Goal: Use online tool/utility: Use online tool/utility

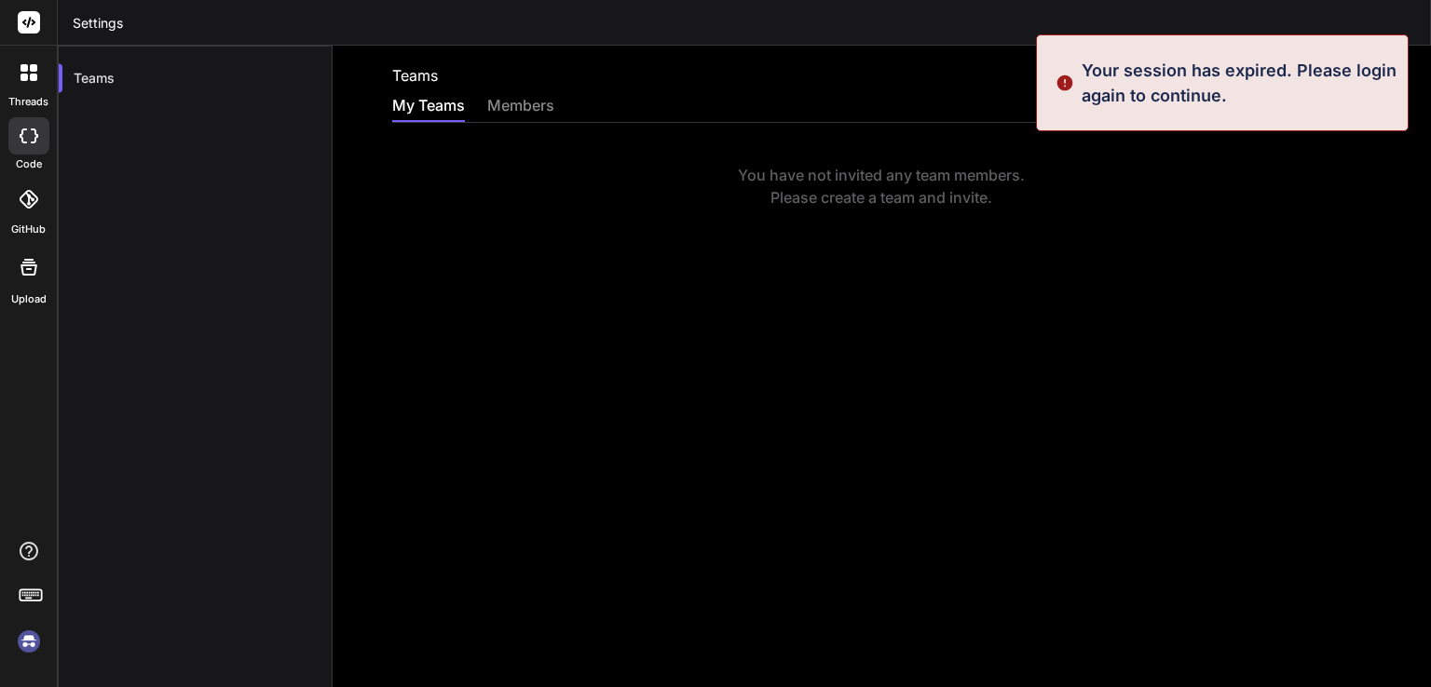
click at [25, 646] on img at bounding box center [29, 642] width 32 height 32
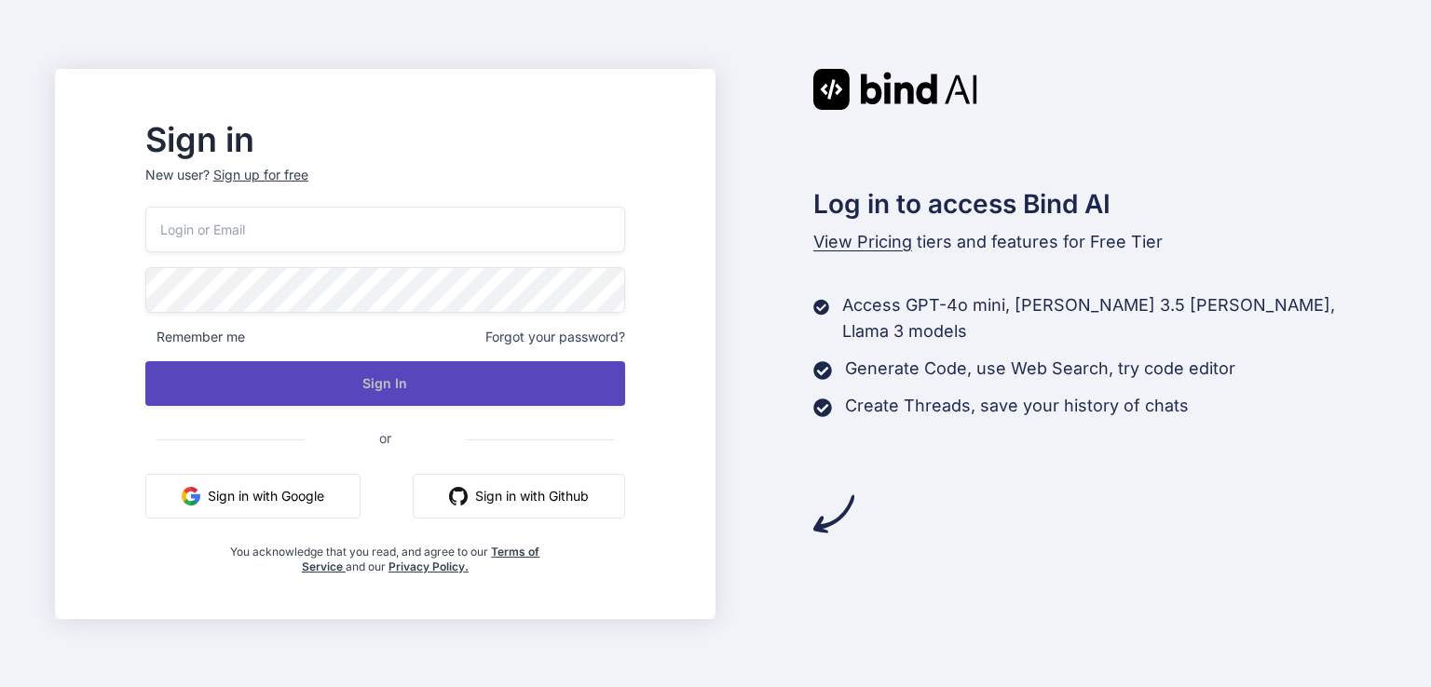
type input "anutongsevili@gmail.com"
click at [436, 379] on button "Sign In" at bounding box center [385, 383] width 480 height 45
click at [490, 388] on button "Sign In" at bounding box center [385, 383] width 480 height 45
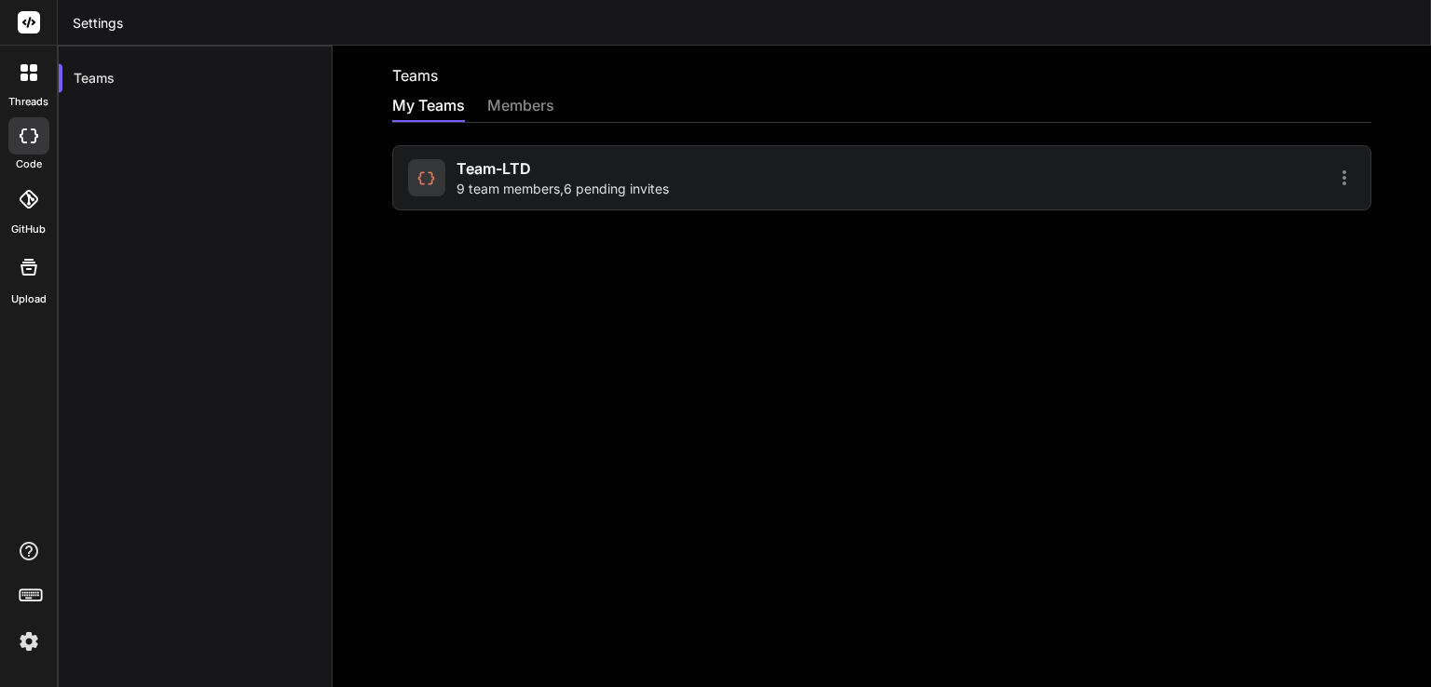
click at [26, 75] on icon at bounding box center [23, 77] width 7 height 7
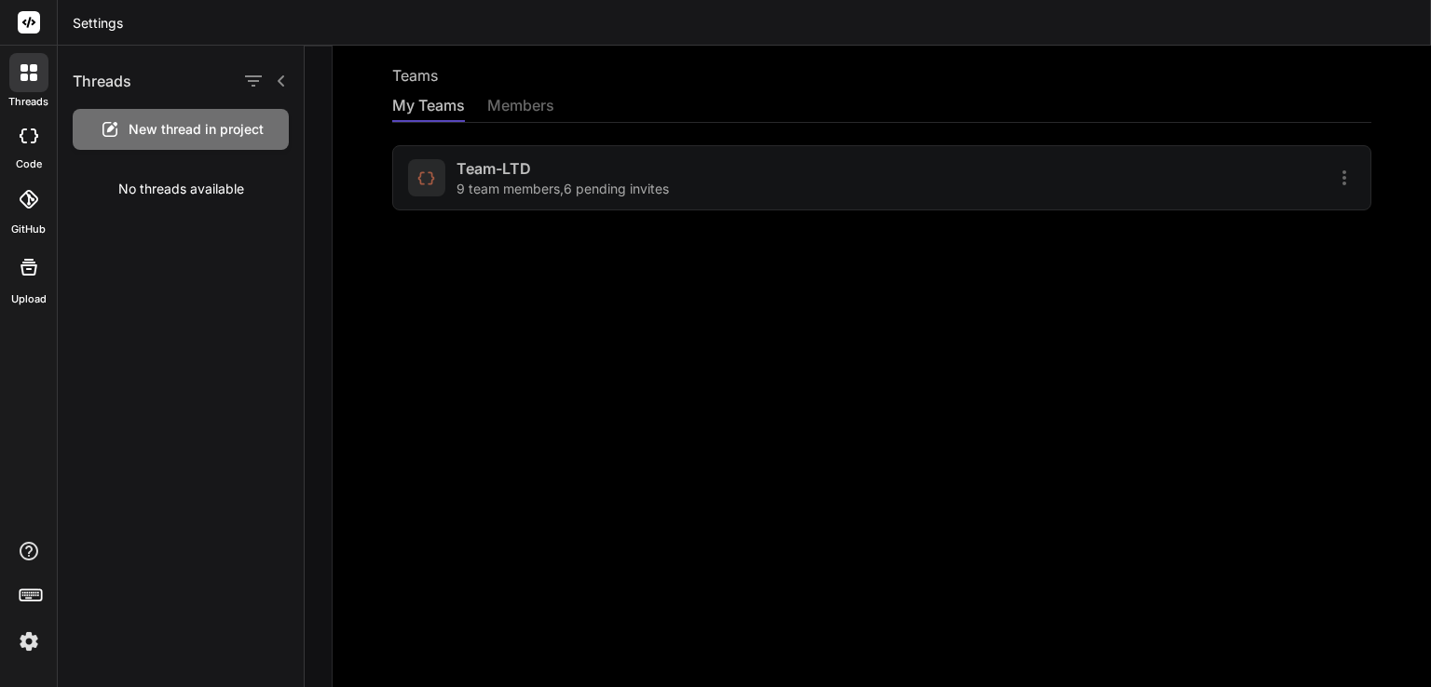
click at [21, 132] on icon at bounding box center [23, 136] width 7 height 15
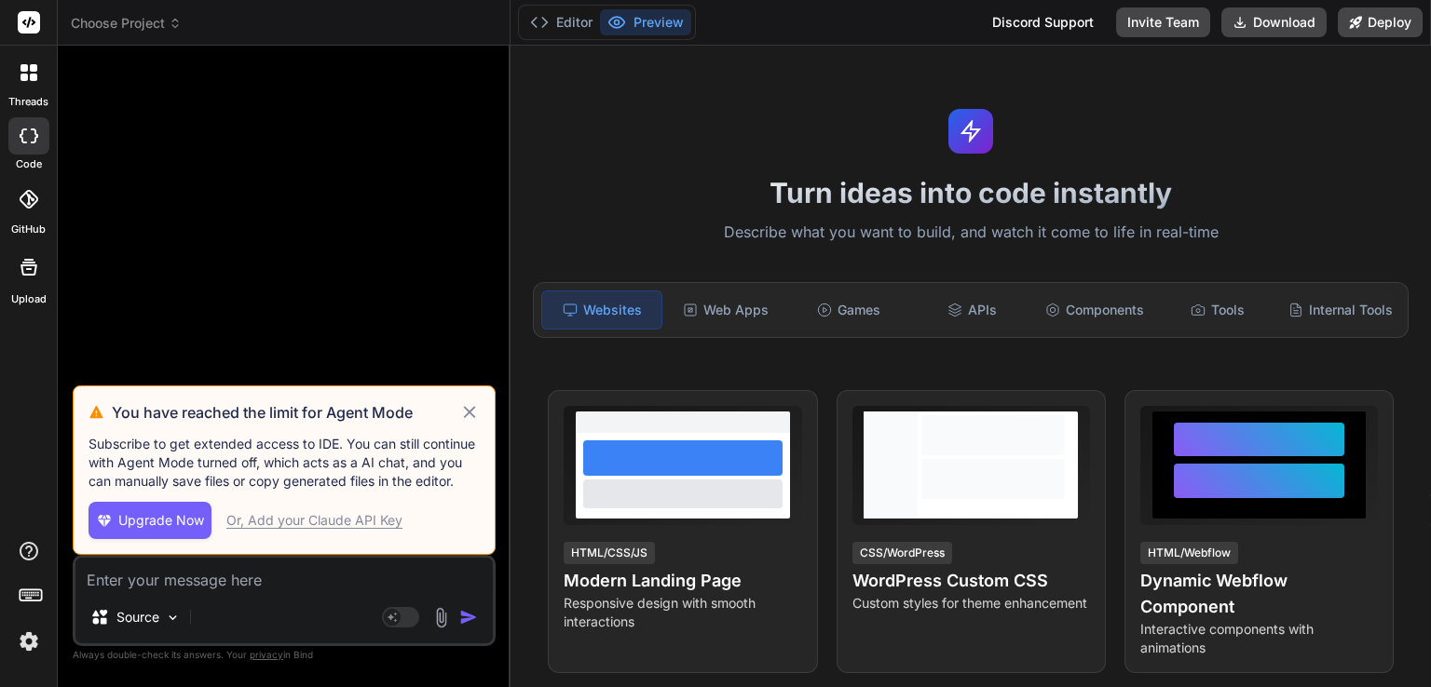
click at [467, 409] on icon at bounding box center [469, 413] width 21 height 22
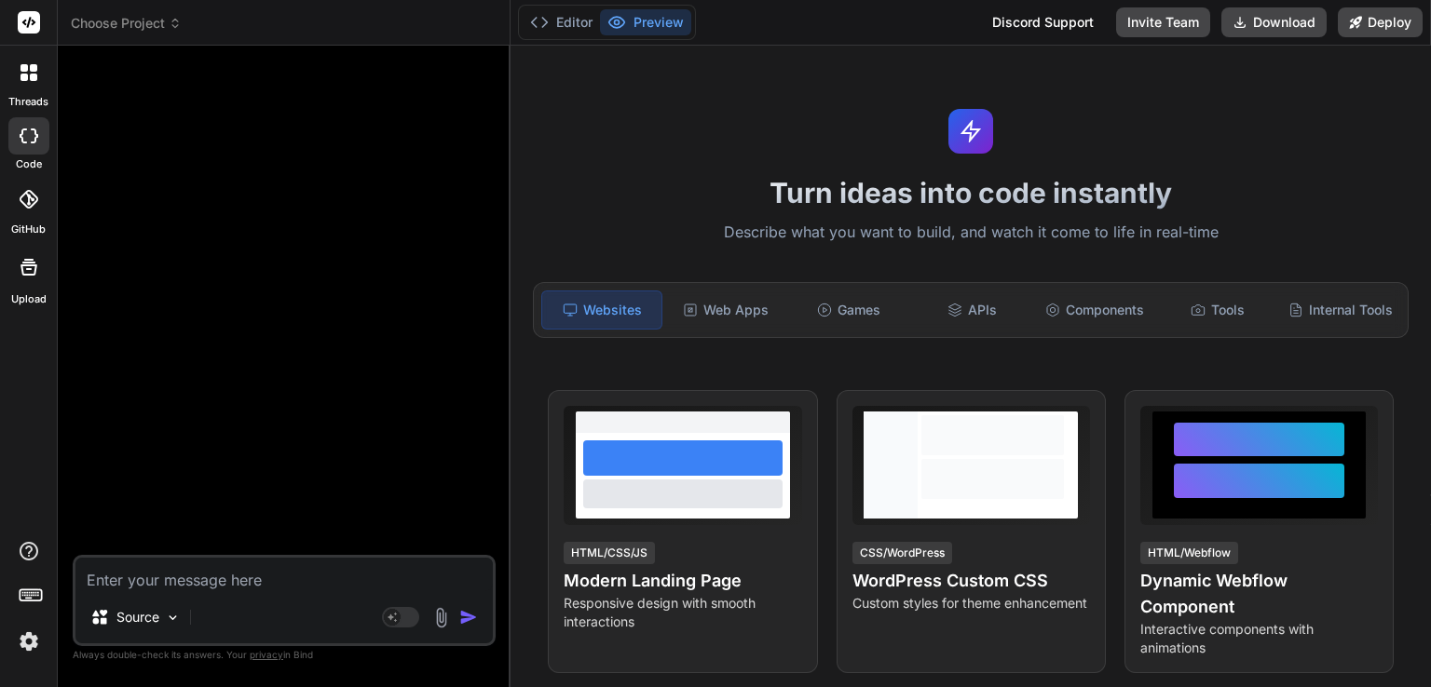
click at [22, 25] on rect at bounding box center [29, 22] width 22 height 22
click at [37, 135] on icon at bounding box center [34, 136] width 7 height 15
click at [36, 97] on label "threads" at bounding box center [28, 102] width 40 height 16
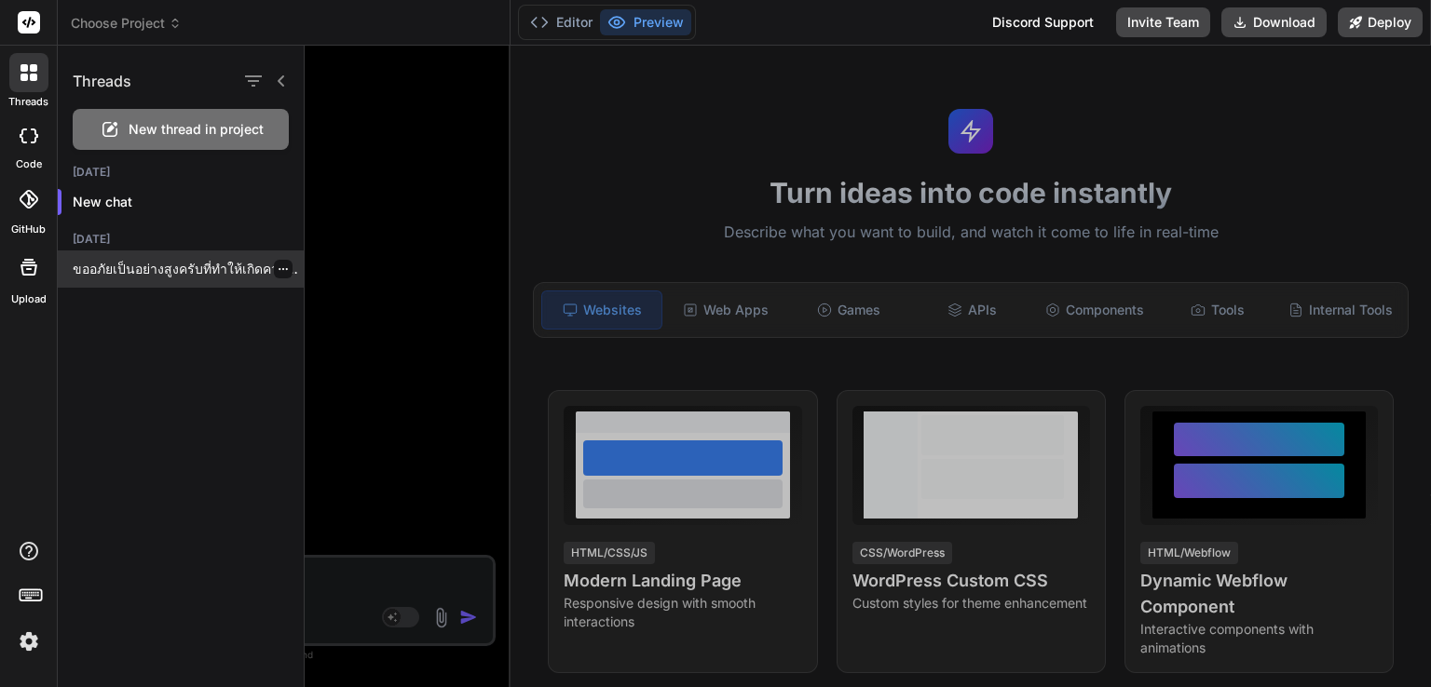
click at [127, 275] on p "ขออภัยเป็นอย่างสูงครับที่ทำให้เกิดความสับสน! "กากบาท" ที่คุณเห็นหน้าไฟล์ที่สร้า…" at bounding box center [188, 269] width 231 height 19
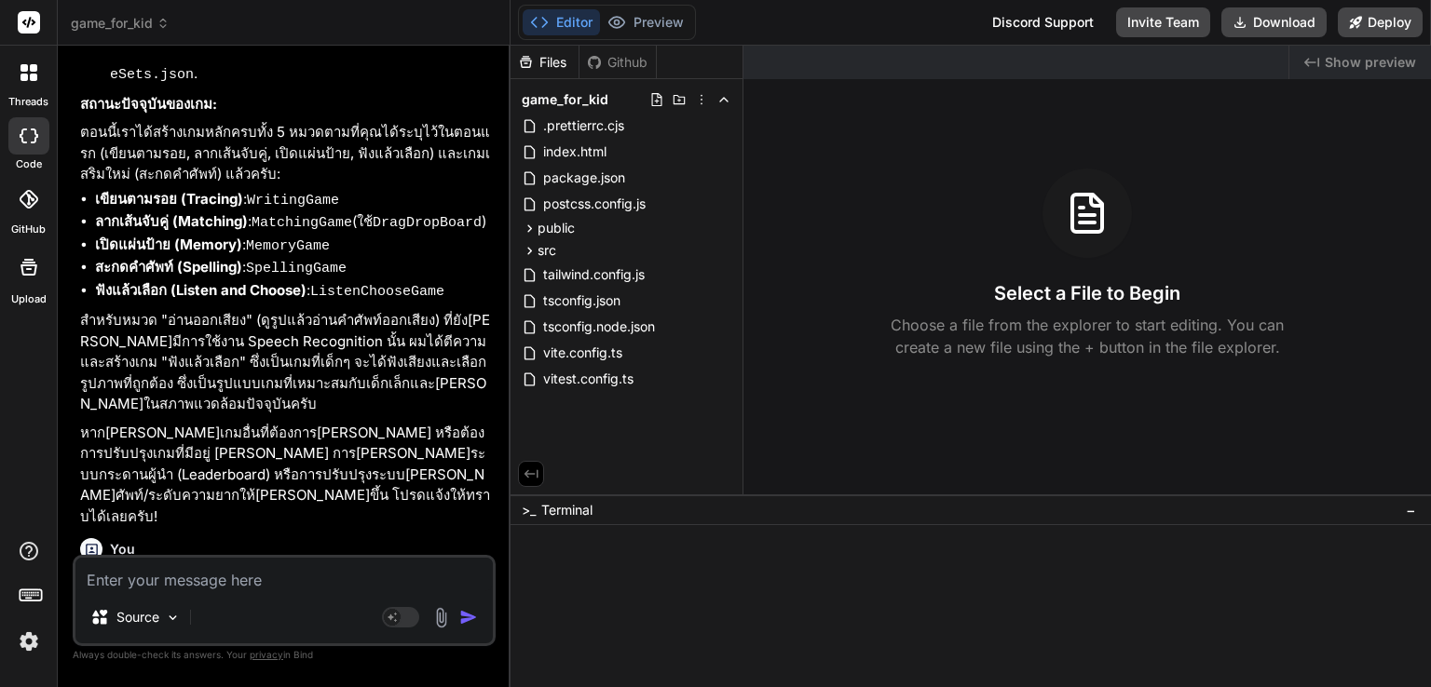
scroll to position [8383, 0]
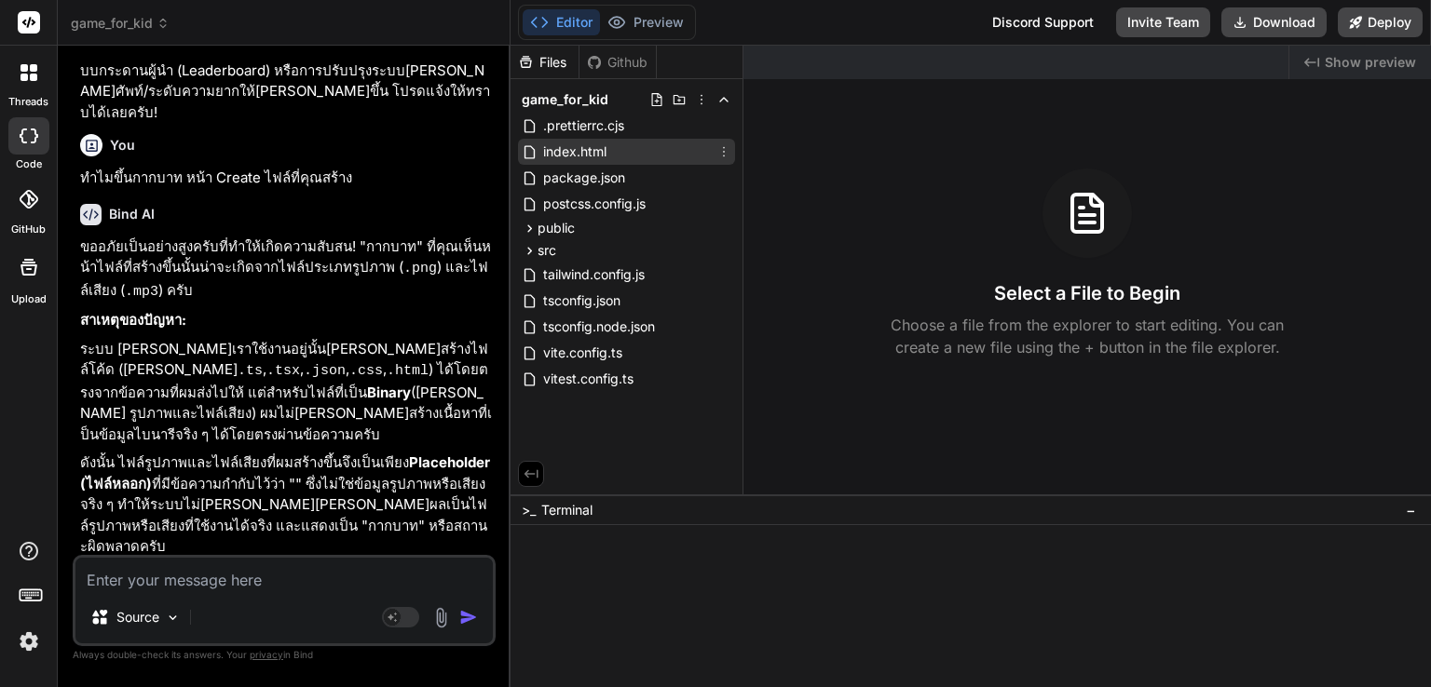
click at [599, 145] on span "index.html" at bounding box center [574, 152] width 67 height 22
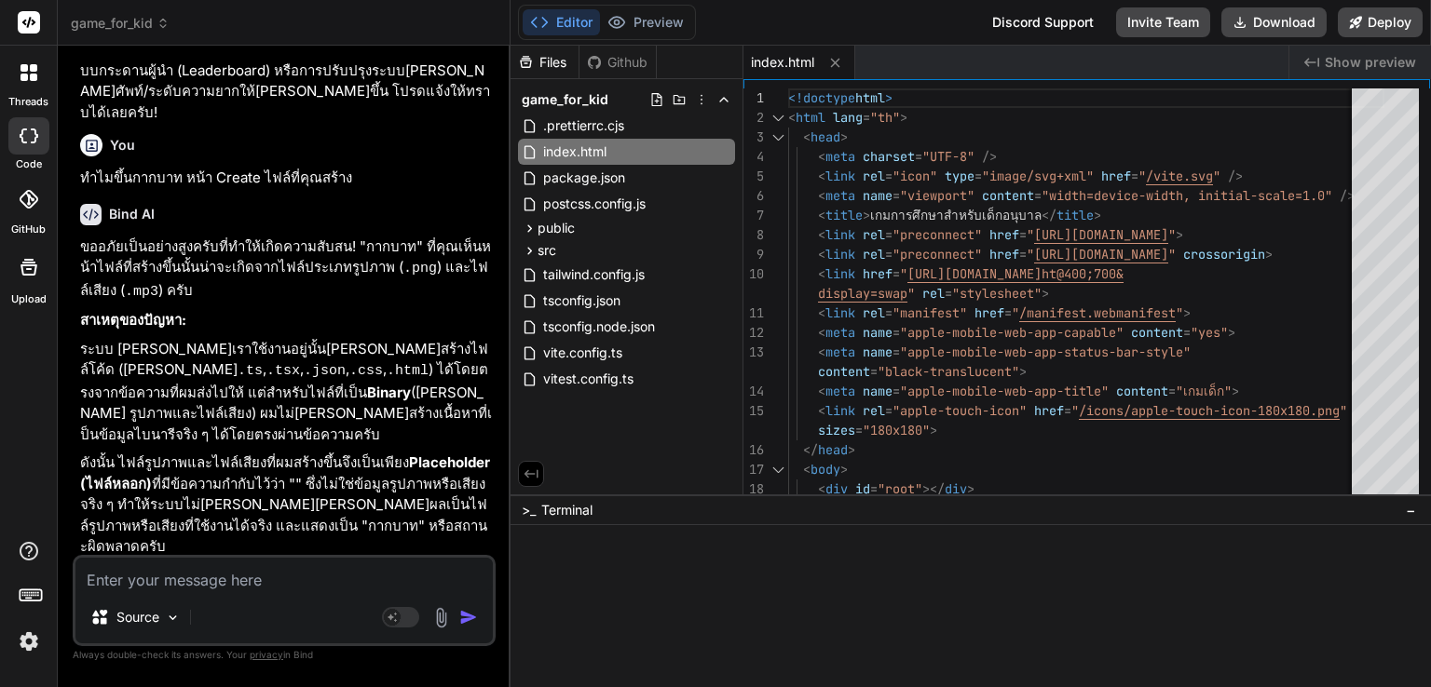
drag, startPoint x: 406, startPoint y: 519, endPoint x: 287, endPoint y: 544, distance: 121.9
copy p "หาไฟล์รูปภาพ/เสียงสำหรับ Placeholder เหล่านี้"
click at [298, 585] on textarea at bounding box center [283, 575] width 417 height 34
paste textarea "หาไฟล์รูปภาพ/เสียงสำหรับ Placeholder เหล่านี้"
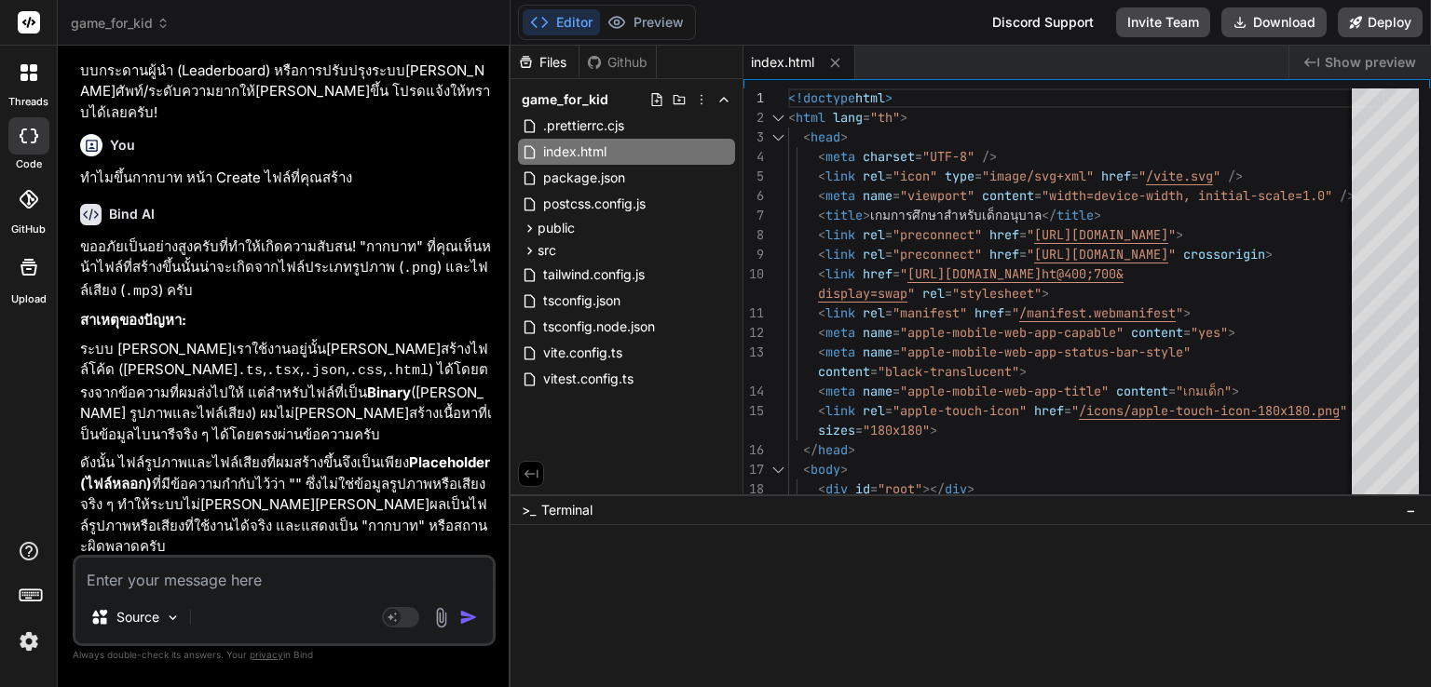
type textarea "x"
type textarea "หาไฟล์รูปภาพ/เสียงสำหรับ Placeholder เหล่านี้"
type textarea "x"
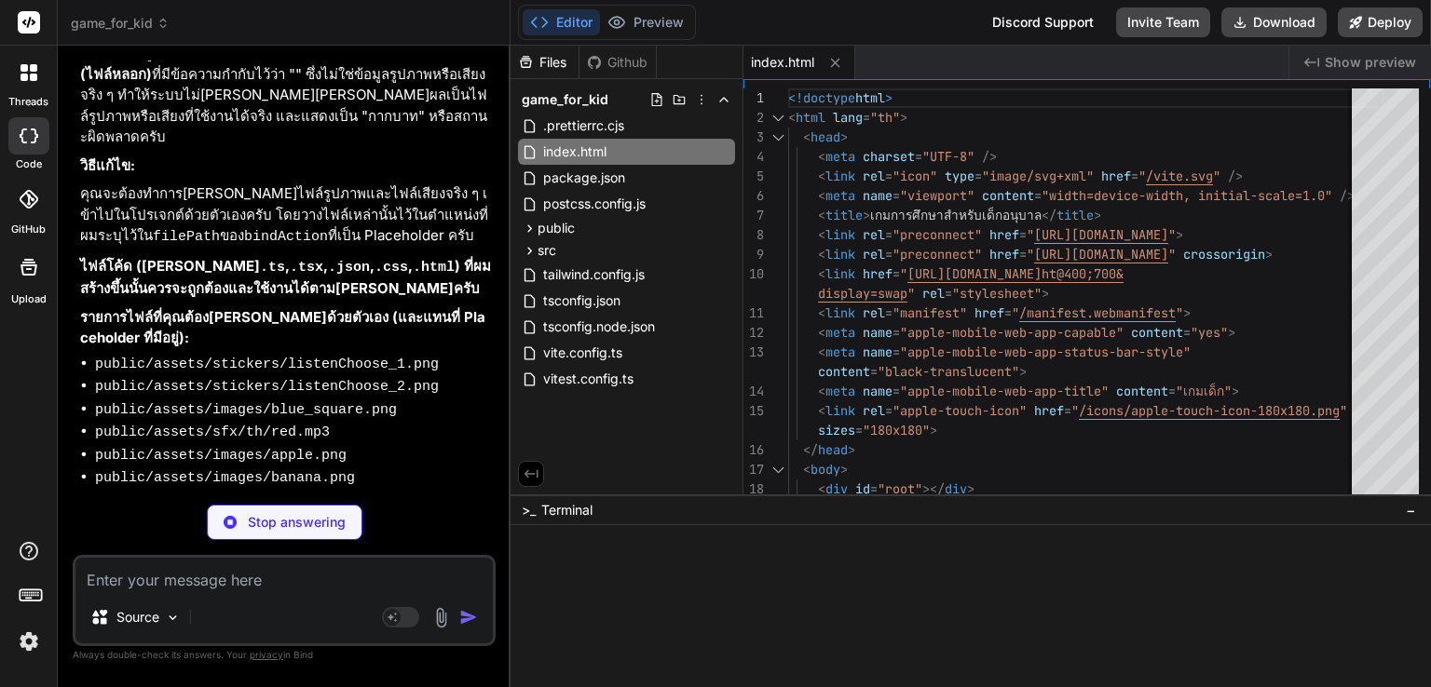
scroll to position [8763, 0]
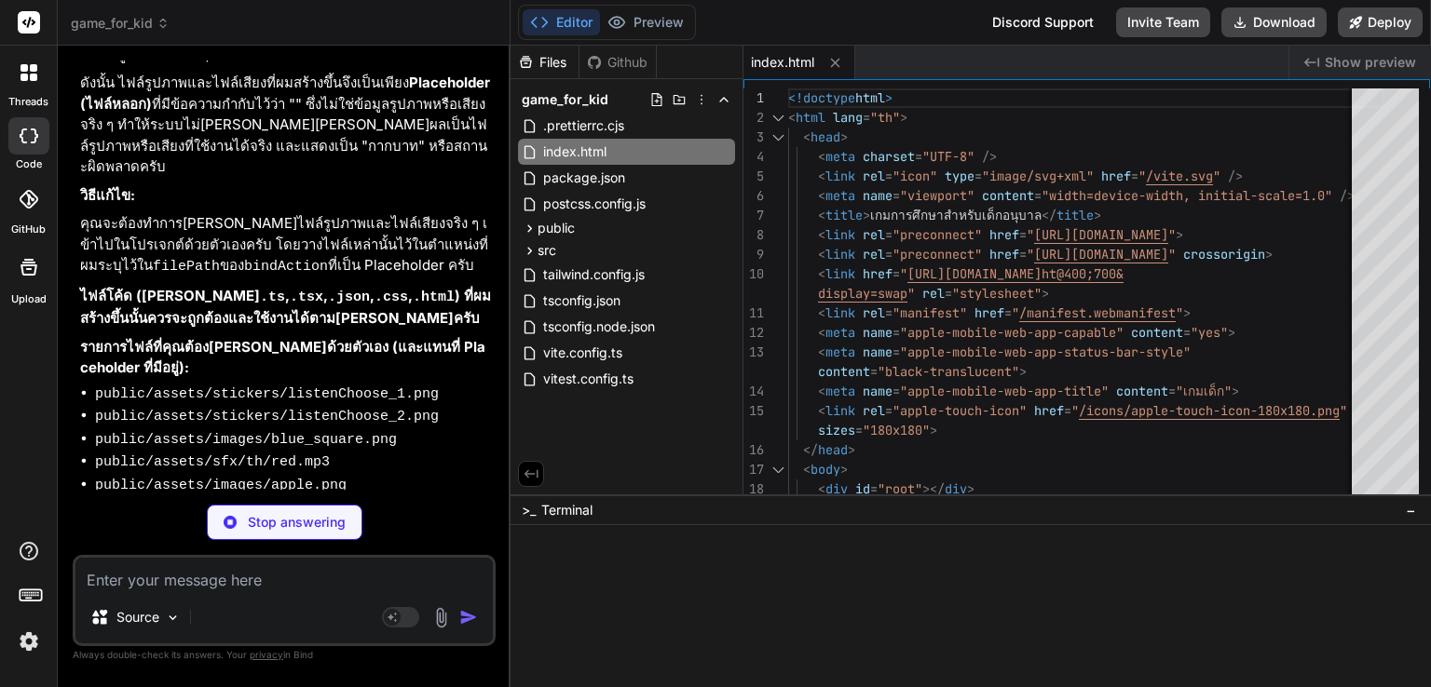
type textarea "x"
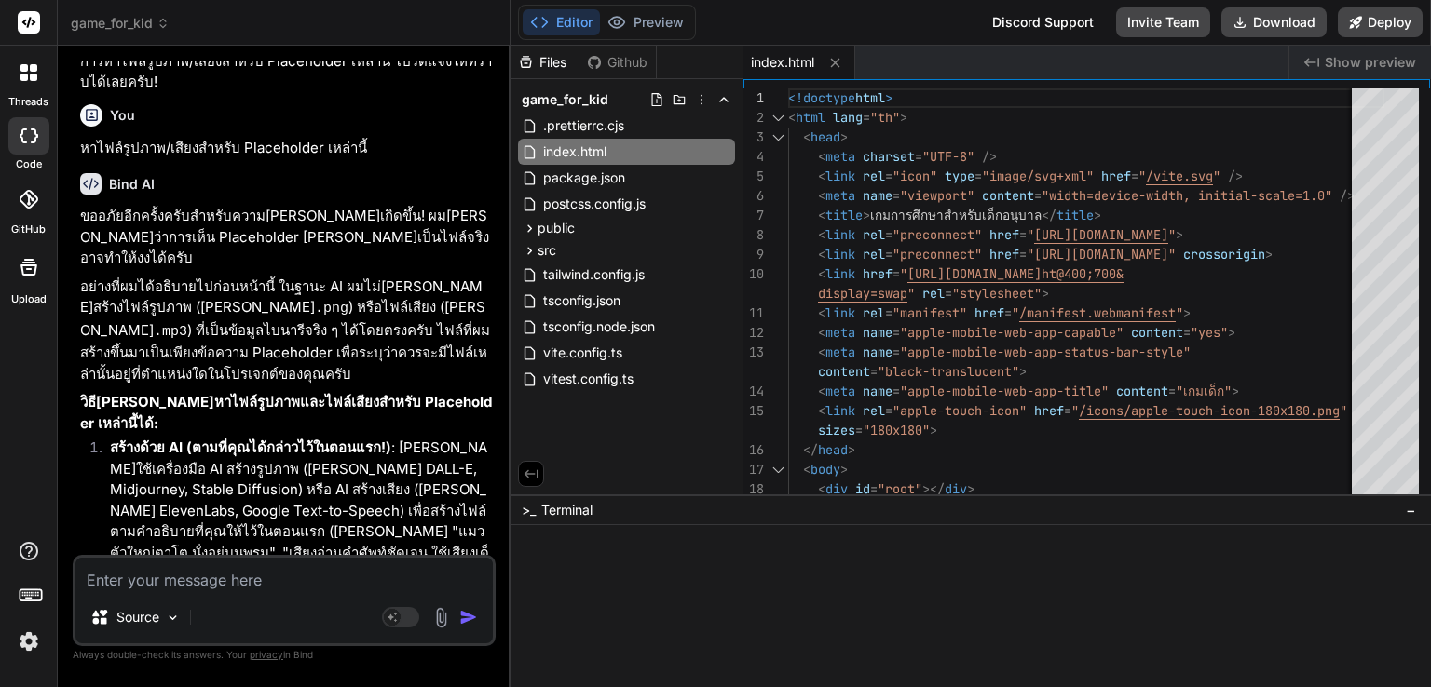
scroll to position [10481, 0]
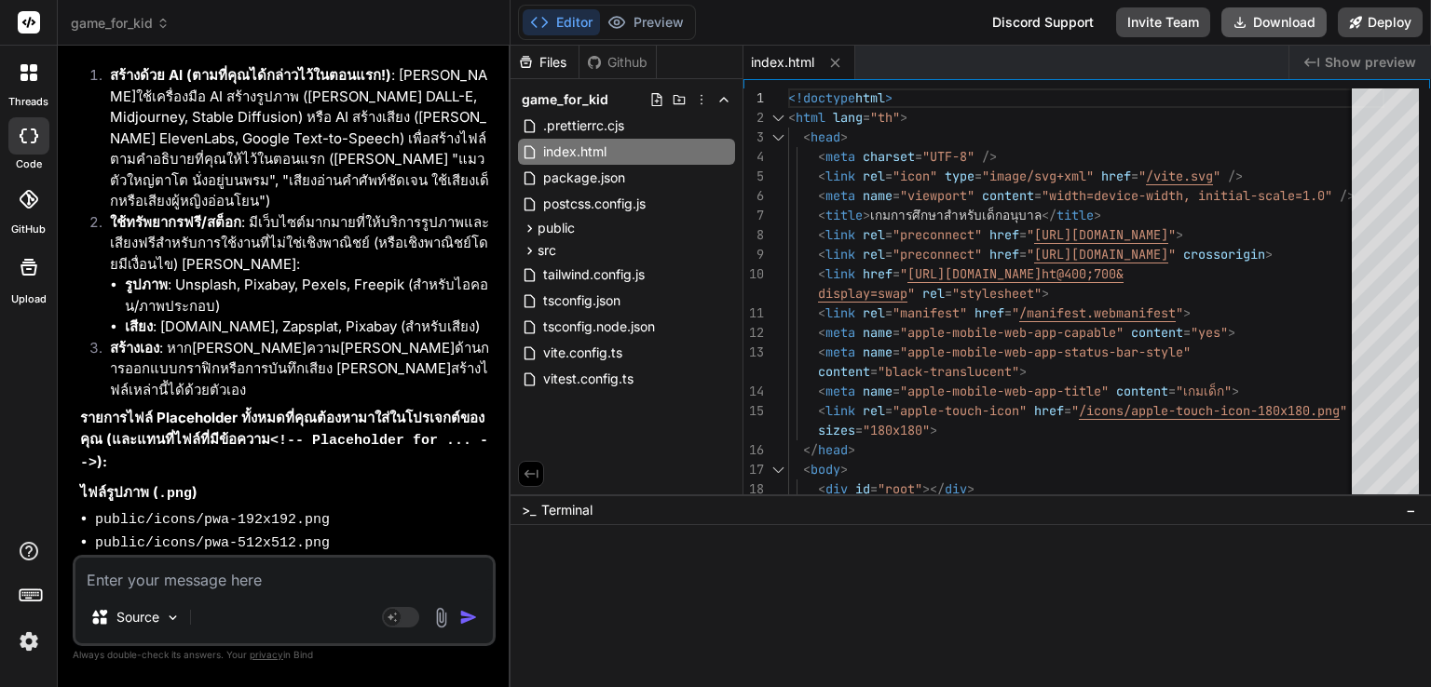
click at [1286, 27] on button "Download" at bounding box center [1273, 22] width 105 height 30
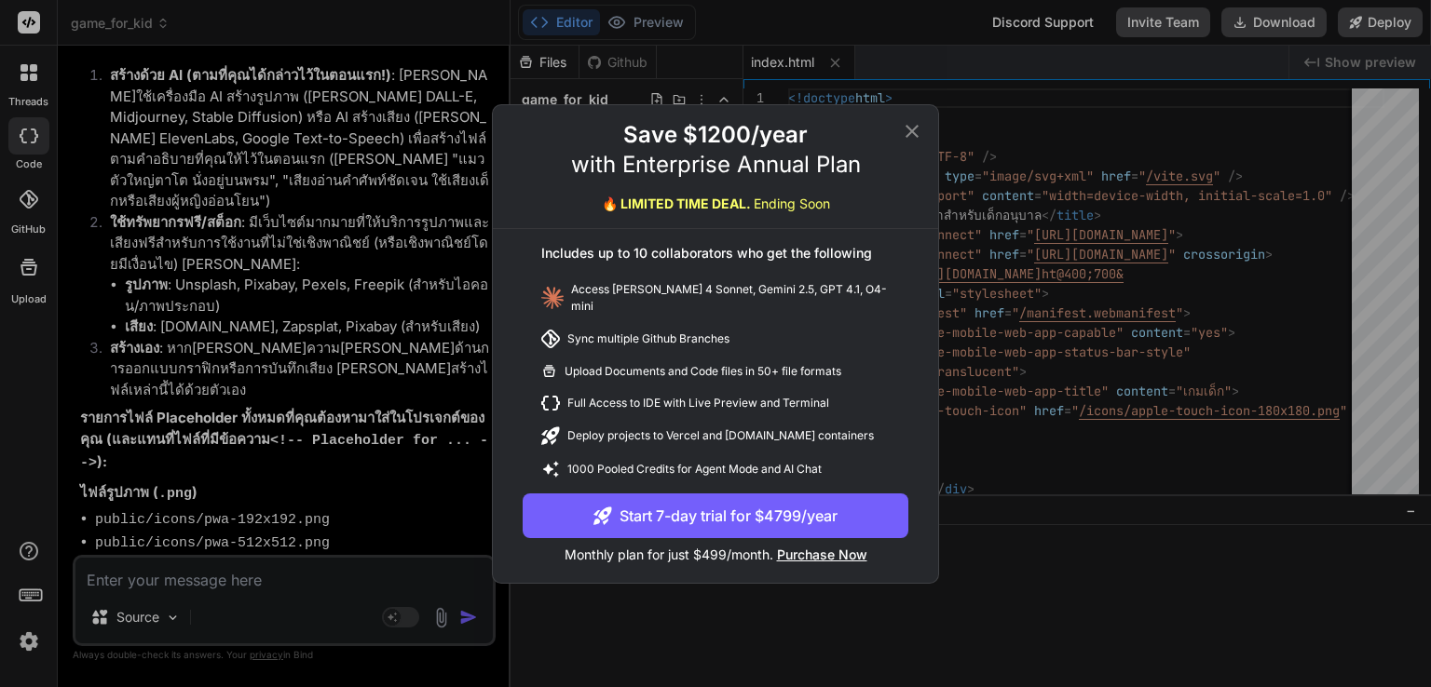
click at [922, 137] on icon at bounding box center [912, 131] width 22 height 22
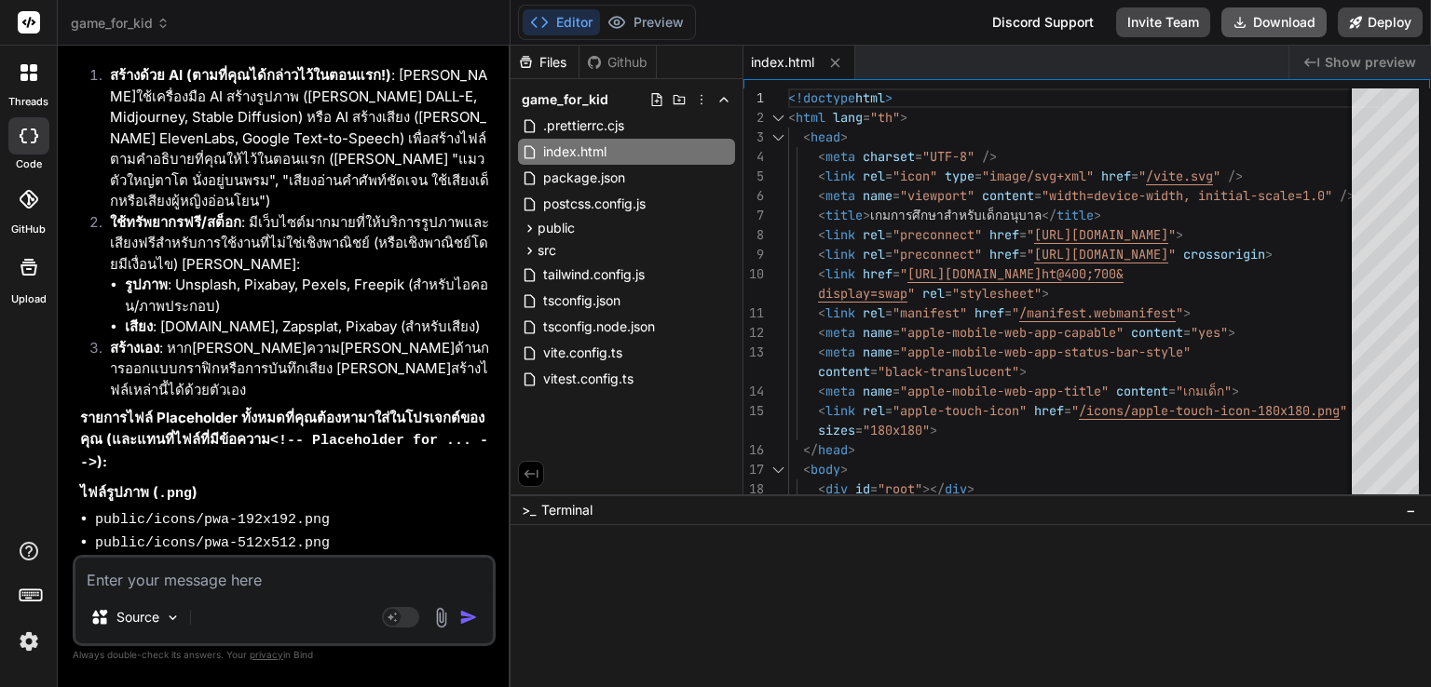
click at [1296, 18] on button "Download" at bounding box center [1273, 22] width 105 height 30
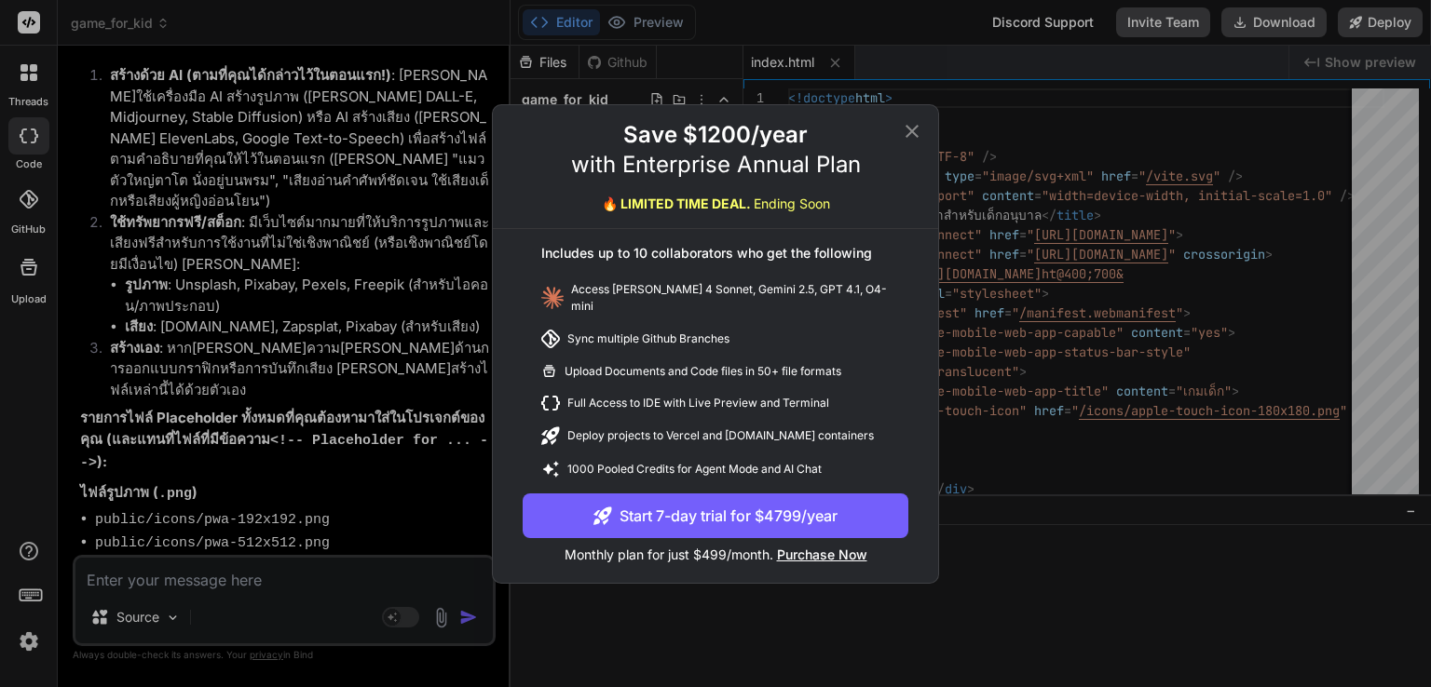
click at [906, 134] on icon at bounding box center [912, 131] width 22 height 22
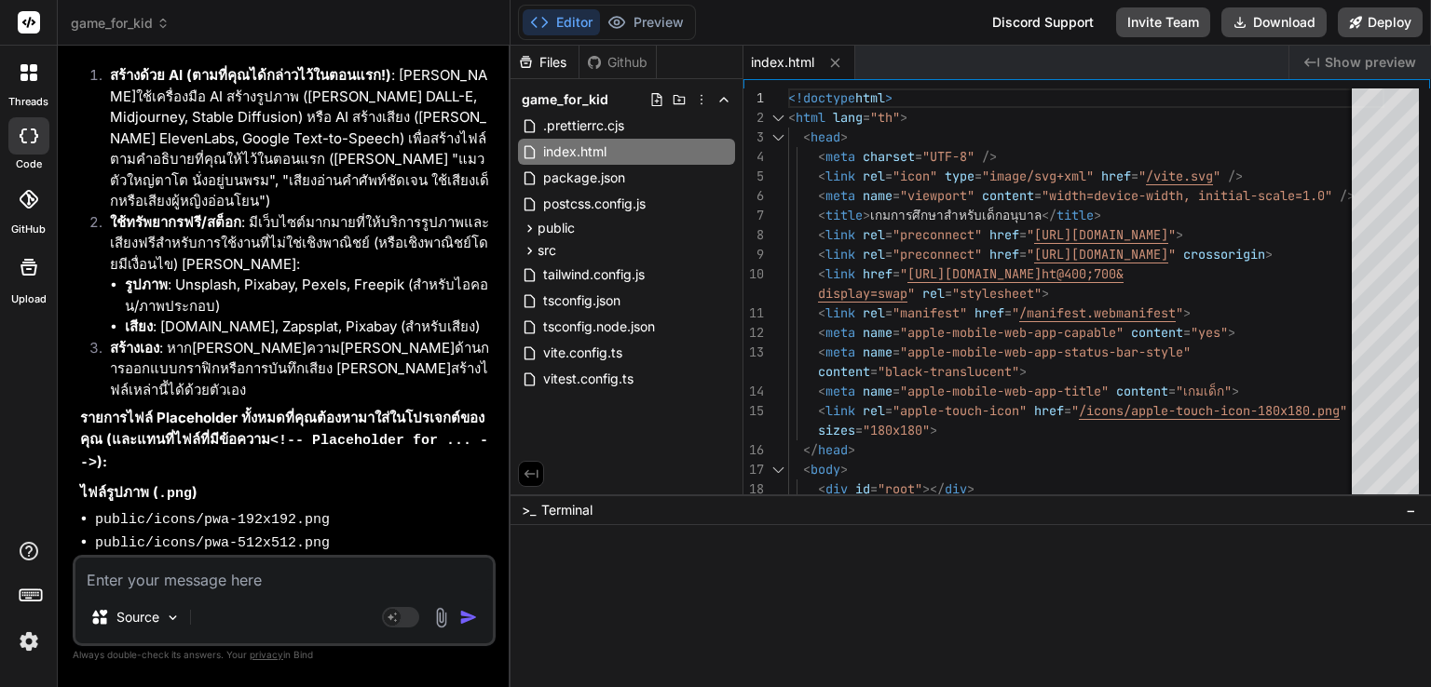
click at [579, 18] on button "Editor" at bounding box center [561, 22] width 77 height 26
click at [626, 57] on div "Github" at bounding box center [617, 62] width 76 height 19
click at [529, 55] on icon at bounding box center [526, 62] width 16 height 16
click at [589, 126] on span ".prettierrc.cjs" at bounding box center [583, 126] width 85 height 22
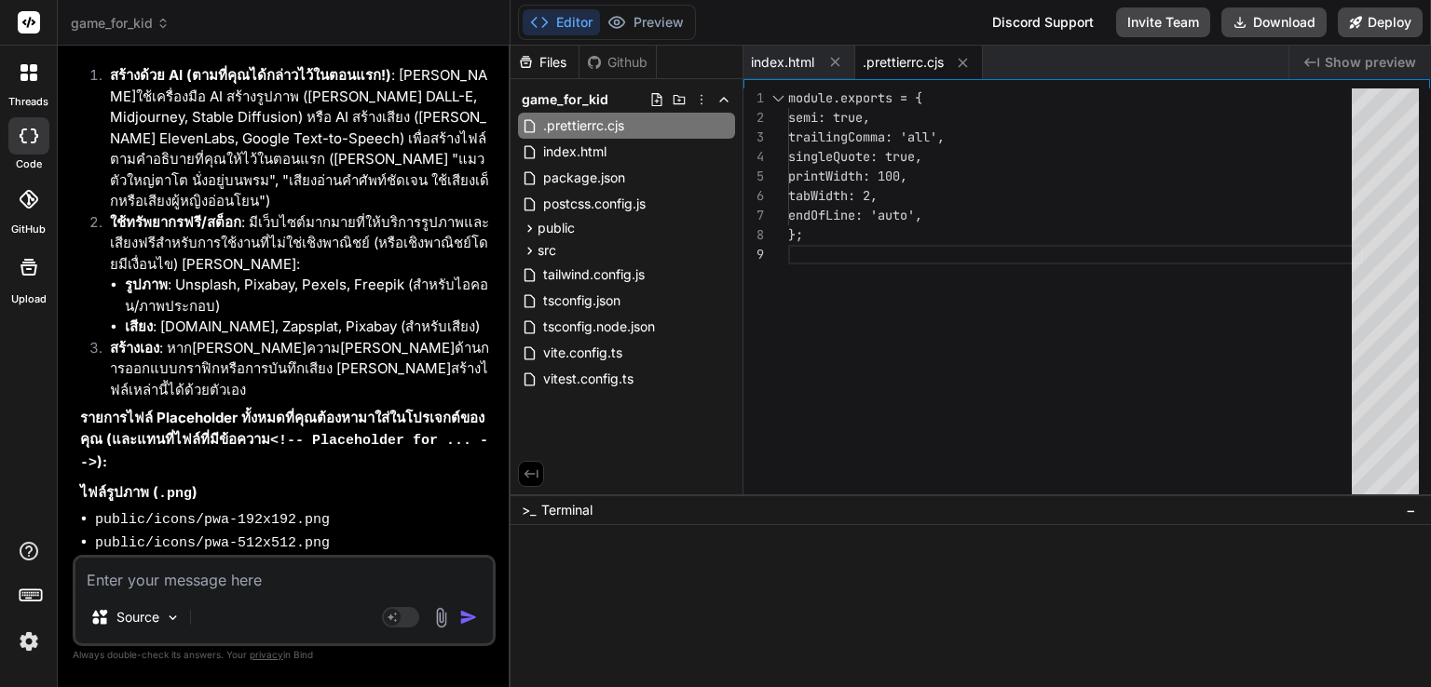
click at [582, 102] on span "game_for_kid" at bounding box center [565, 99] width 87 height 19
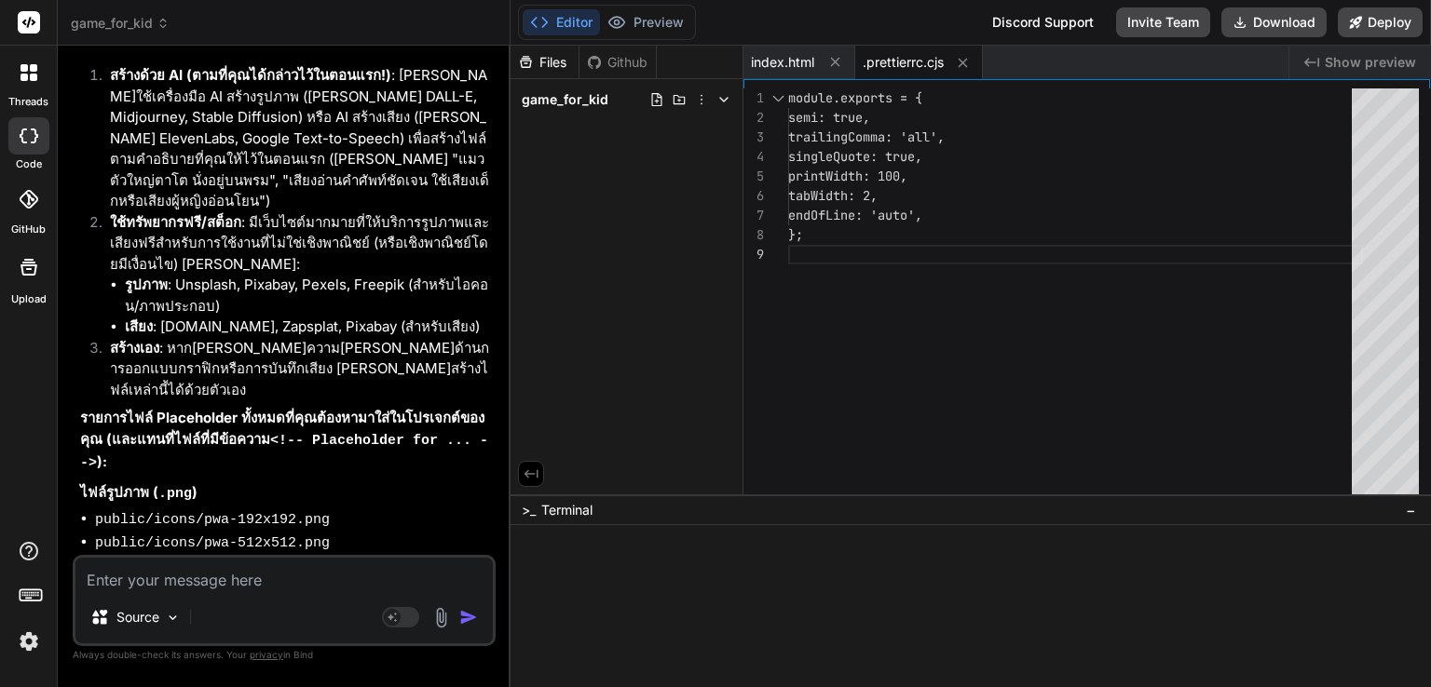
click at [582, 102] on span "game_for_kid" at bounding box center [565, 99] width 87 height 19
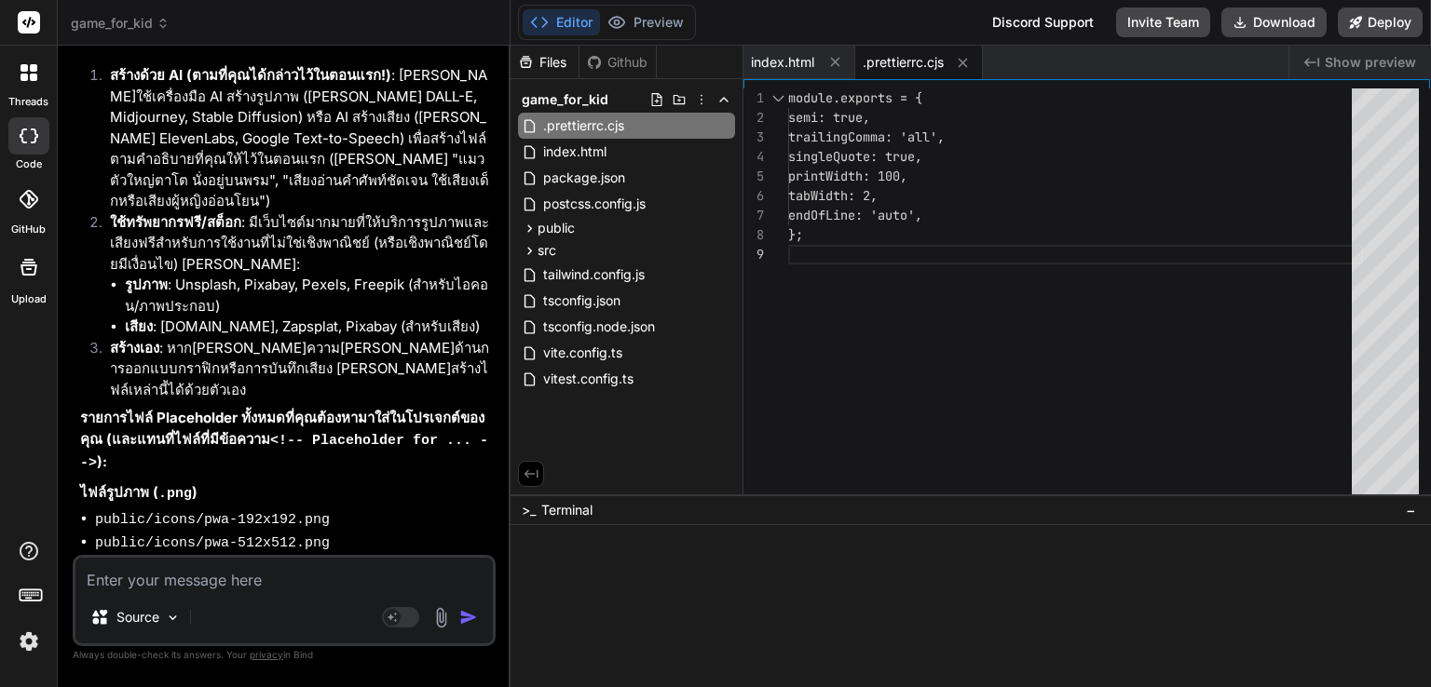
click at [928, 57] on span ".prettierrc.cjs" at bounding box center [903, 62] width 81 height 19
click at [967, 61] on icon at bounding box center [963, 63] width 16 height 16
type textarea "<div id="root"></div> <script type="module" src="/src/main.tsx"></script> </bod…"
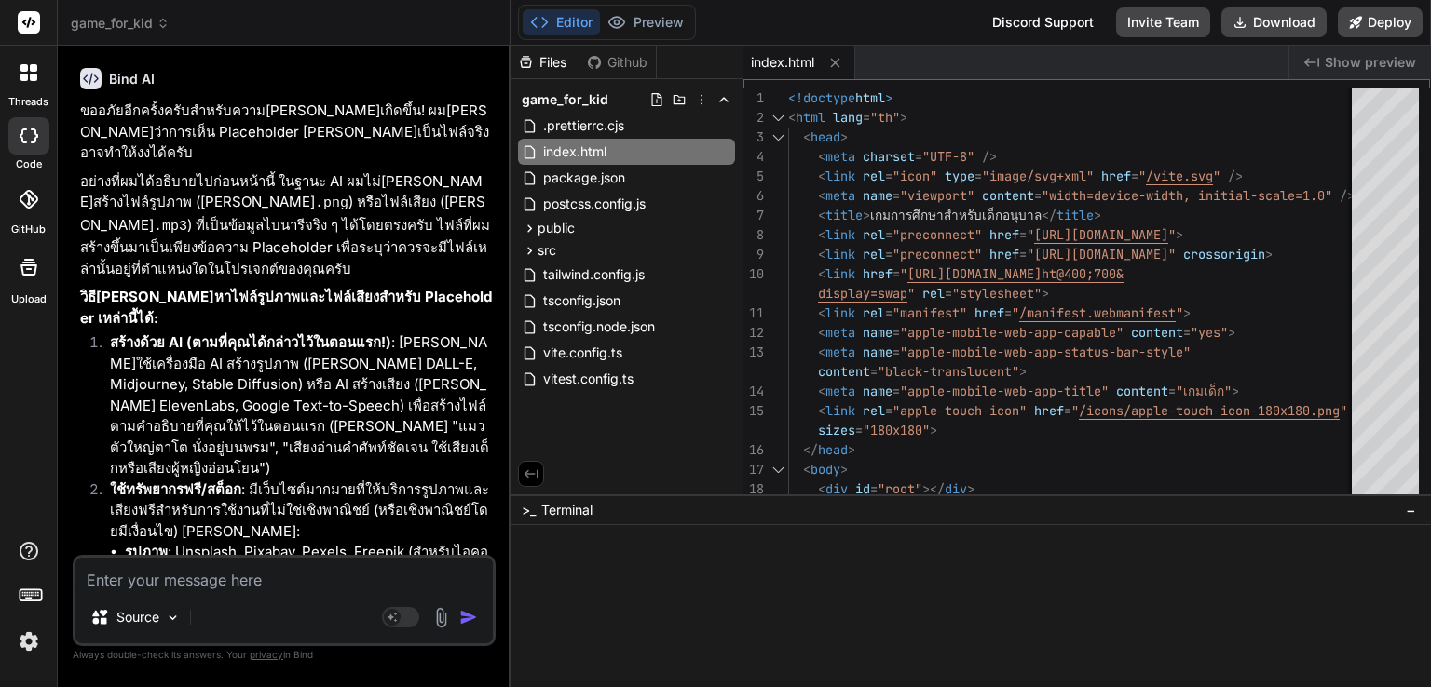
scroll to position [10388, 0]
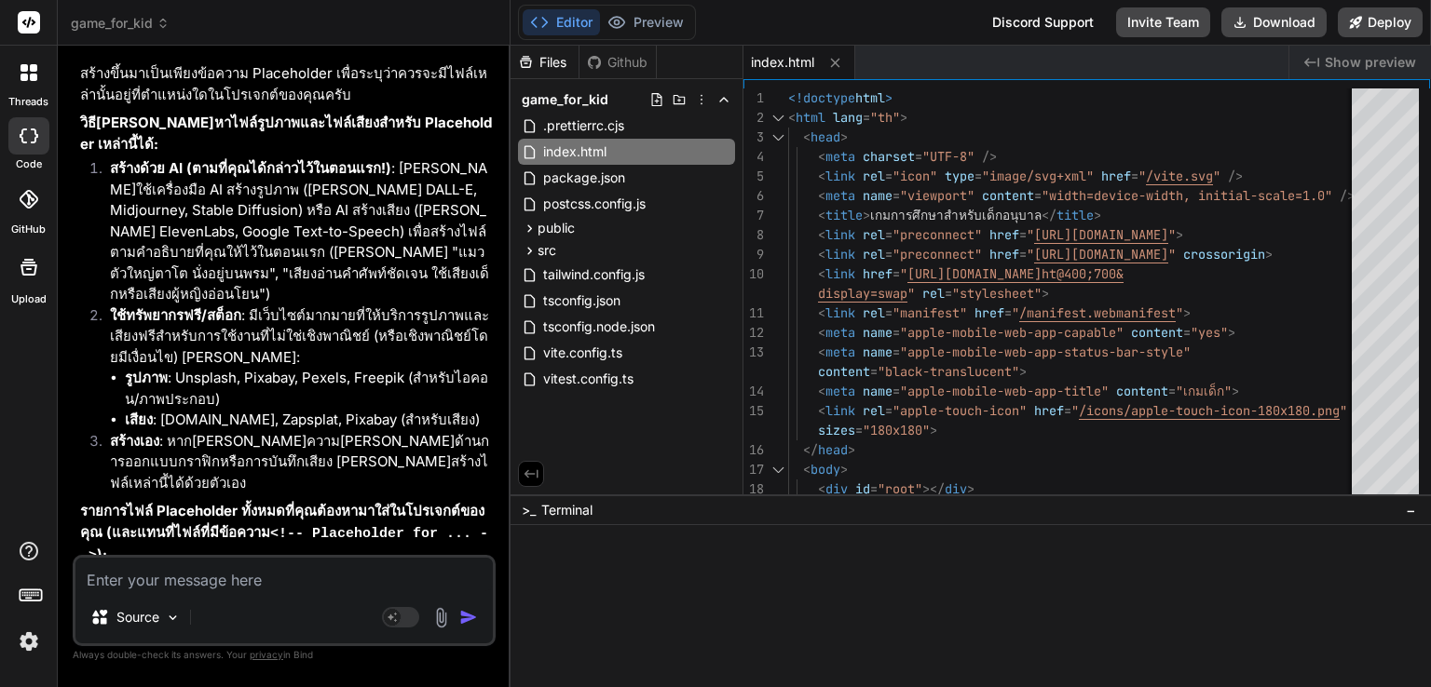
click at [1334, 60] on span "Show preview" at bounding box center [1370, 62] width 91 height 19
click at [842, 59] on icon at bounding box center [835, 63] width 16 height 16
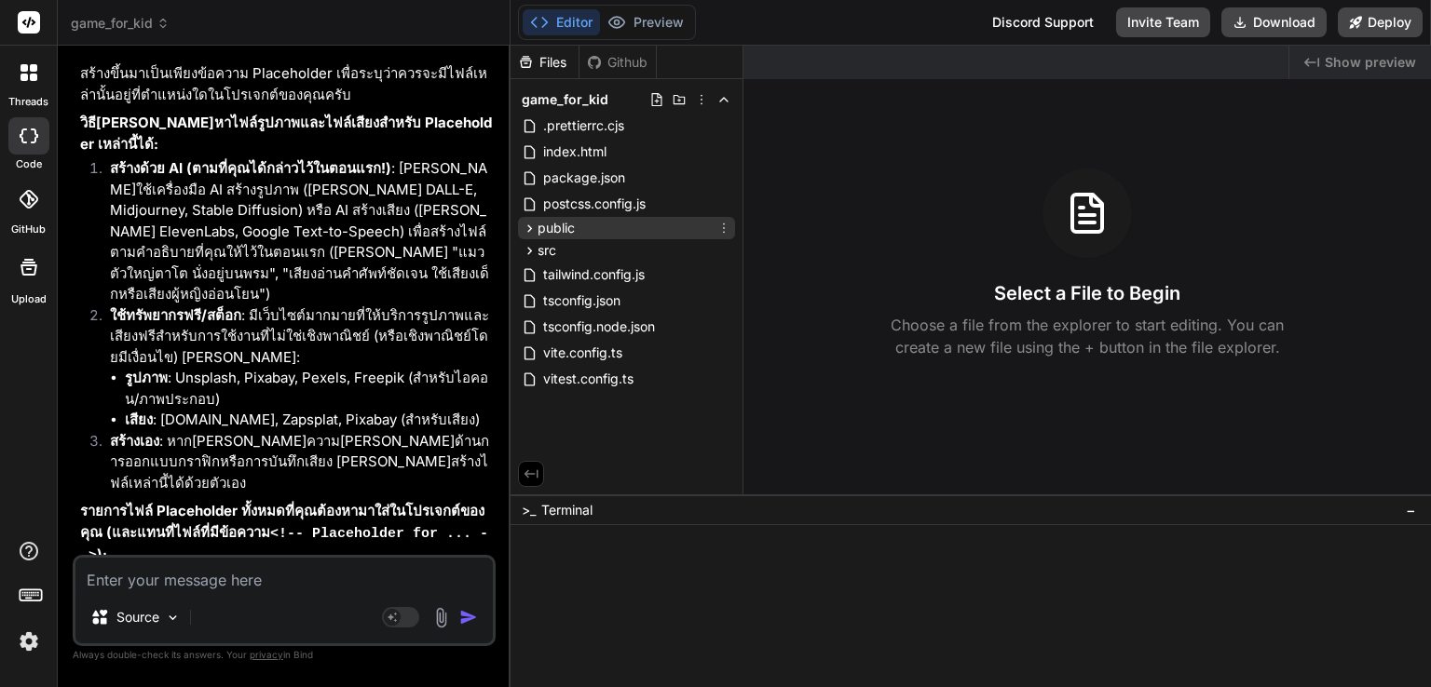
click at [529, 227] on icon at bounding box center [530, 229] width 16 height 16
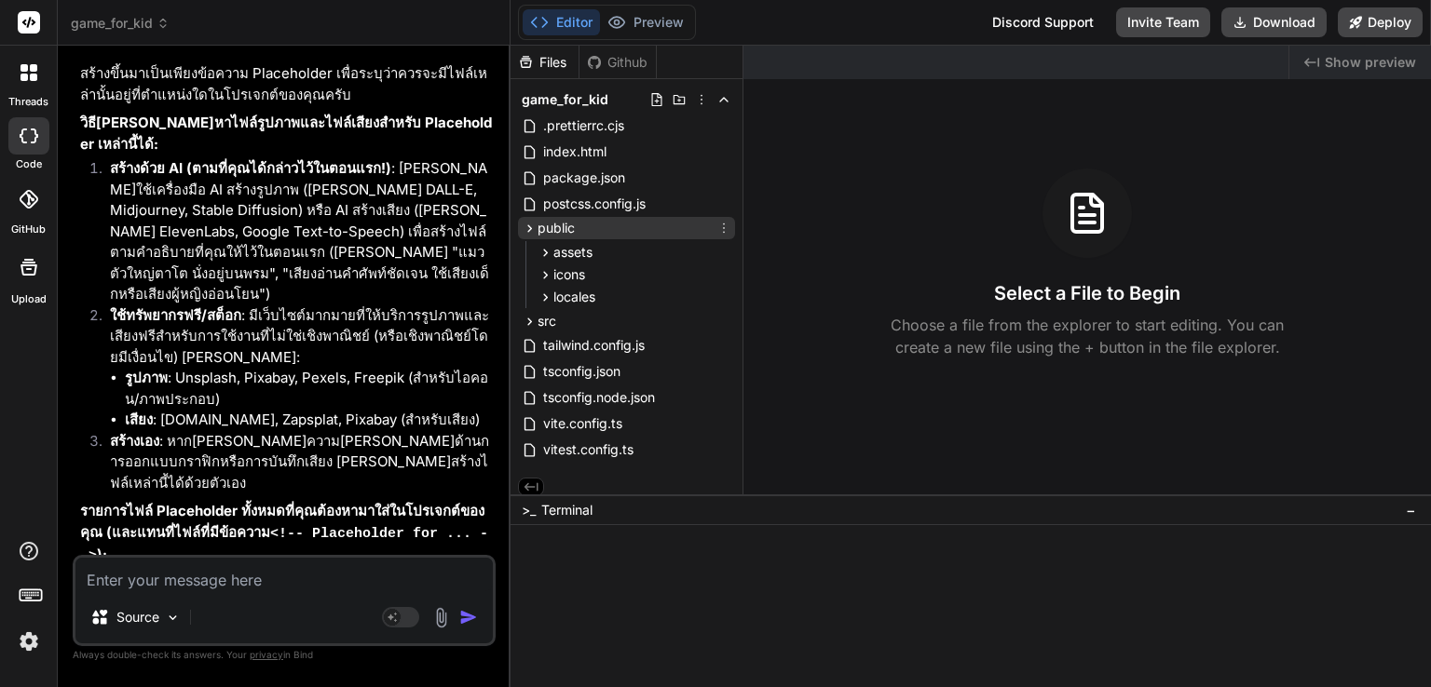
click at [529, 227] on icon at bounding box center [530, 229] width 16 height 16
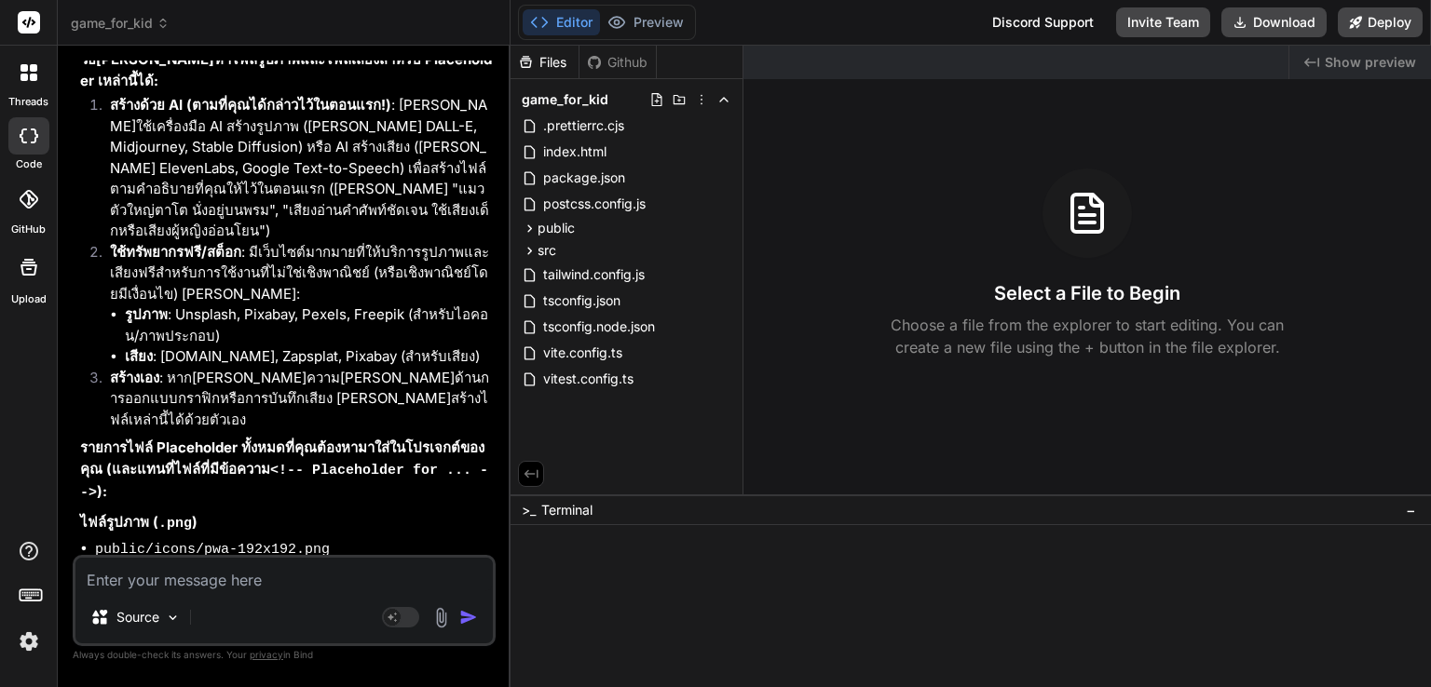
scroll to position [10481, 0]
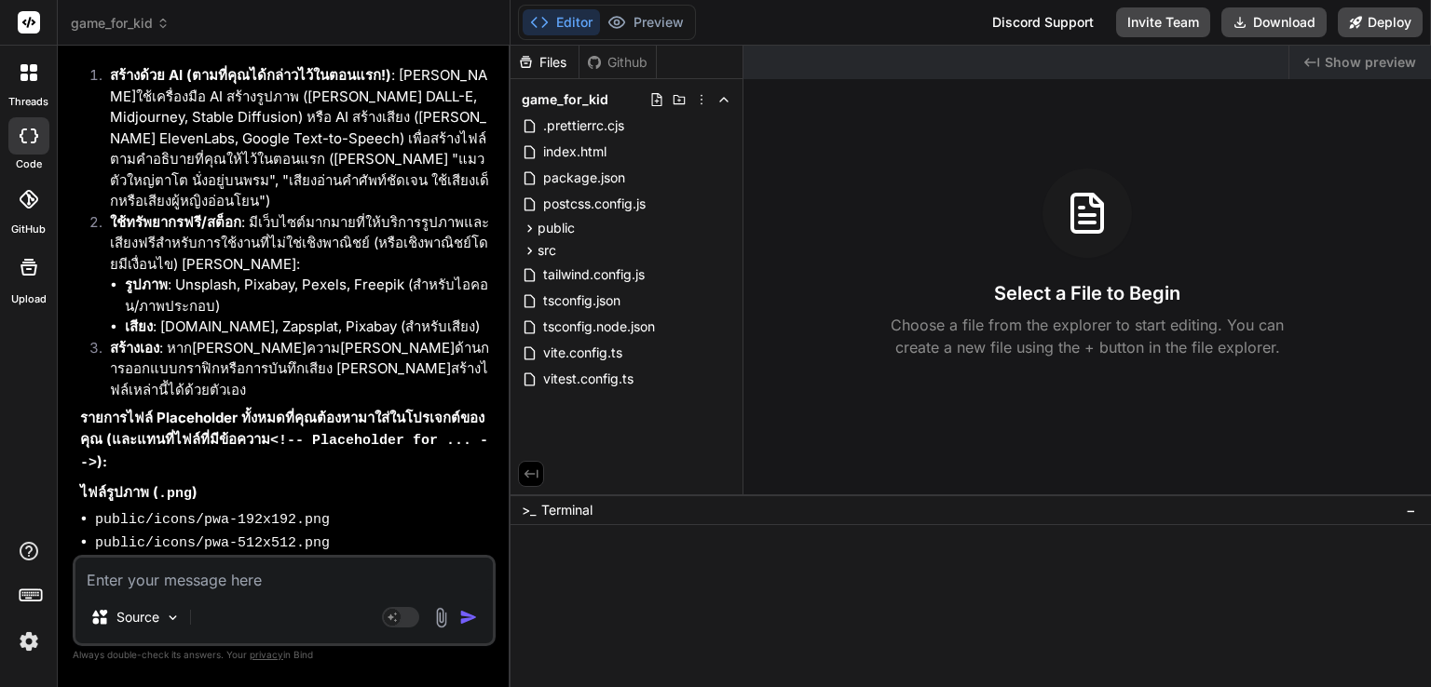
click at [196, 585] on textarea at bounding box center [283, 575] width 417 height 34
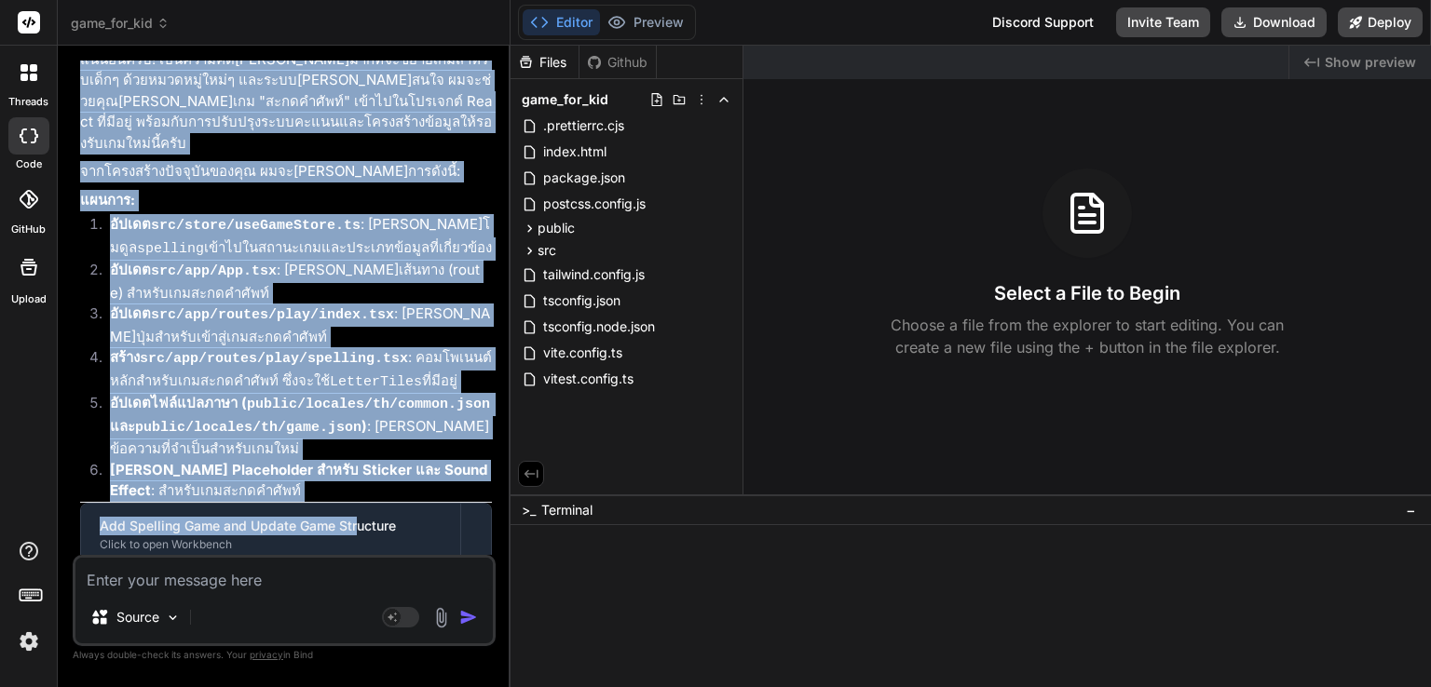
scroll to position [676, 0]
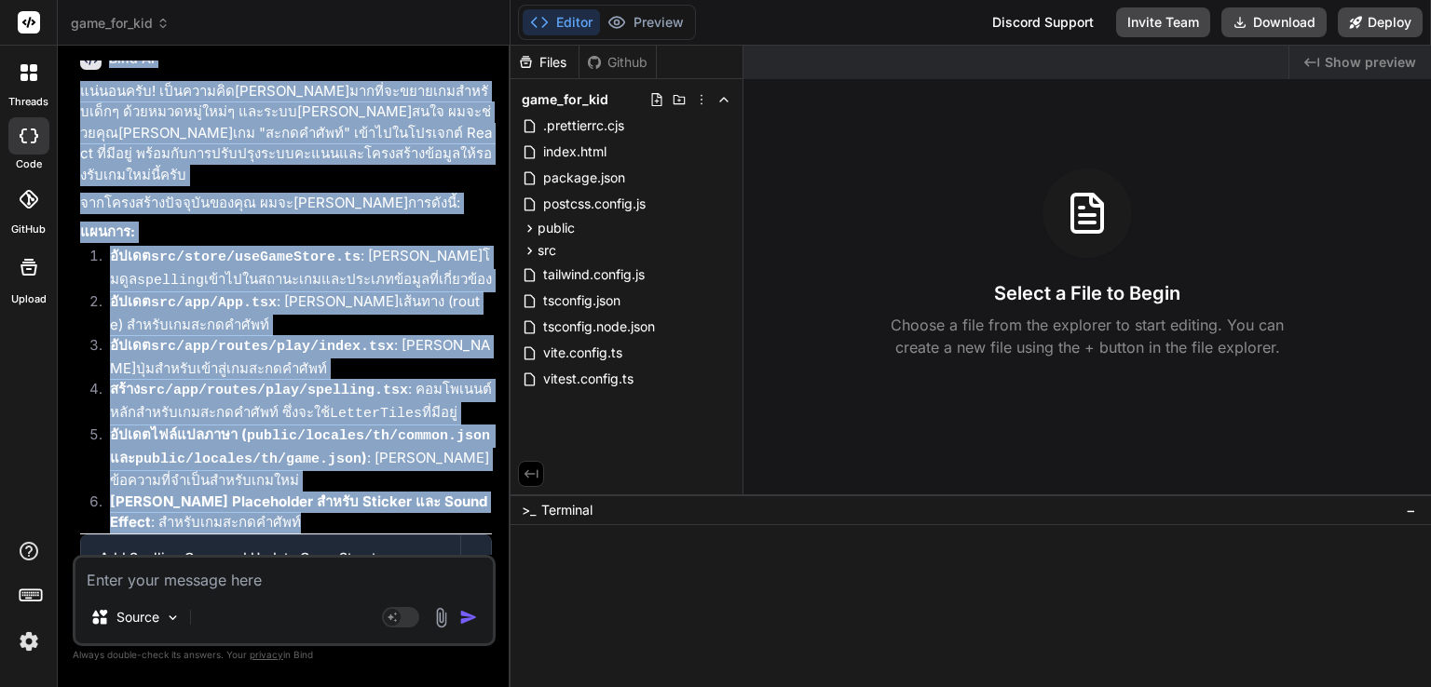
drag, startPoint x: 109, startPoint y: 110, endPoint x: 258, endPoint y: 379, distance: 307.7
click at [258, 379] on div "You Bind AI แน่นอนครับ! เป็นความคิดที่ดีมากที่จะขยายเกมสำหรับเด็กๆ ด้วยหมวดหมู่…" at bounding box center [285, 308] width 419 height 495
copy div "สร้างเกมรวม 5 หมวดหลัก + 1 เกมเสริมใหม่ หมวด ชื่อเกม คำอธิบาย คะแนน รูป/เสียง A…"
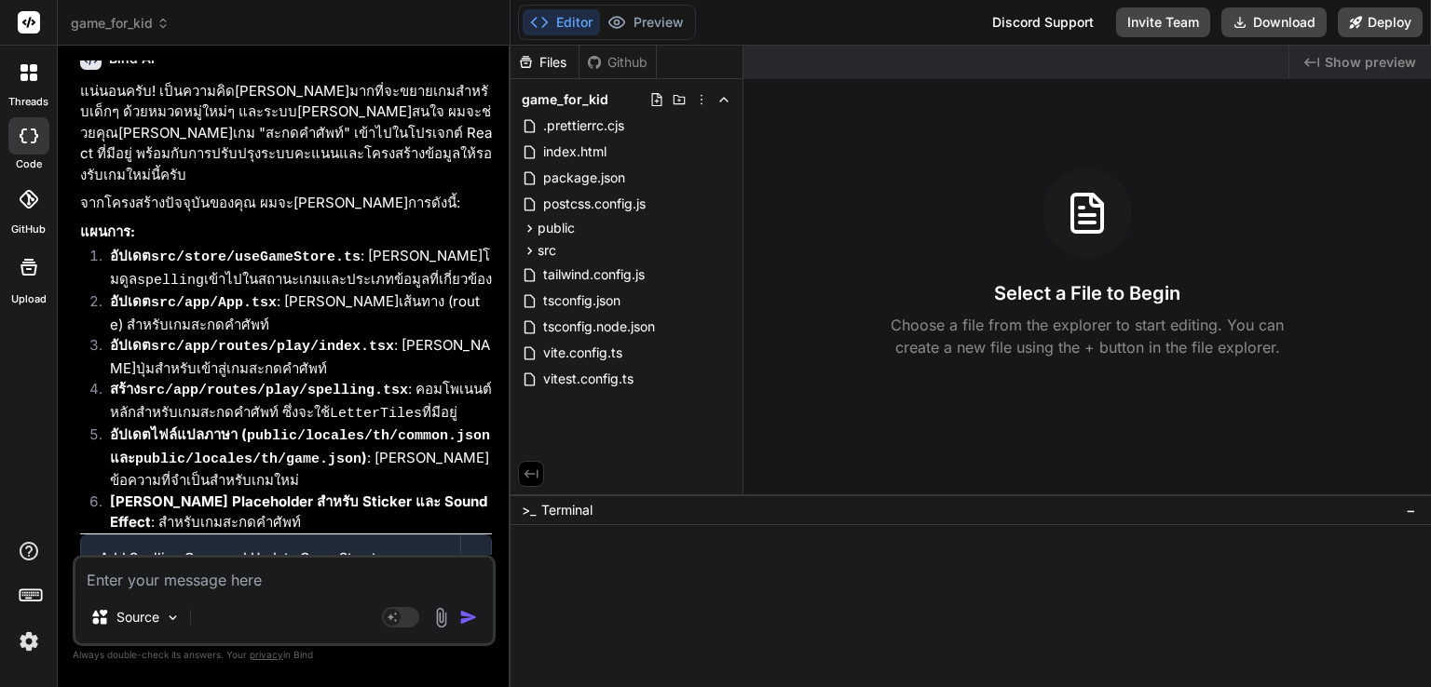
click at [34, 81] on div at bounding box center [28, 72] width 39 height 39
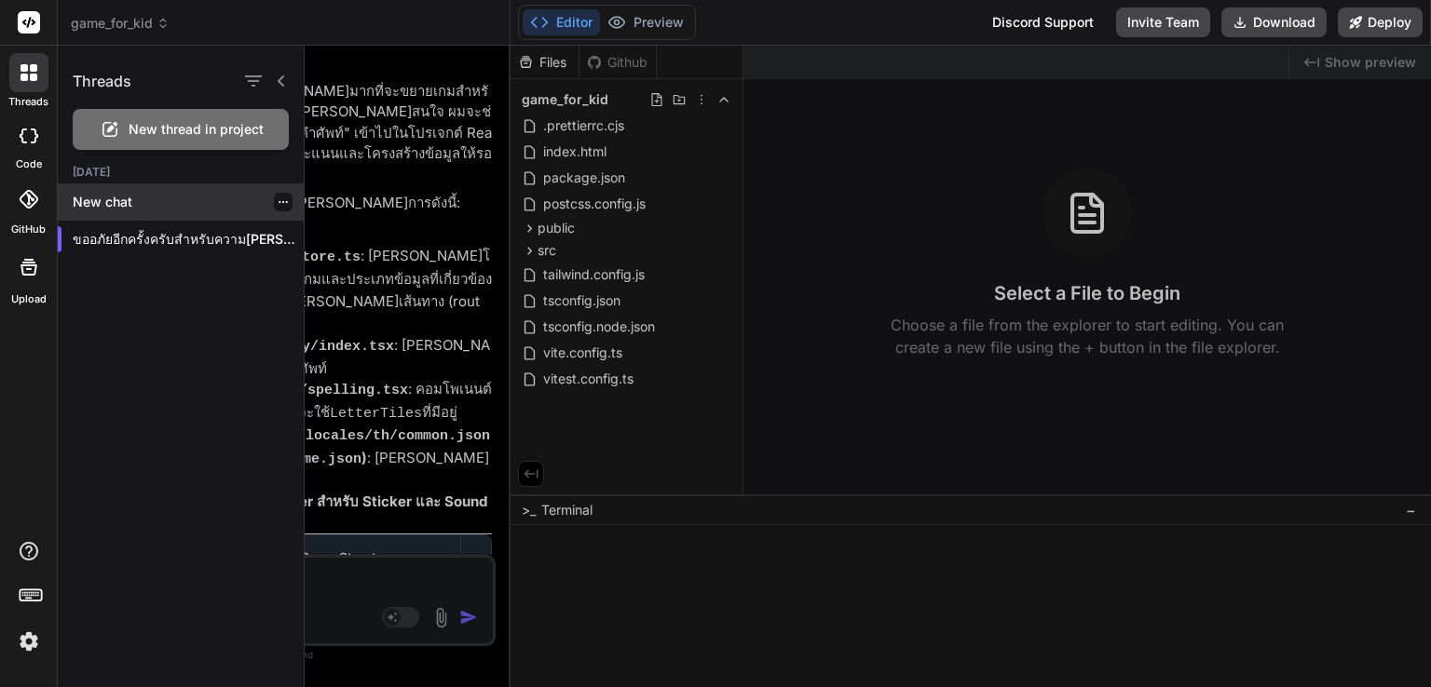
click at [108, 197] on p "New chat" at bounding box center [188, 202] width 231 height 19
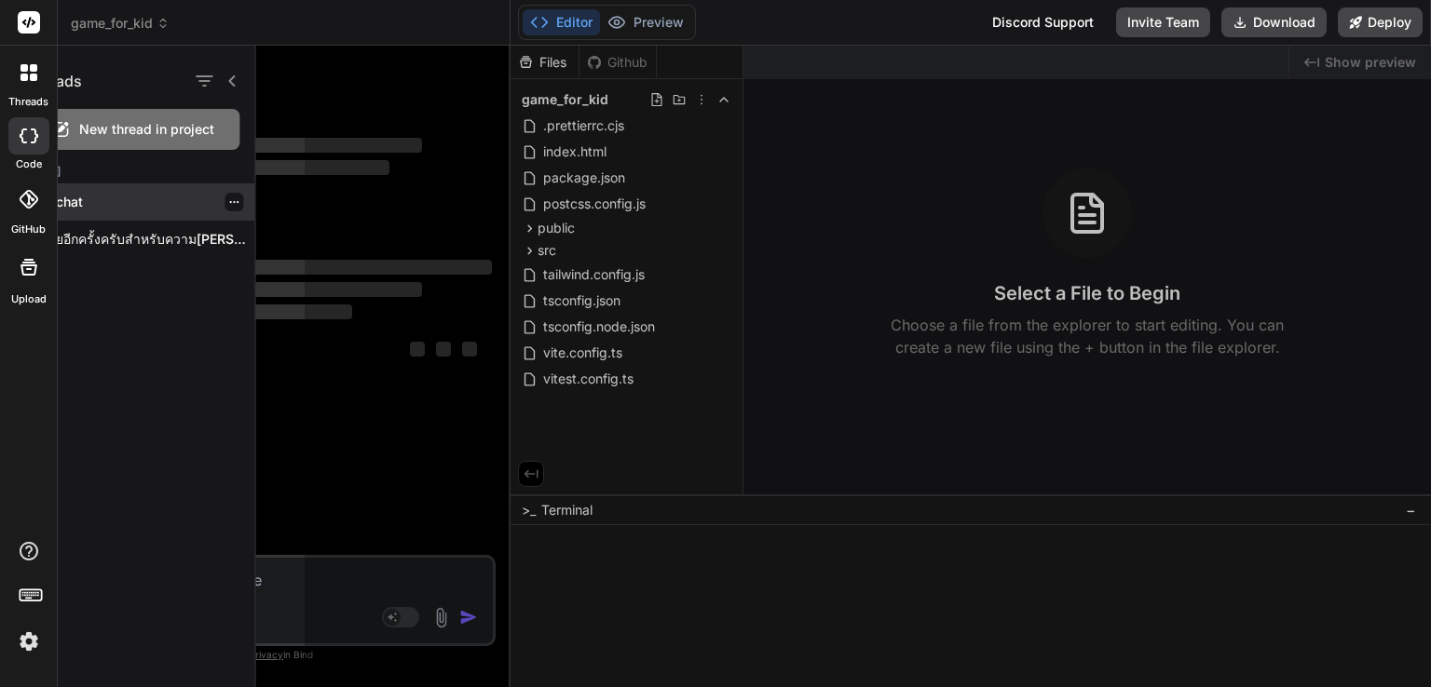
scroll to position [0, 0]
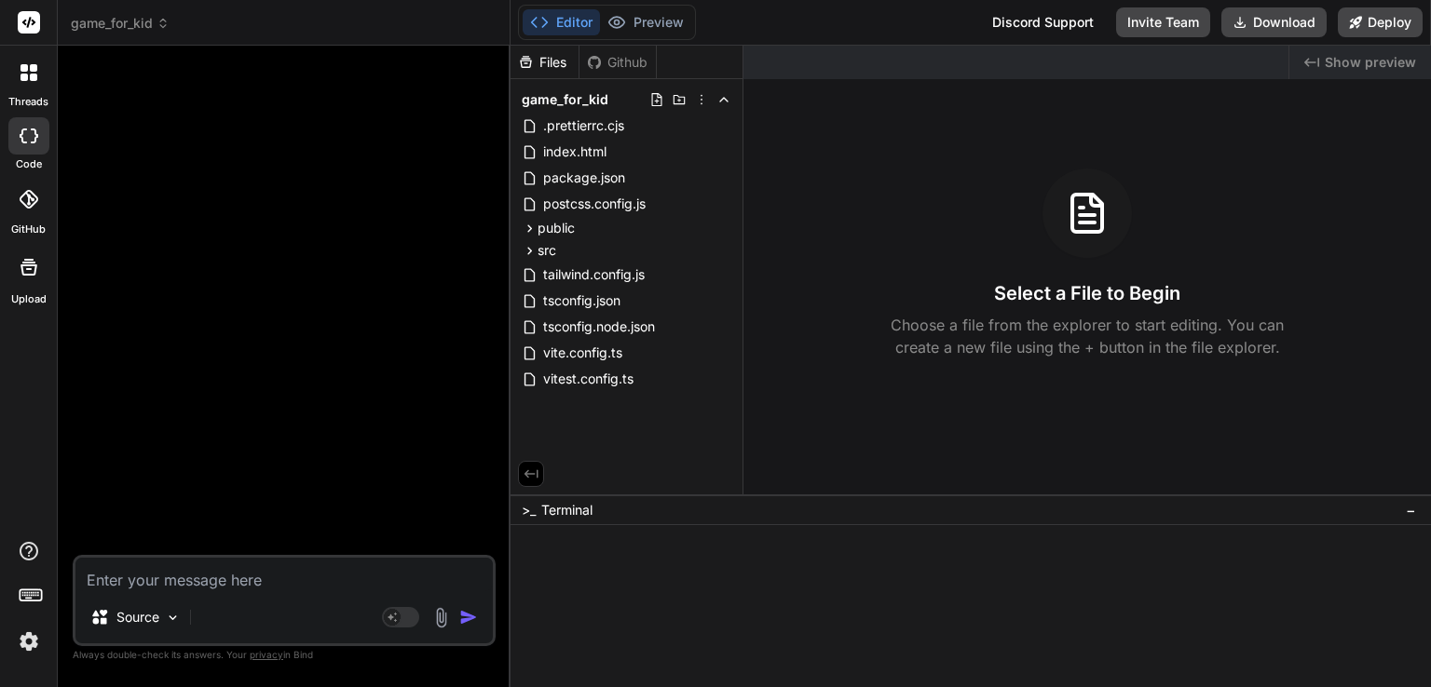
click at [220, 578] on textarea at bounding box center [283, 575] width 417 height 34
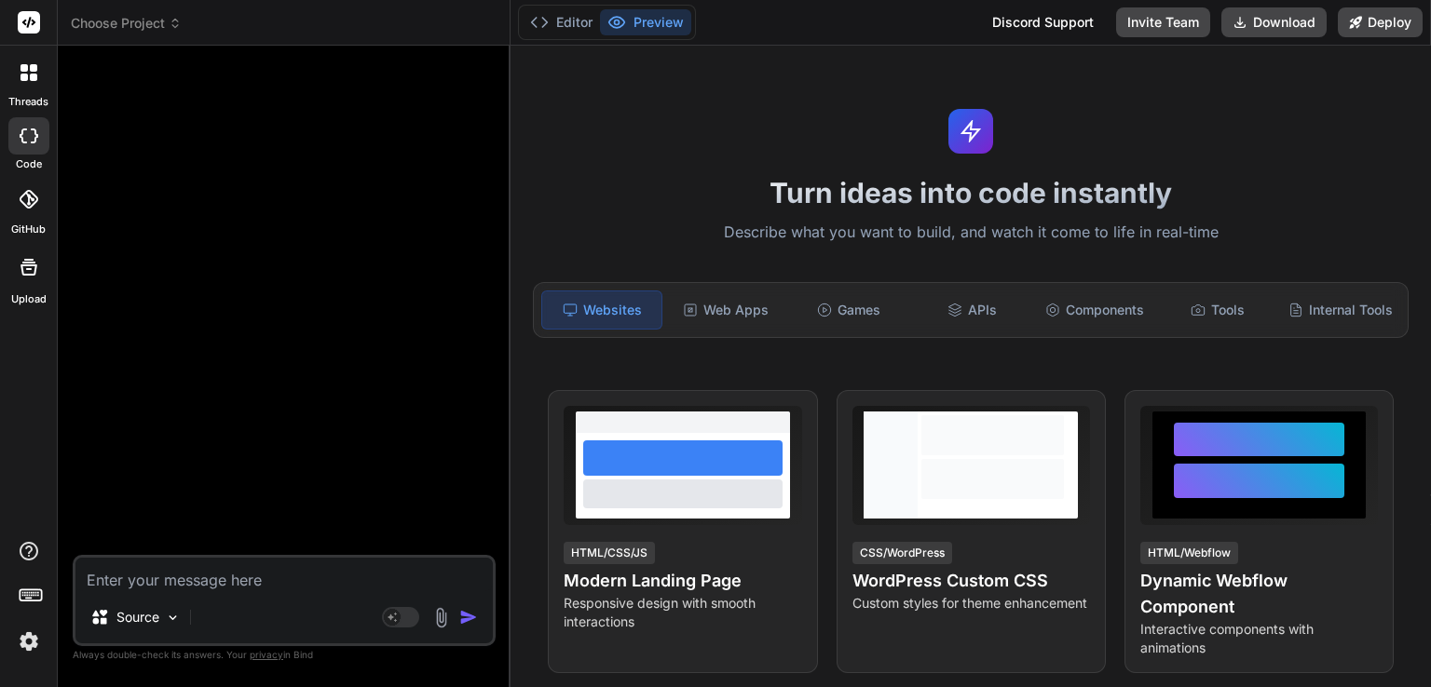
paste textarea "สร้างเกมรวม 5 หมวดหลัก + 1 เกมเสริมใหม่ หมวด ชื่อเกม คำอธิบาย คะแนน รูป/เสียง A…"
type textarea "x"
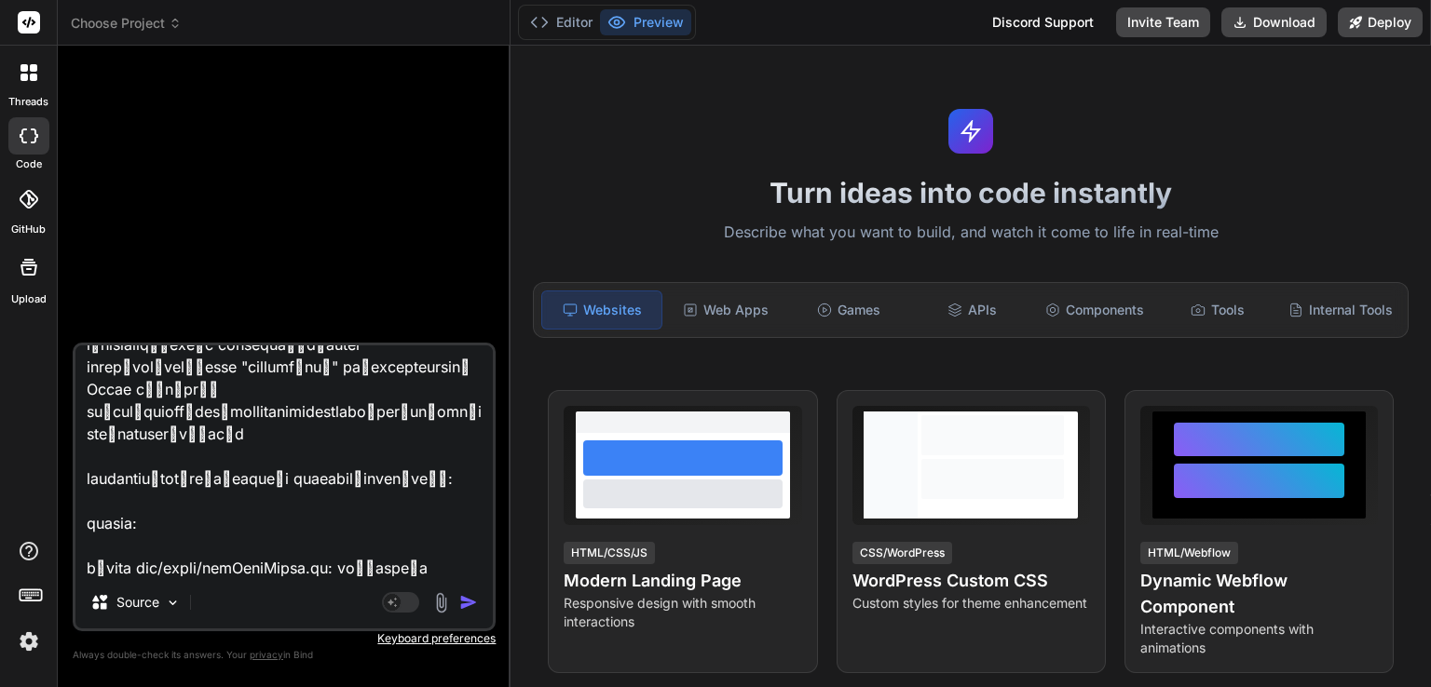
type textarea "สร้างเกมรวม 5 หมวดหลัก + 1 เกมเสริมใหม่ หมวด ชื่อเกม คำอธิบาย คะแนน รูป/เสียง A…"
click at [468, 601] on img "button" at bounding box center [468, 602] width 19 height 19
type textarea "x"
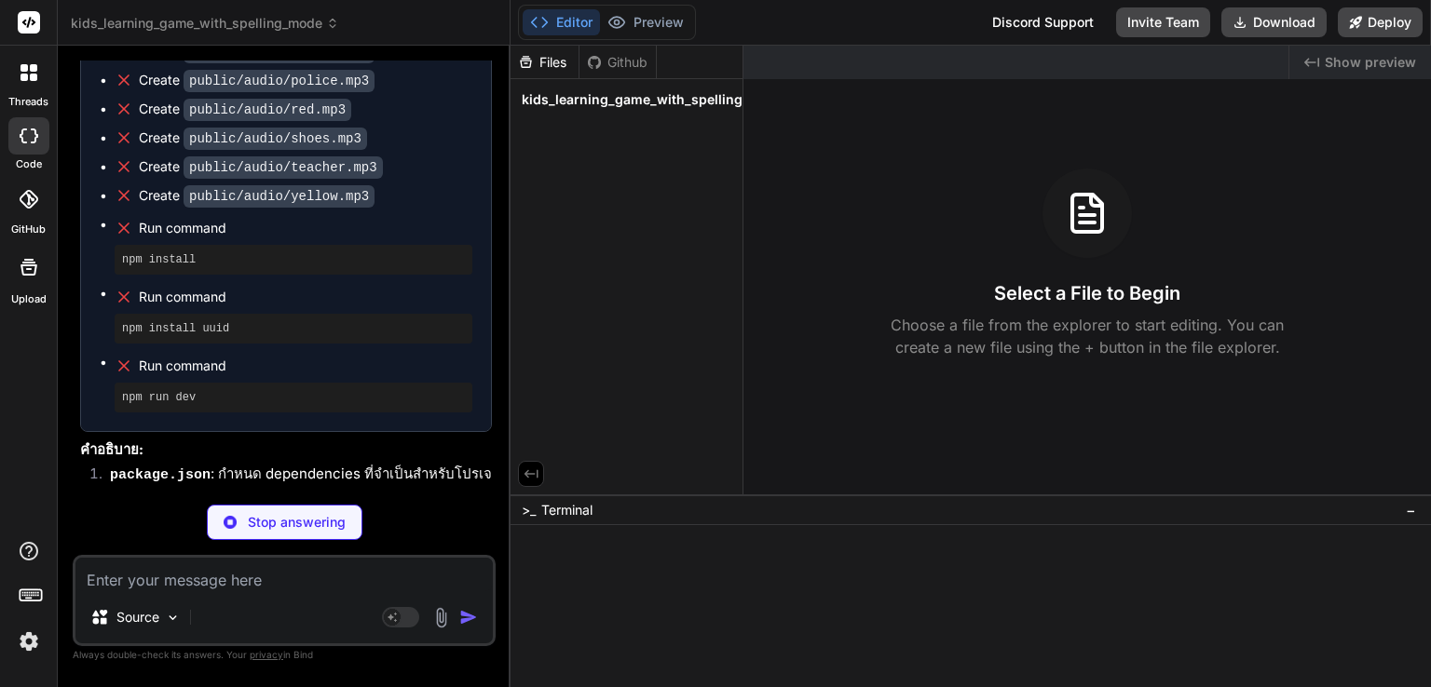
scroll to position [2733, 0]
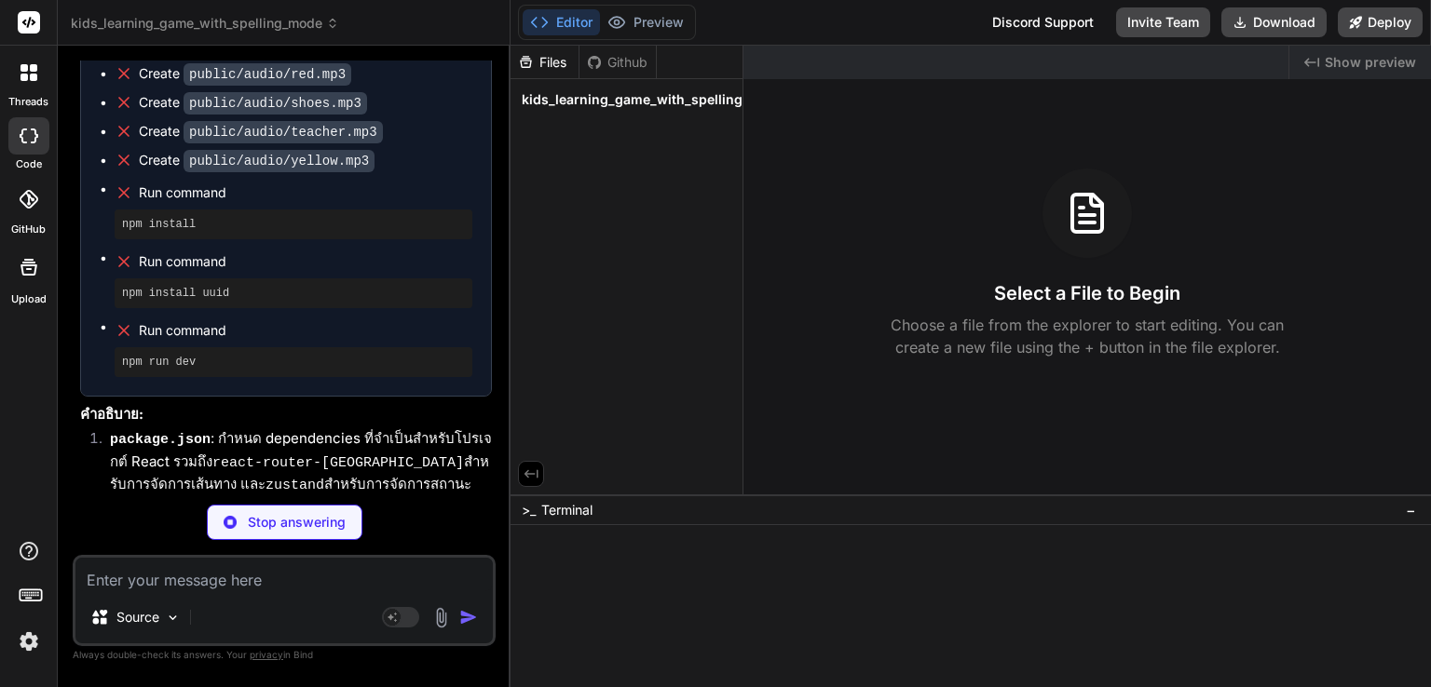
type textarea "x"
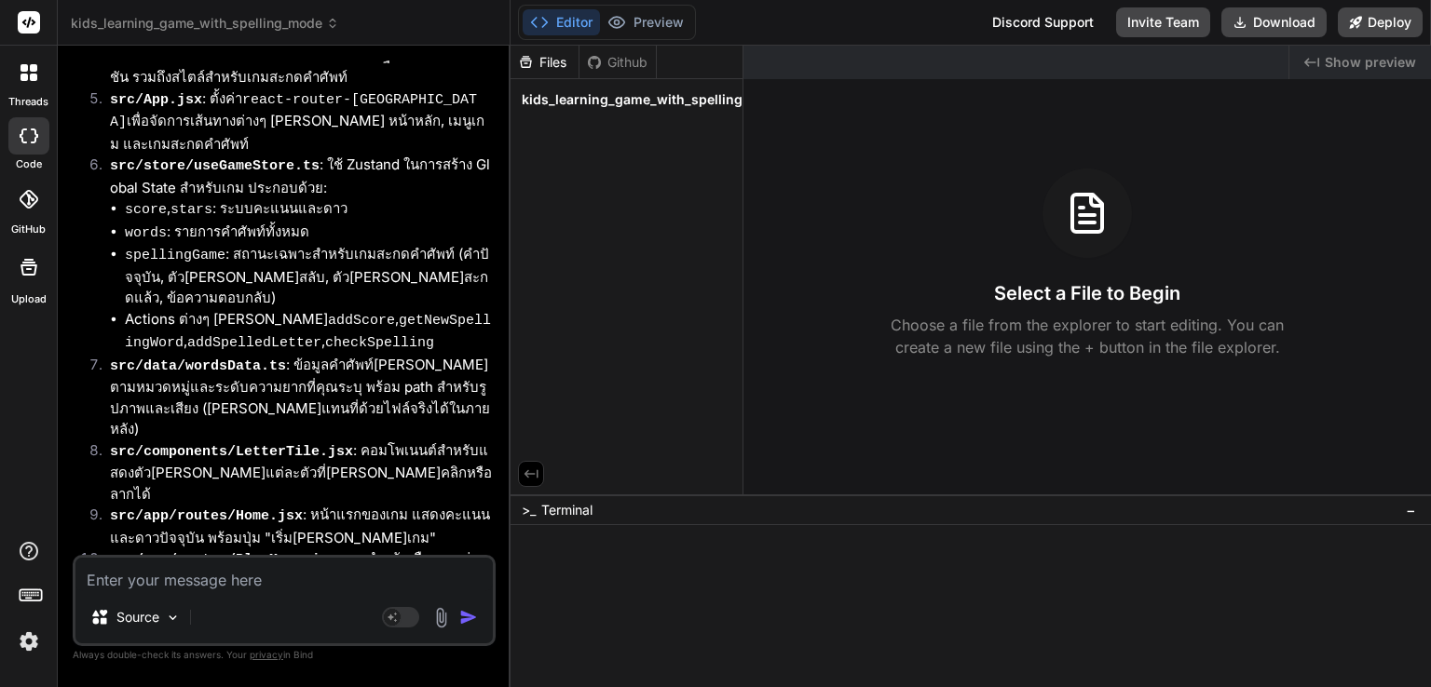
scroll to position [2959, 0]
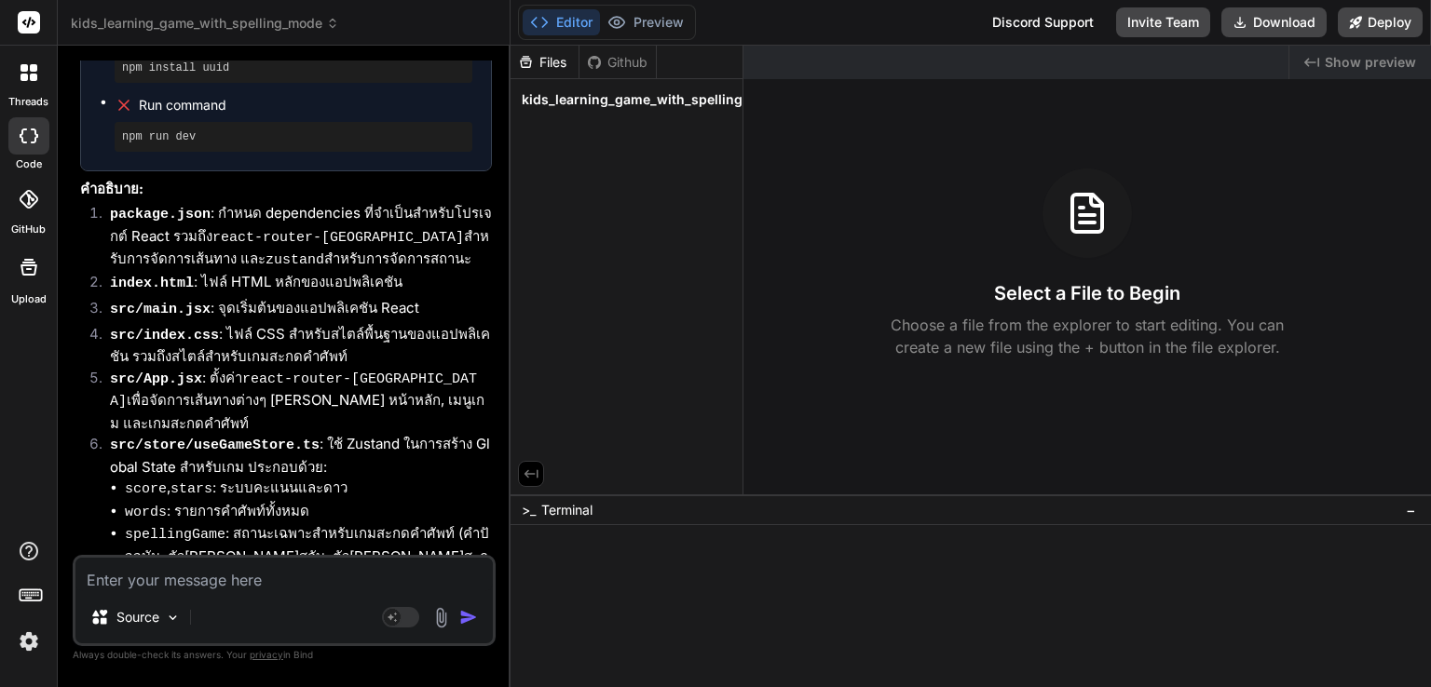
click at [559, 23] on button "Editor" at bounding box center [561, 22] width 77 height 26
click at [679, 276] on div "Files Github kids_learning_game_with_spelling_mode" at bounding box center [626, 270] width 233 height 449
click at [631, 102] on span "kids_learning_game_with_spelling_mode" at bounding box center [654, 99] width 264 height 19
click at [1248, 18] on button "Download" at bounding box center [1273, 22] width 105 height 30
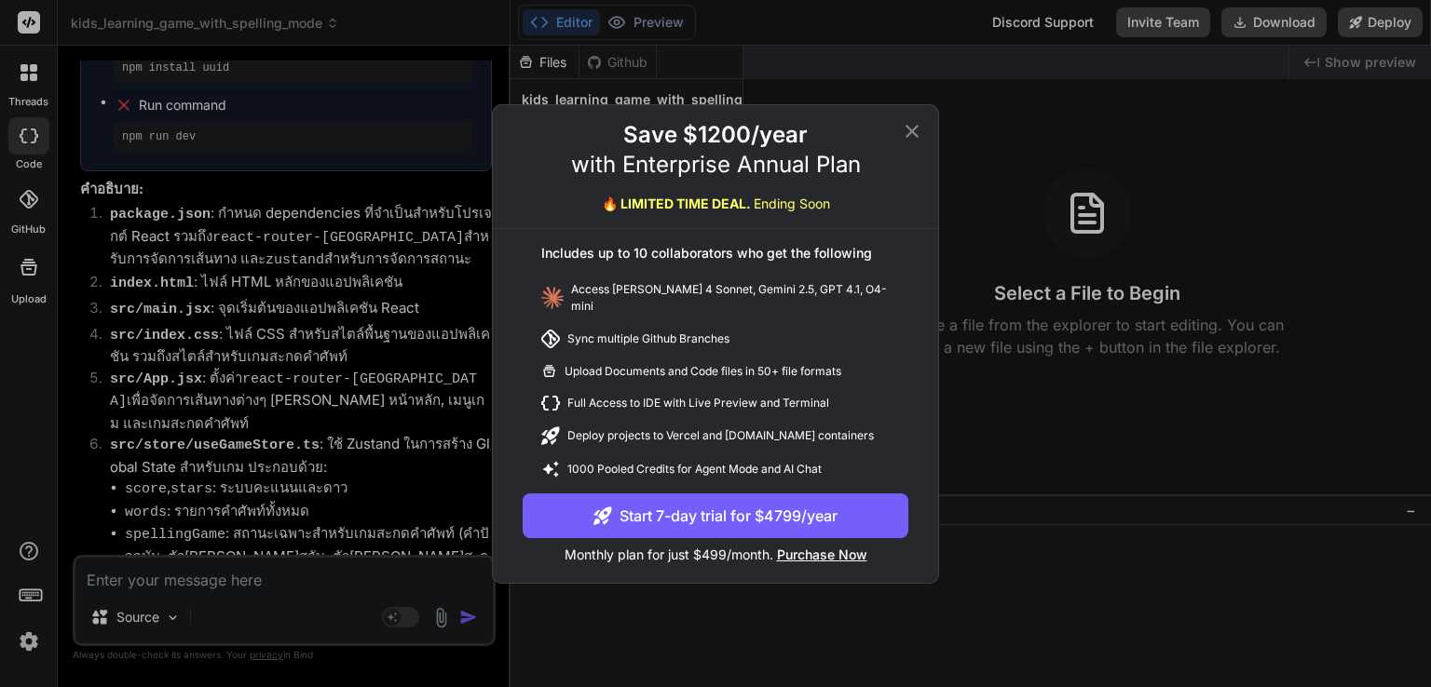
click at [915, 137] on icon at bounding box center [912, 131] width 22 height 22
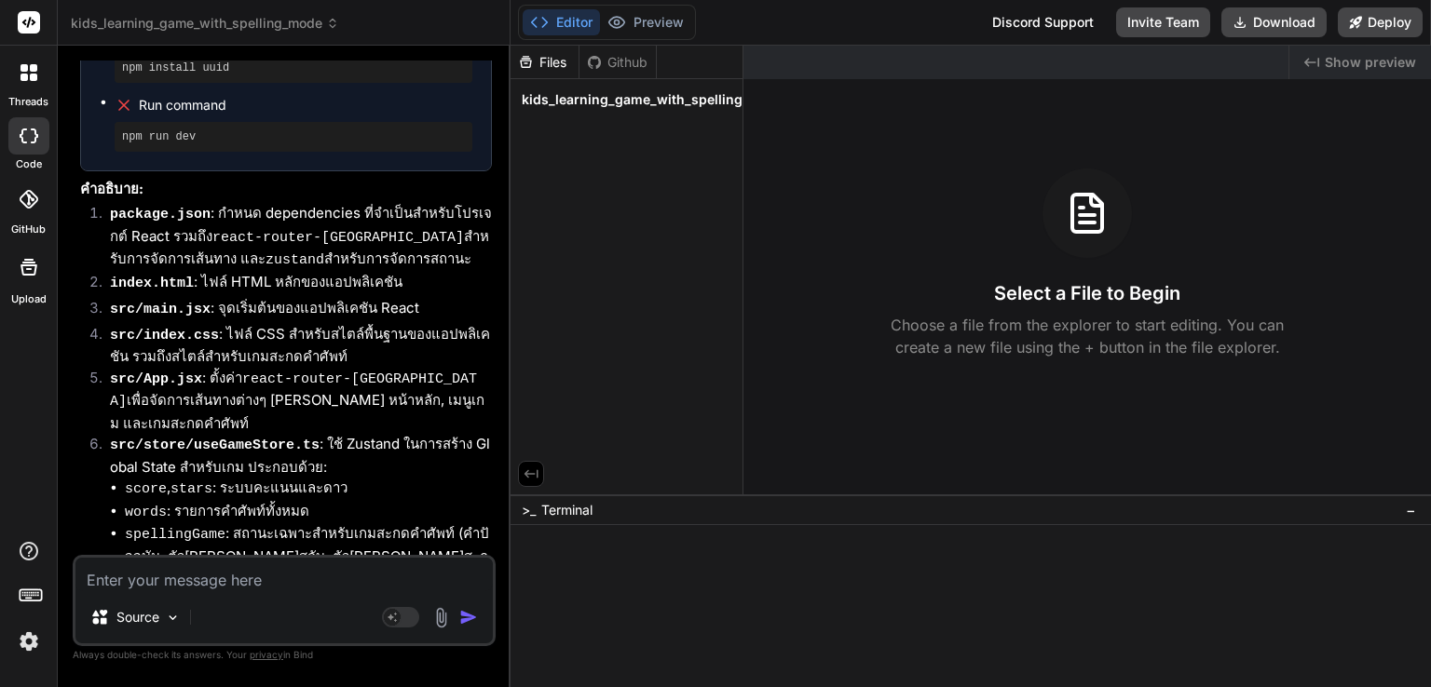
click at [243, 619] on div "Source" at bounding box center [283, 621] width 417 height 45
click at [20, 68] on icon at bounding box center [23, 67] width 7 height 7
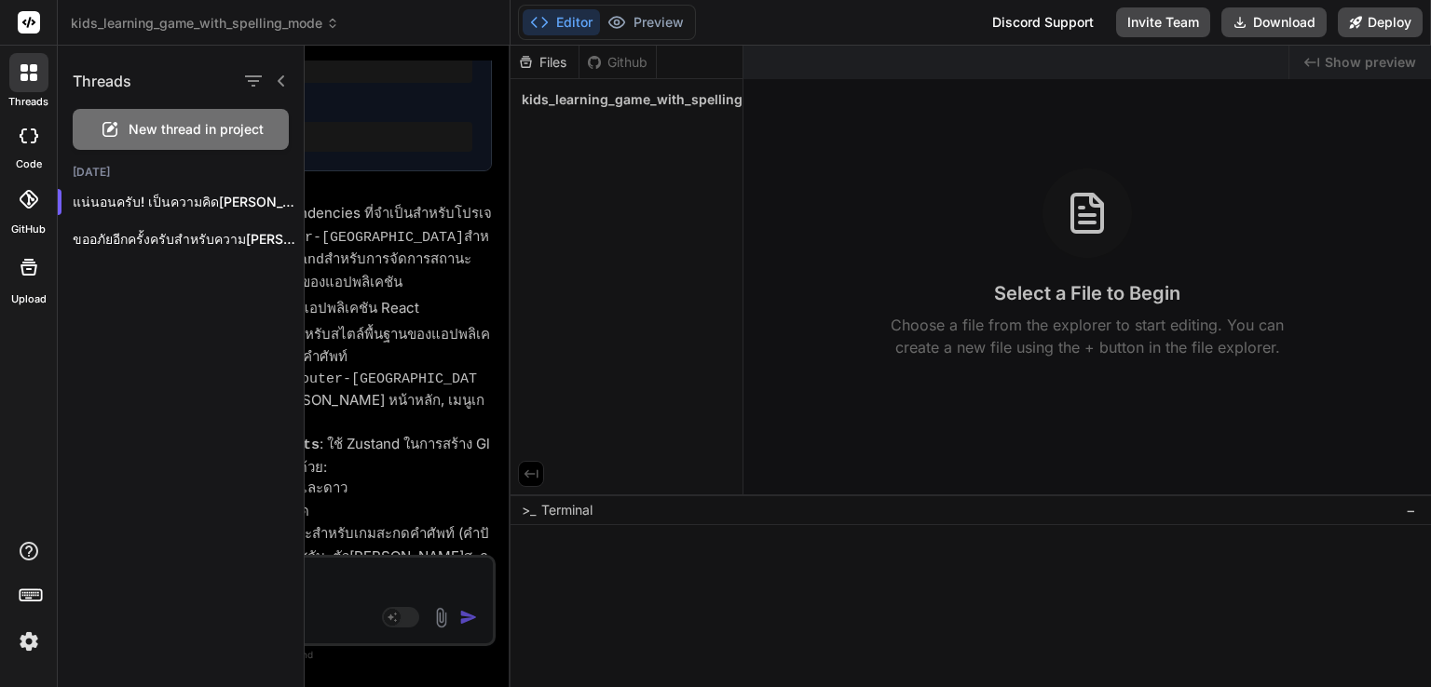
click at [186, 361] on div "Threads New thread in project Today แน่นอนครับ! เป็นความคิดที่ดีมากที่จะขยาย...…" at bounding box center [181, 367] width 247 height 642
click at [190, 360] on div "Threads New thread in project Today แน่นอนครับ! เป็นความคิดที่ดีมากที่จะขยาย...…" at bounding box center [181, 367] width 247 height 642
click at [399, 225] on div at bounding box center [868, 367] width 1126 height 642
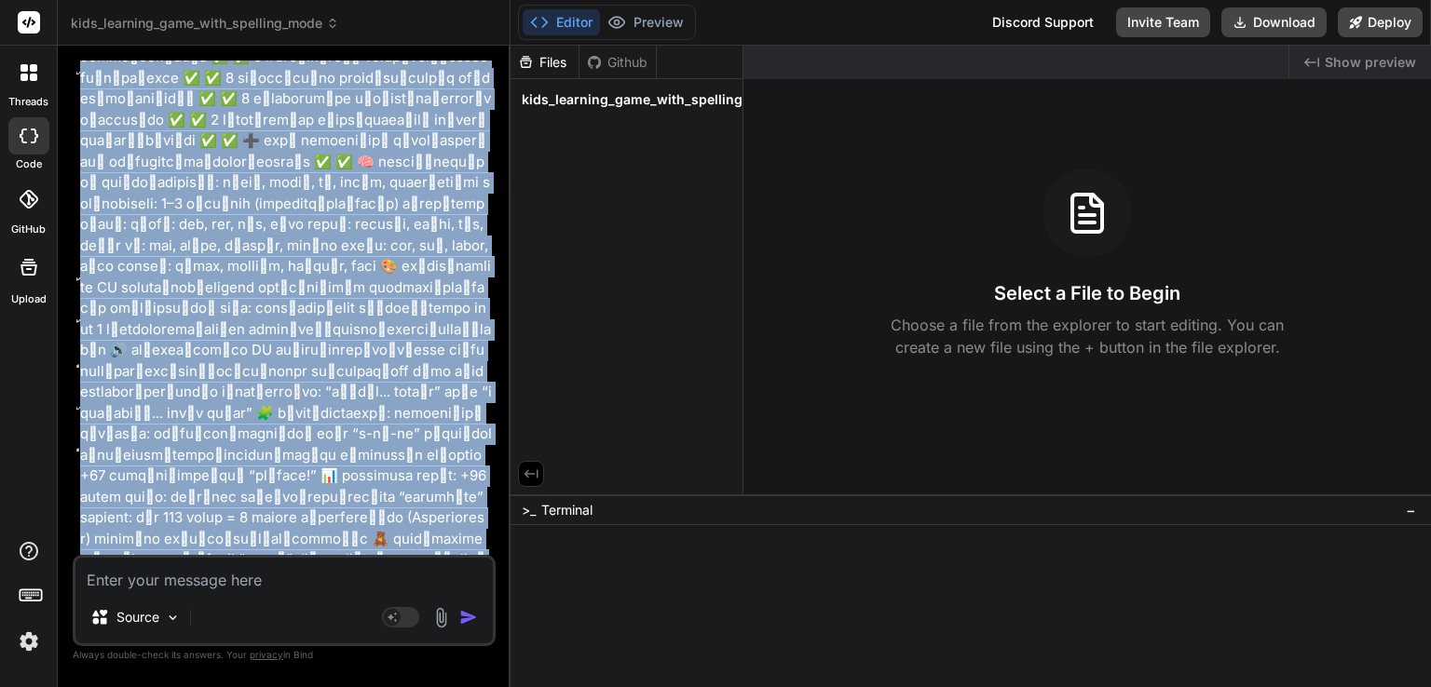
scroll to position [0, 0]
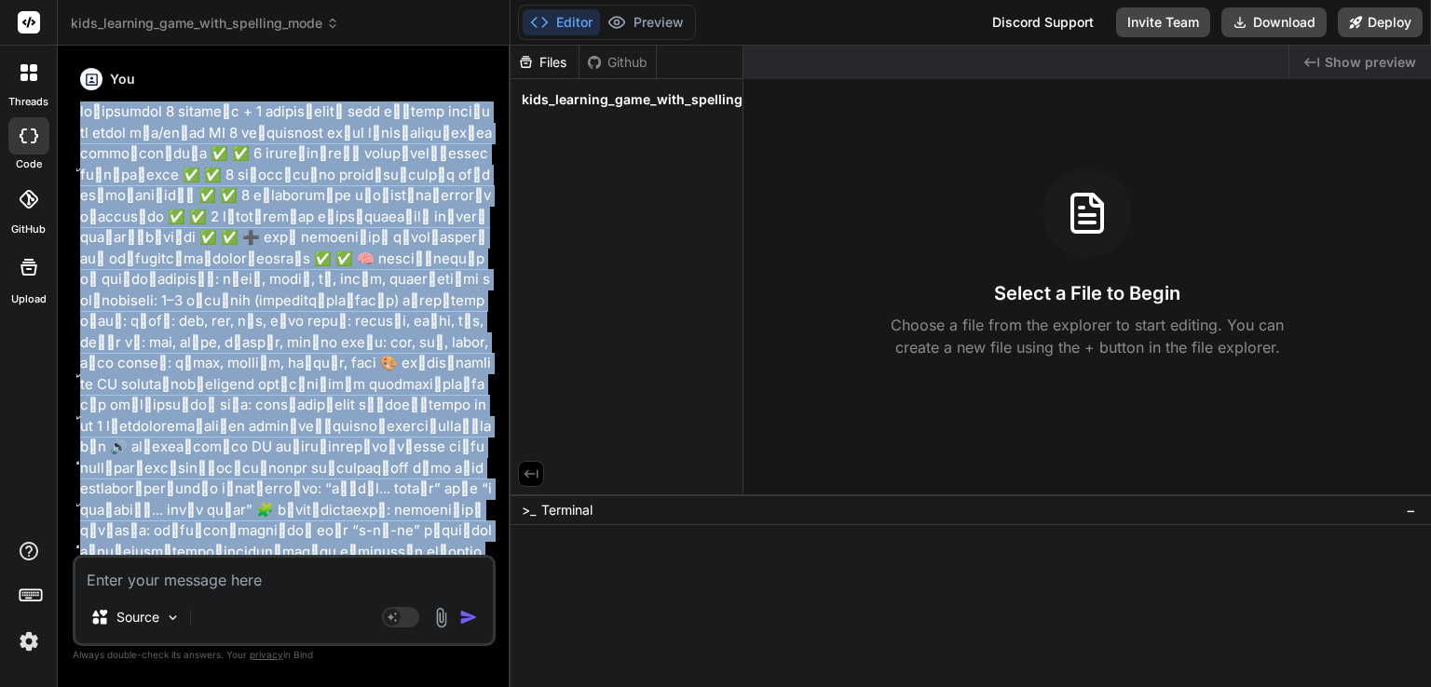
drag, startPoint x: 449, startPoint y: 219, endPoint x: 78, endPoint y: 110, distance: 386.4
click at [78, 110] on div "You Bind AI แน่นอนครับ! เป็นความคิดที่ดีมากที่จะขยายเกมสำหรับเด็กๆ ด้วยหมวดหมู่…" at bounding box center [285, 308] width 419 height 495
copy p "สร้างเกมรวม 5 หมวดหลัก + 1 เกมเสริมใหม่ หมวด ชื่อเกม คำอธิบาย คะแนน รูป/เสียง A…"
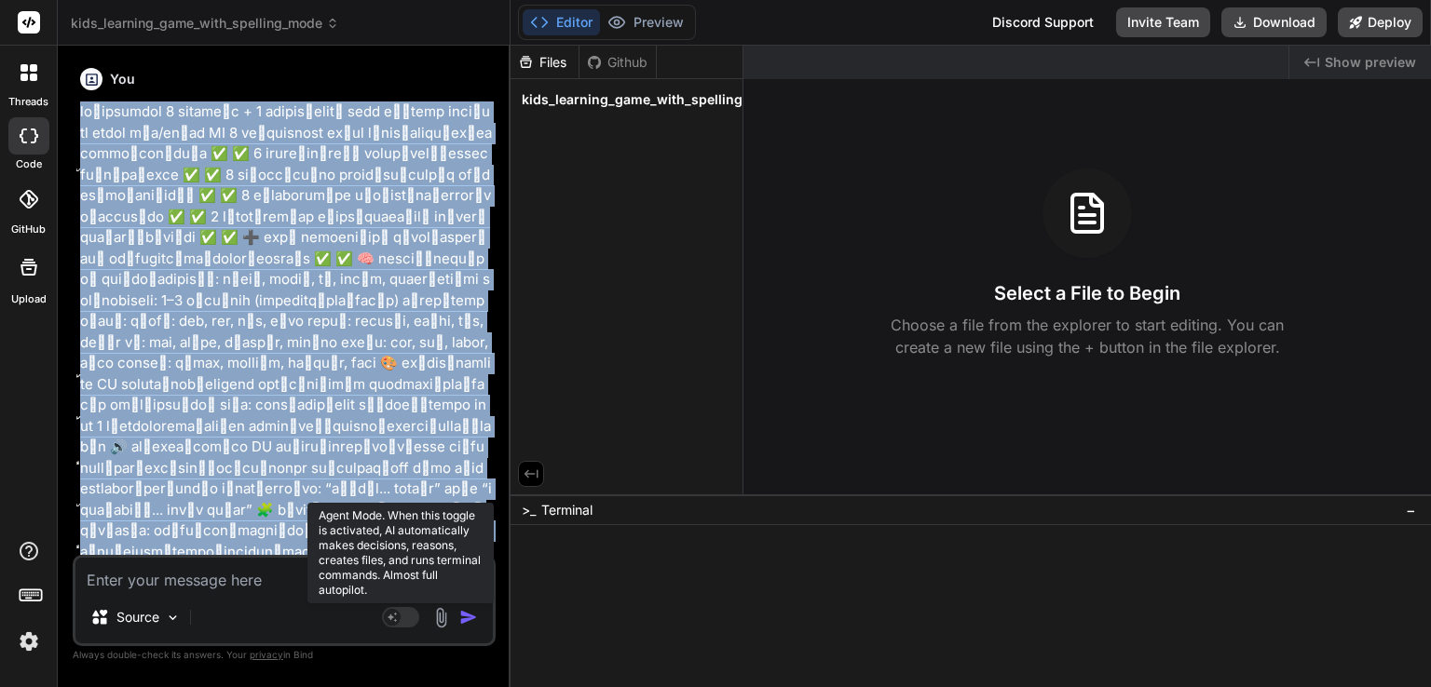
click at [401, 618] on rect at bounding box center [392, 617] width 17 height 17
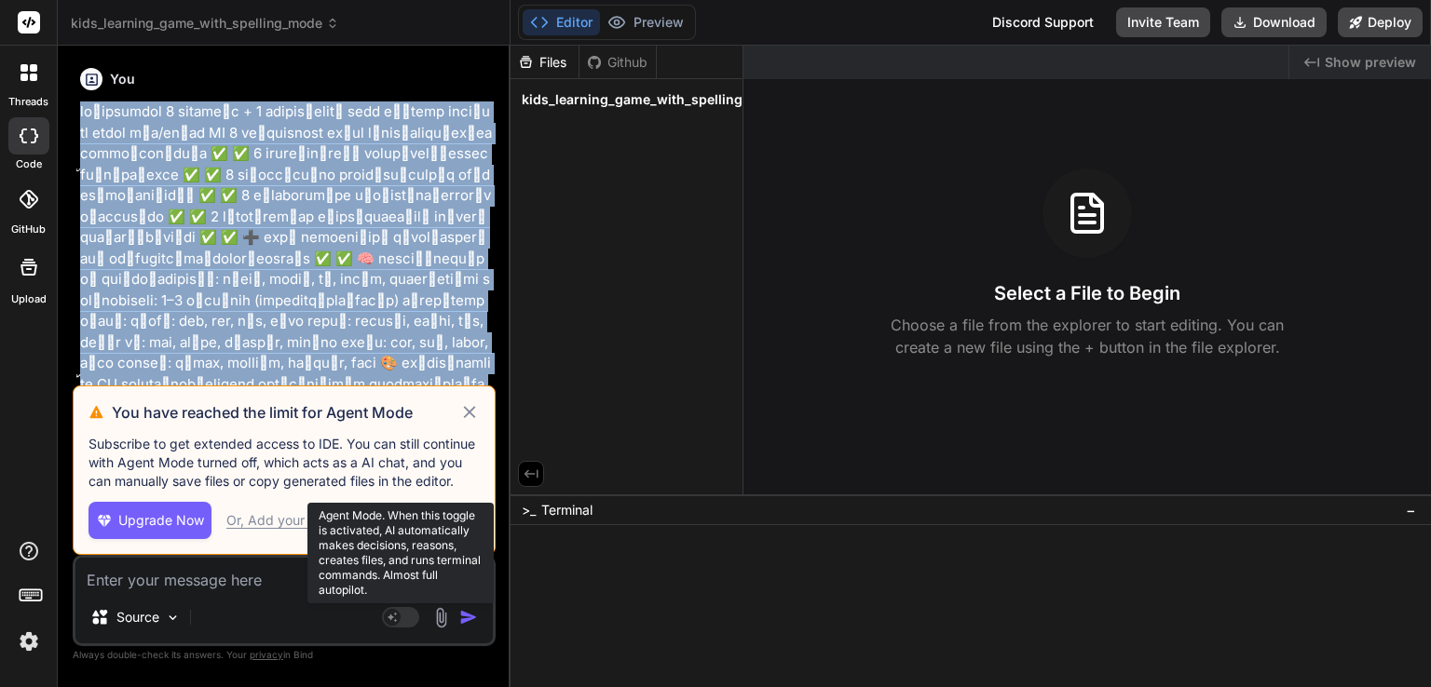
click at [401, 618] on rect at bounding box center [392, 617] width 17 height 17
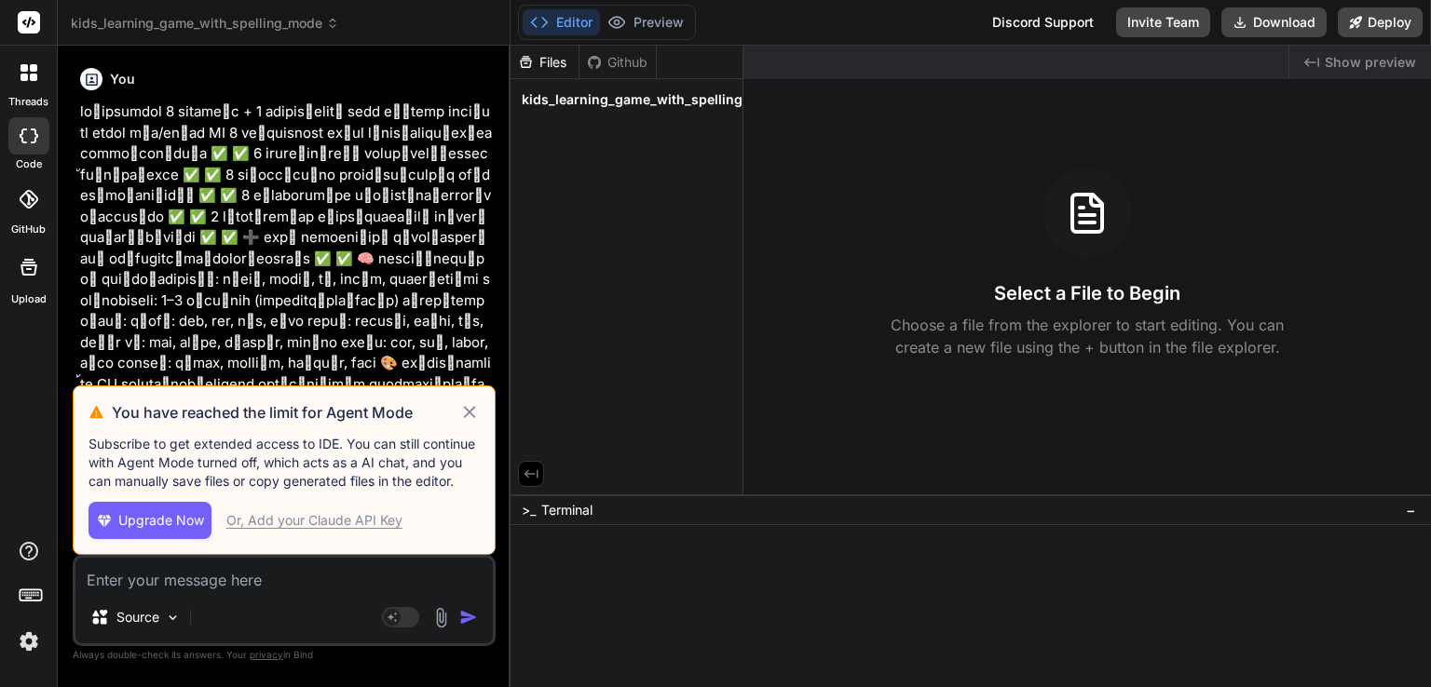
click at [466, 409] on icon at bounding box center [469, 412] width 12 height 12
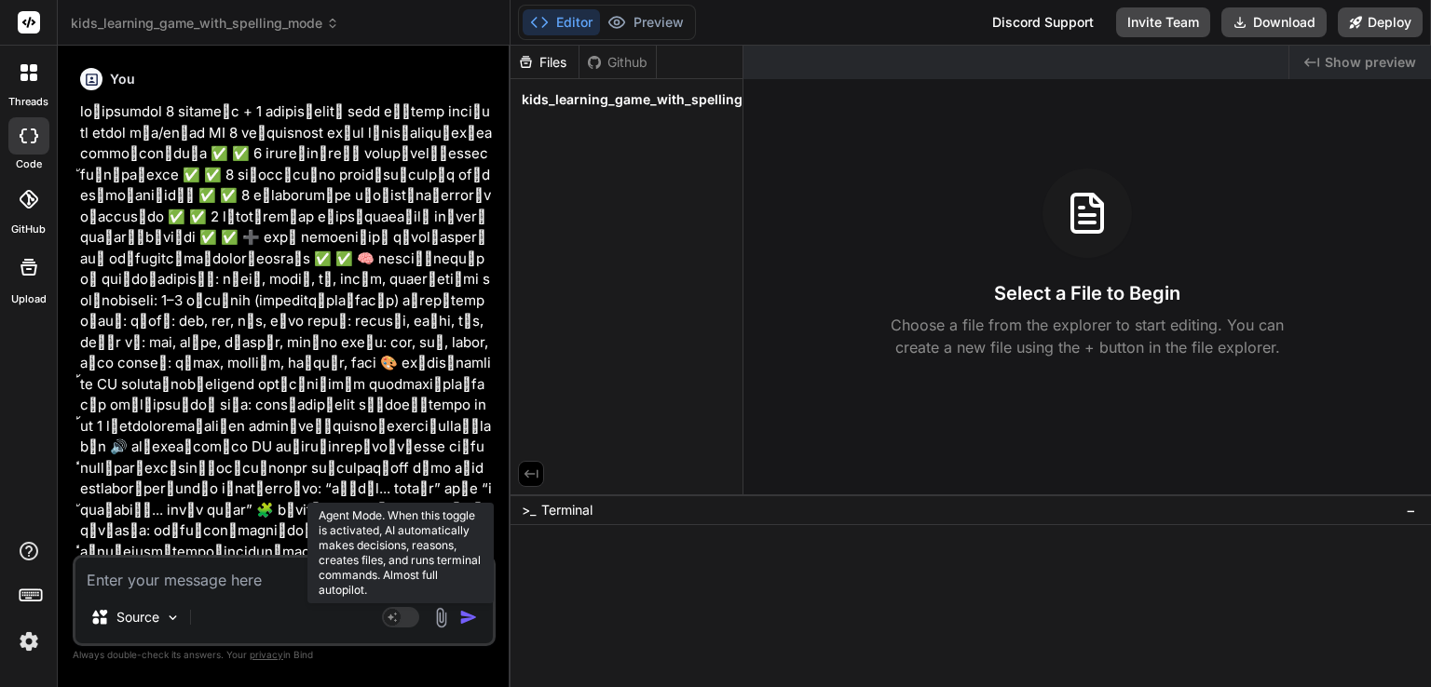
click at [402, 623] on rect at bounding box center [400, 617] width 37 height 20
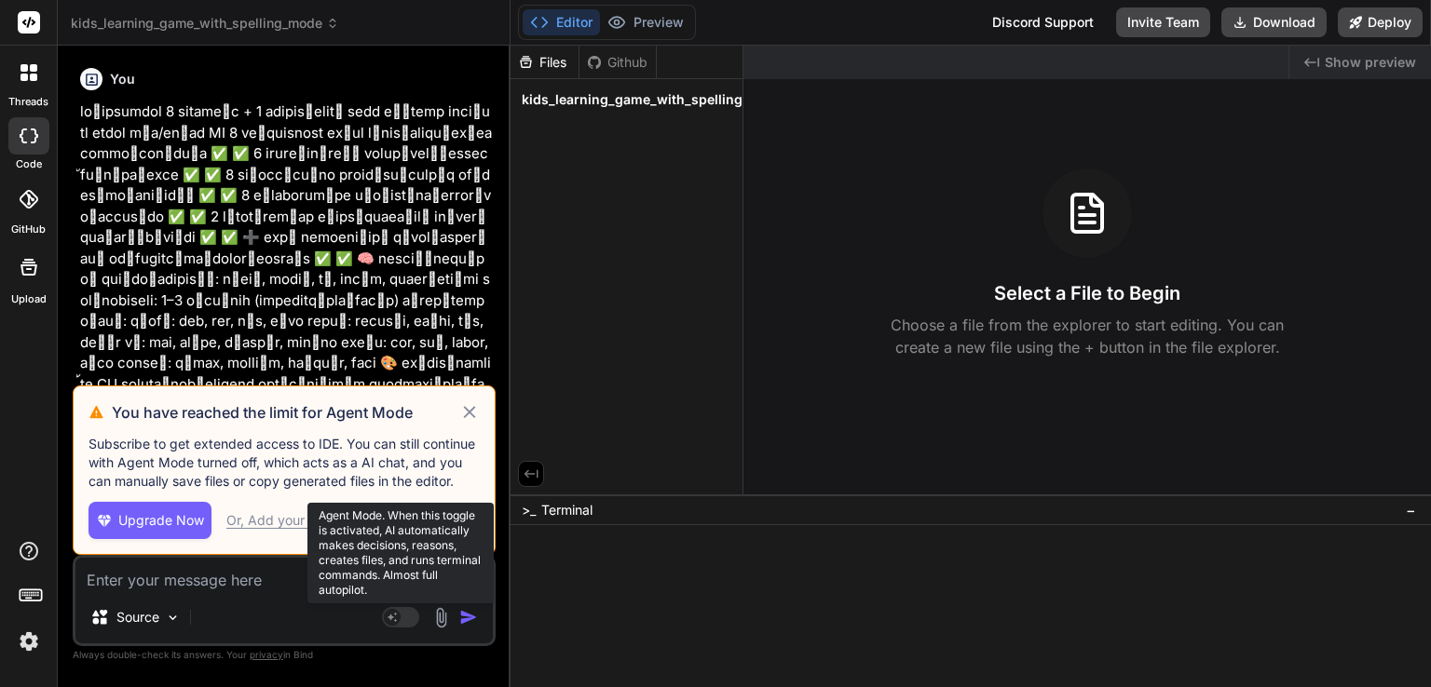
click at [402, 623] on rect at bounding box center [400, 617] width 37 height 20
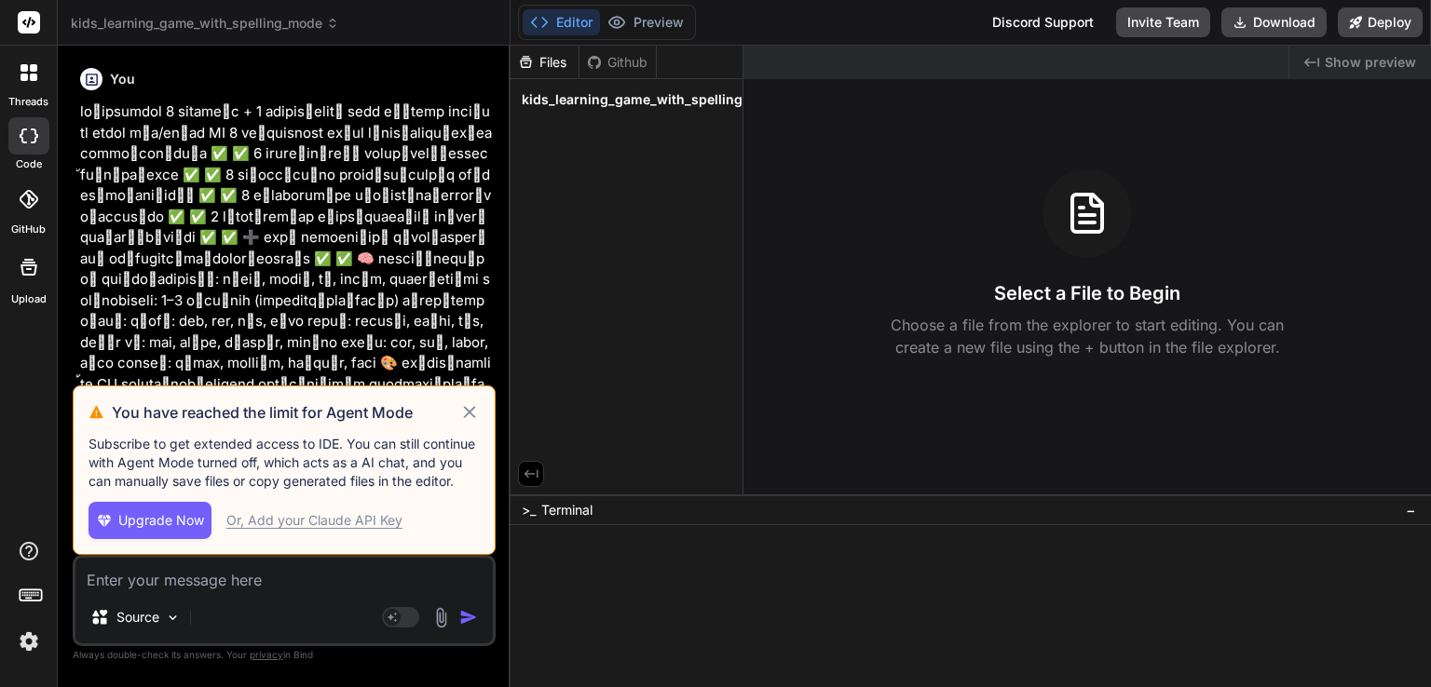
click at [474, 414] on icon at bounding box center [469, 413] width 21 height 22
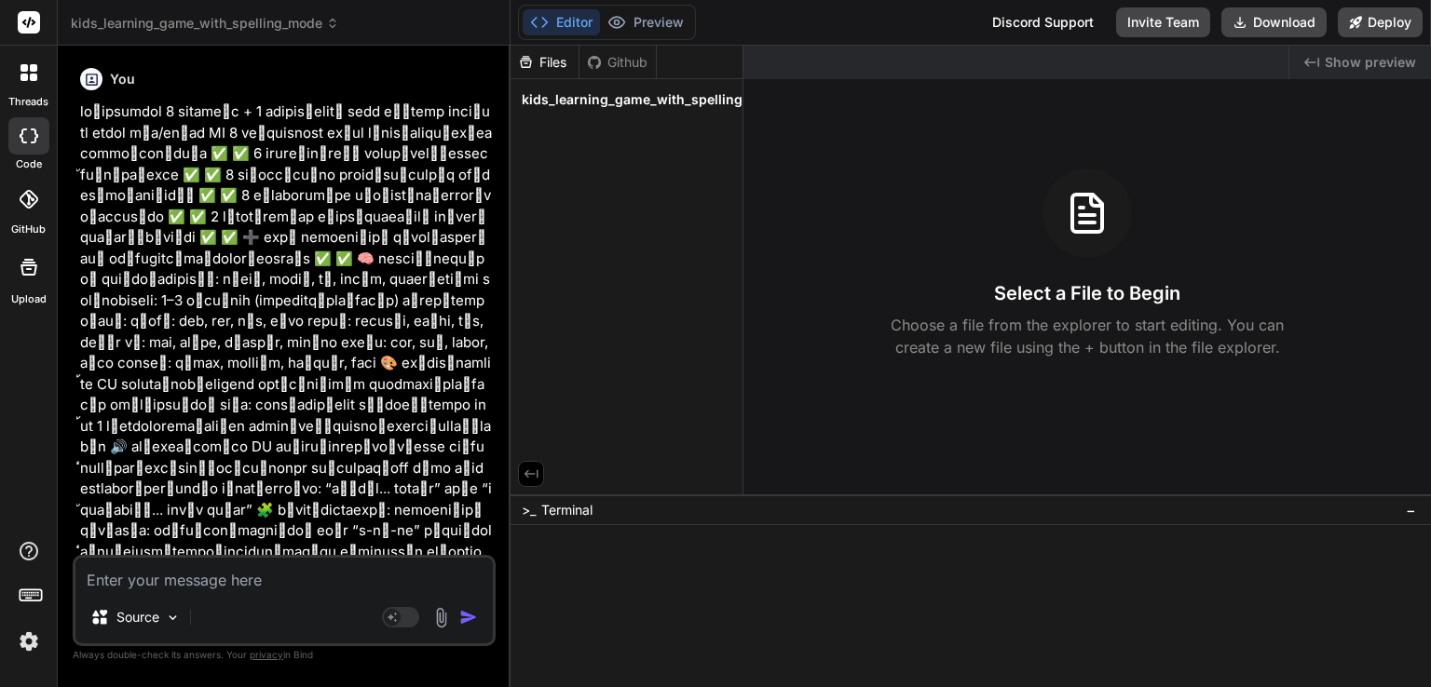
click at [34, 81] on div at bounding box center [28, 72] width 39 height 39
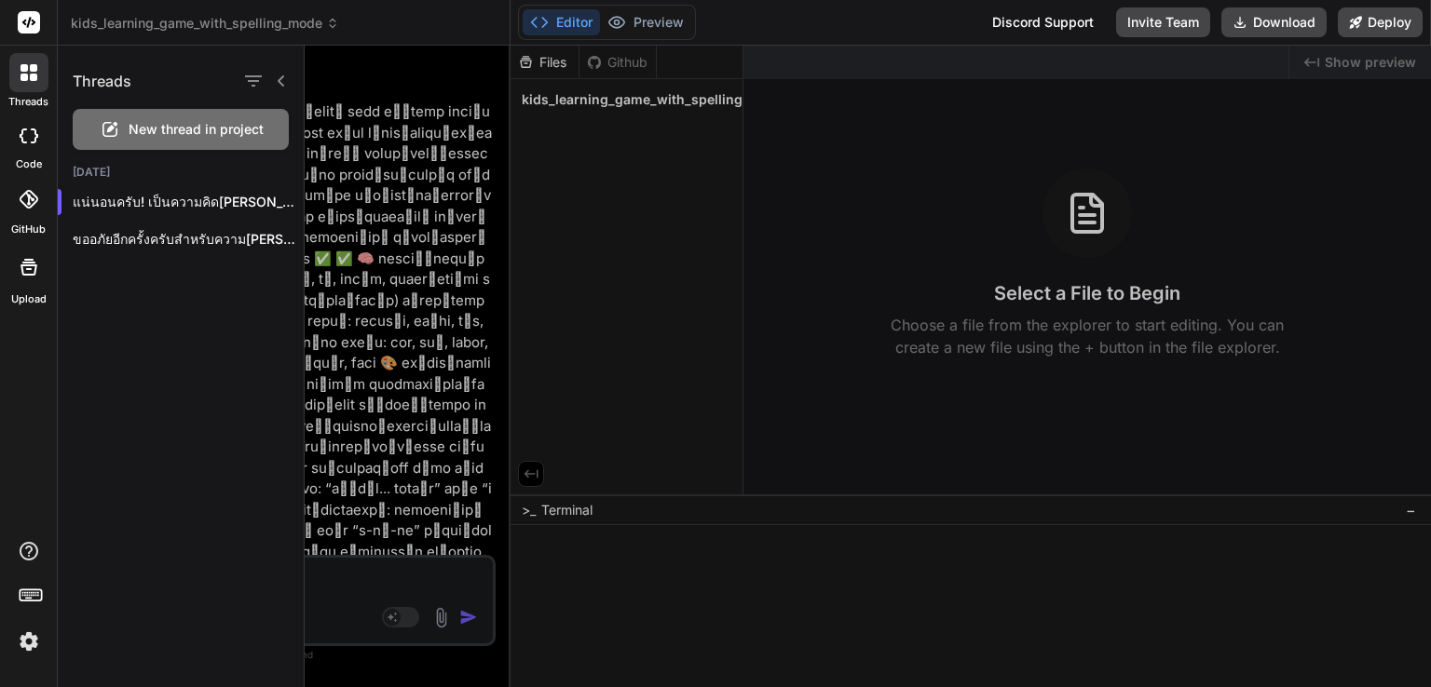
click at [26, 78] on icon at bounding box center [23, 77] width 7 height 7
click at [117, 311] on div "Threads New thread in project Today แน่นอนครับ! เป็นความคิดที่ดีมากที่จะขยาย...…" at bounding box center [181, 367] width 247 height 642
click at [275, 74] on icon at bounding box center [281, 81] width 15 height 15
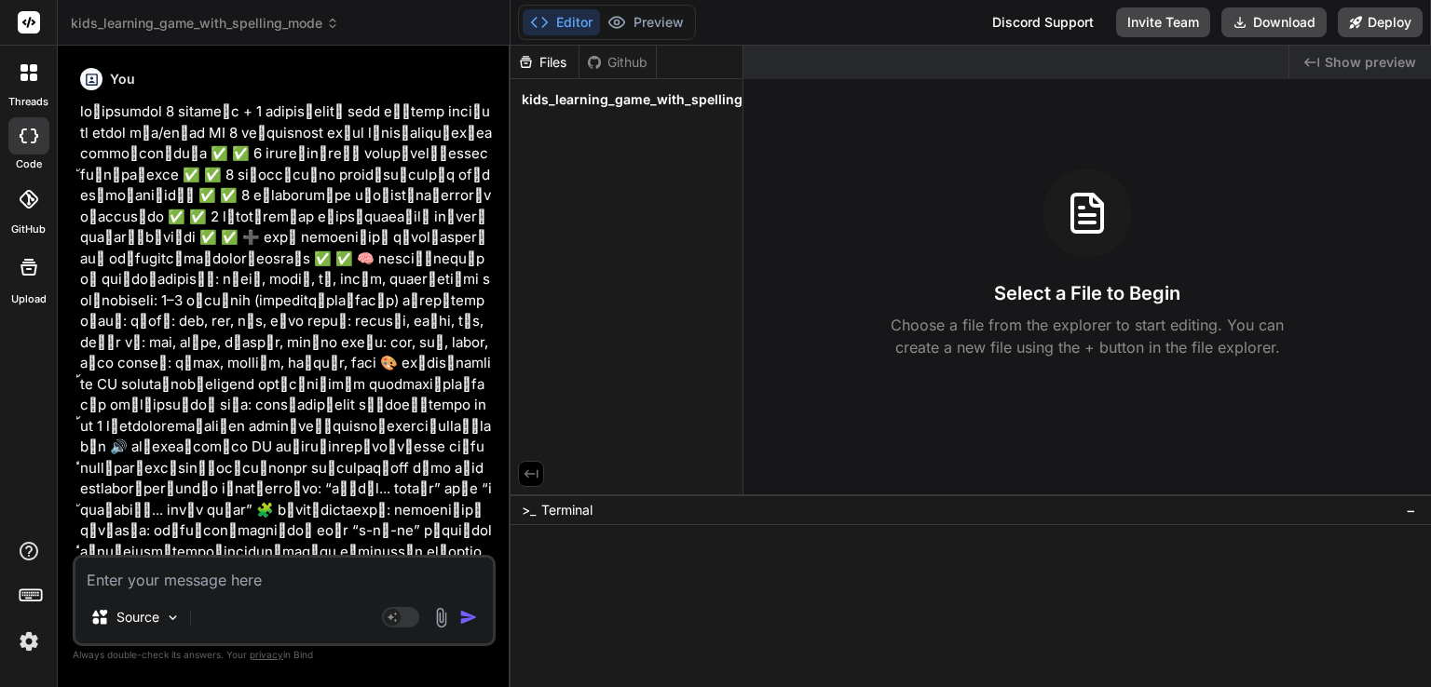
click at [221, 312] on p at bounding box center [286, 563] width 412 height 922
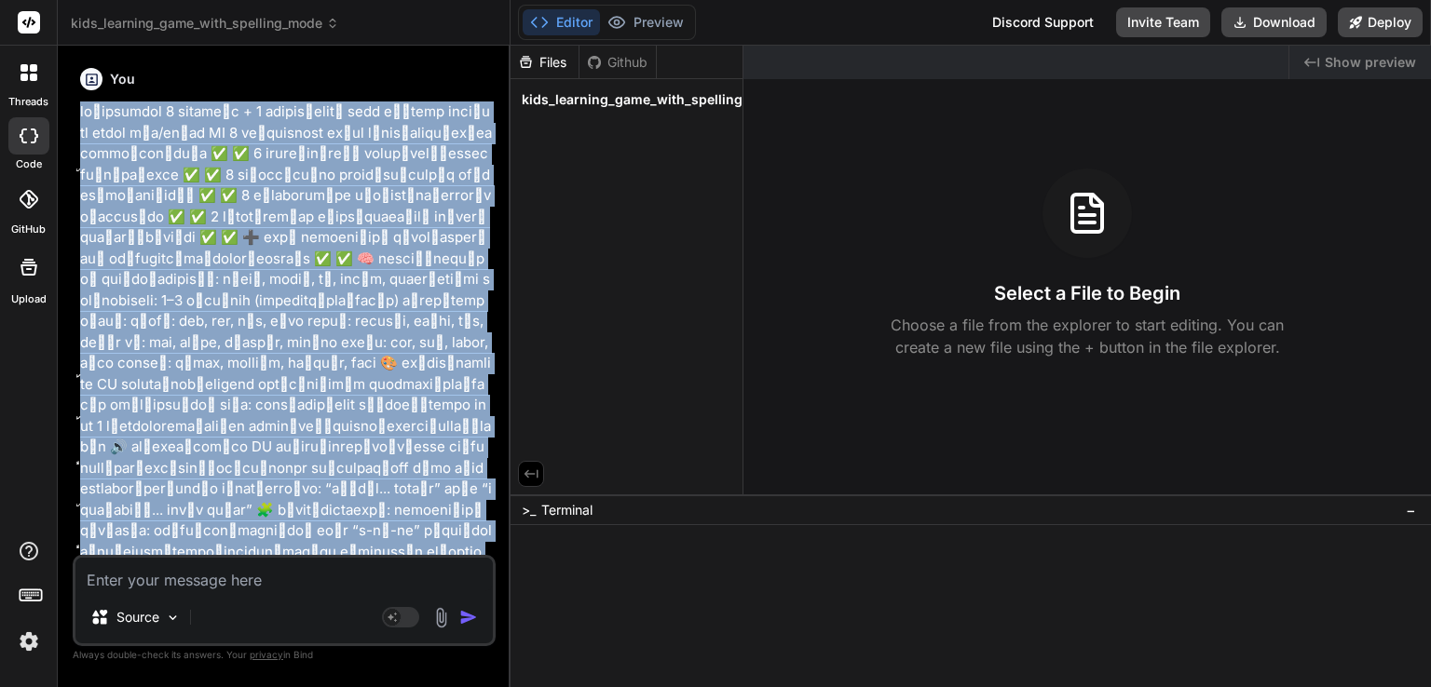
click at [221, 312] on p at bounding box center [286, 563] width 412 height 922
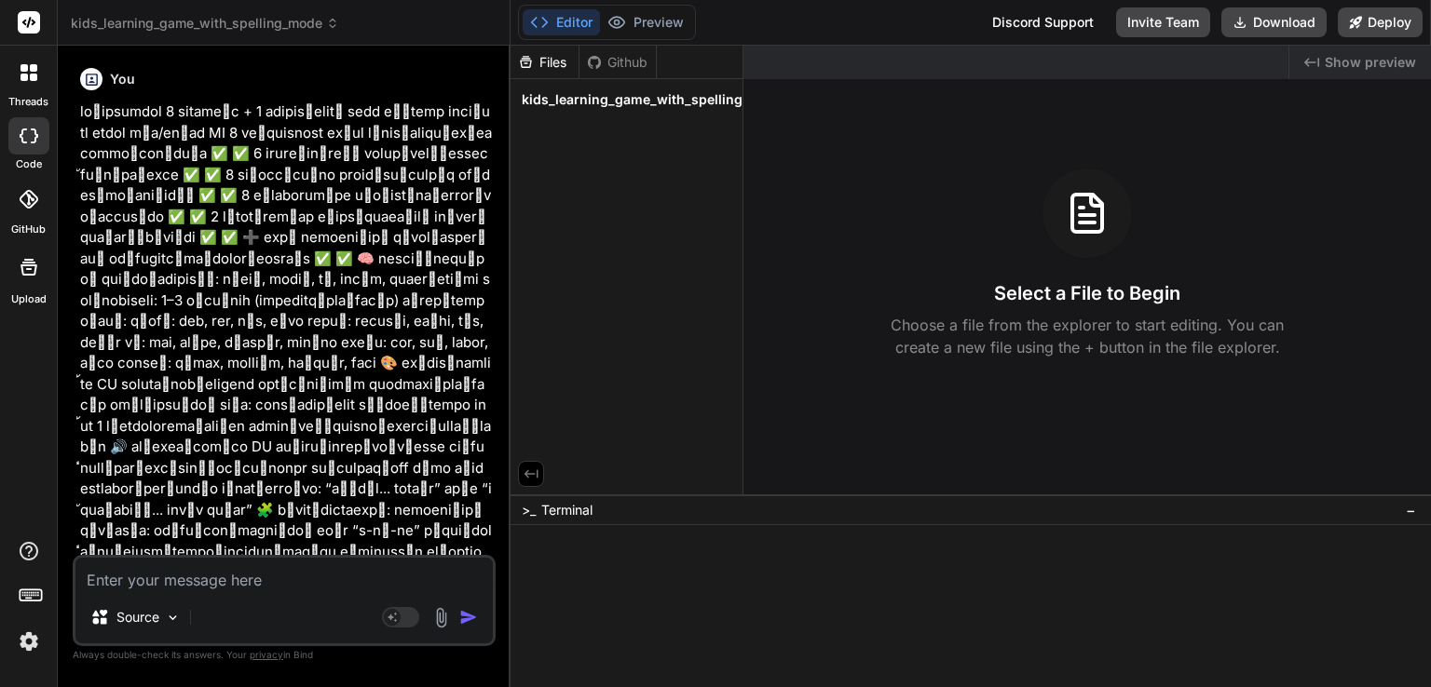
click at [30, 146] on div at bounding box center [28, 135] width 41 height 37
click at [26, 199] on icon at bounding box center [29, 199] width 19 height 19
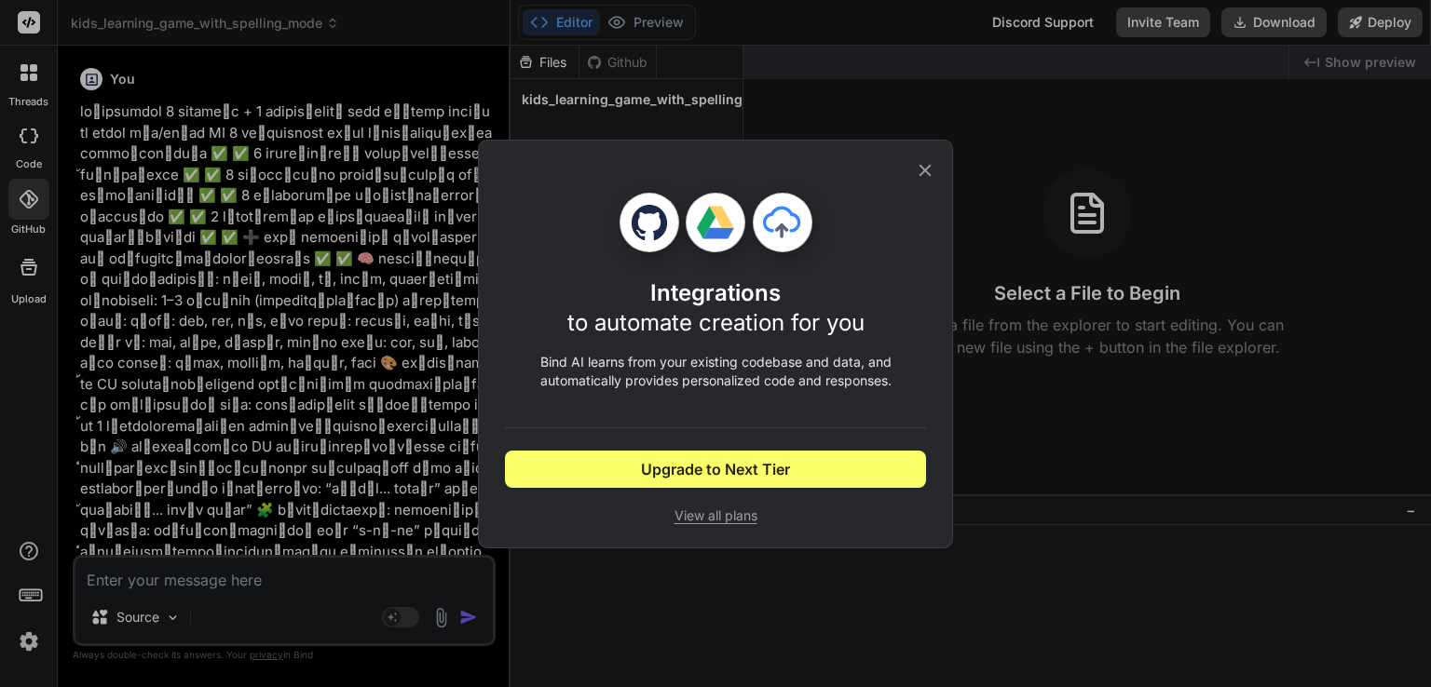
click at [931, 169] on icon at bounding box center [925, 170] width 20 height 20
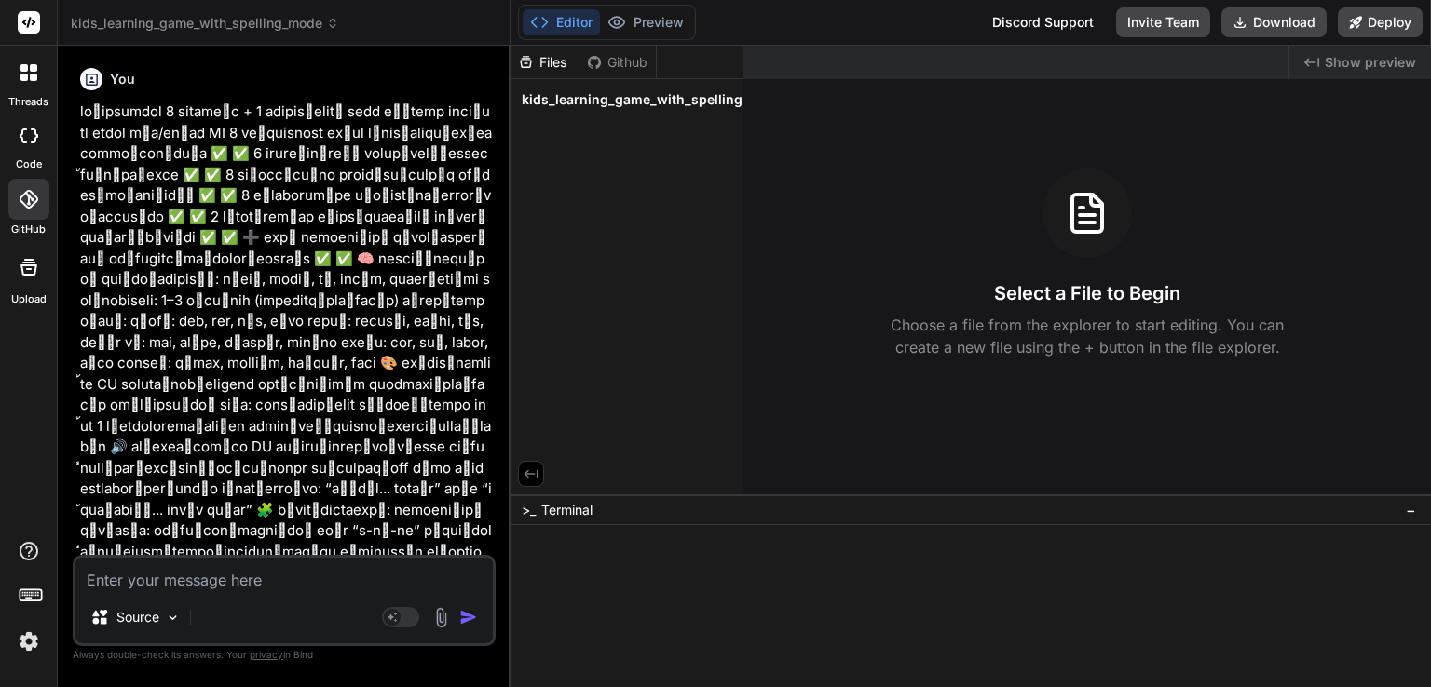
click at [24, 64] on icon at bounding box center [23, 67] width 7 height 7
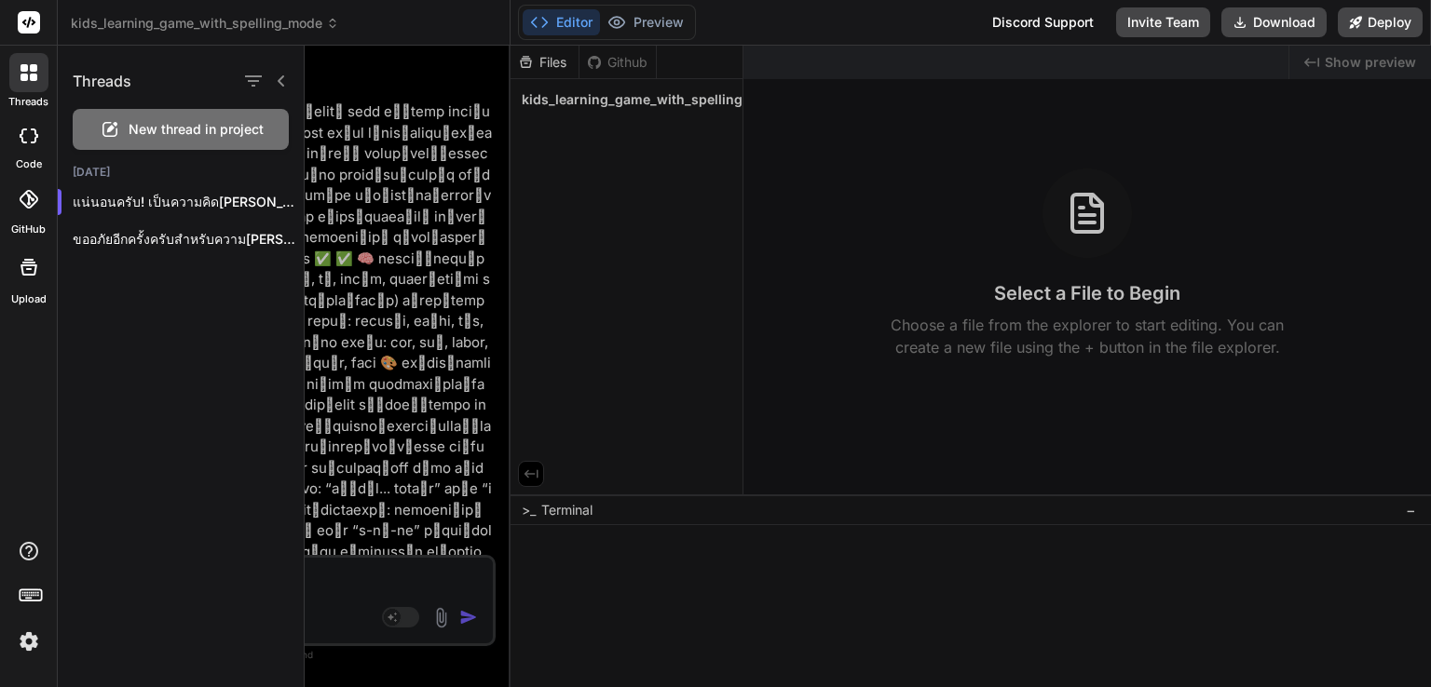
click at [171, 128] on span "New thread in project" at bounding box center [196, 129] width 135 height 19
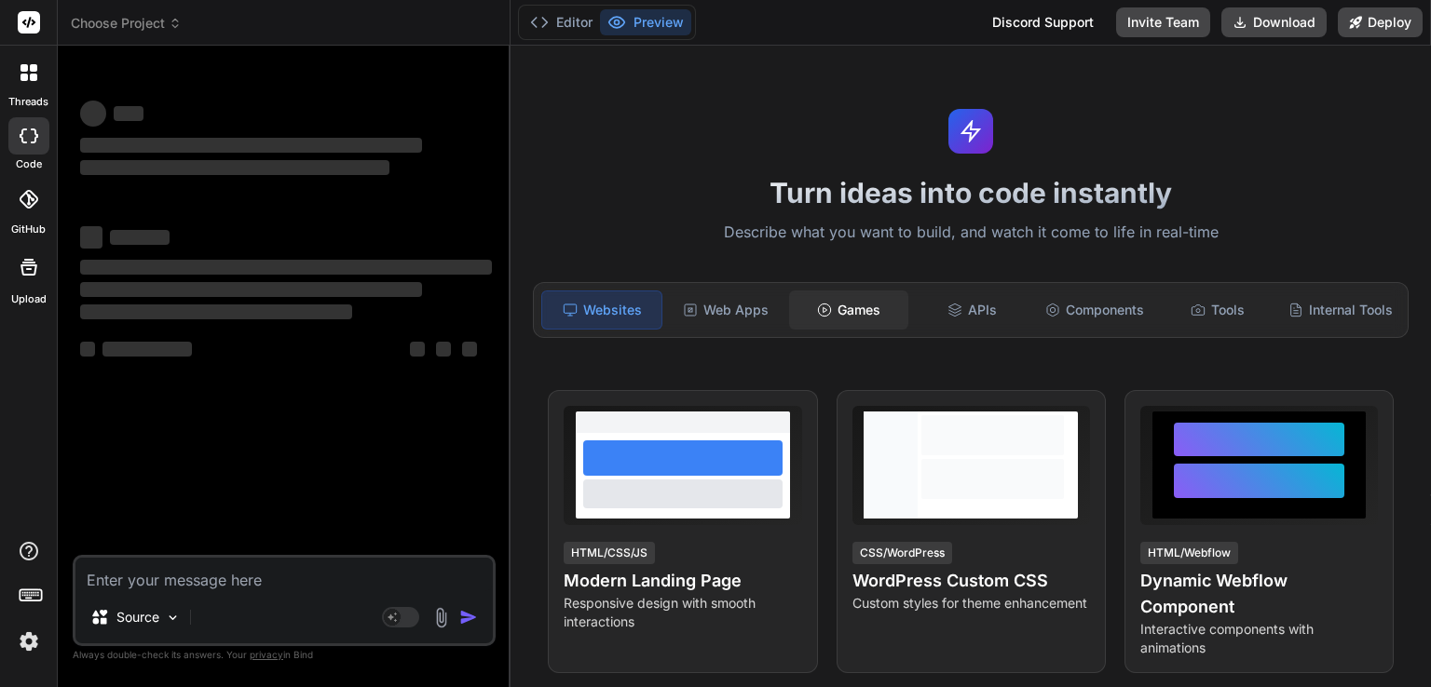
click at [849, 308] on div "Games" at bounding box center [848, 310] width 119 height 39
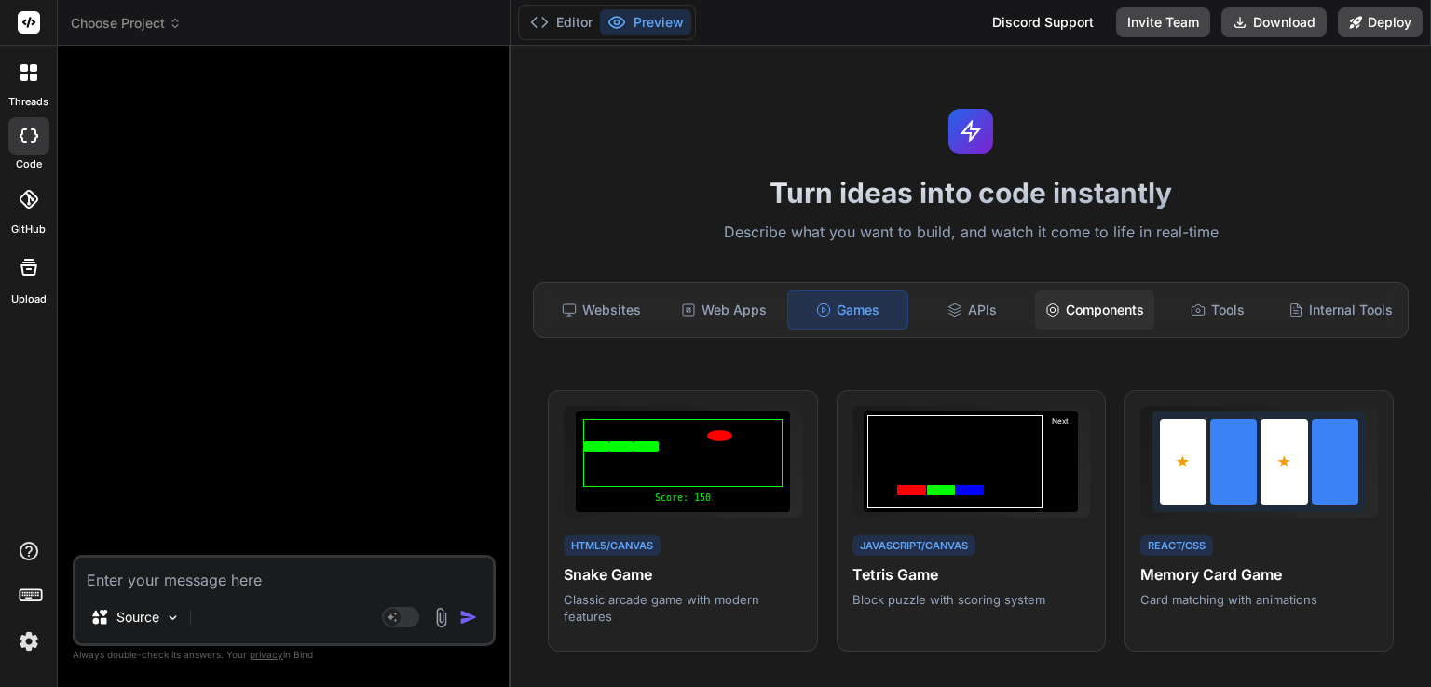
click at [1086, 309] on div "Components" at bounding box center [1094, 310] width 119 height 39
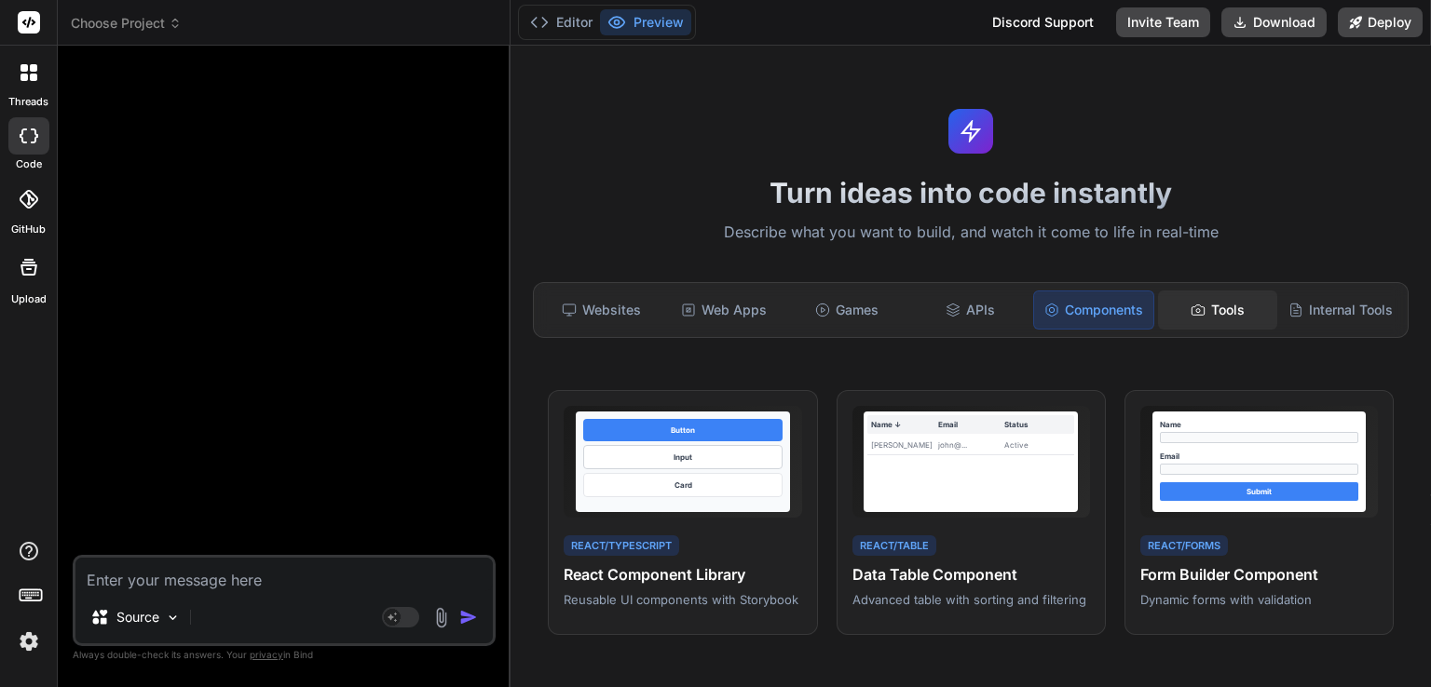
click at [1201, 325] on div "Tools" at bounding box center [1217, 310] width 119 height 39
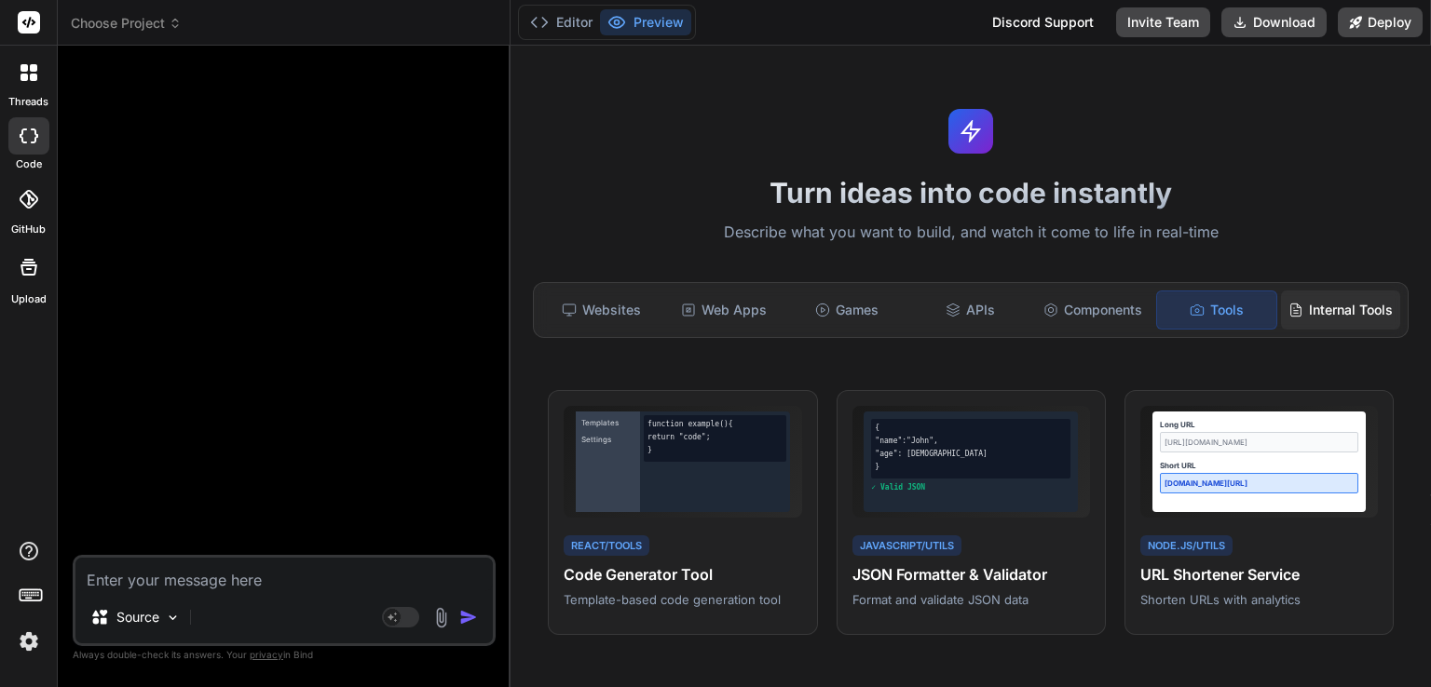
click at [1308, 321] on div "Internal Tools" at bounding box center [1340, 310] width 119 height 39
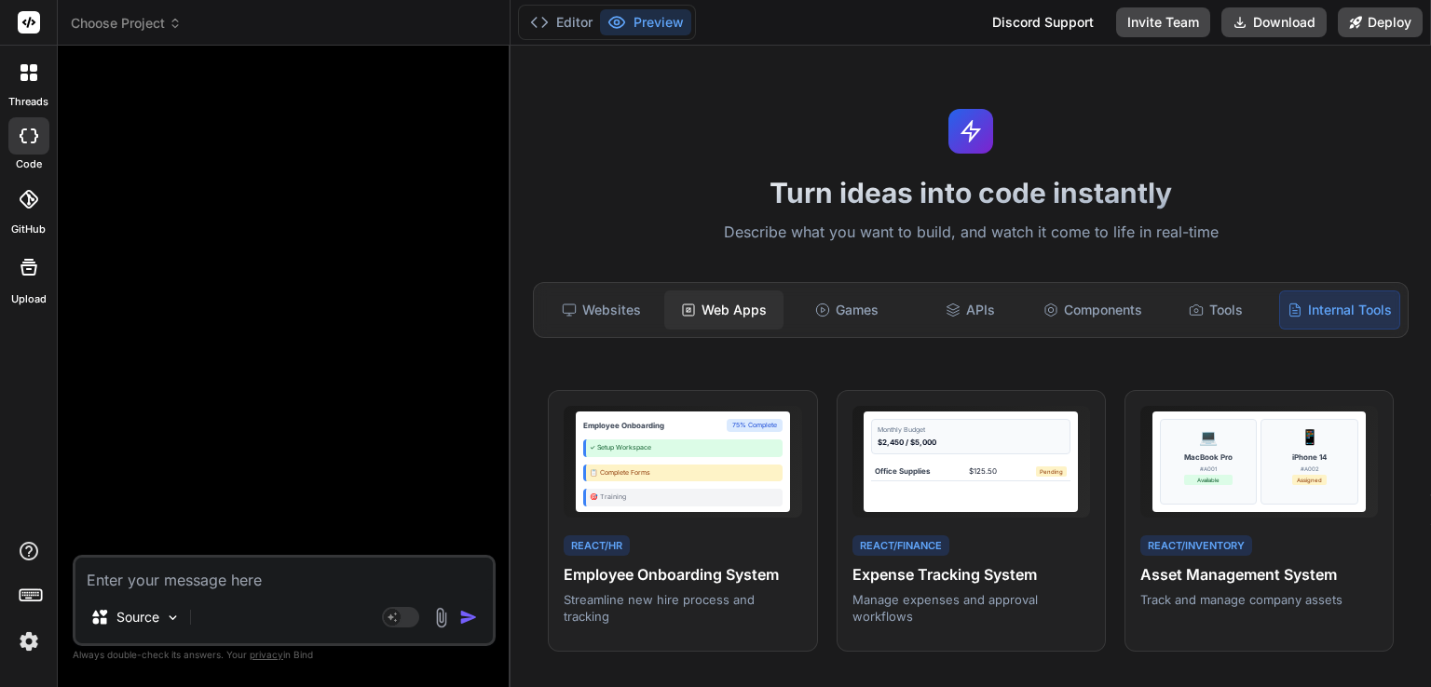
click at [727, 304] on div "Web Apps" at bounding box center [723, 310] width 119 height 39
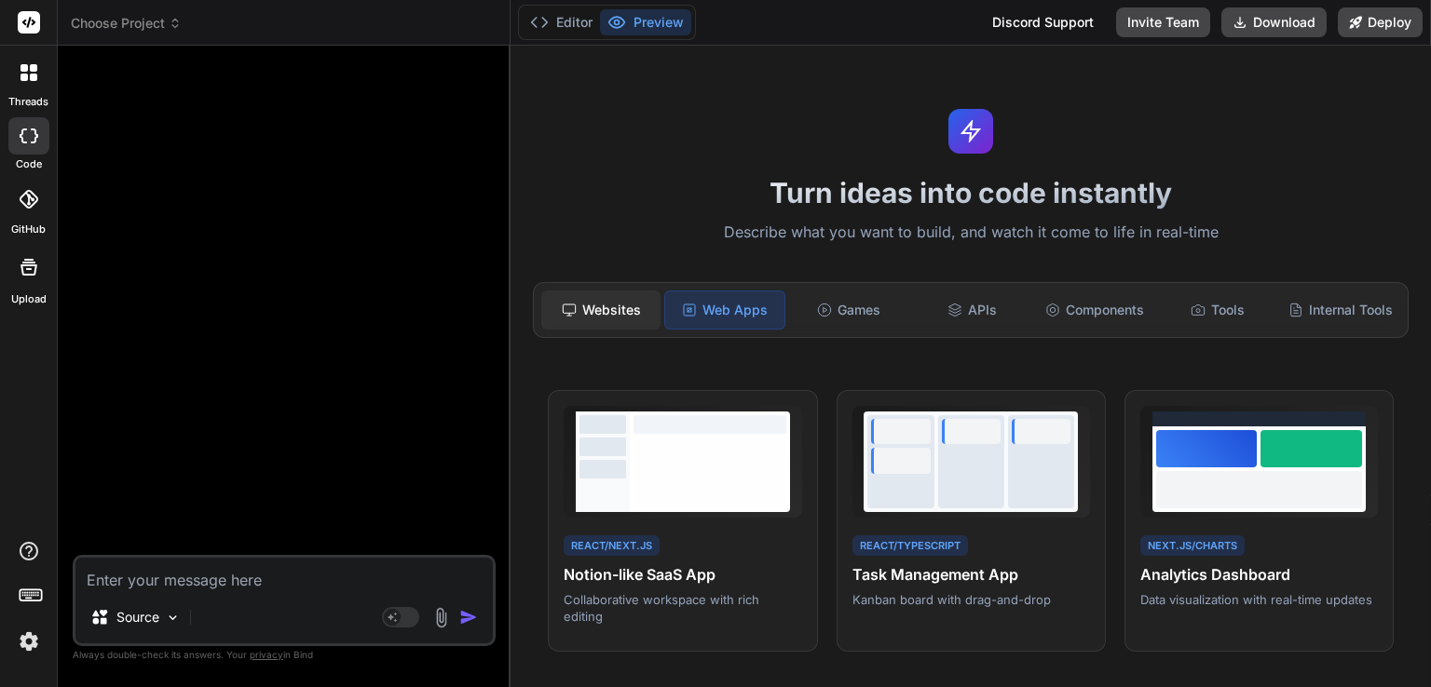
click at [593, 298] on div "Websites" at bounding box center [600, 310] width 119 height 39
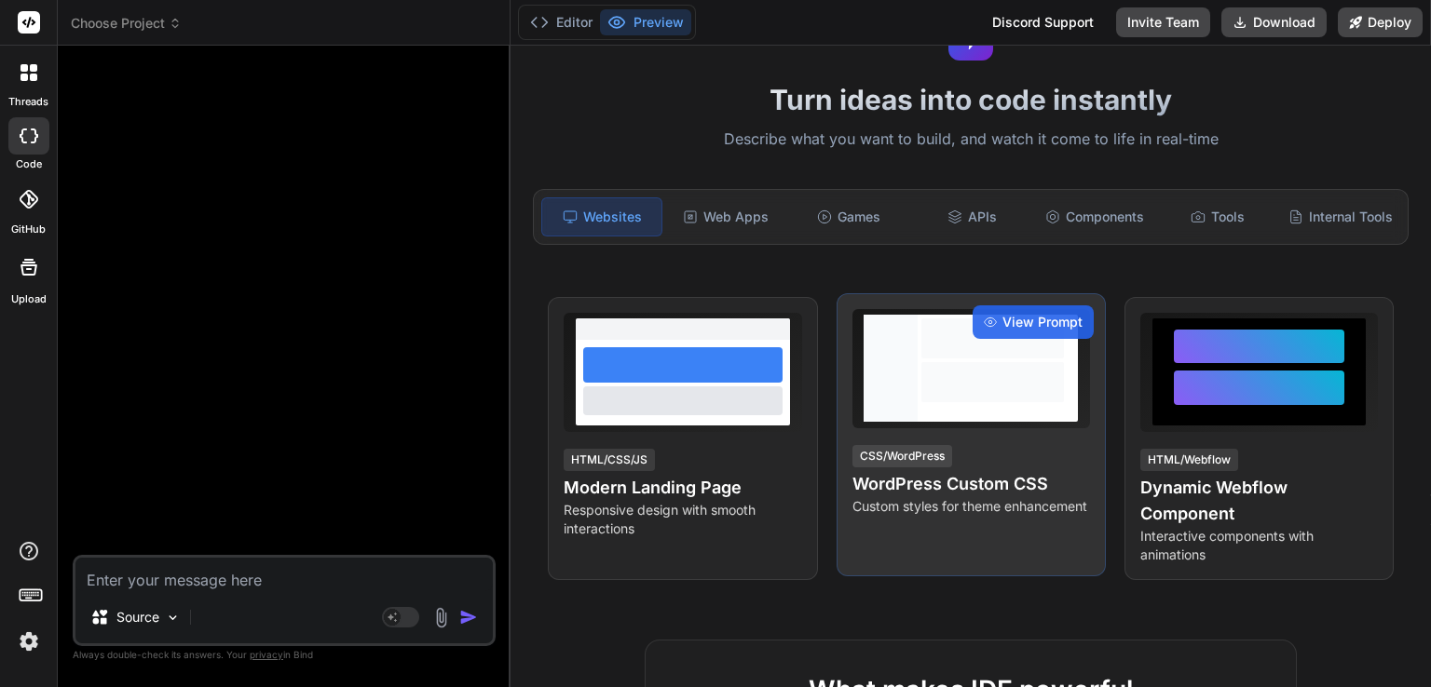
scroll to position [186, 0]
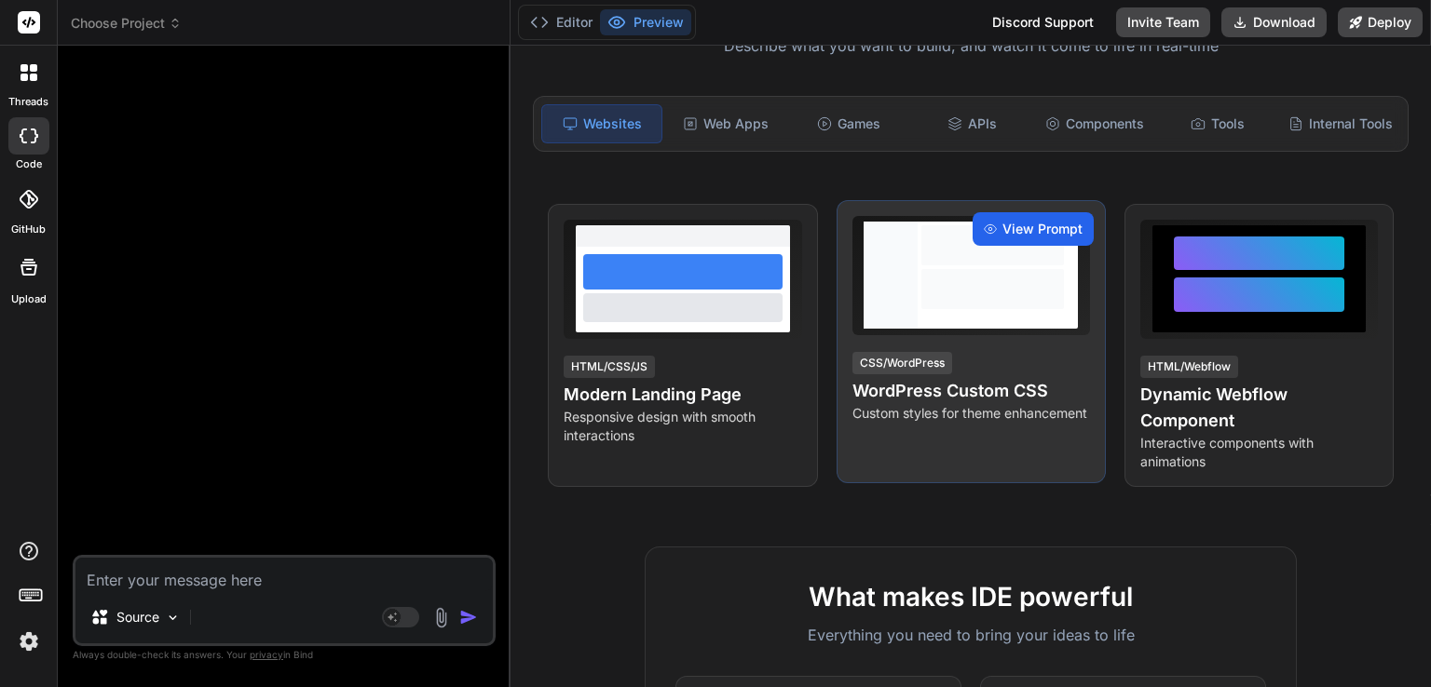
click at [1051, 238] on span "View Prompt" at bounding box center [1042, 229] width 80 height 19
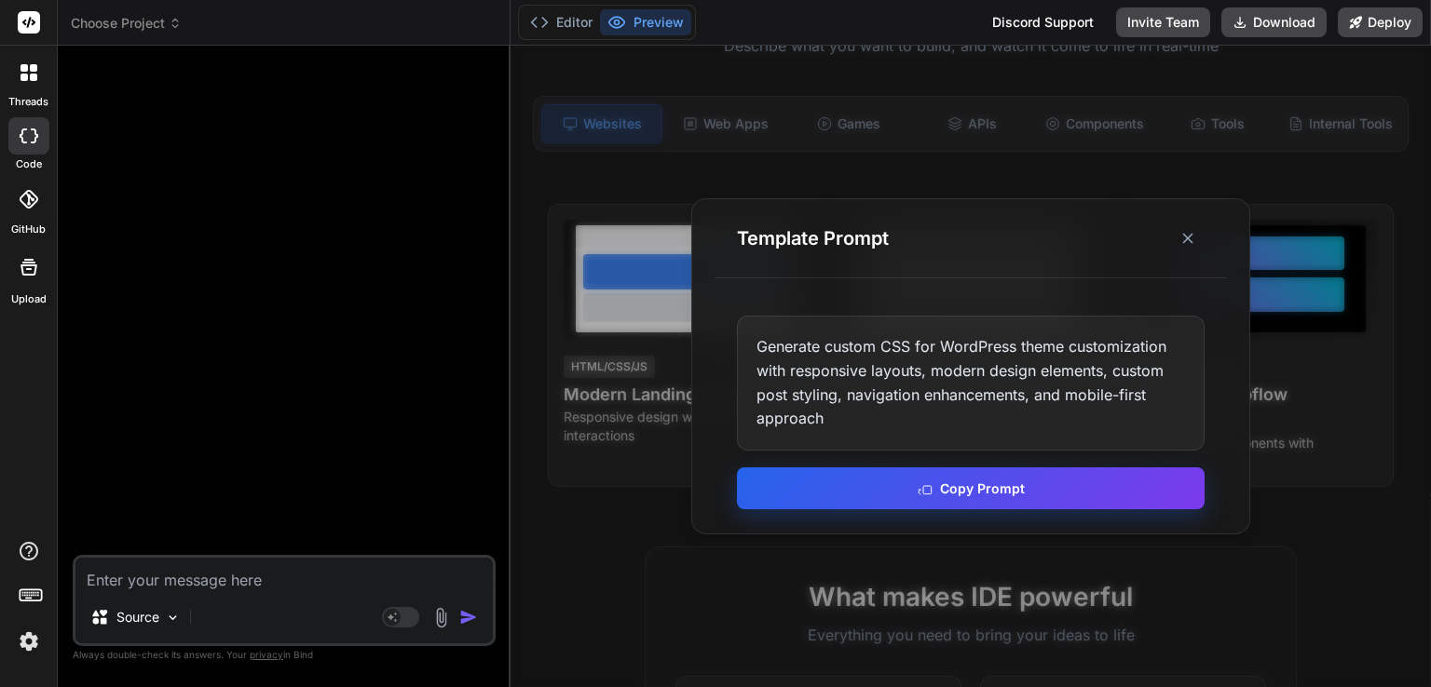
click at [1010, 482] on button "Copy Prompt" at bounding box center [971, 489] width 468 height 42
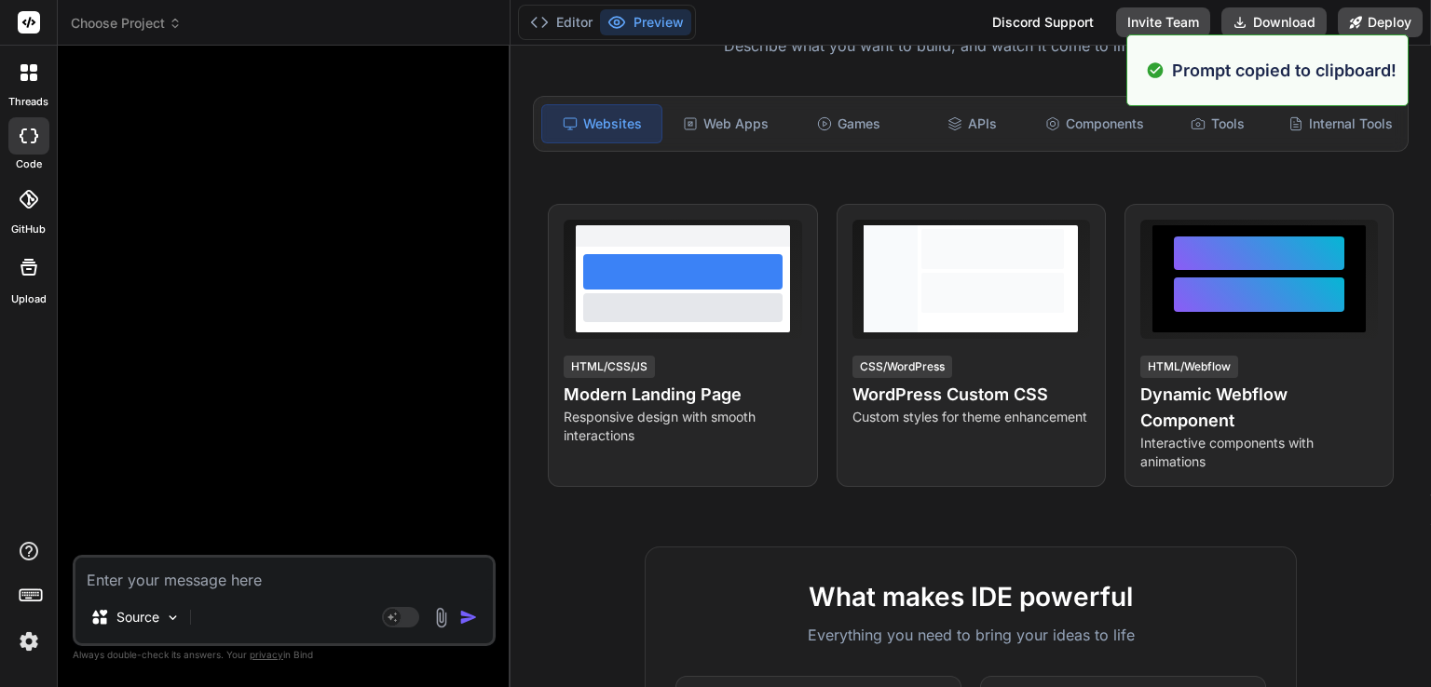
click at [287, 567] on textarea at bounding box center [283, 575] width 417 height 34
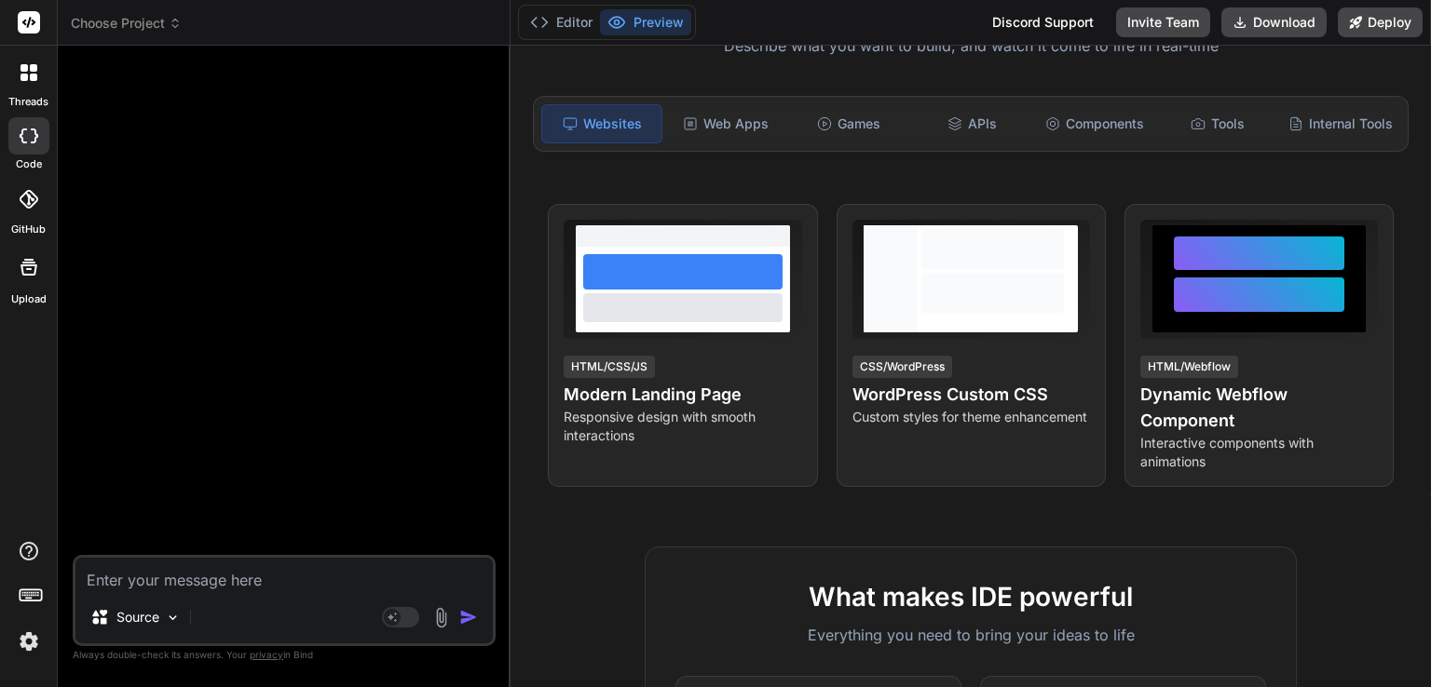
paste textarea "Generate custom CSS for WordPress theme customization with responsive layouts, …"
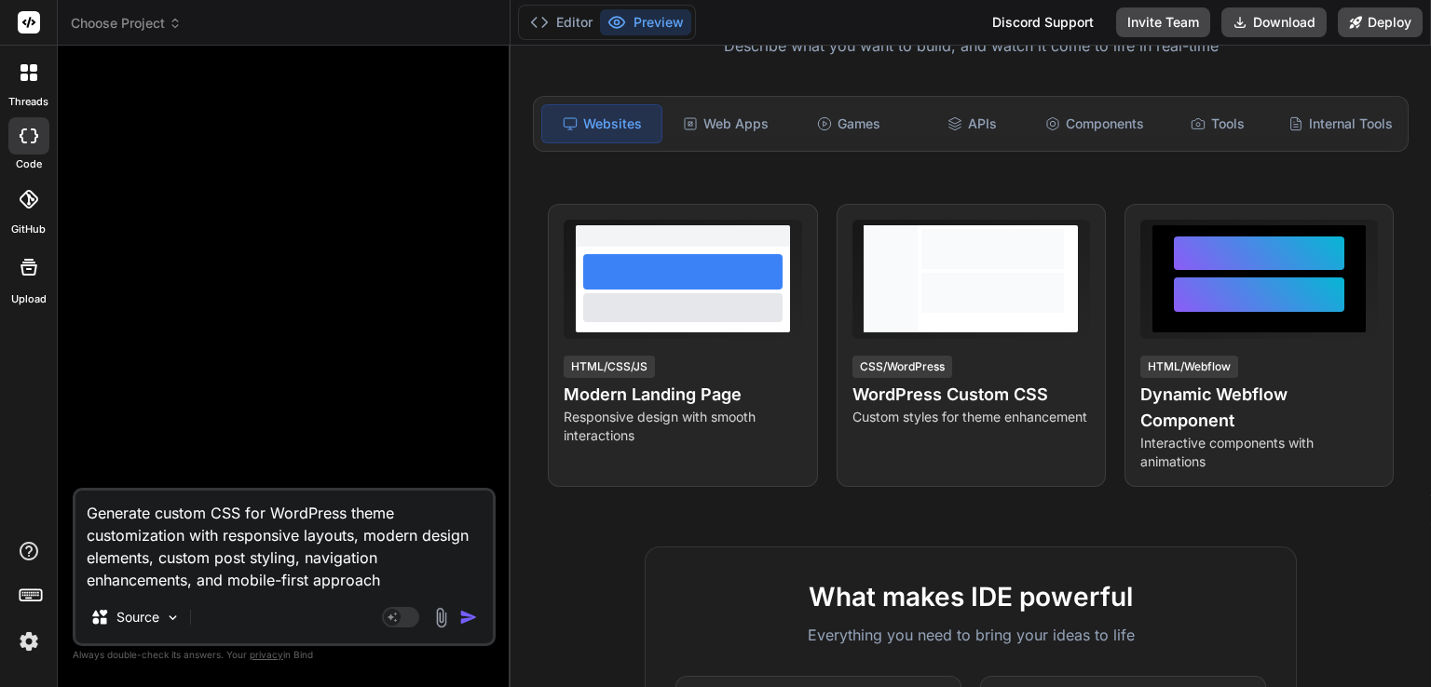
type textarea "Generate custom CSS for WordPress theme customization with responsive layouts, …"
click at [459, 612] on img "button" at bounding box center [468, 617] width 19 height 19
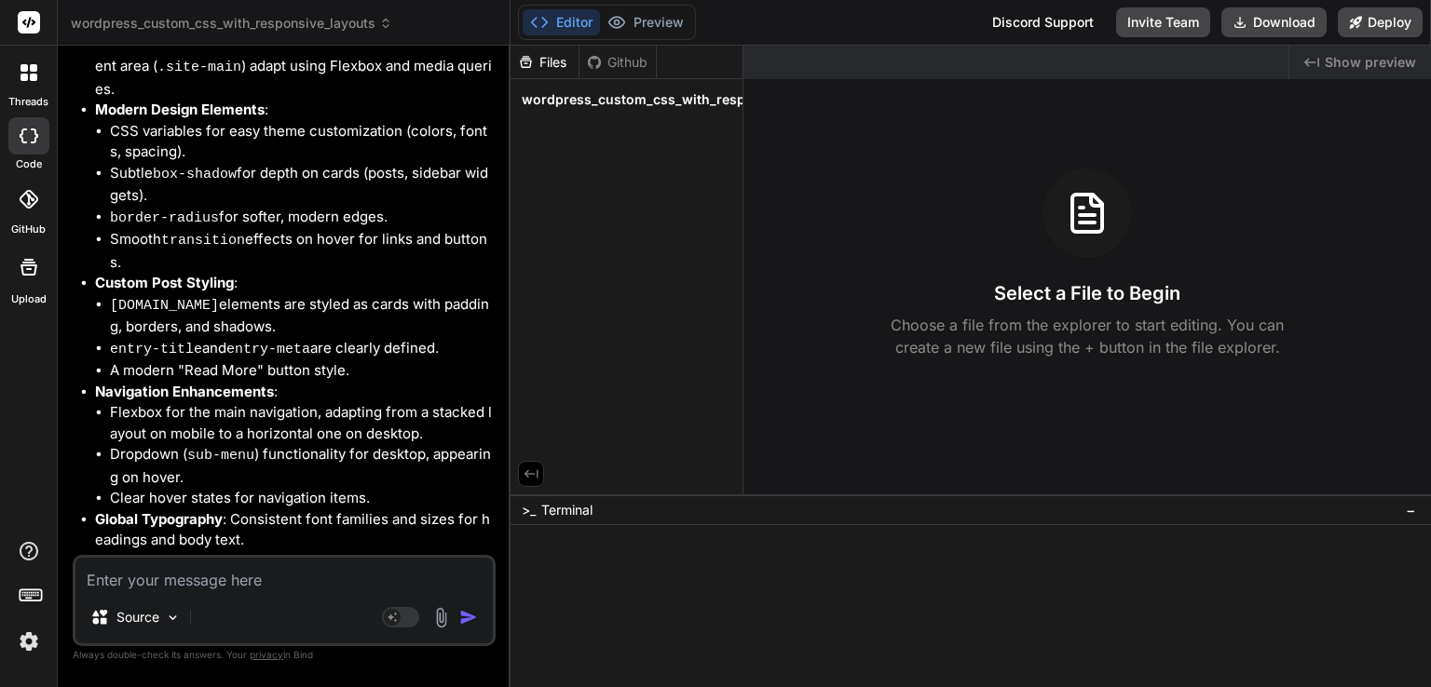
scroll to position [745, 0]
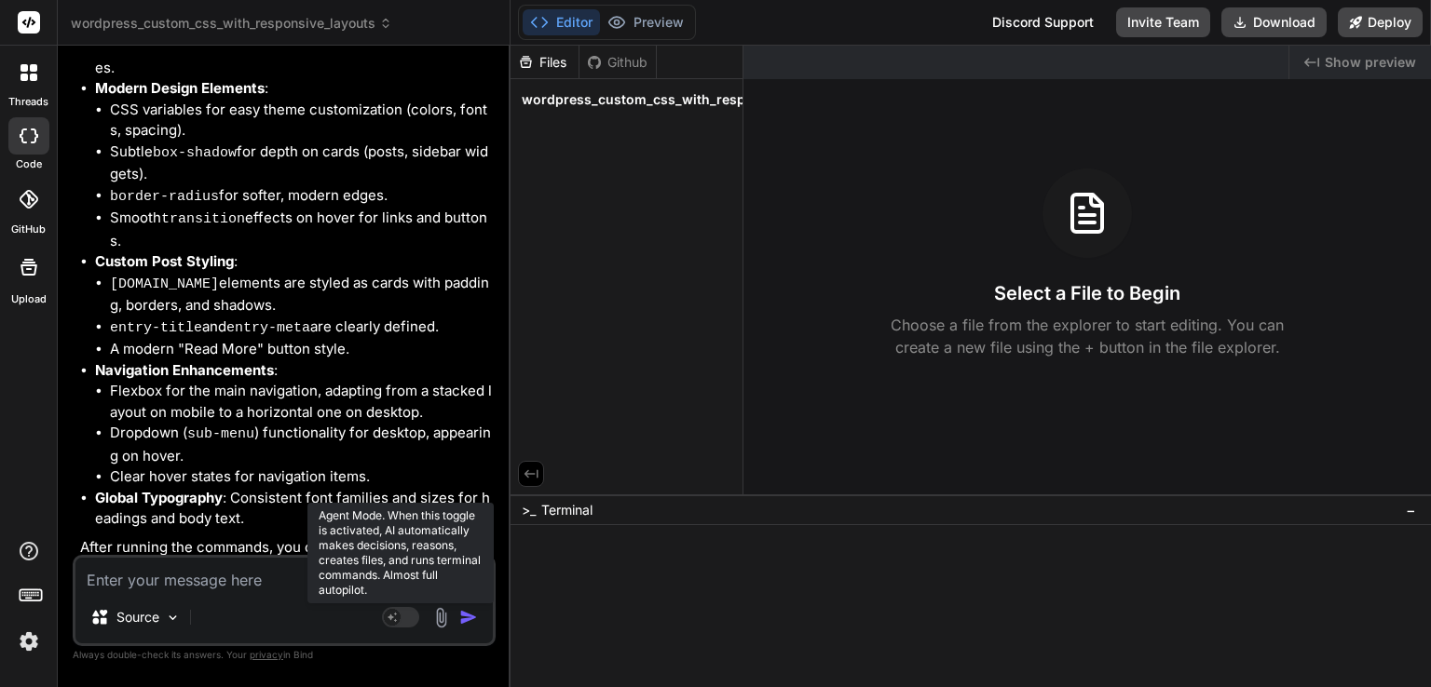
click at [413, 621] on rect at bounding box center [400, 617] width 37 height 20
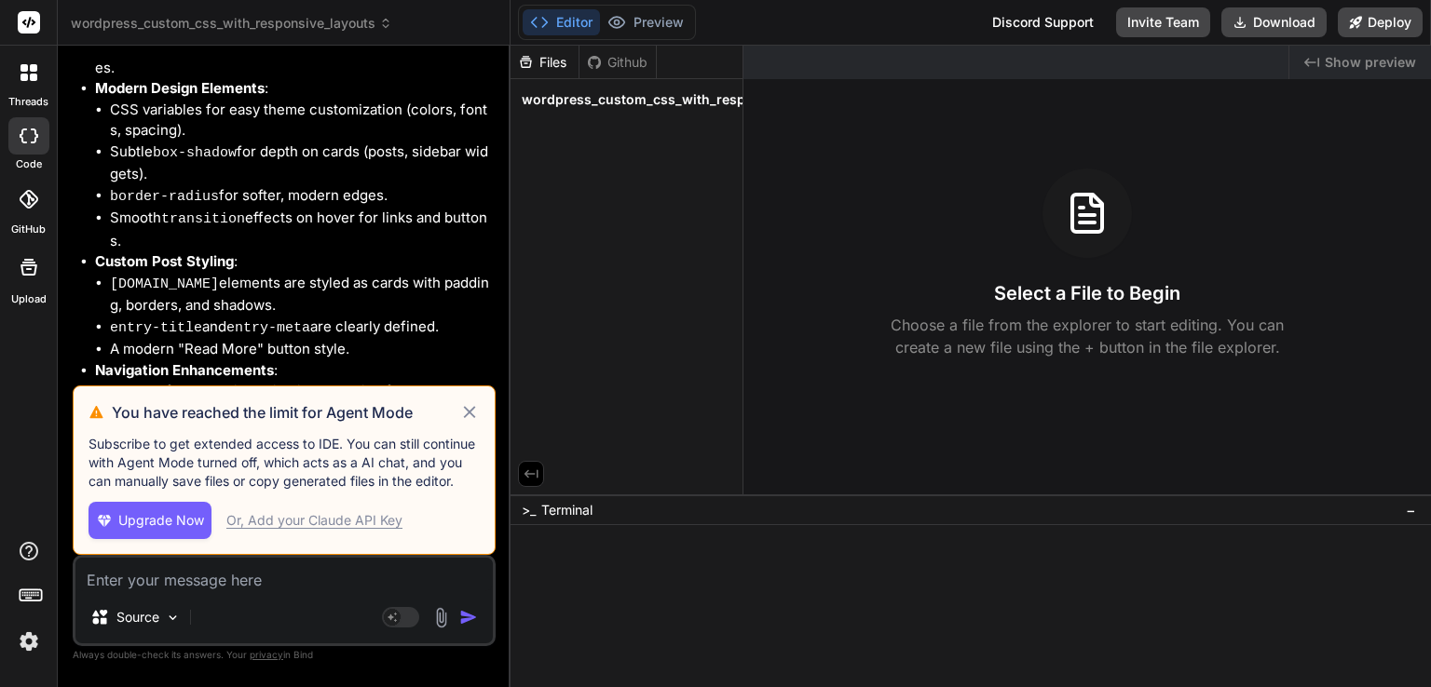
click at [470, 410] on icon at bounding box center [469, 413] width 21 height 22
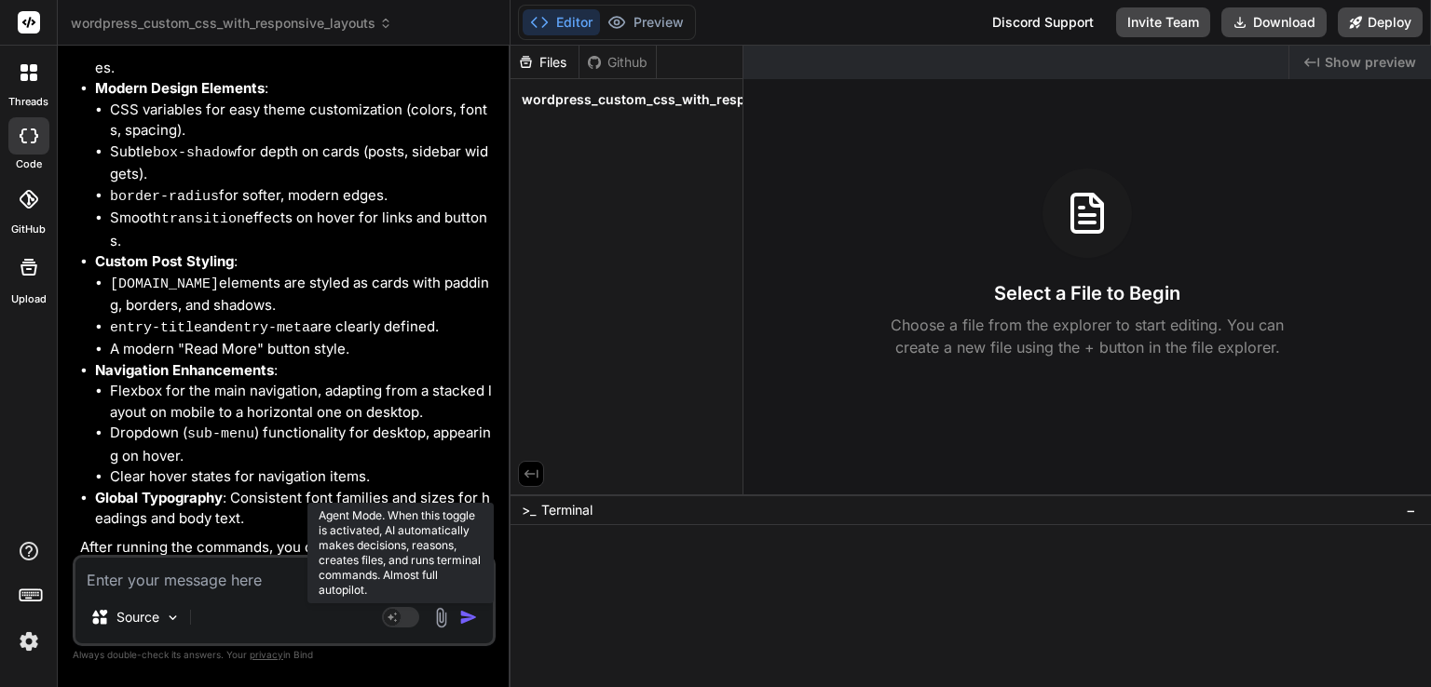
click at [410, 610] on rect at bounding box center [400, 617] width 37 height 20
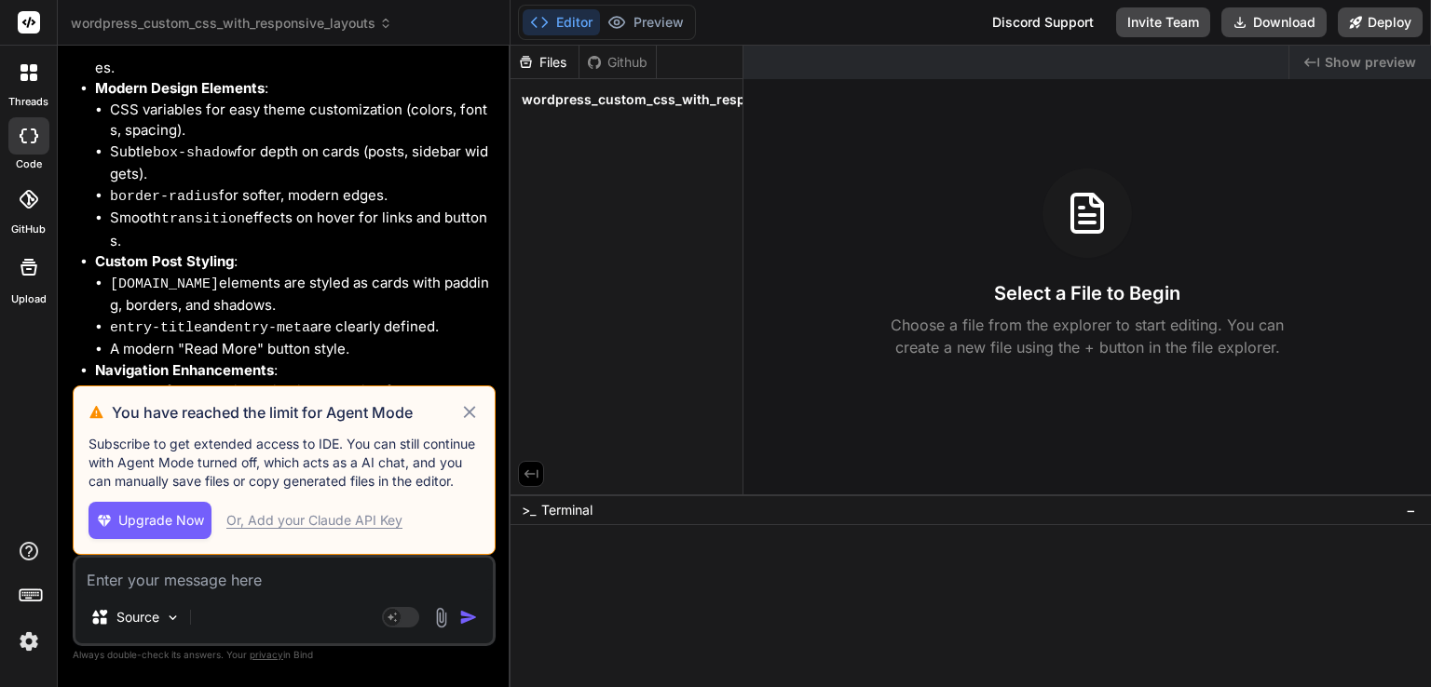
click at [471, 415] on icon at bounding box center [469, 412] width 12 height 12
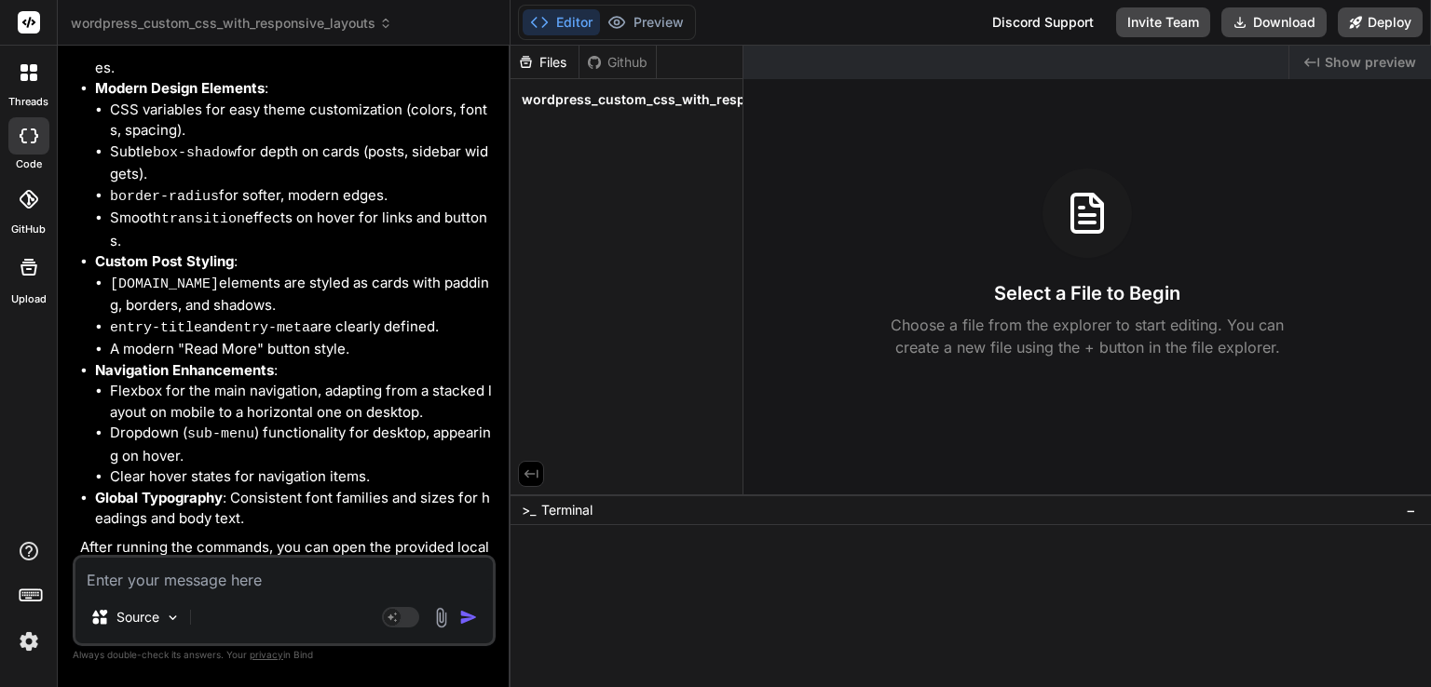
scroll to position [773, 0]
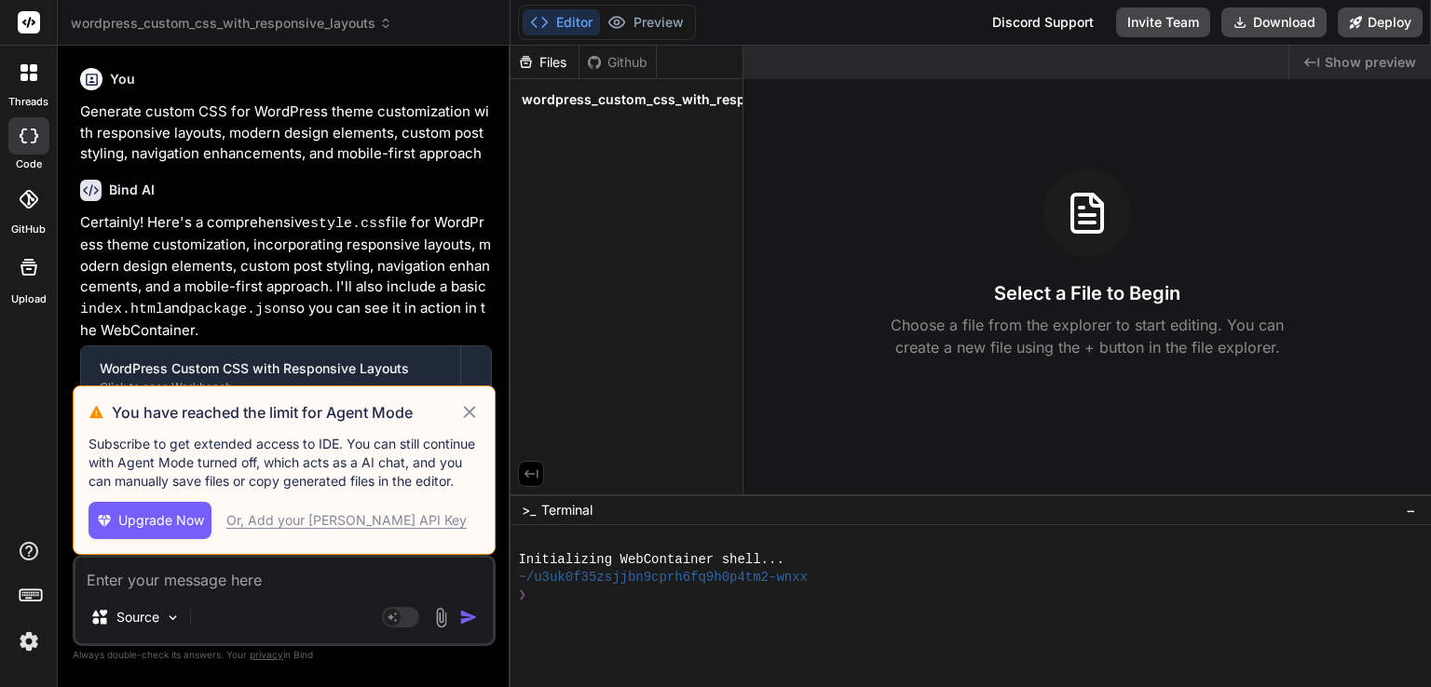
click at [469, 412] on icon at bounding box center [469, 412] width 12 height 12
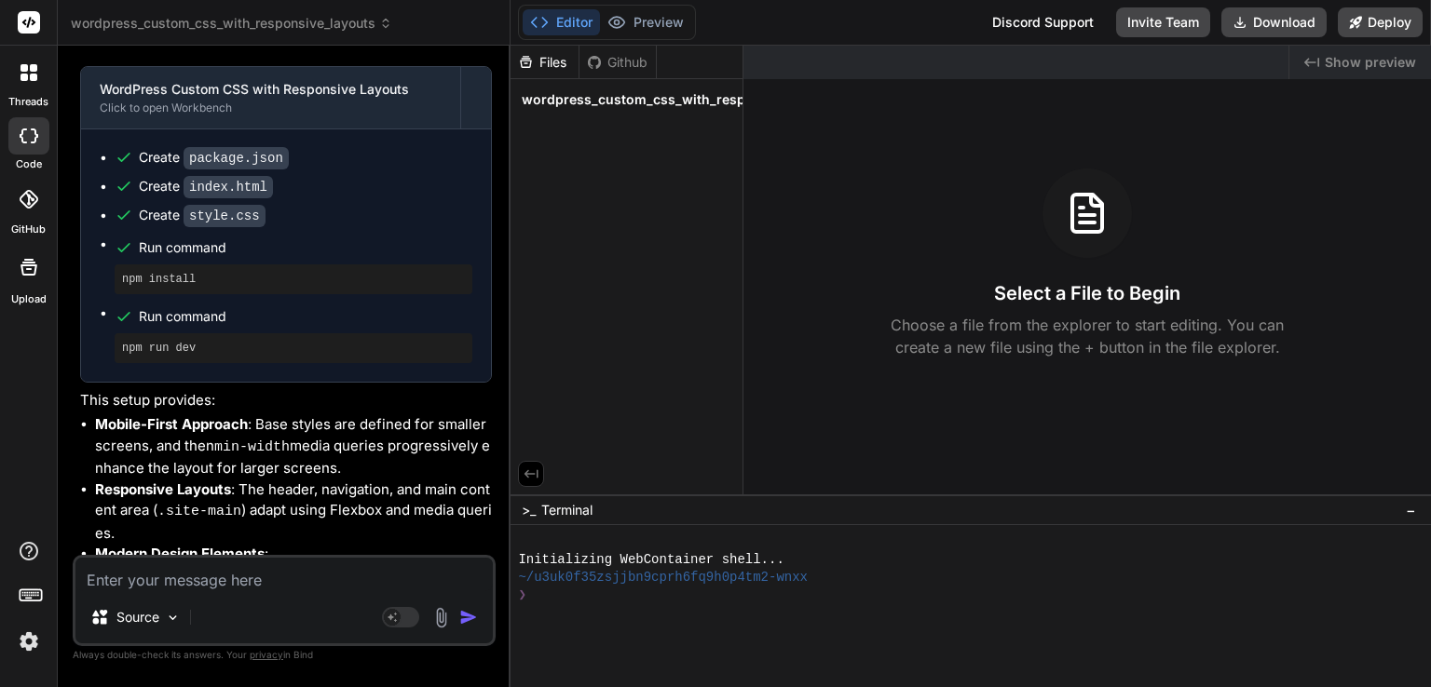
scroll to position [186, 0]
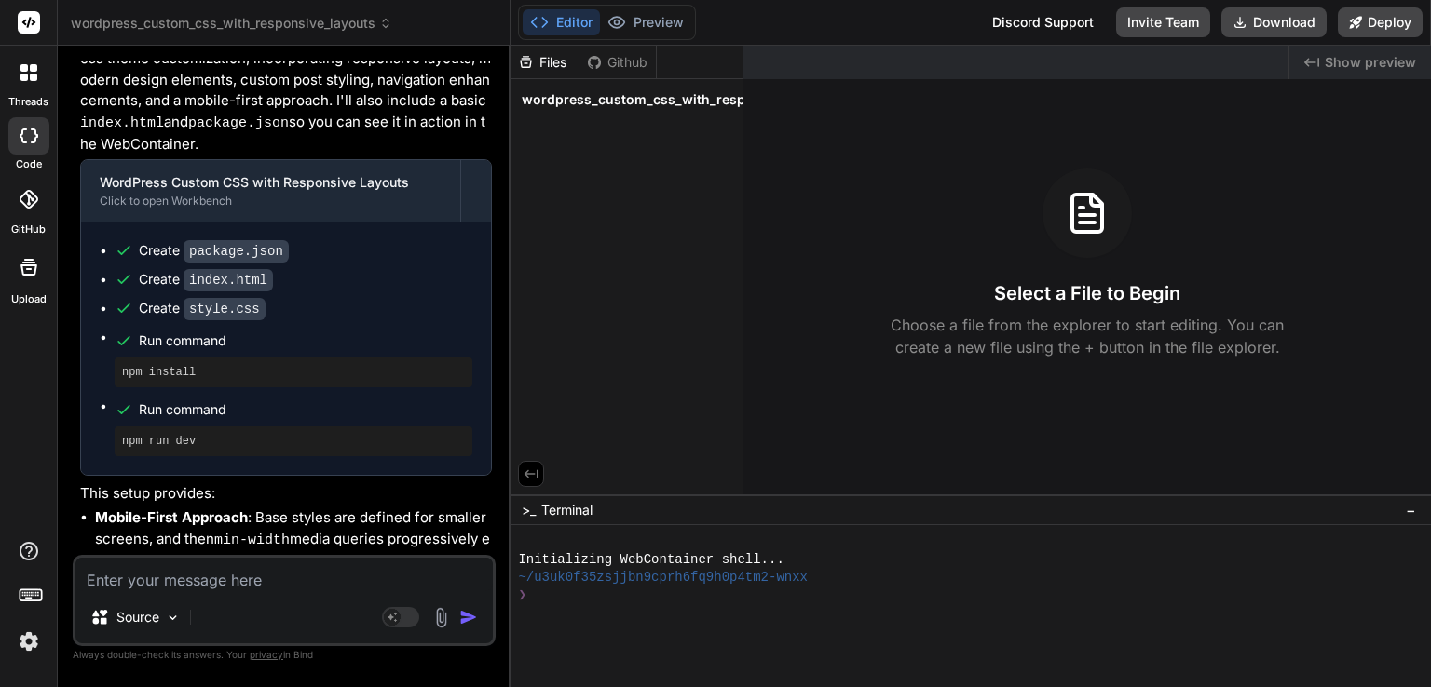
click at [150, 272] on div "Create index.html" at bounding box center [206, 280] width 134 height 20
click at [539, 63] on div "Files" at bounding box center [544, 62] width 68 height 19
click at [582, 98] on span "wordpress_custom_css_with_responsive_layouts" at bounding box center [682, 99] width 320 height 19
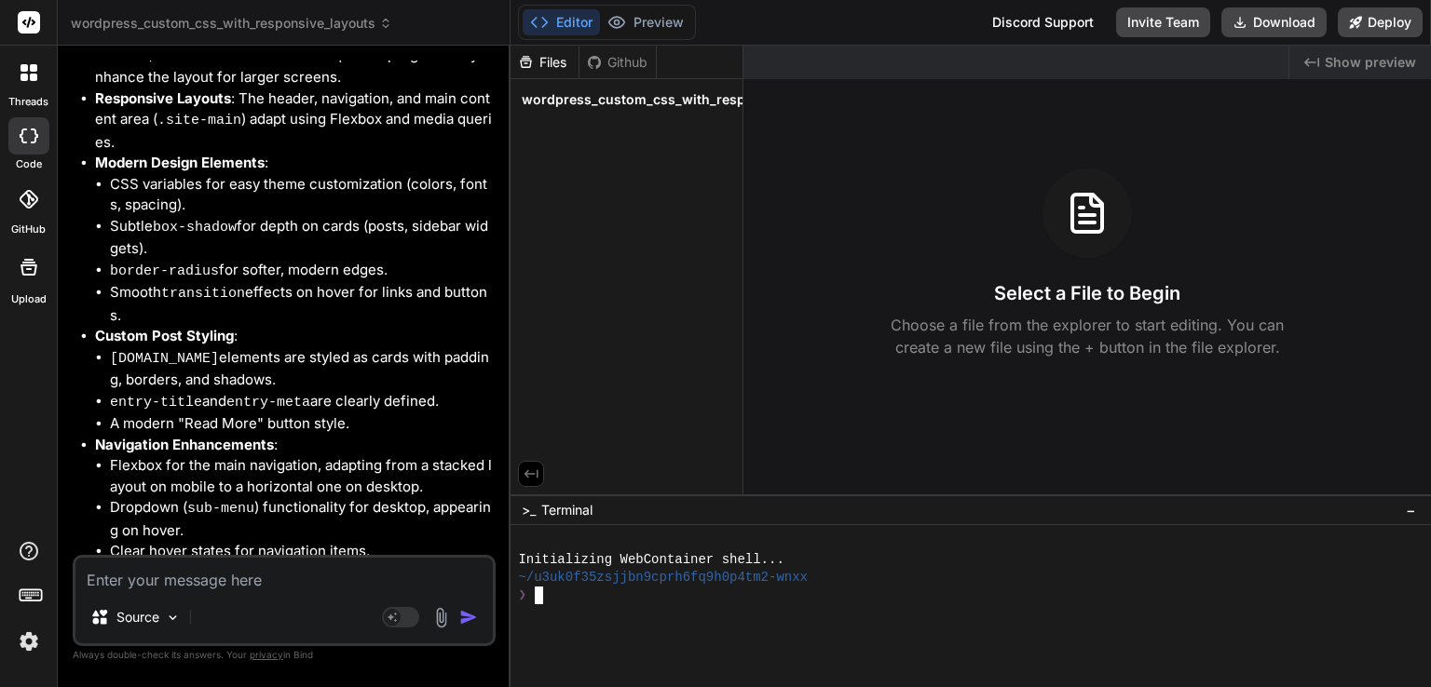
scroll to position [773, 0]
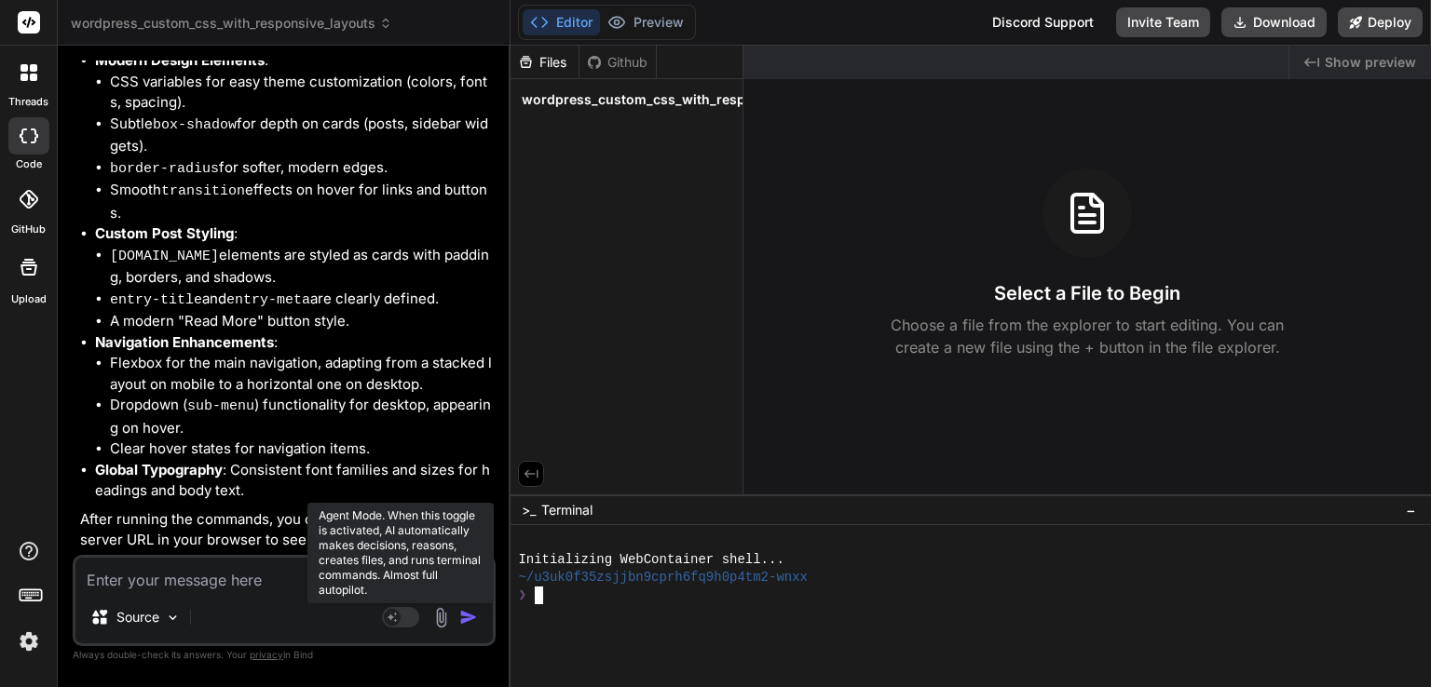
click at [391, 619] on icon at bounding box center [392, 616] width 9 height 9
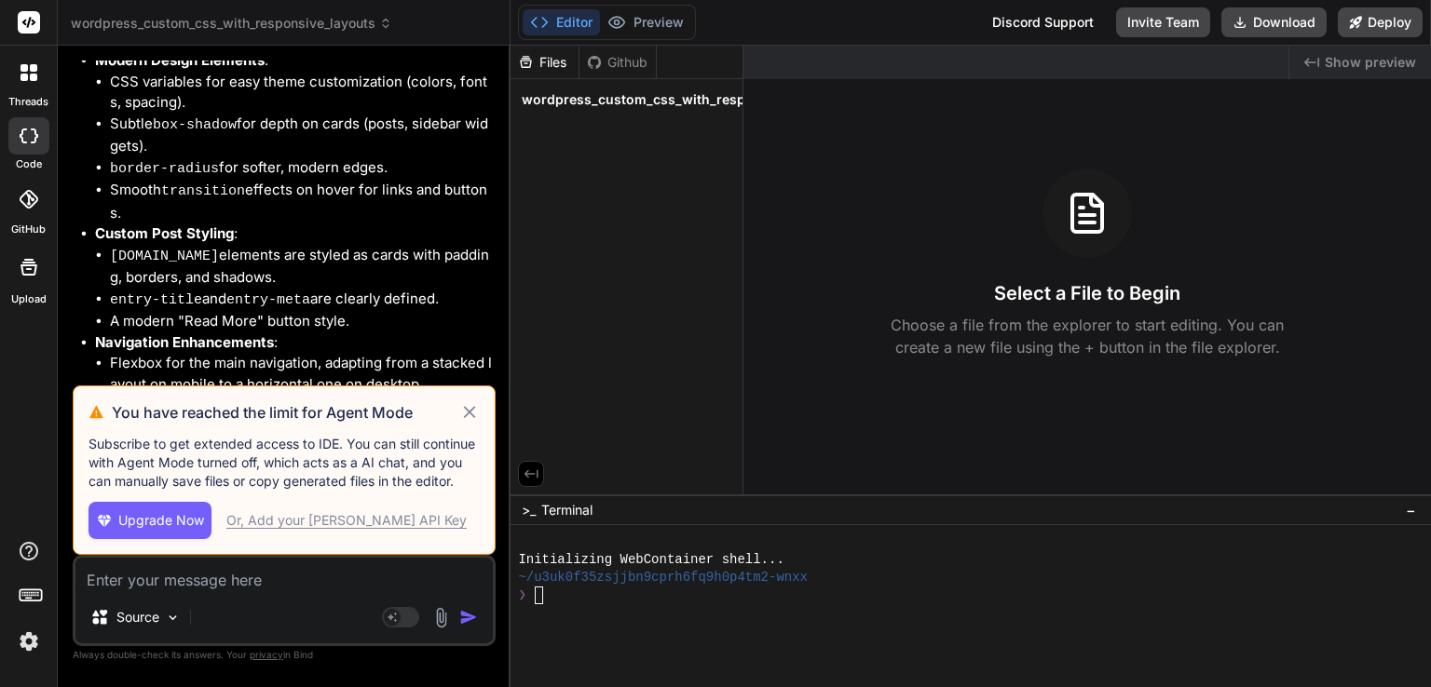
click at [470, 408] on icon at bounding box center [469, 413] width 21 height 22
type textarea "x"
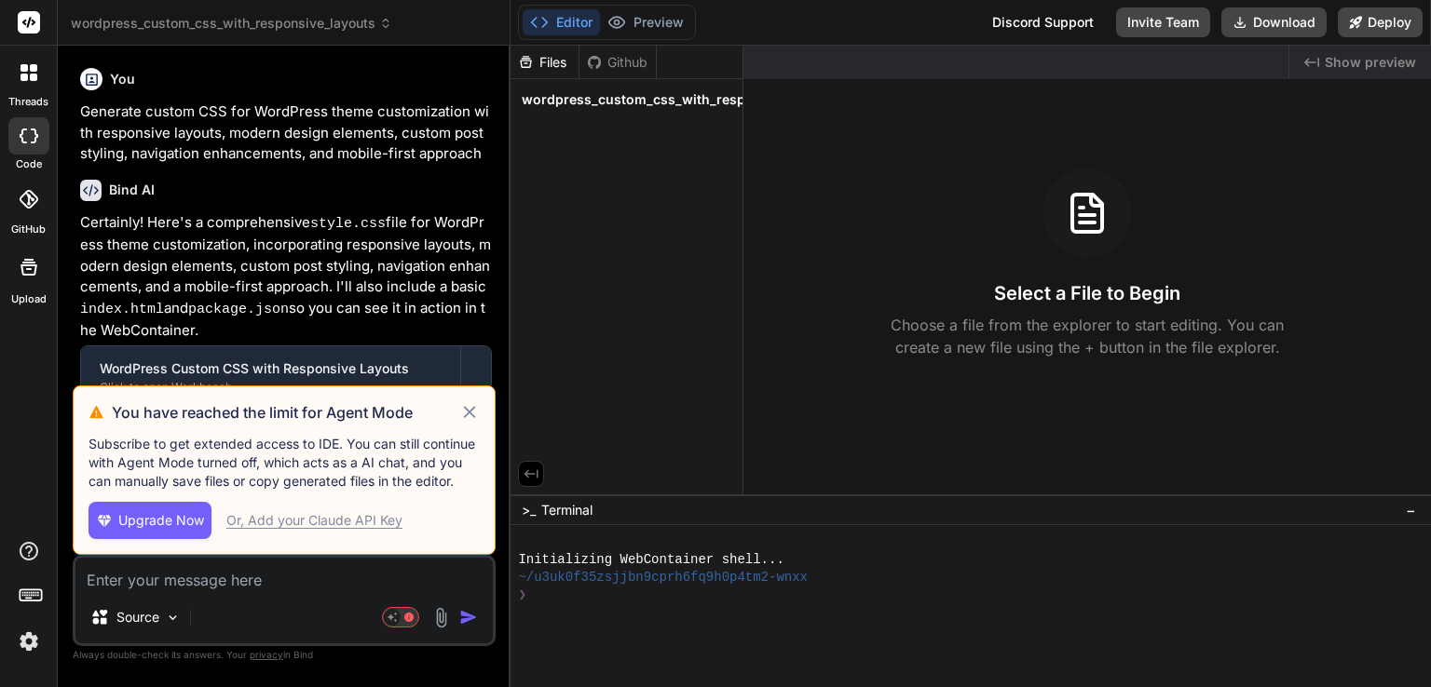
click at [473, 411] on icon at bounding box center [469, 413] width 21 height 22
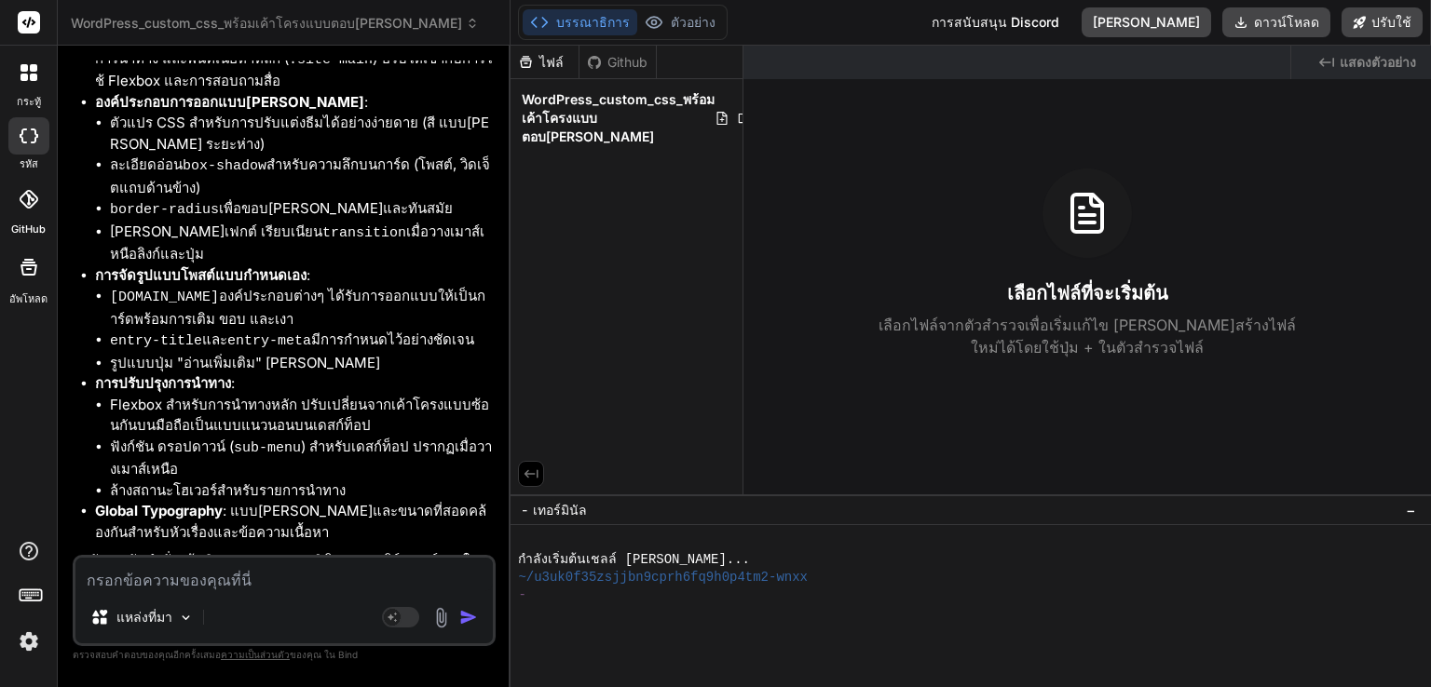
scroll to position [730, 0]
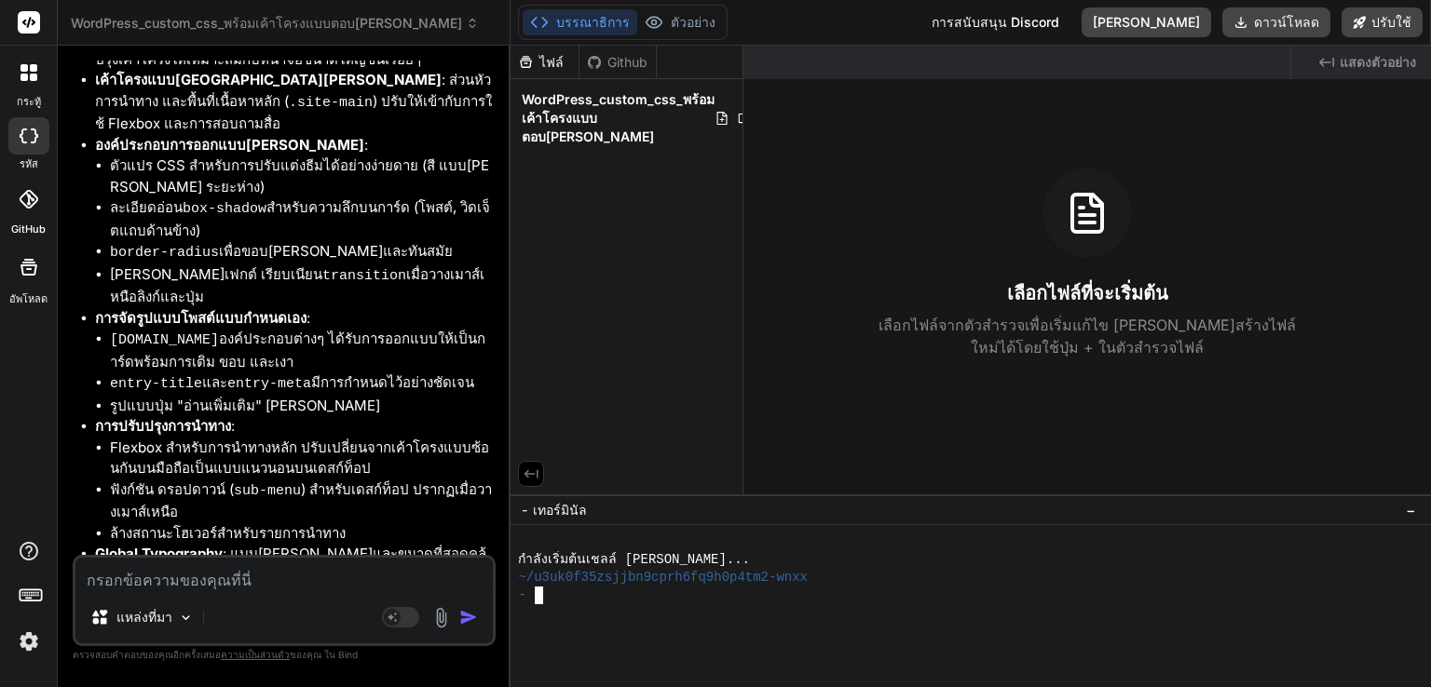
click at [659, 606] on div at bounding box center [960, 614] width 884 height 18
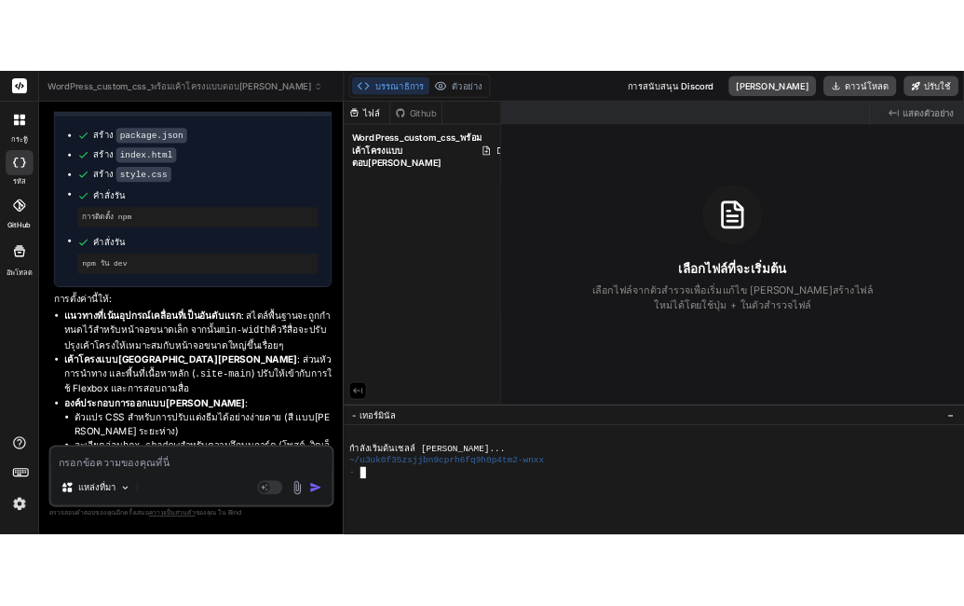
scroll to position [358, 0]
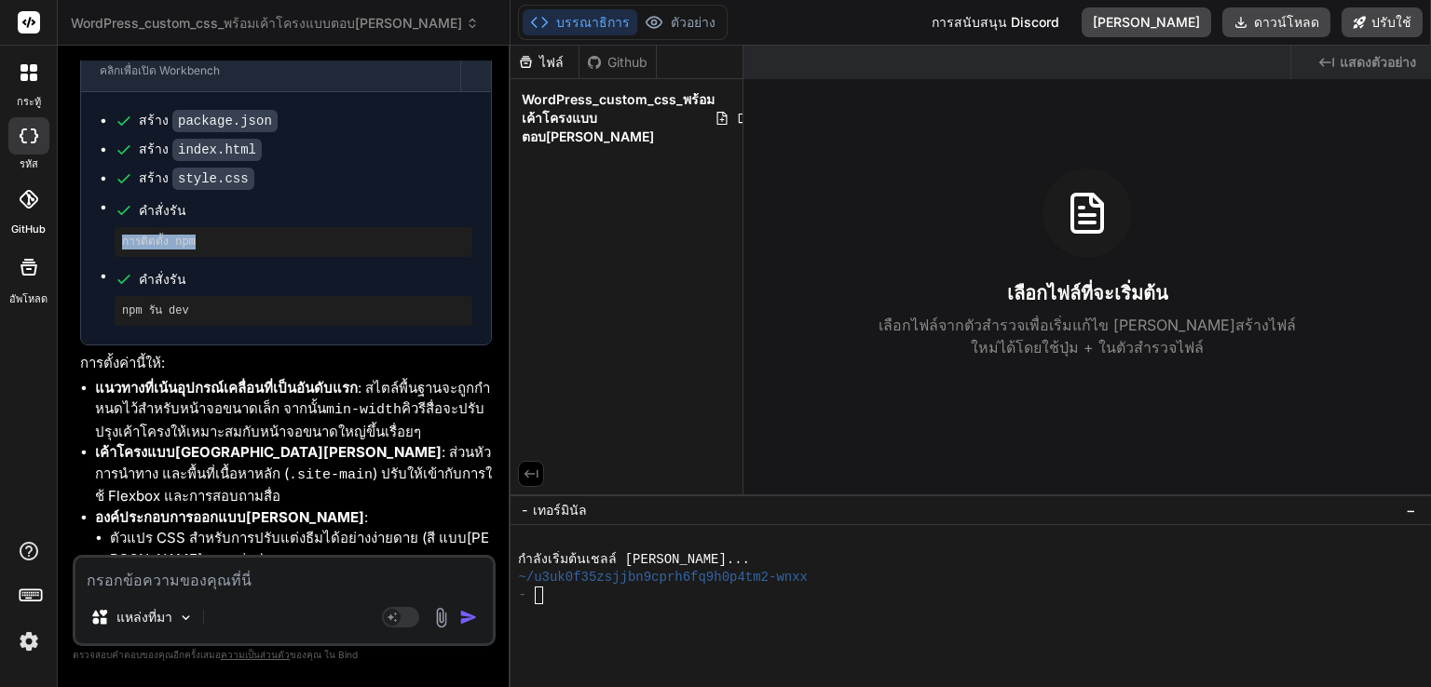
drag, startPoint x: 202, startPoint y: 217, endPoint x: 123, endPoint y: 218, distance: 79.2
click at [123, 235] on pre "การติดตั้ง npm" at bounding box center [293, 242] width 343 height 15
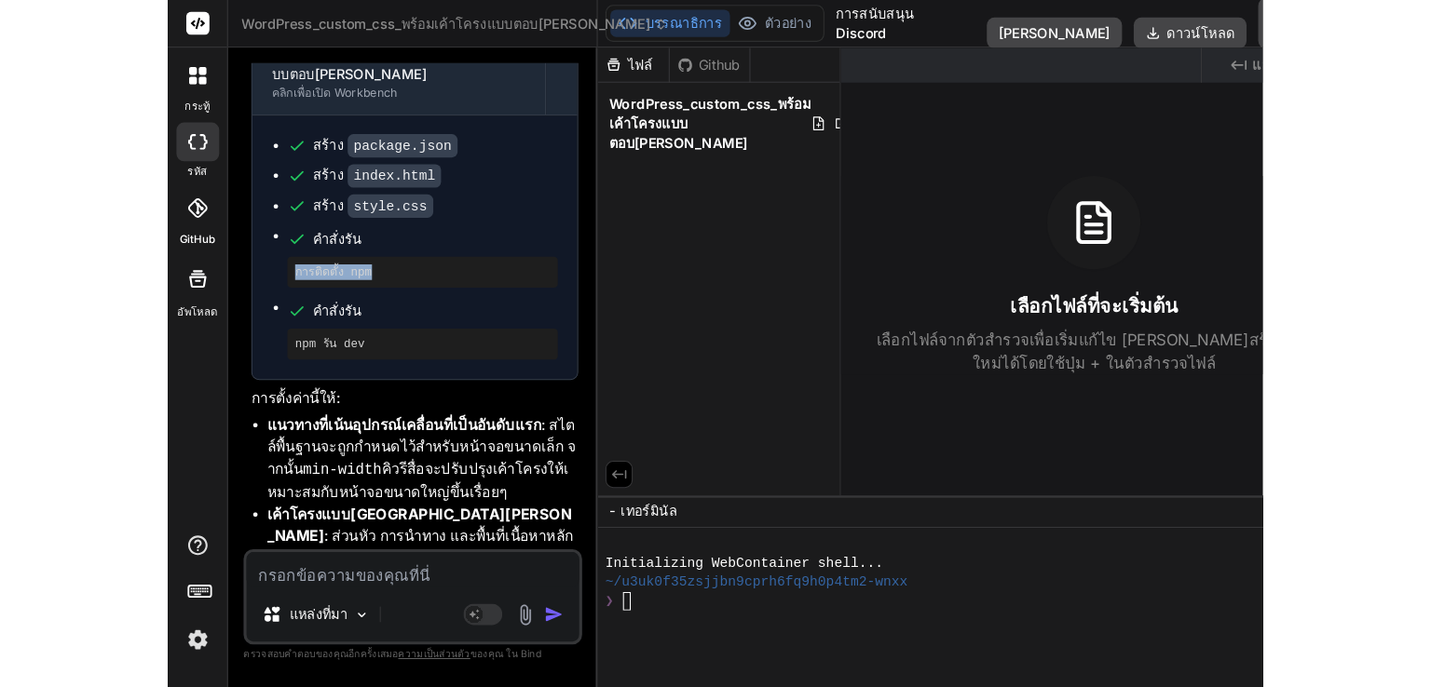
scroll to position [421, 0]
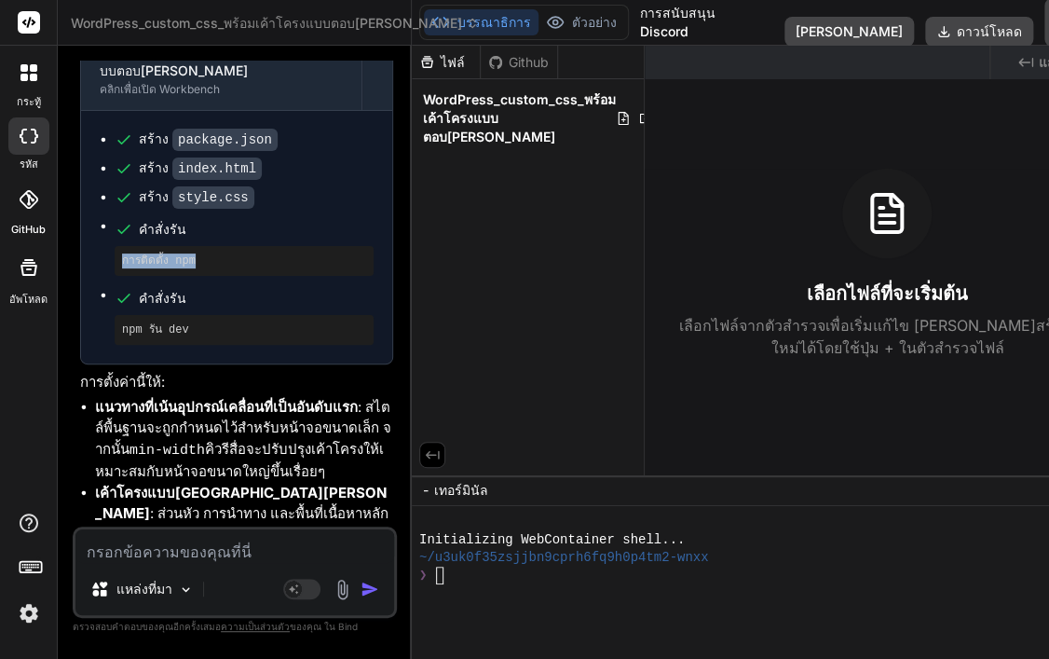
type textarea "x"
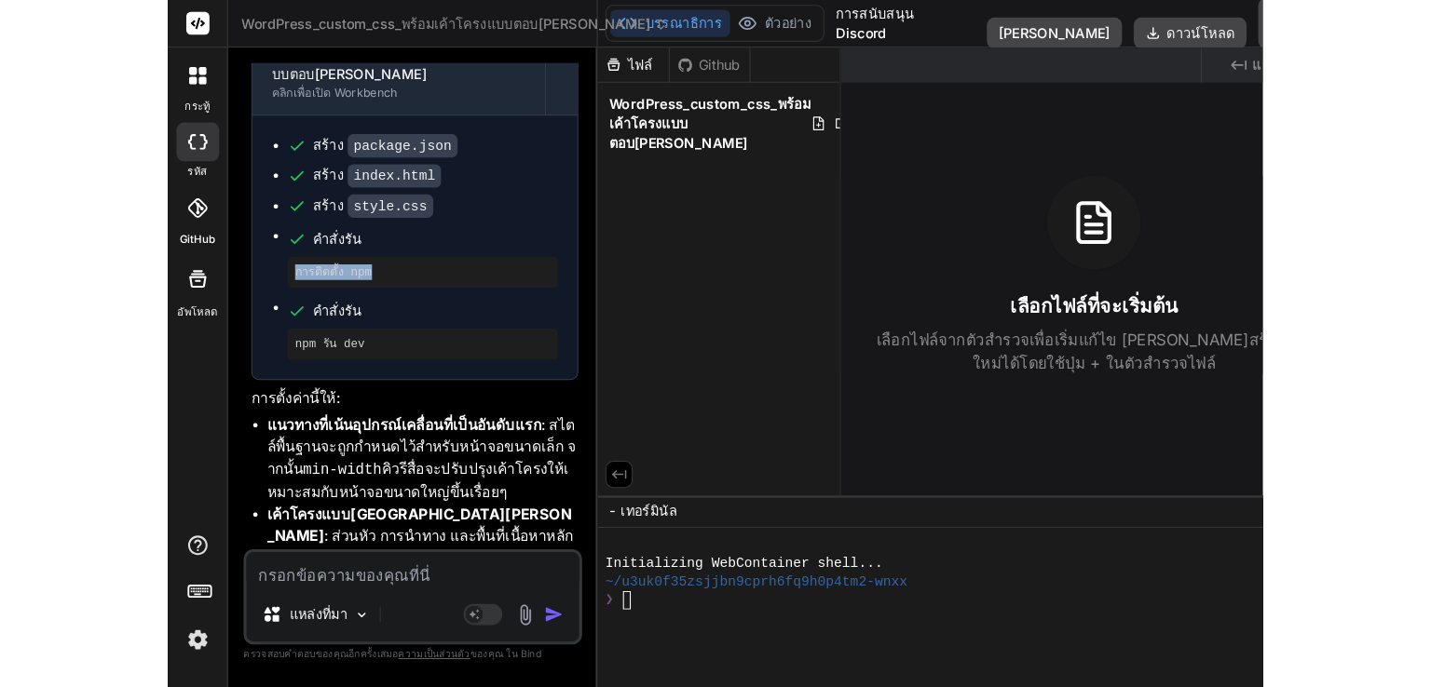
scroll to position [358, 0]
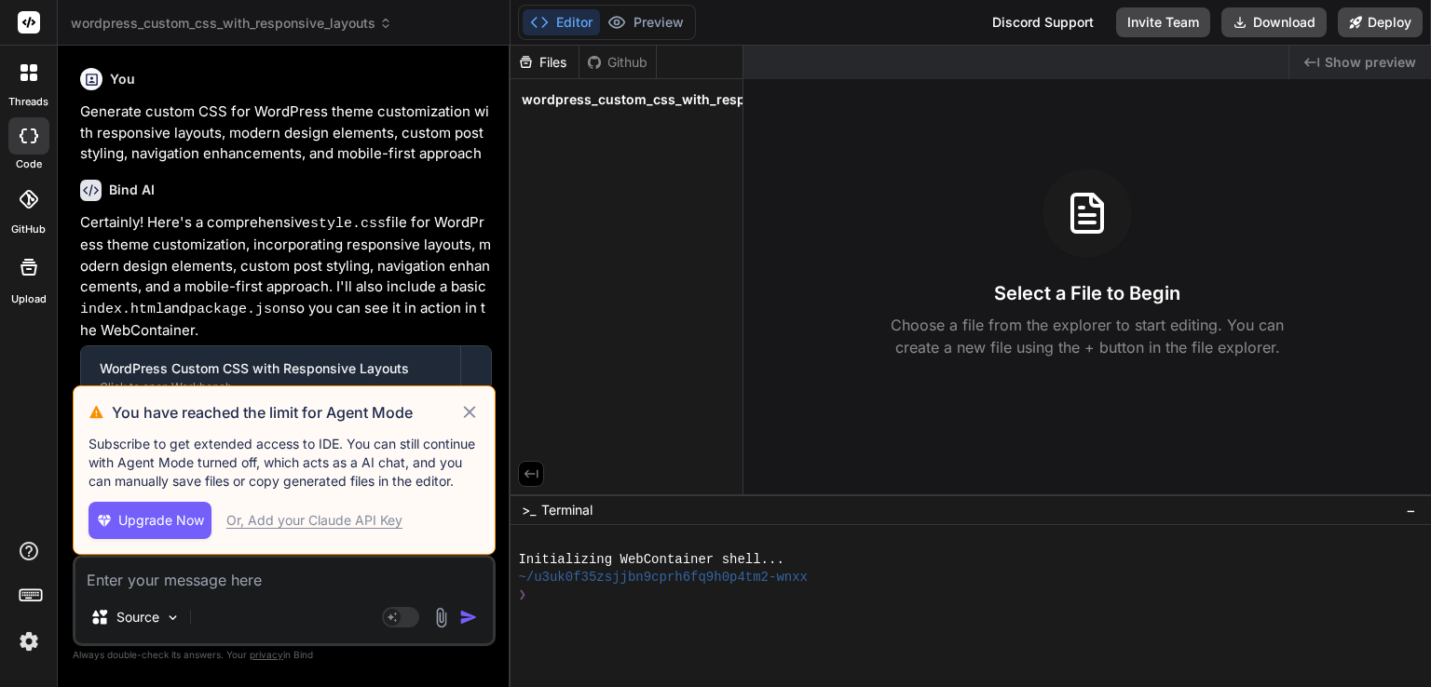
click at [470, 414] on icon at bounding box center [469, 412] width 12 height 12
type textarea "x"
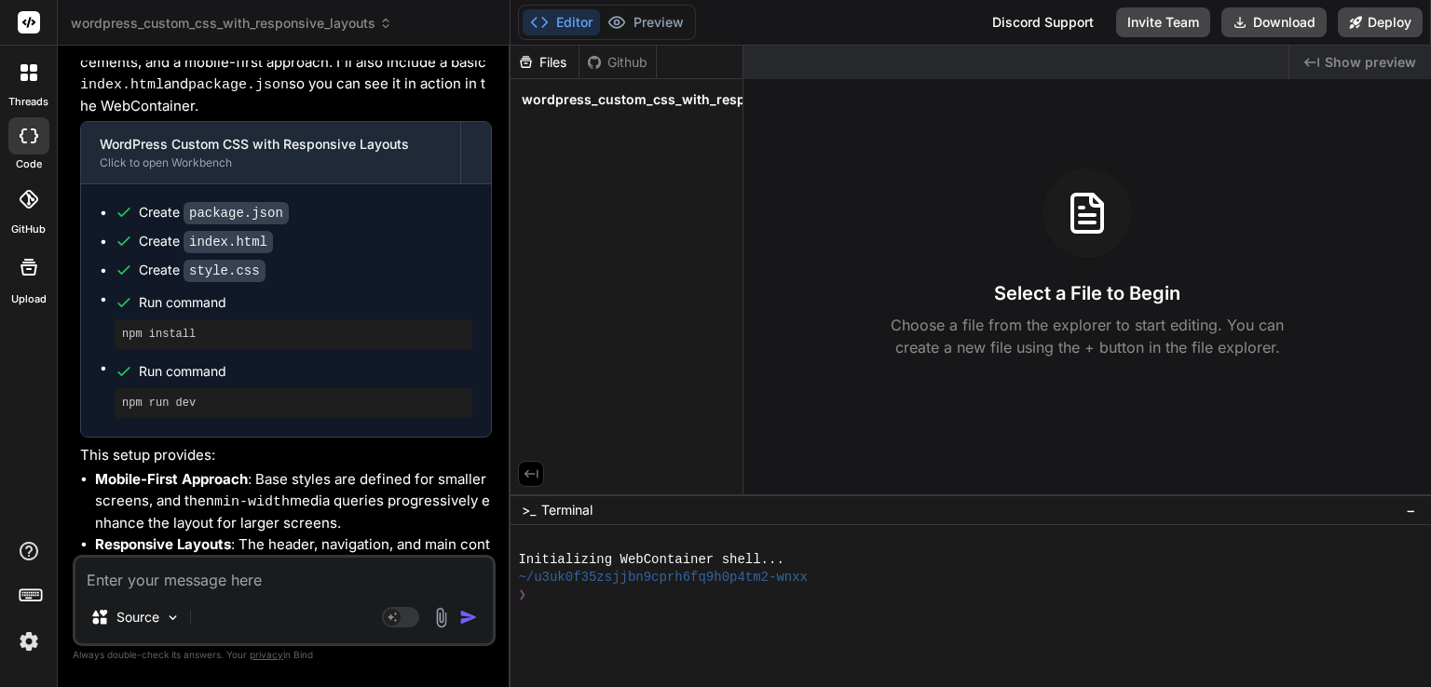
scroll to position [214, 0]
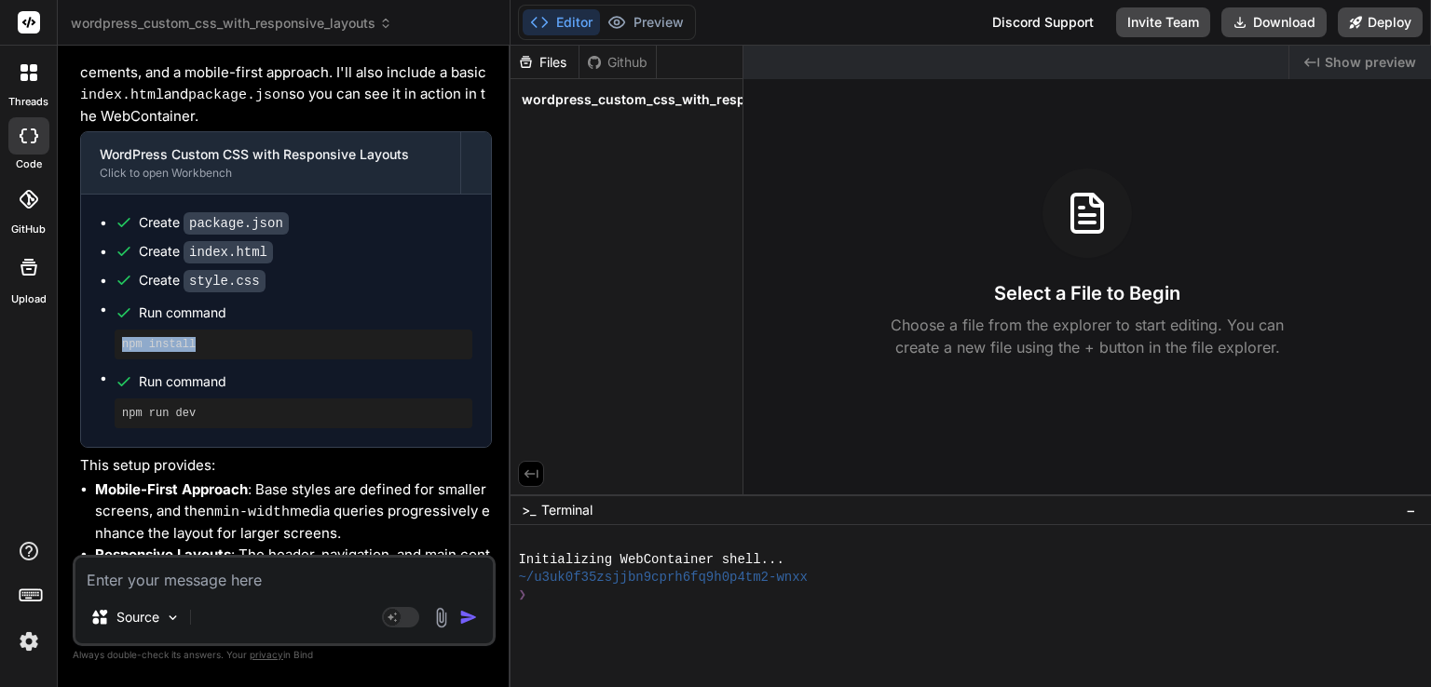
drag, startPoint x: 211, startPoint y: 337, endPoint x: 112, endPoint y: 331, distance: 99.0
click at [112, 331] on ul "Create package.json Create index.html Create style.css Run command npm install …" at bounding box center [286, 320] width 373 height 215
copy pre "npm install"
click at [591, 593] on div "❯" at bounding box center [960, 596] width 884 height 18
click at [587, 597] on div "❯" at bounding box center [960, 596] width 884 height 18
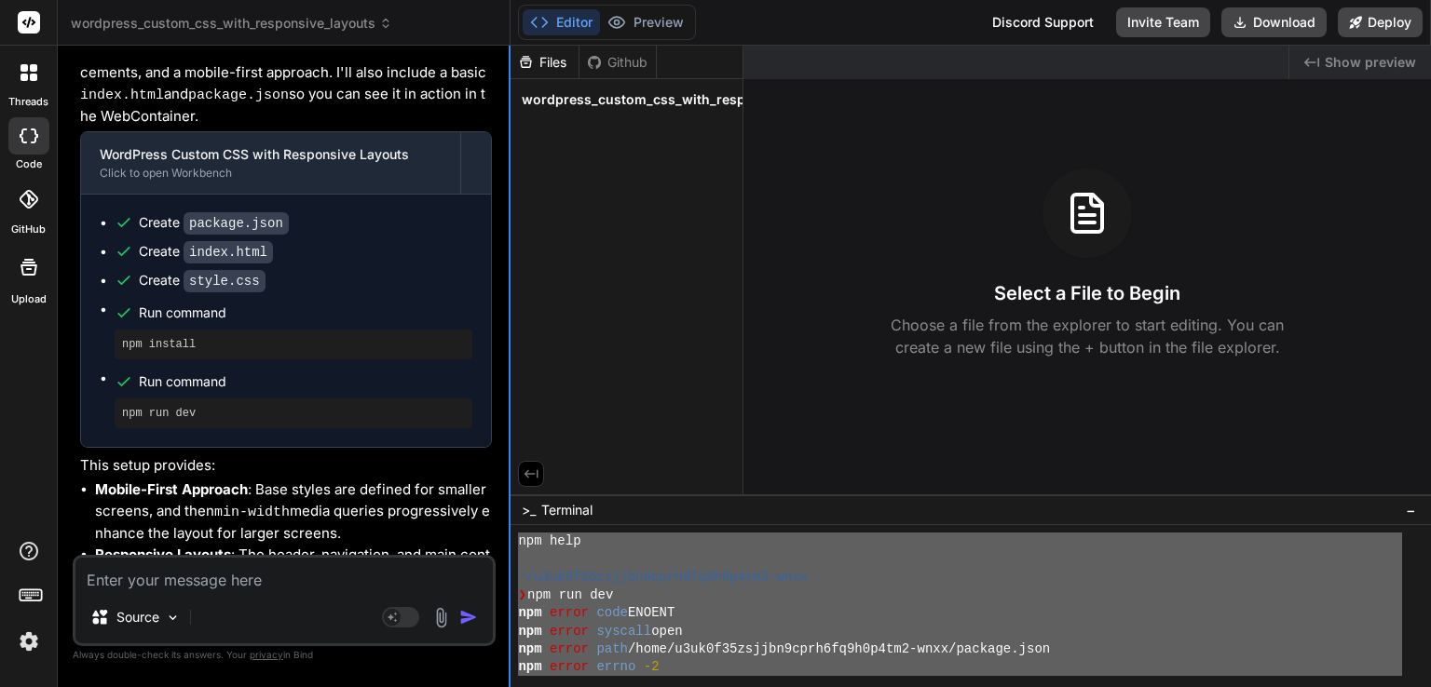
scroll to position [0, 0]
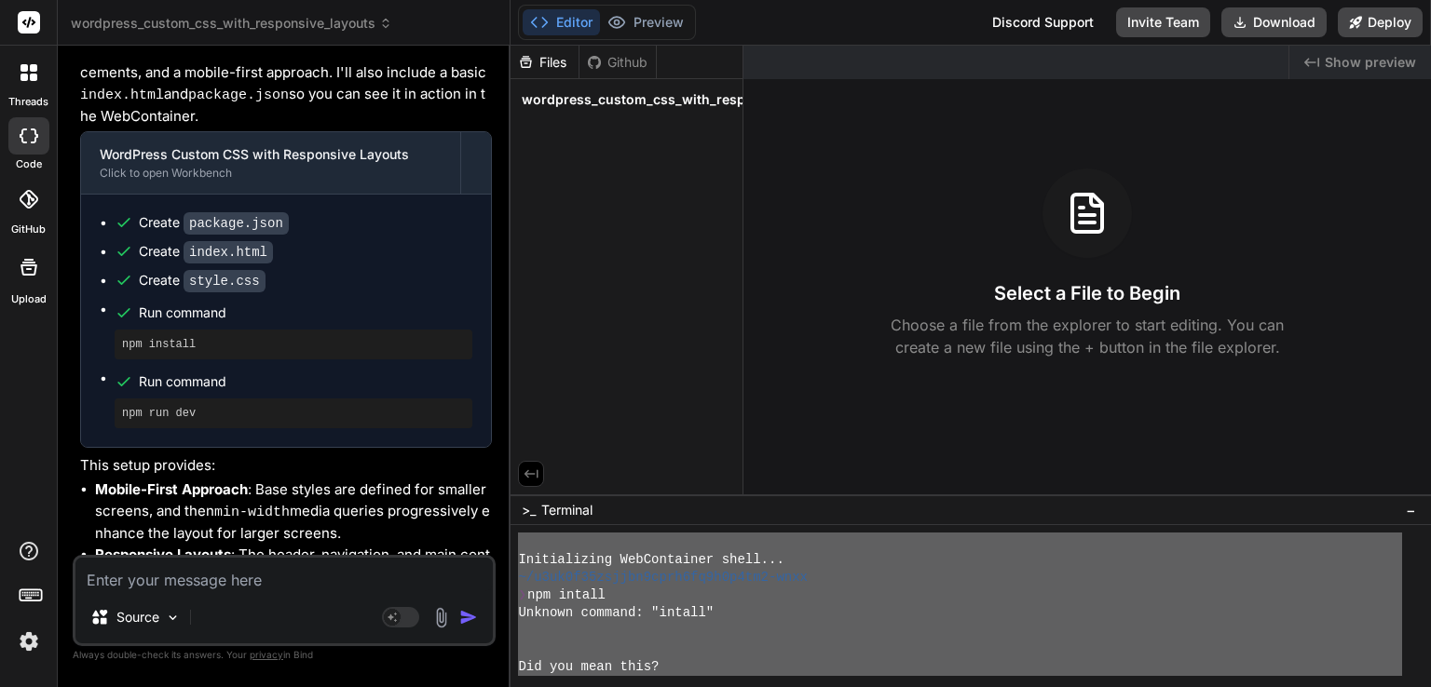
drag, startPoint x: 708, startPoint y: 617, endPoint x: 484, endPoint y: 508, distance: 248.7
click at [484, 508] on div "wordpress_custom_css_with_responsive_layouts Created with Pixso. Bind AI Web Se…" at bounding box center [744, 343] width 1373 height 687
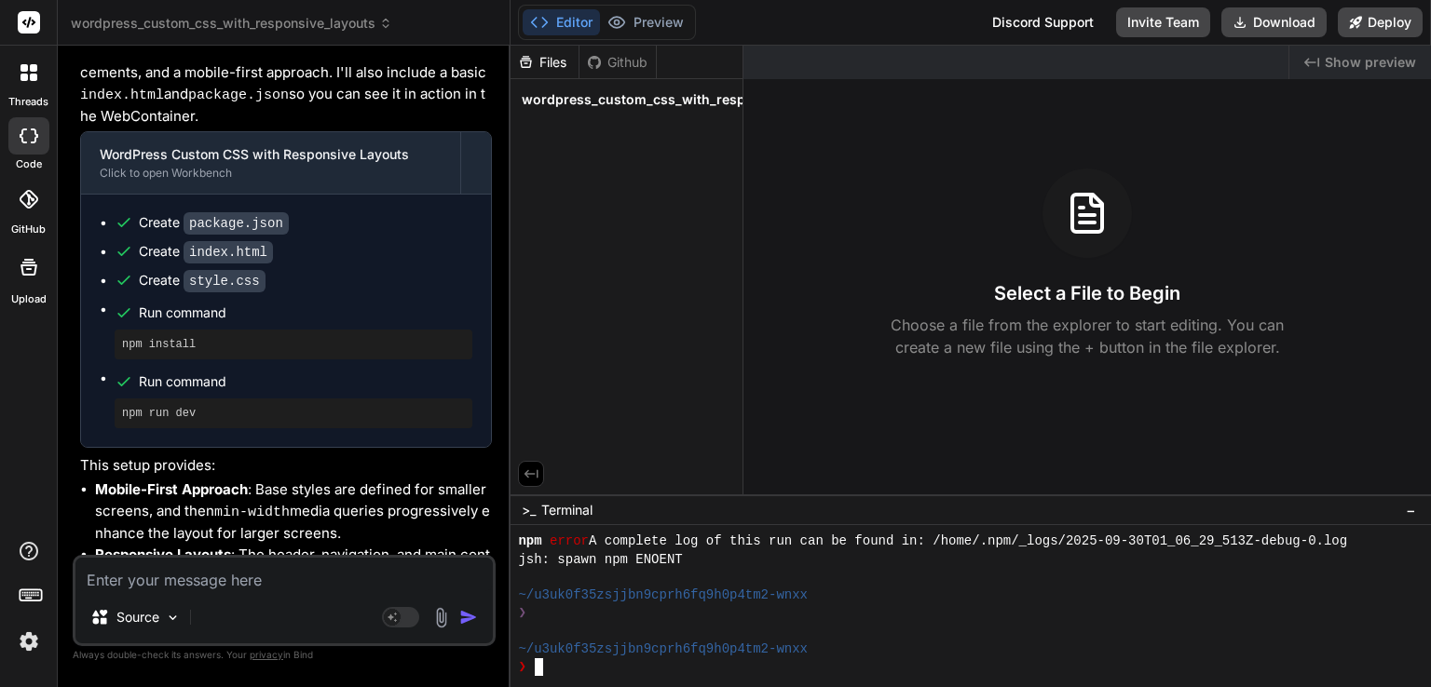
scroll to position [393, 0]
click at [155, 578] on textarea at bounding box center [283, 575] width 417 height 34
paste textarea "npm install"
type textarea "npm install"
type textarea "x"
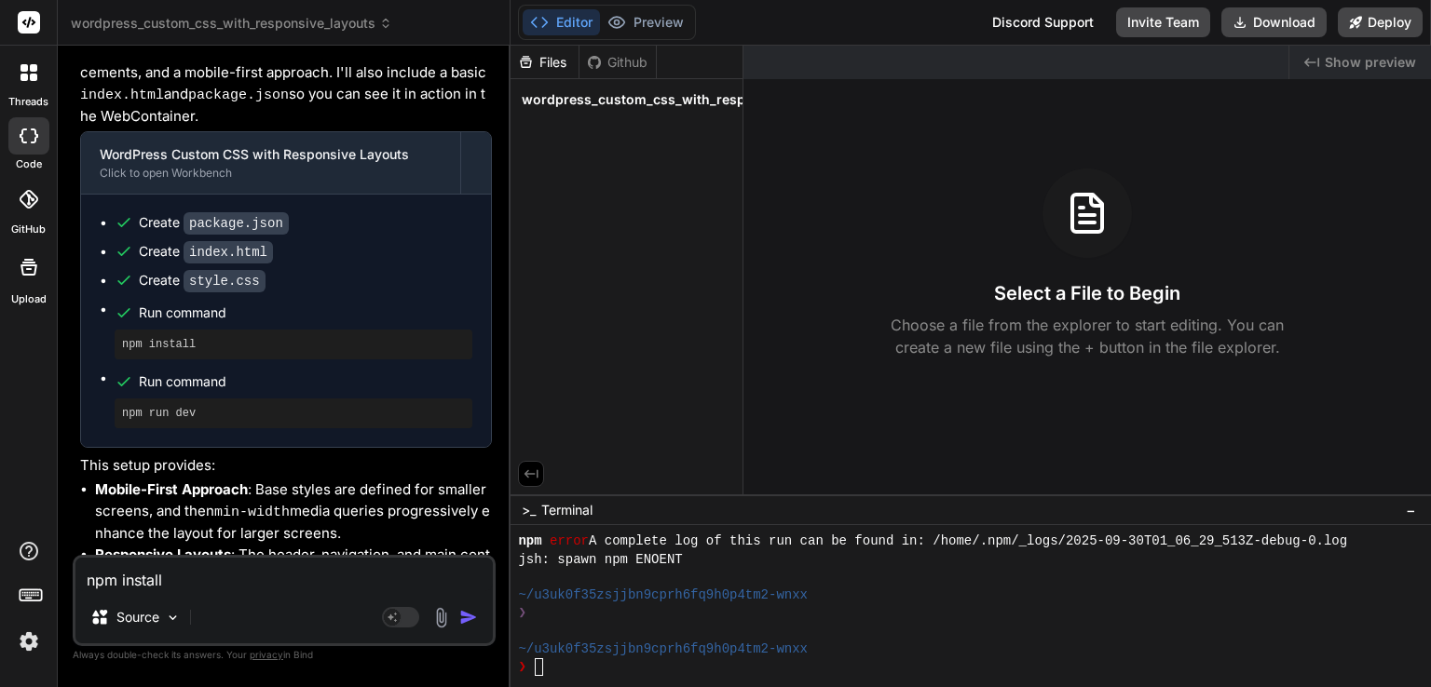
drag, startPoint x: 192, startPoint y: 580, endPoint x: 56, endPoint y: 566, distance: 136.7
click at [56, 566] on div "threads code GitHub Upload wordpress_custom_css_with_responsive_layouts Created…" at bounding box center [715, 343] width 1431 height 687
type textarea "npm install"
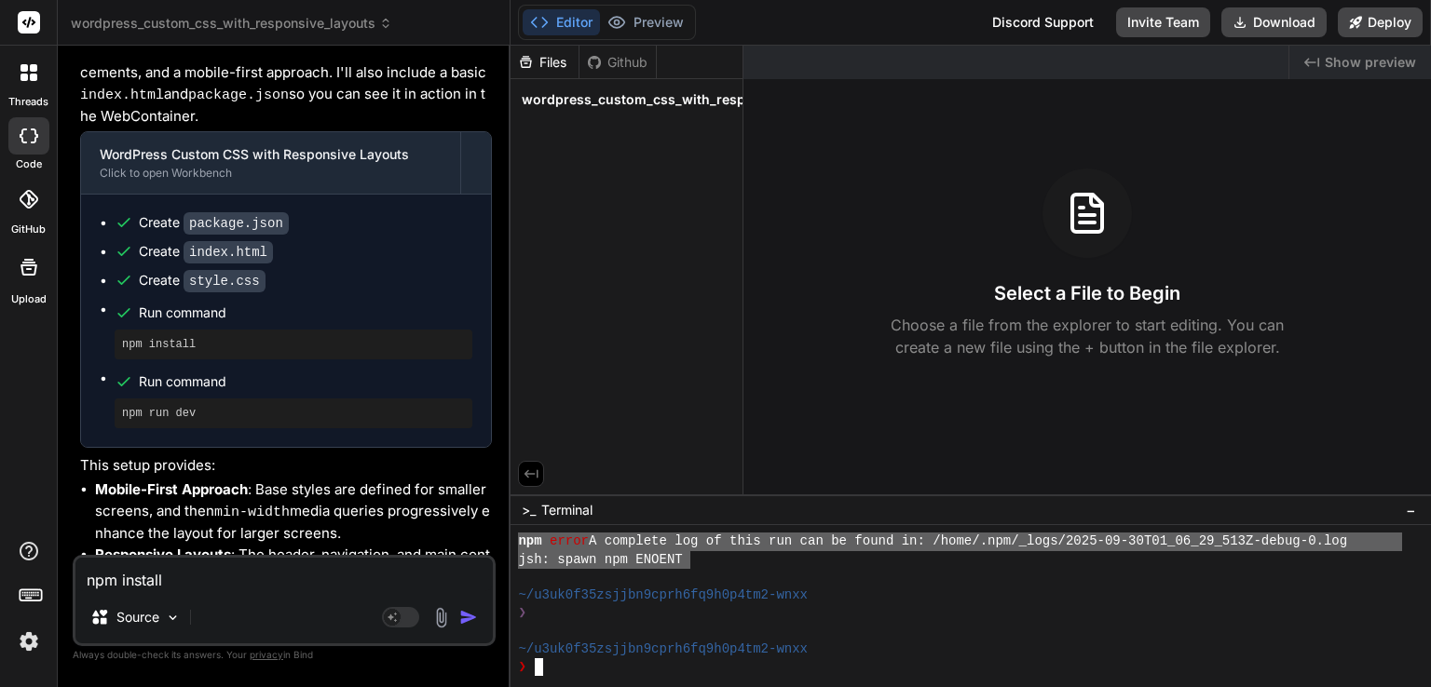
drag, startPoint x: 689, startPoint y: 557, endPoint x: 515, endPoint y: 543, distance: 174.8
click at [515, 543] on div "ZZZZZZZZZZZZZZZZZZZZZZZZZZZZZZZZ mmmmmmmmmmmmmmmmmmmmmmmmmmmmmmmm npm error A c…" at bounding box center [970, 606] width 920 height 162
type textarea "npm error A complete log of this run can be found in: /home/.npm/_logs/2025-09-…"
drag, startPoint x: 171, startPoint y: 578, endPoint x: 43, endPoint y: 562, distance: 129.5
click at [43, 562] on div "threads code GitHub Upload wordpress_custom_css_with_responsive_layouts Created…" at bounding box center [715, 343] width 1431 height 687
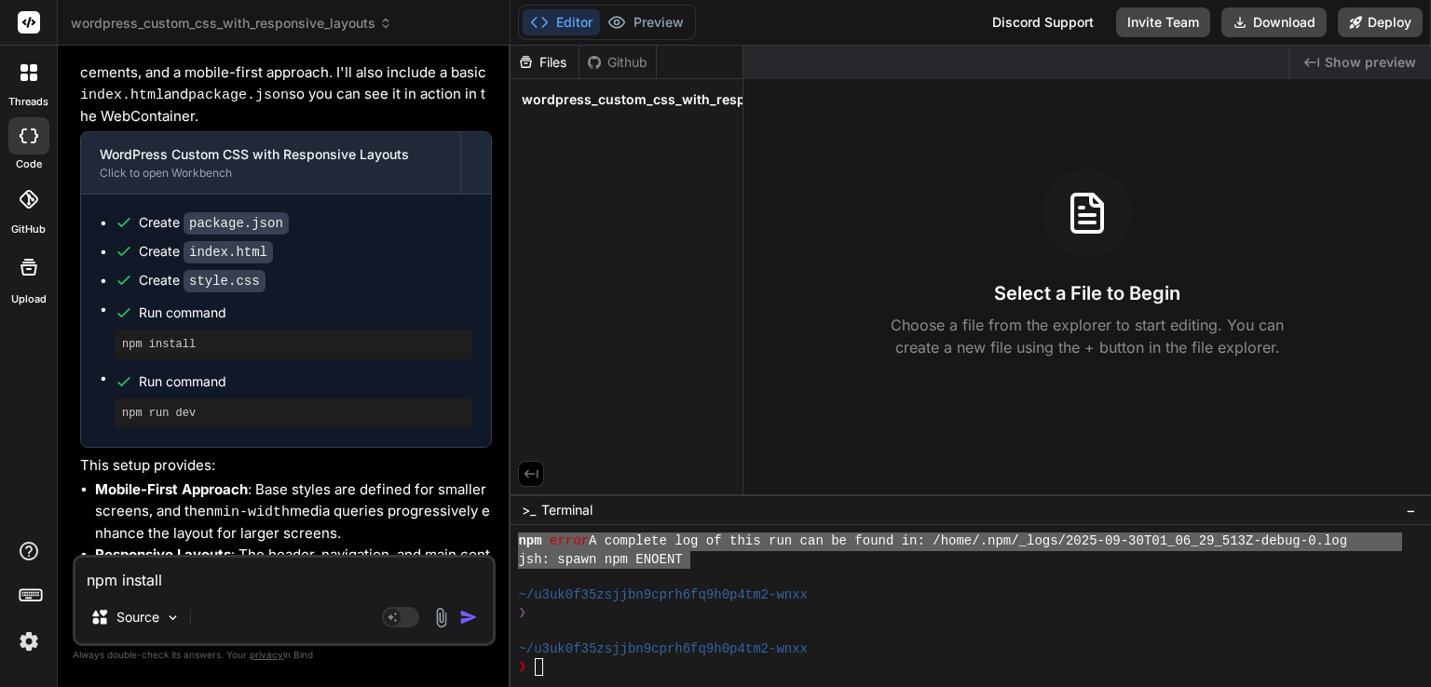
paste textarea "error A complete log of this run can be found in: /home/.npm/_logs/2025-09-30T0…"
type textarea "npm error A complete log of this run can be found in: /home/.npm/_logs/2025-09-…"
type textarea "x"
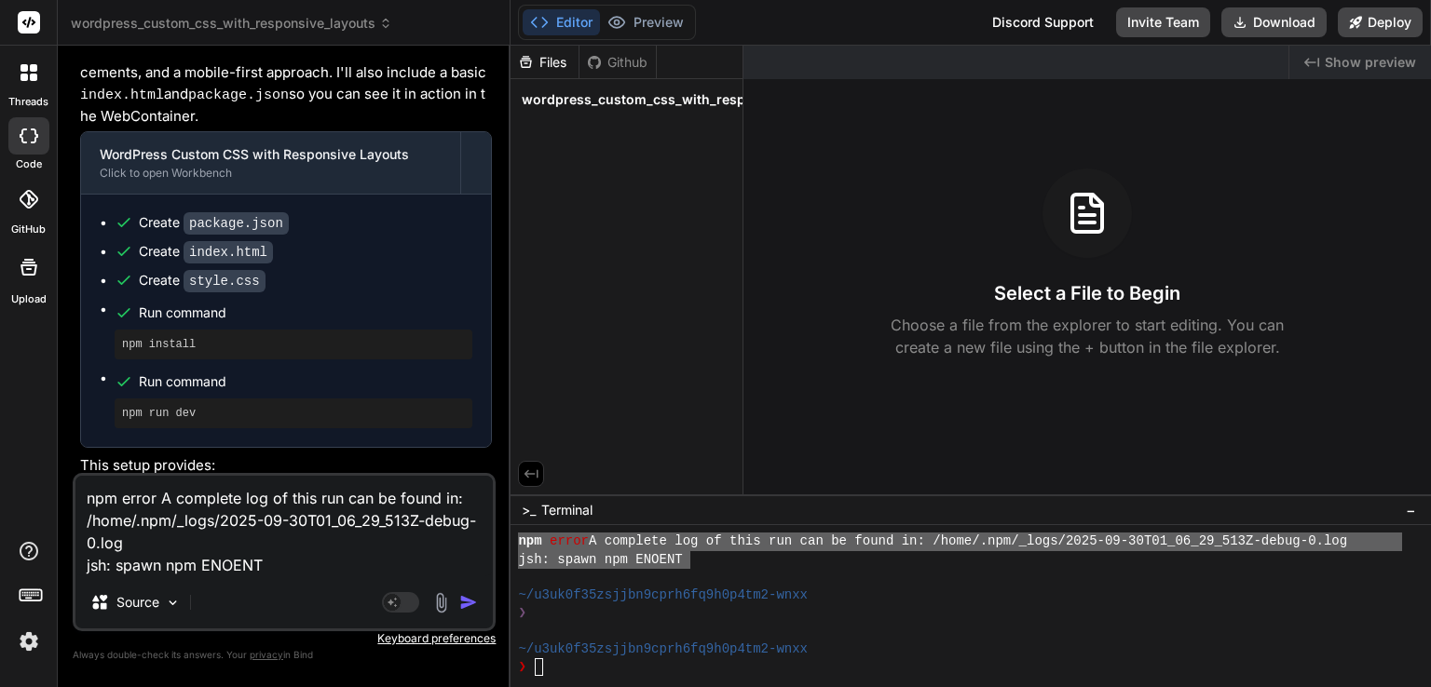
type textarea "npm error A complete log of this run can be found in: /home/.npm/_logs/2025-09-…"
click at [462, 603] on img "button" at bounding box center [468, 602] width 19 height 19
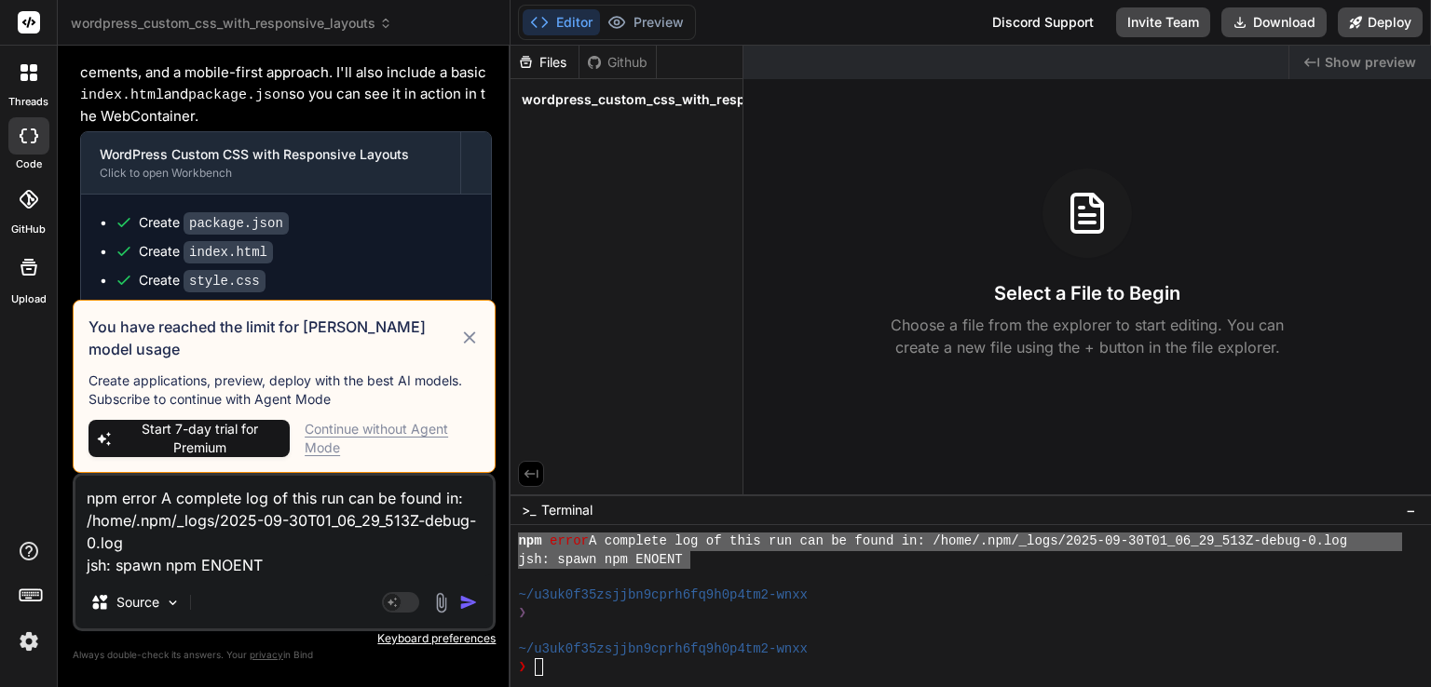
click at [405, 432] on div "Continue without Agent Mode" at bounding box center [392, 438] width 175 height 37
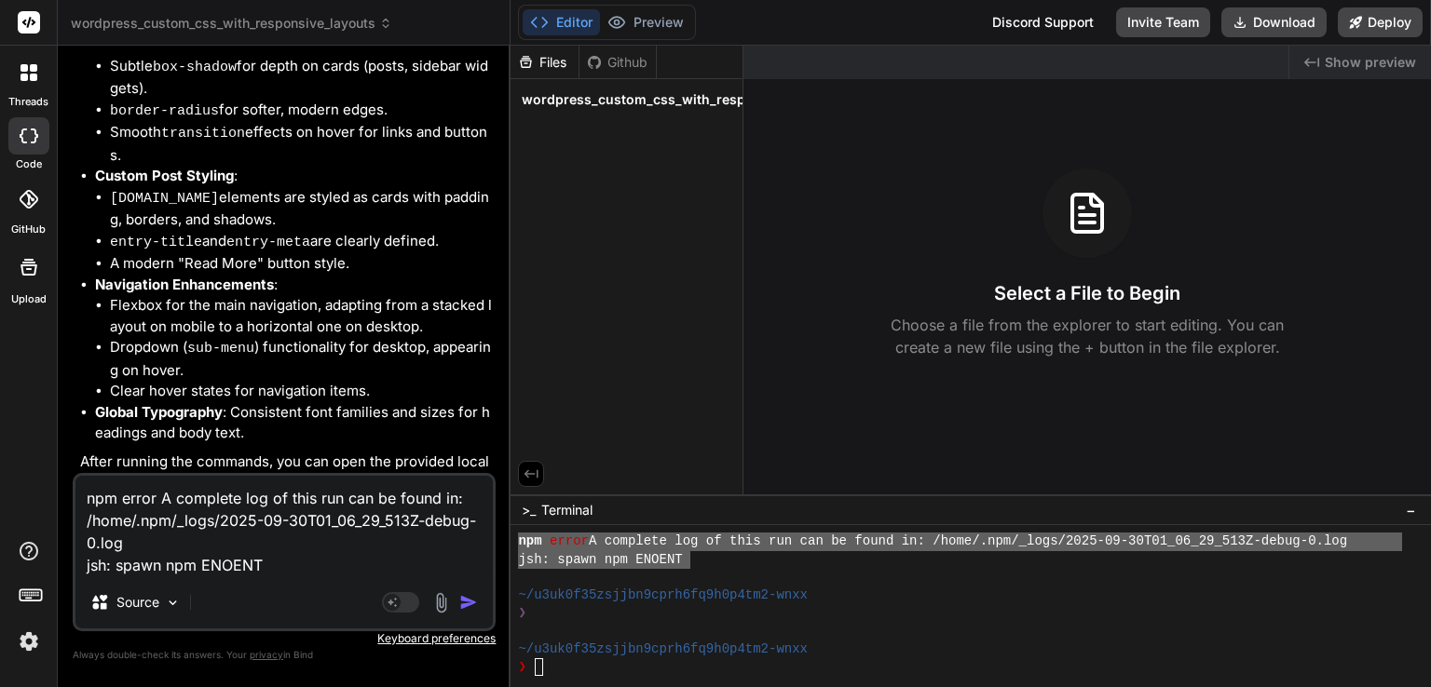
scroll to position [855, 0]
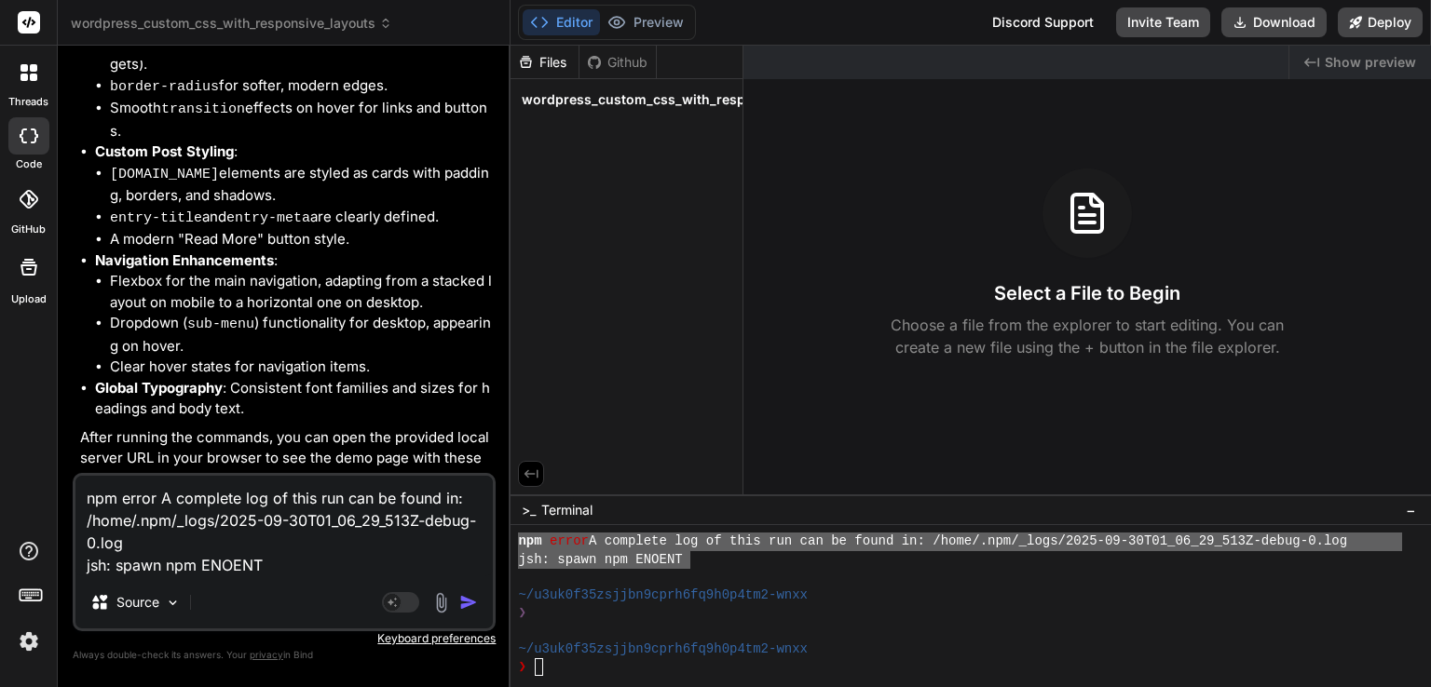
click at [462, 601] on img "button" at bounding box center [468, 602] width 19 height 19
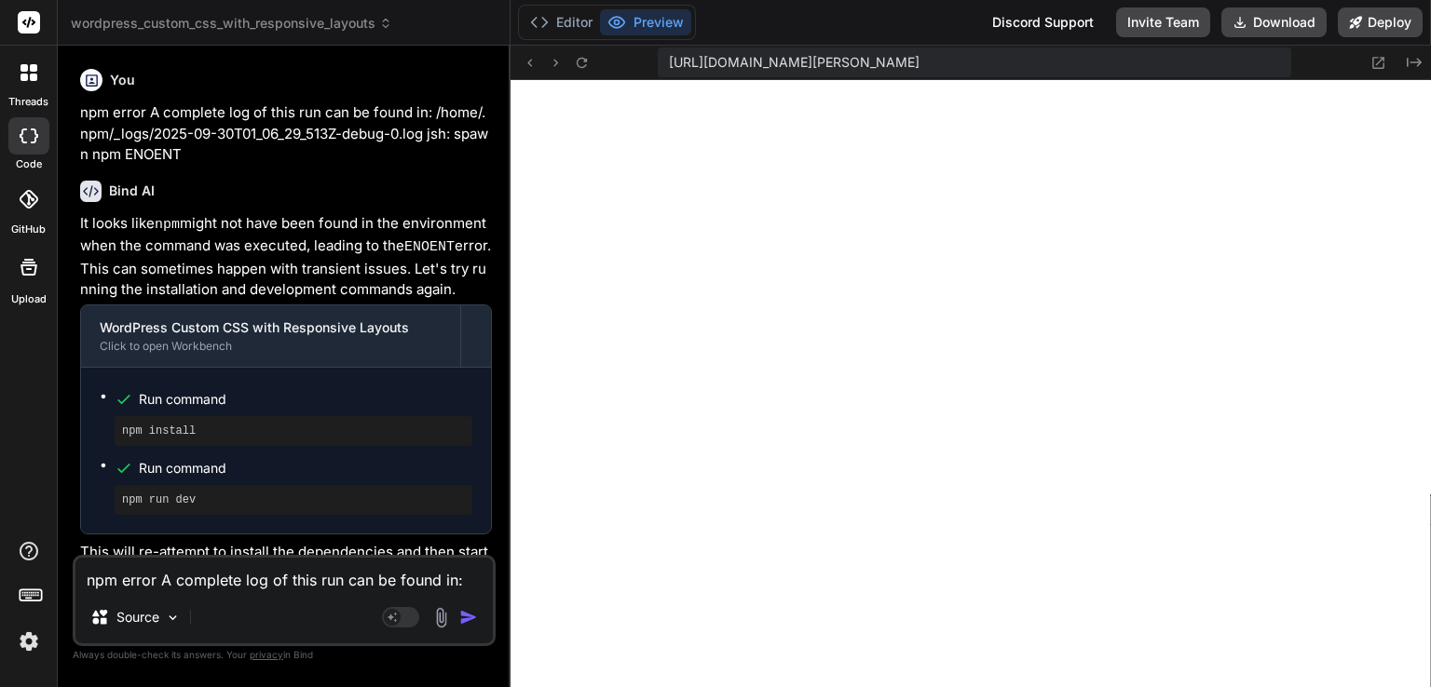
scroll to position [1270, 0]
click at [585, 65] on icon at bounding box center [582, 62] width 10 height 10
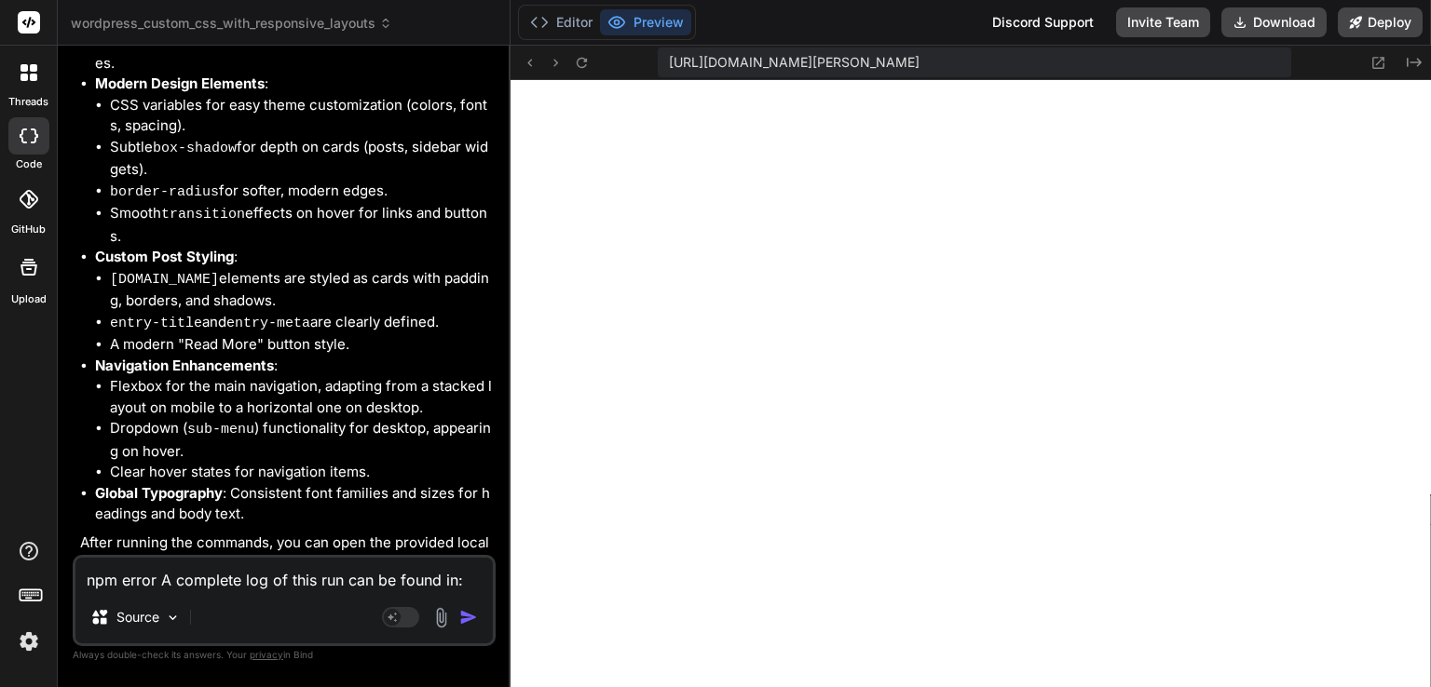
scroll to position [570, 0]
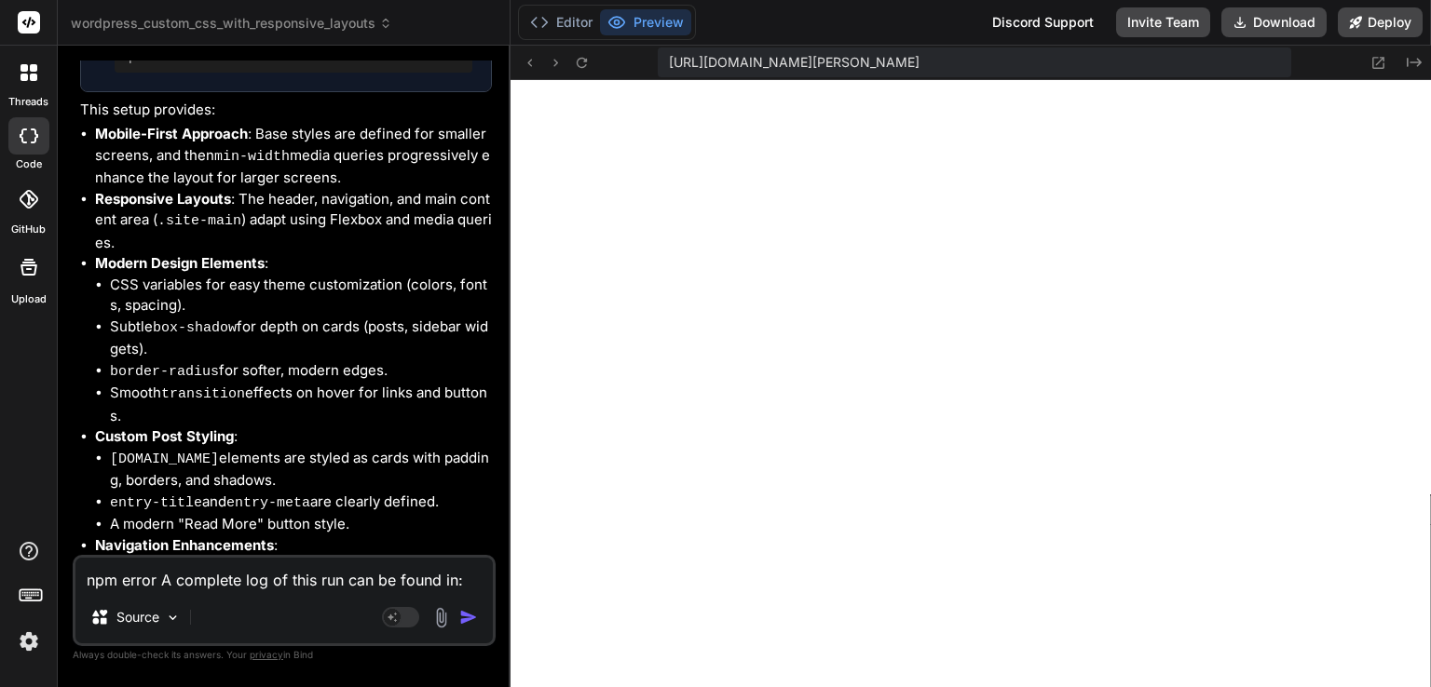
click at [38, 132] on div at bounding box center [28, 135] width 41 height 37
click at [28, 88] on div at bounding box center [28, 72] width 39 height 39
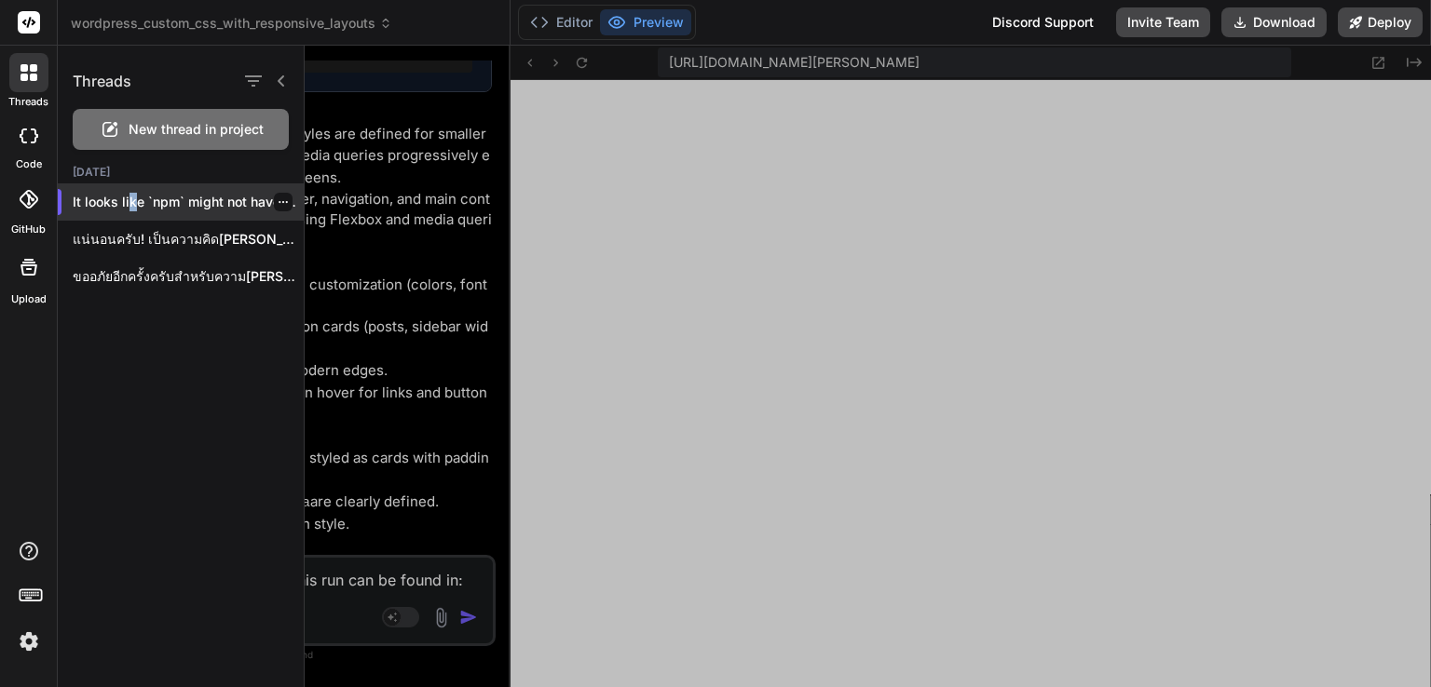
click at [131, 204] on p "It looks like `npm` might not have been ..." at bounding box center [188, 202] width 231 height 19
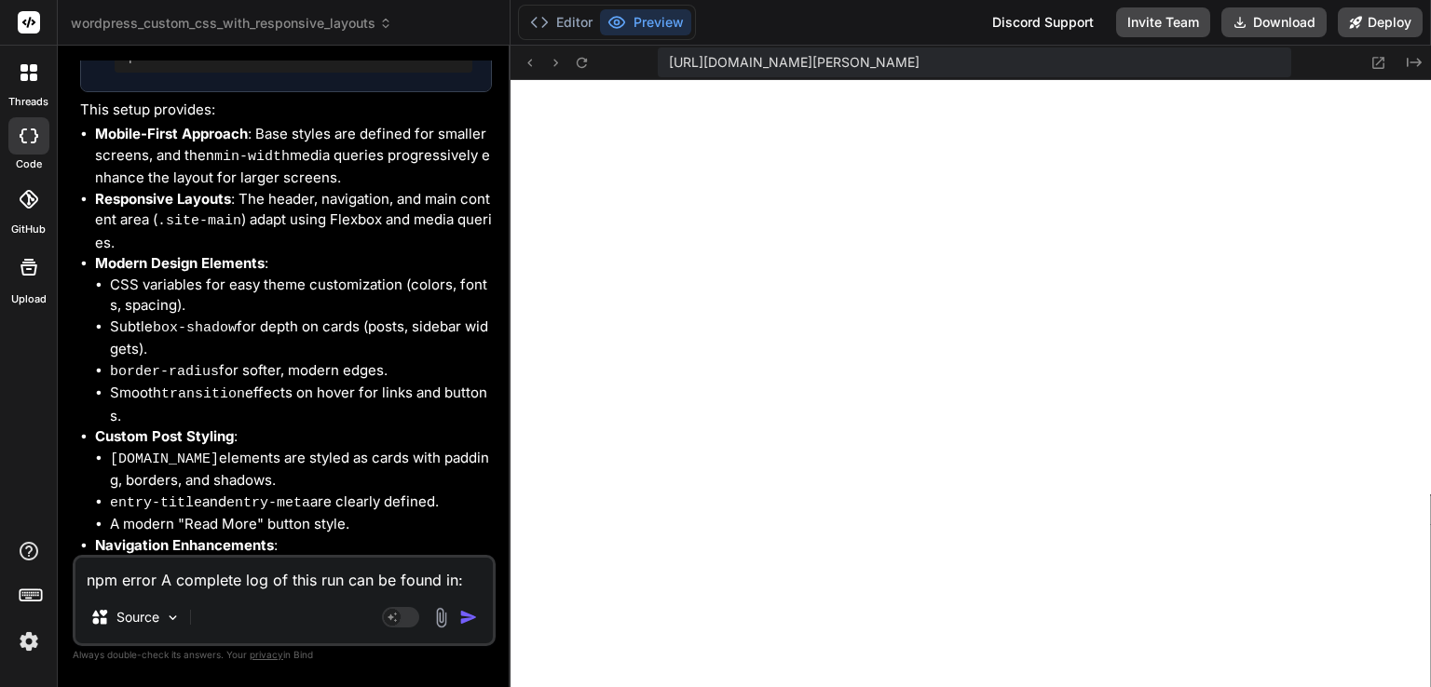
click at [34, 75] on icon at bounding box center [33, 77] width 7 height 7
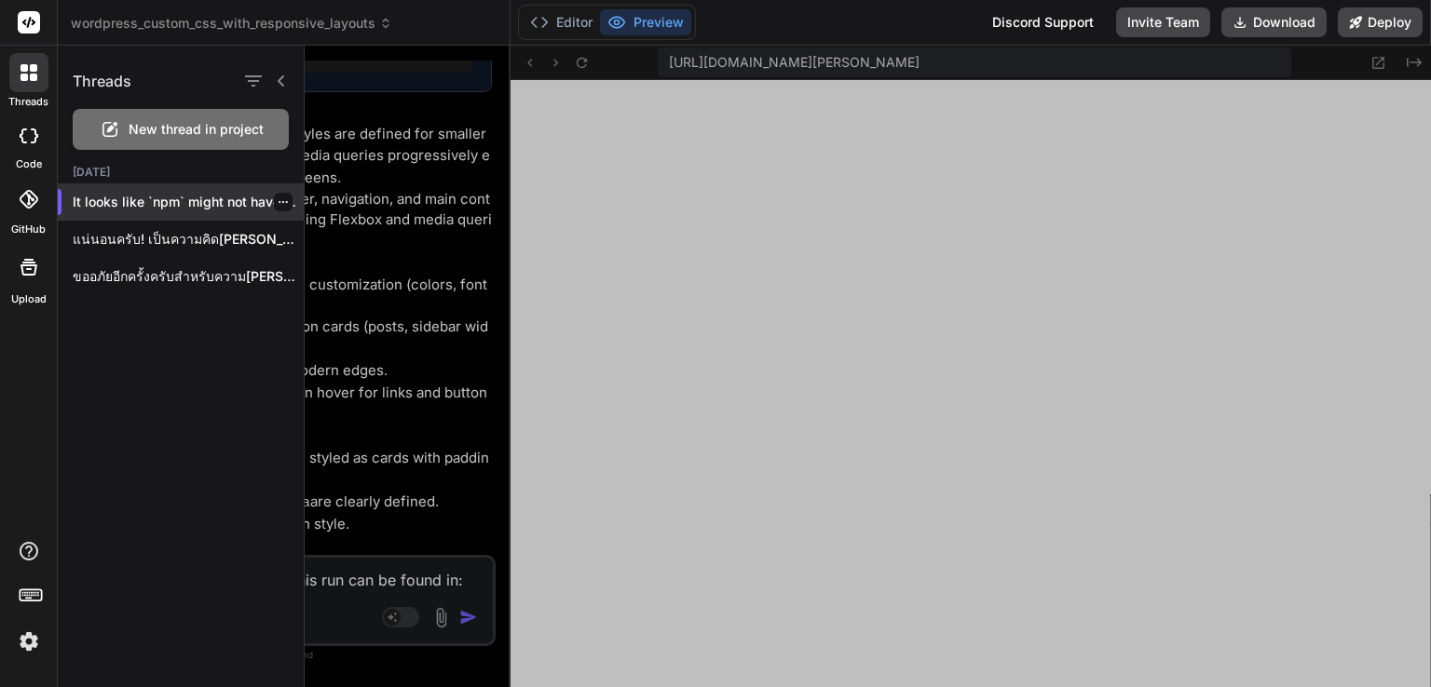
click at [278, 197] on icon "button" at bounding box center [283, 202] width 11 height 11
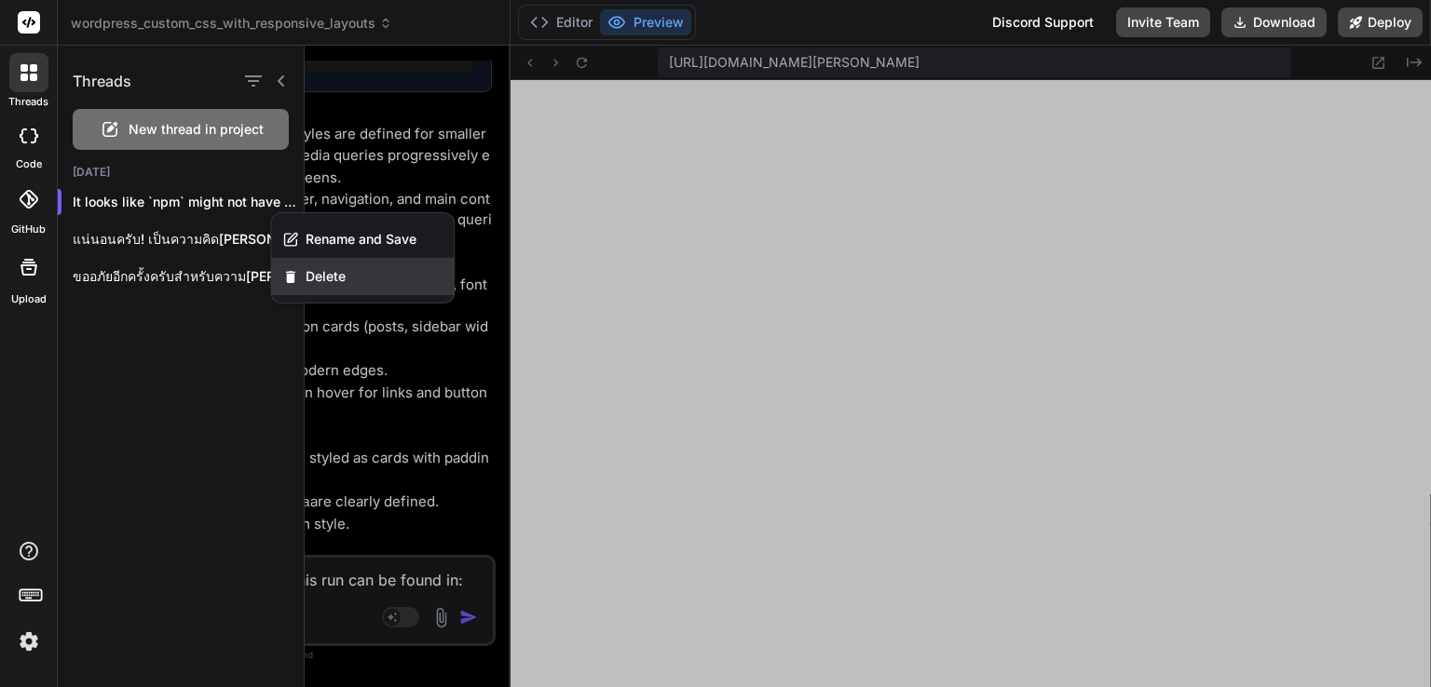
click at [313, 273] on span "Delete" at bounding box center [326, 276] width 40 height 19
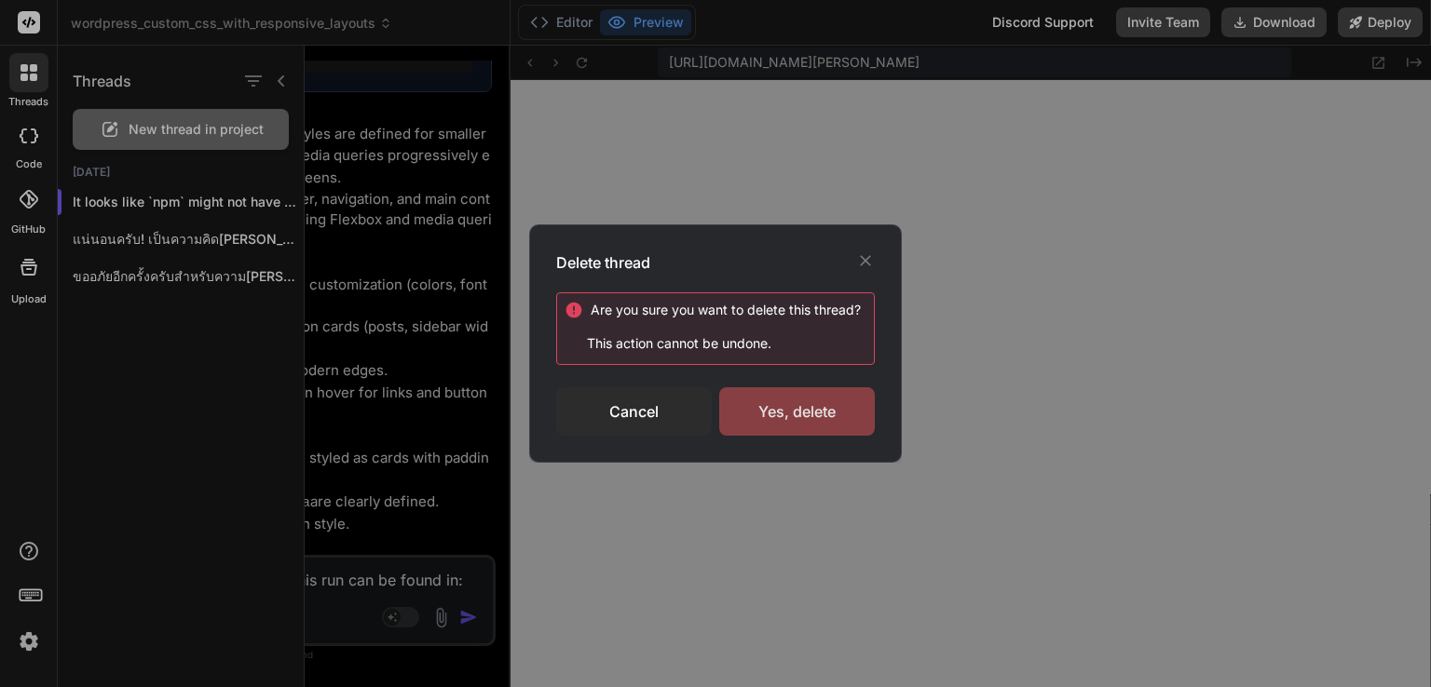
click at [797, 416] on div "Yes, delete" at bounding box center [797, 412] width 156 height 48
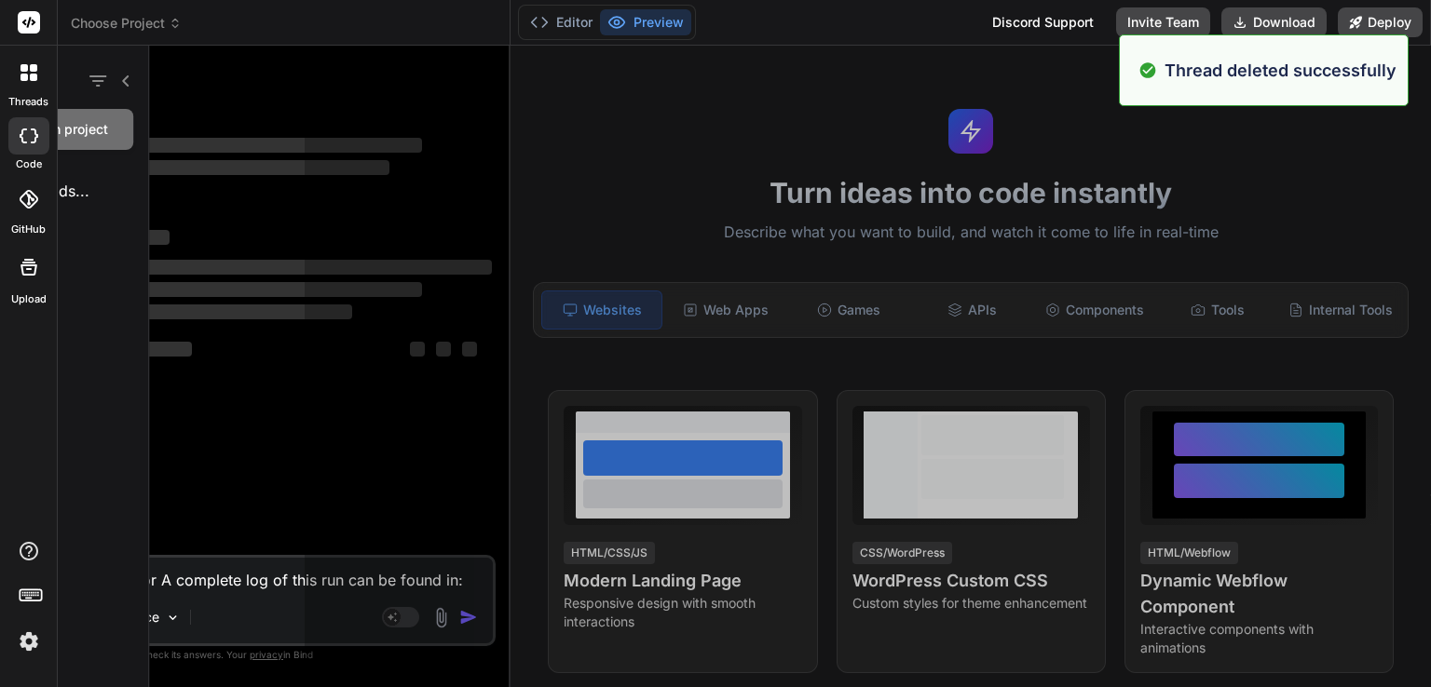
scroll to position [1431, 0]
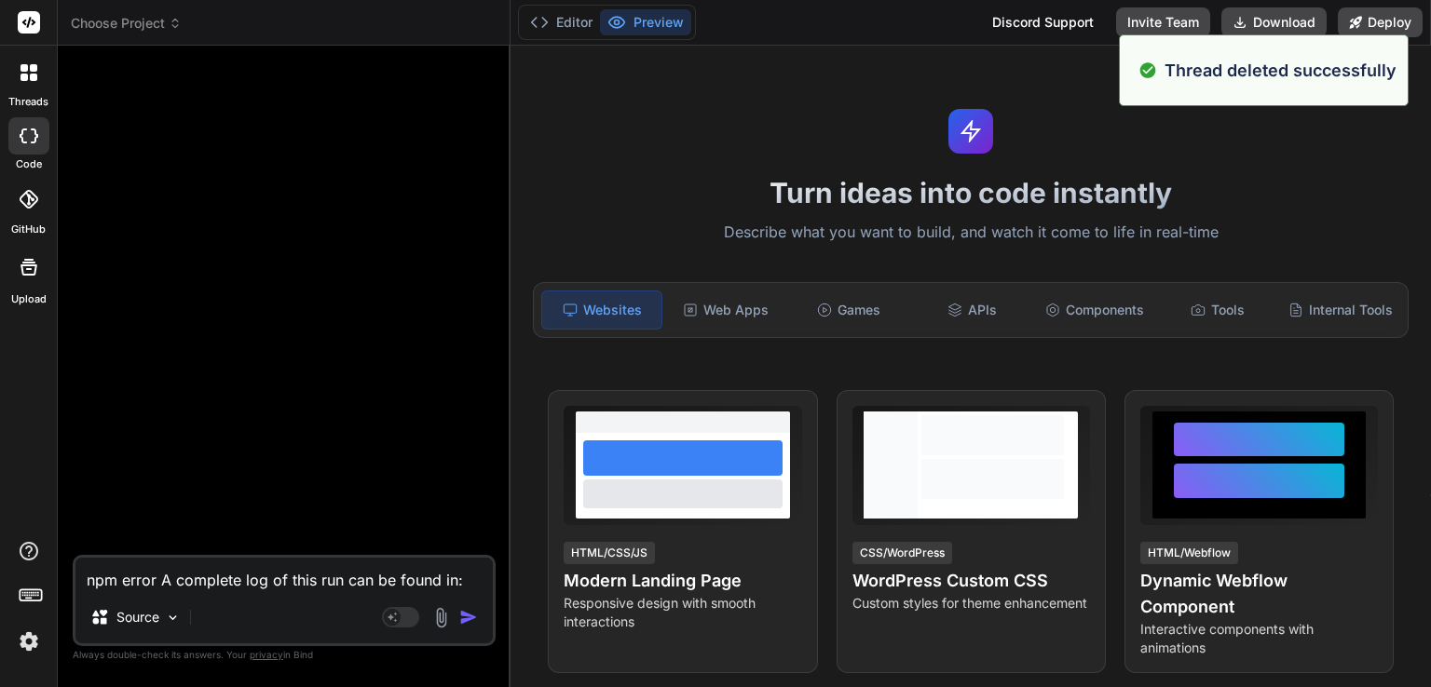
click at [31, 79] on icon at bounding box center [33, 77] width 7 height 7
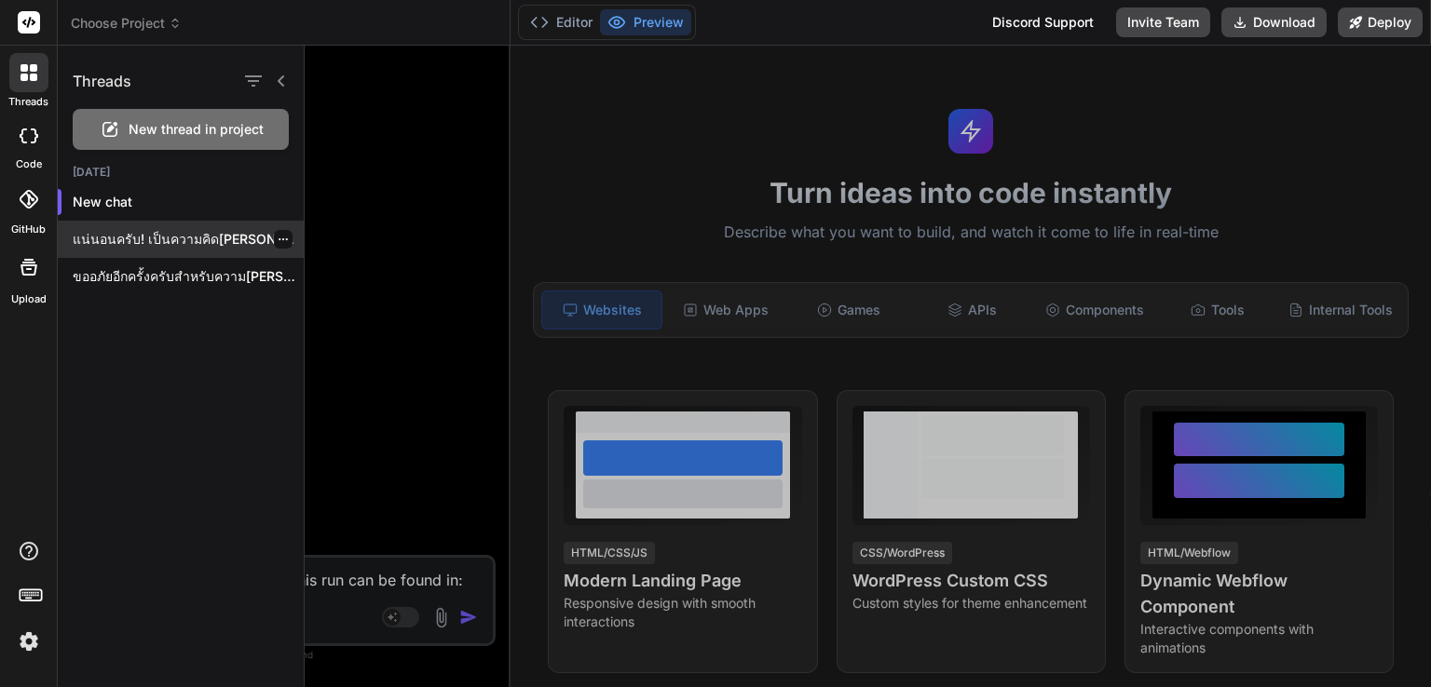
click at [155, 233] on p "แน่นอนครับ! เป็นความคิด[PERSON_NAME]มากที่จะขยายเกมสำหรับเด็กๆ ด้วยหมวดหมู่ใหม่…" at bounding box center [188, 239] width 231 height 19
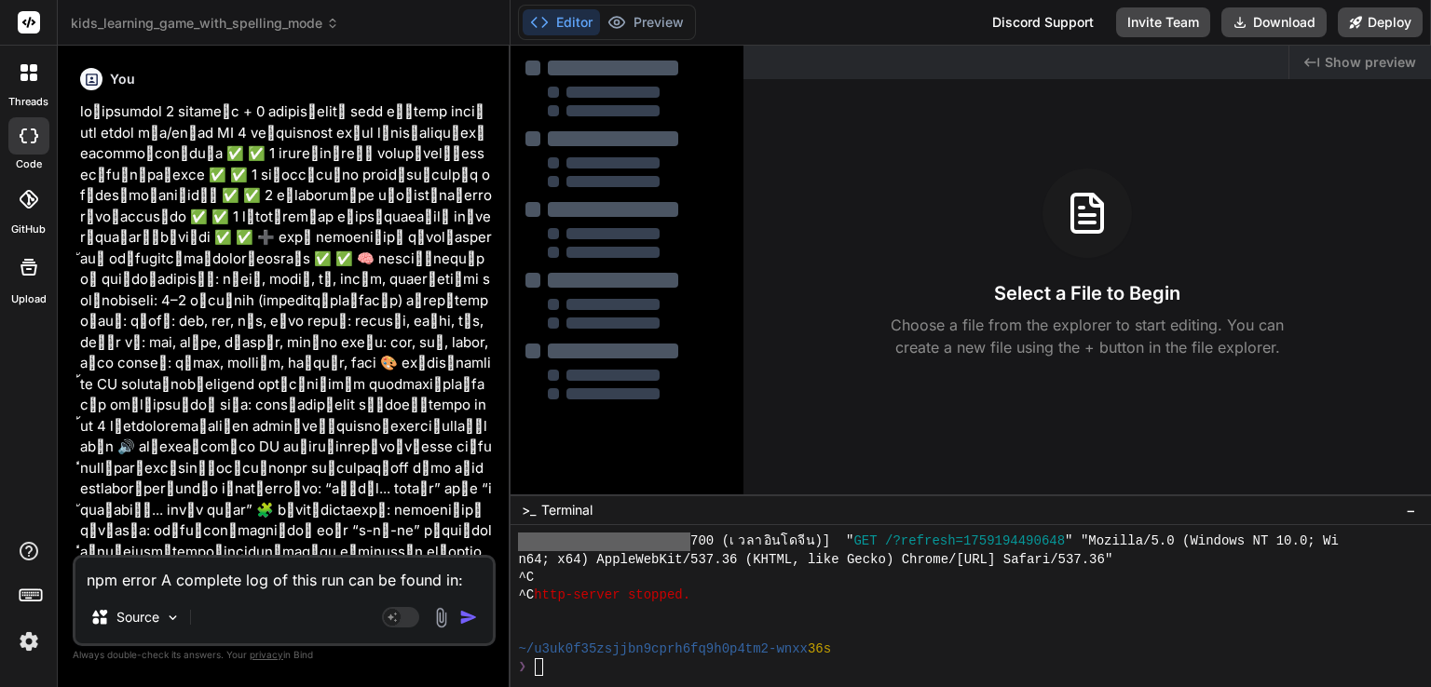
type textarea "x"
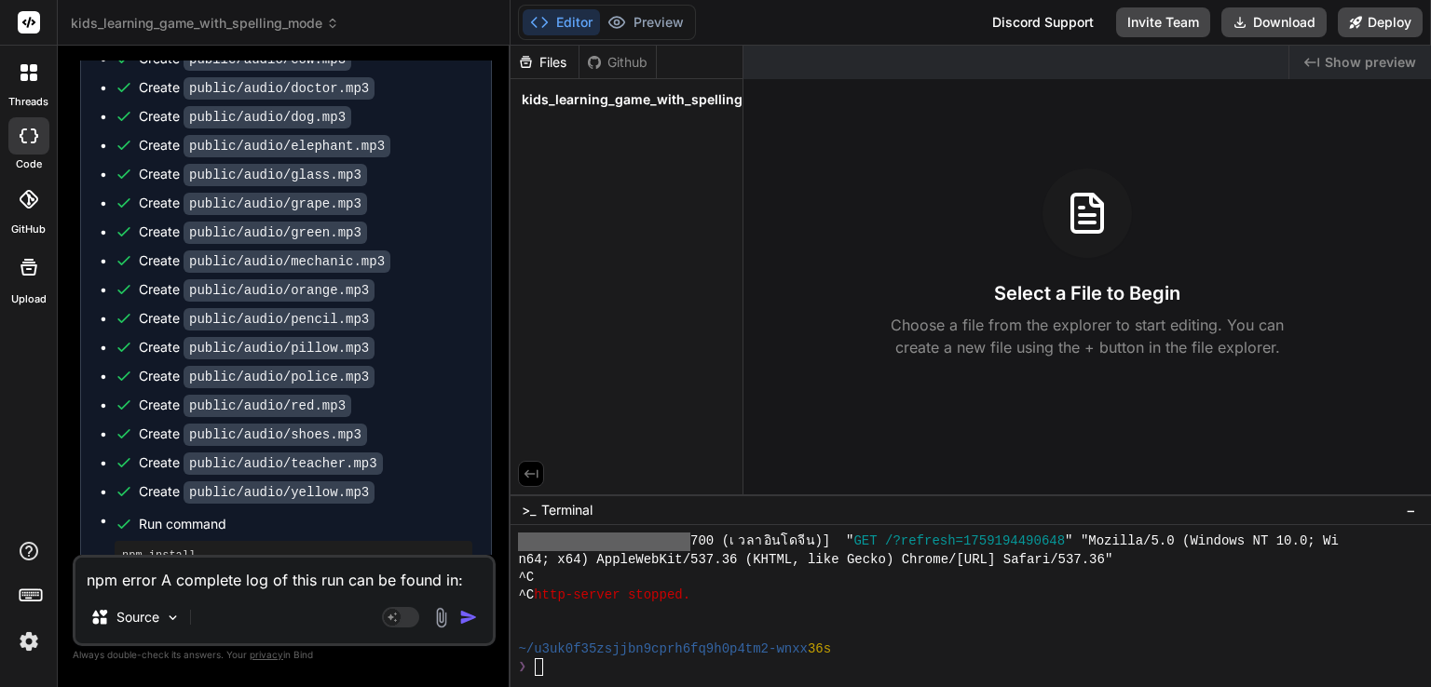
scroll to position [2400, 0]
click at [606, 672] on div "❯" at bounding box center [960, 668] width 884 height 18
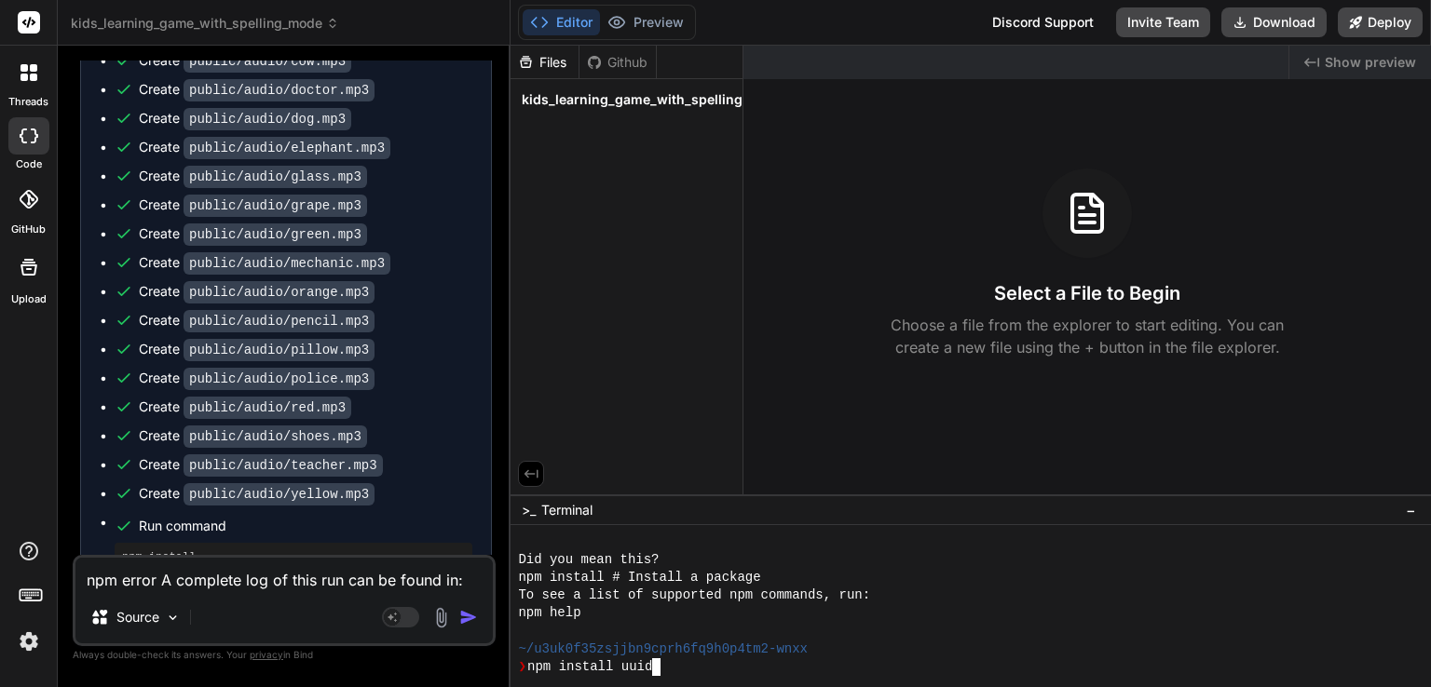
scroll to position [1627, 0]
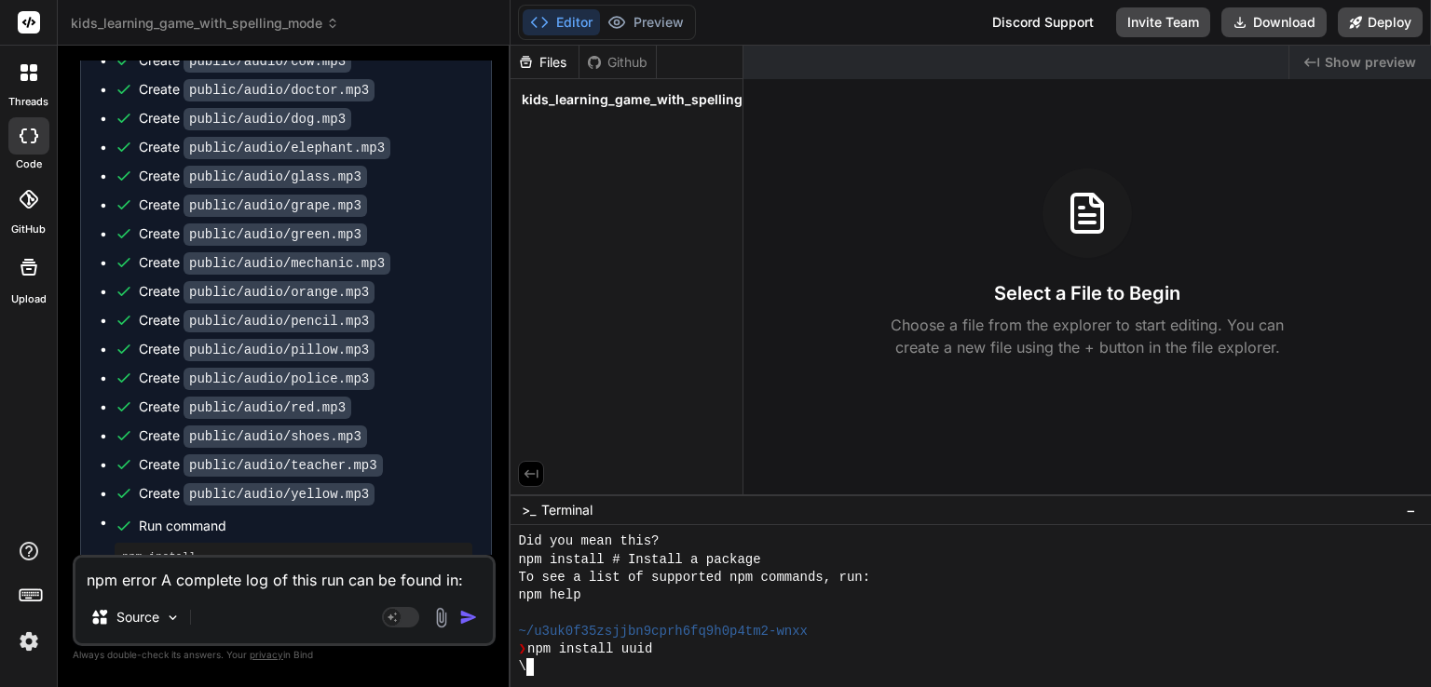
type textarea "x"
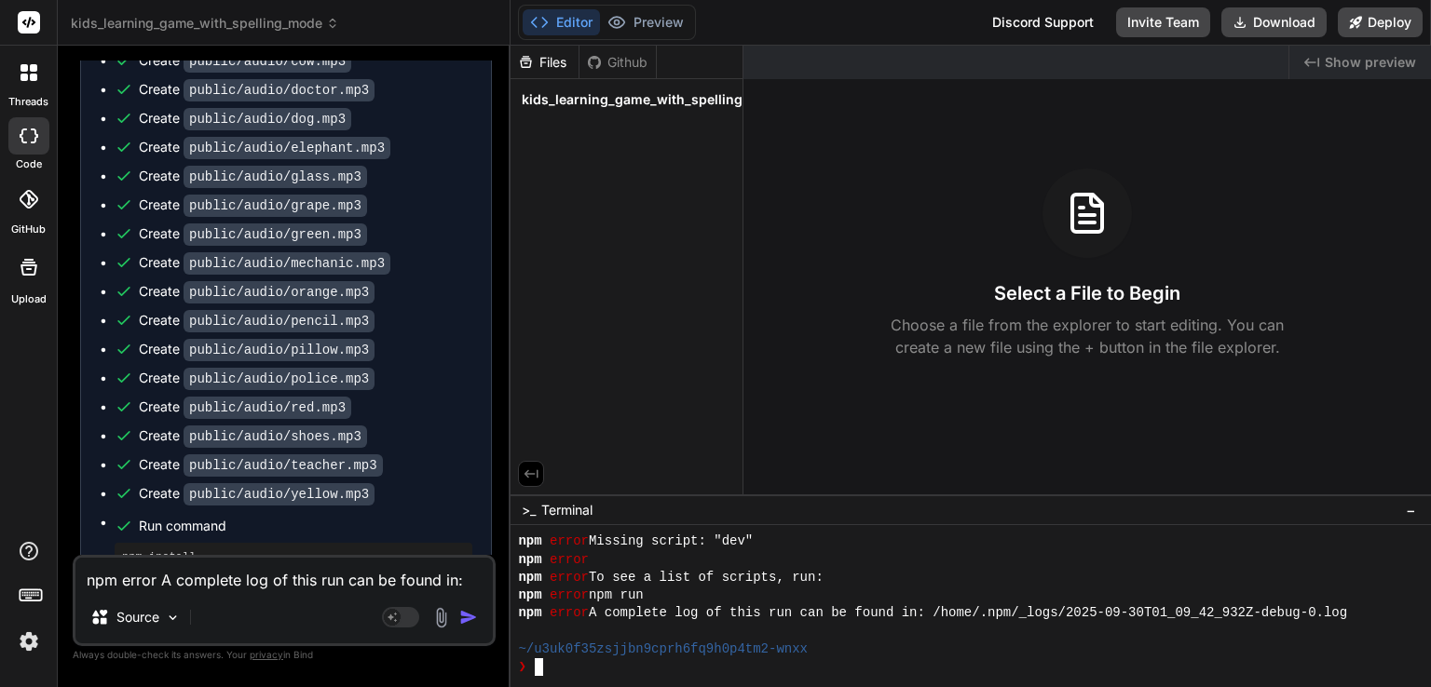
scroll to position [1896, 0]
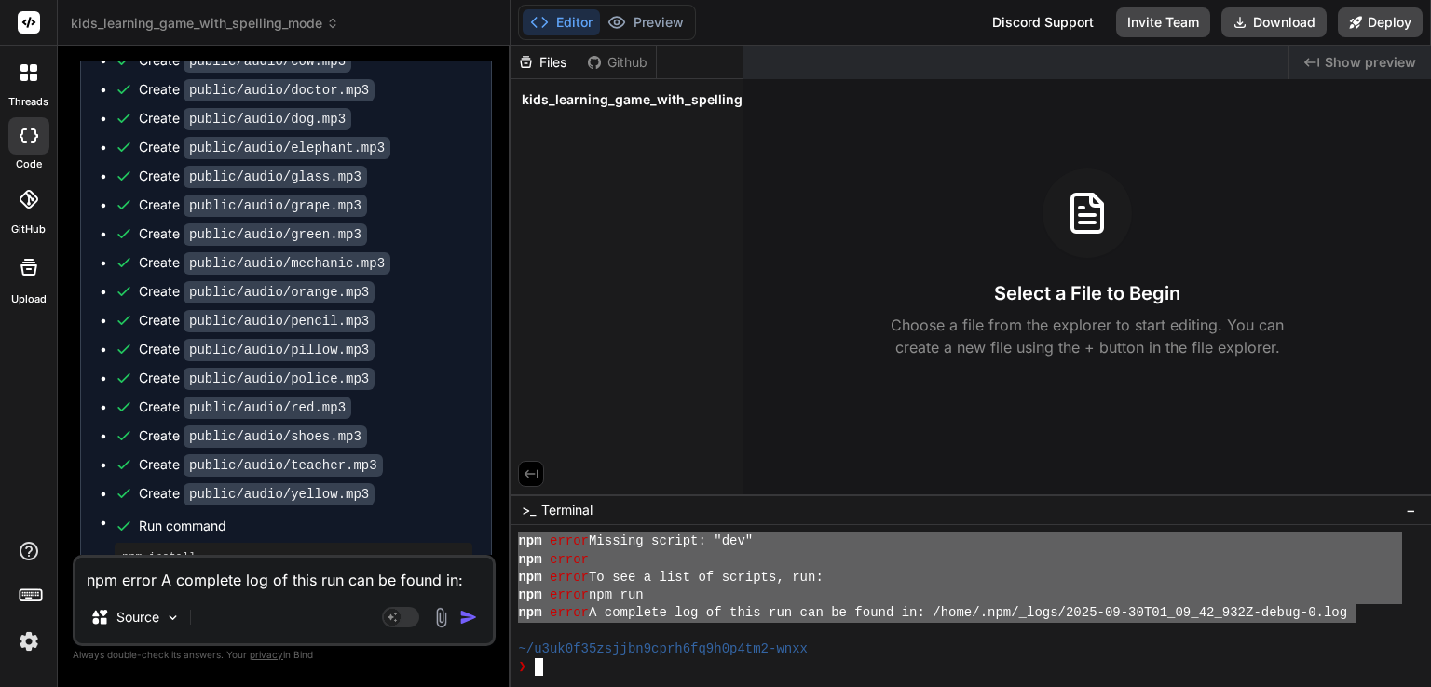
drag, startPoint x: 518, startPoint y: 543, endPoint x: 1358, endPoint y: 617, distance: 843.5
type textarea "npm error Missing script: "dev" npm error npm error To see a list of scripts, r…"
click at [212, 586] on textarea "npm error A complete log of this run can be found in: /home/.npm/_logs/2025-09-…" at bounding box center [283, 575] width 417 height 34
paste textarea "Missing script: "dev" npm error npm error To see a list of scripts, run: npm er…"
type textarea "npm error Missing script: "dev" npm error npm error To see a list of scripts, r…"
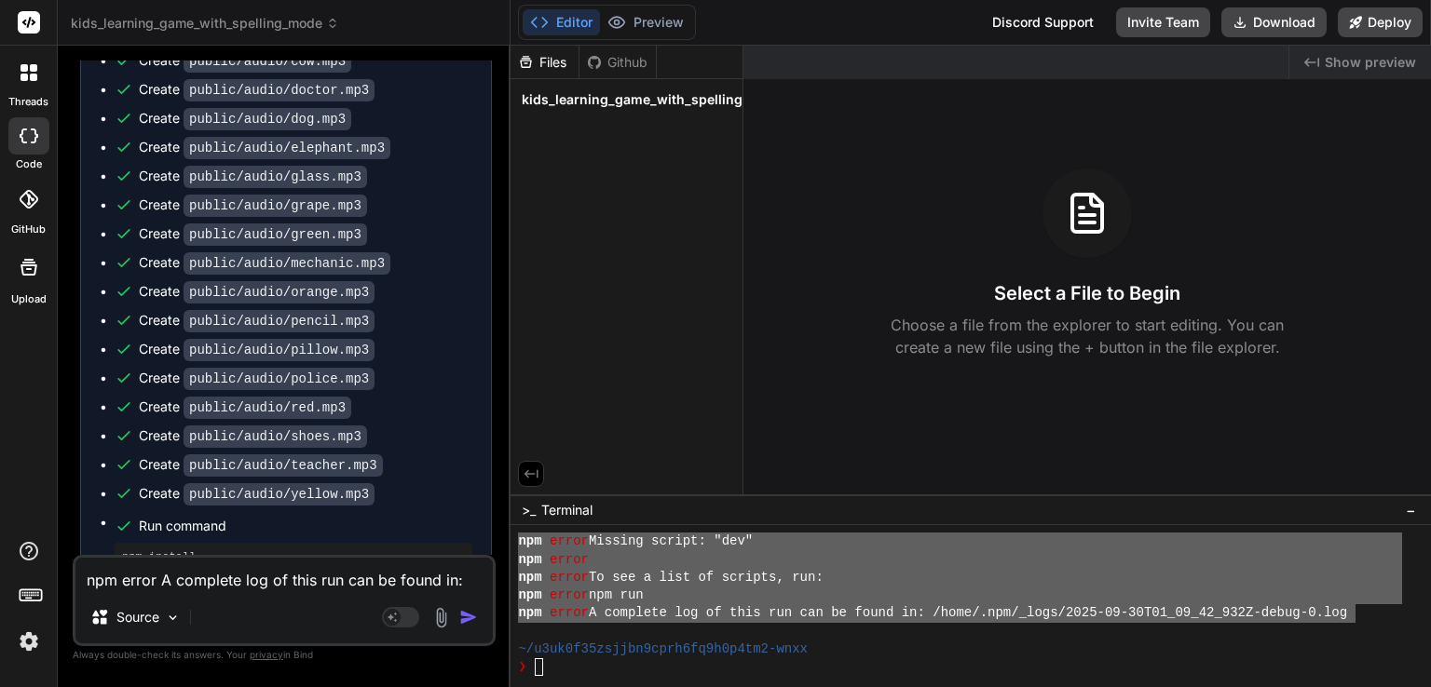
type textarea "x"
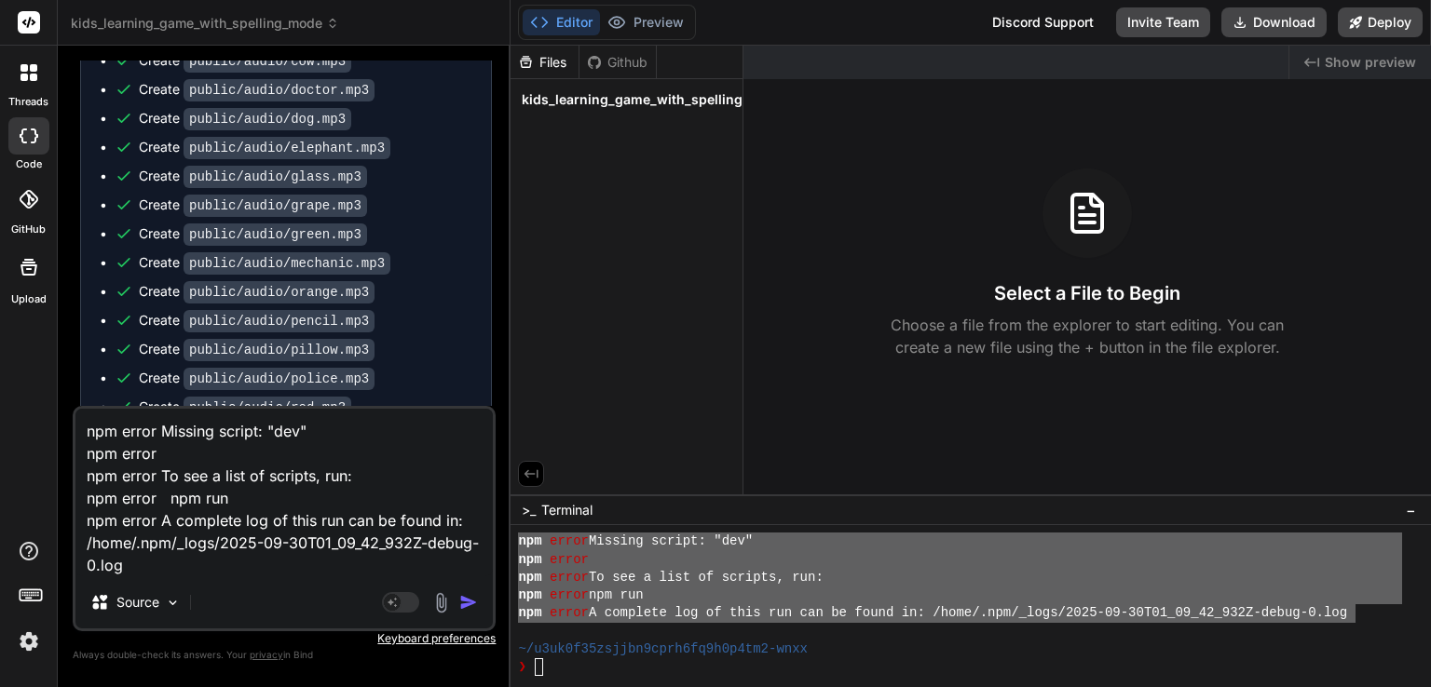
type textarea "npm error Missing script: "dev" npm error npm error To see a list of scripts, r…"
click at [476, 607] on img "button" at bounding box center [468, 602] width 19 height 19
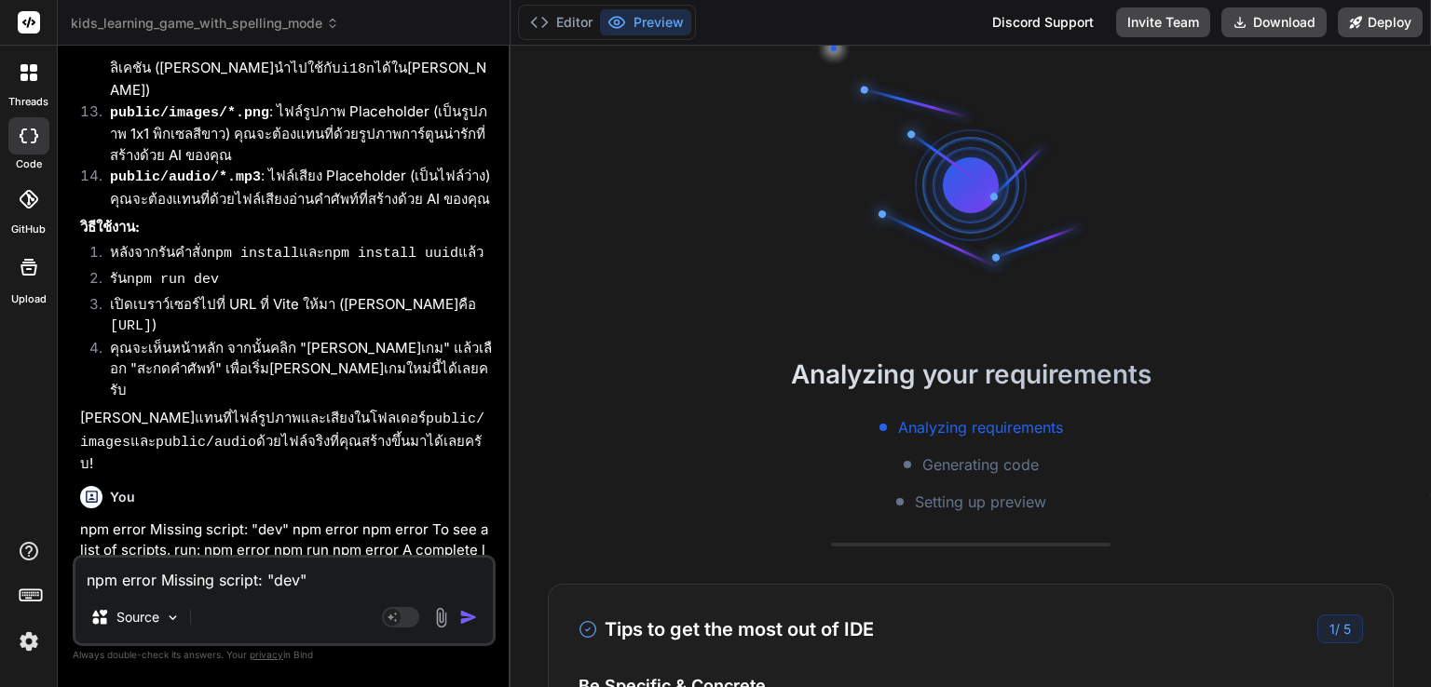
scroll to position [4052, 0]
type textarea "x"
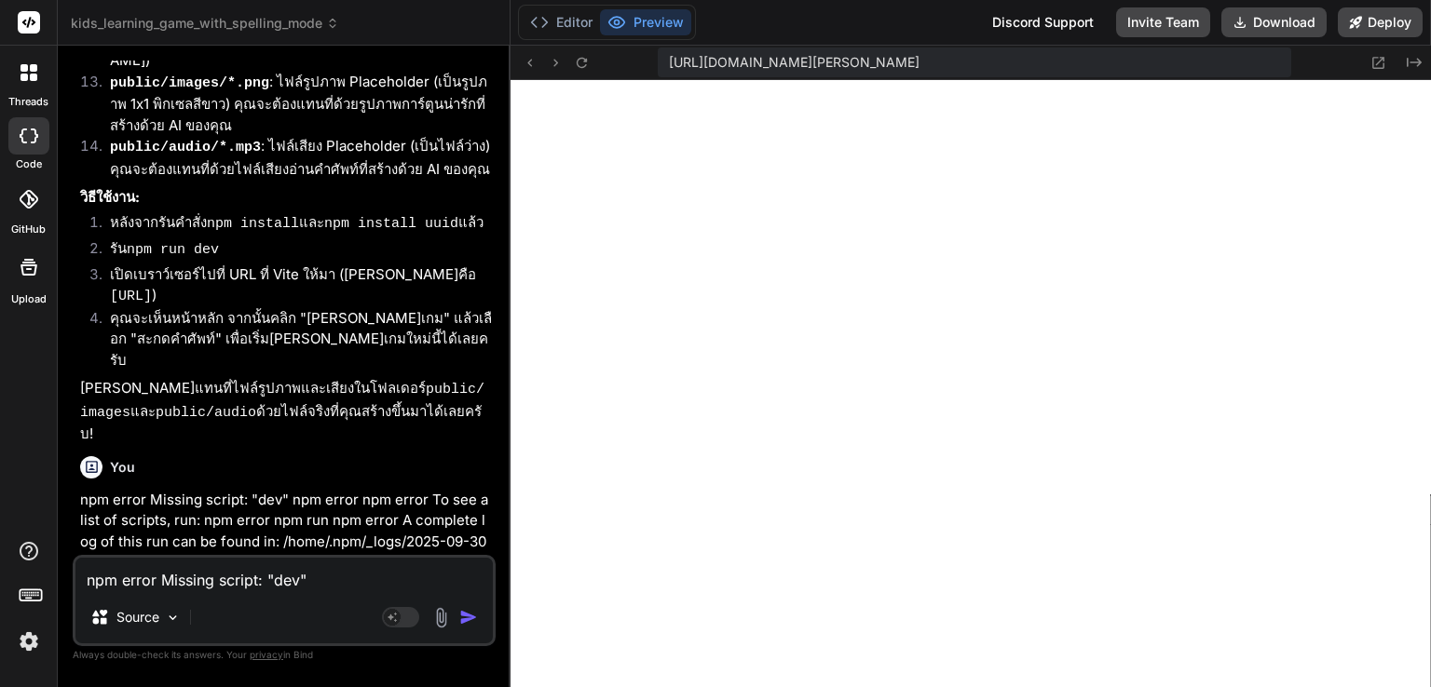
scroll to position [4097, 0]
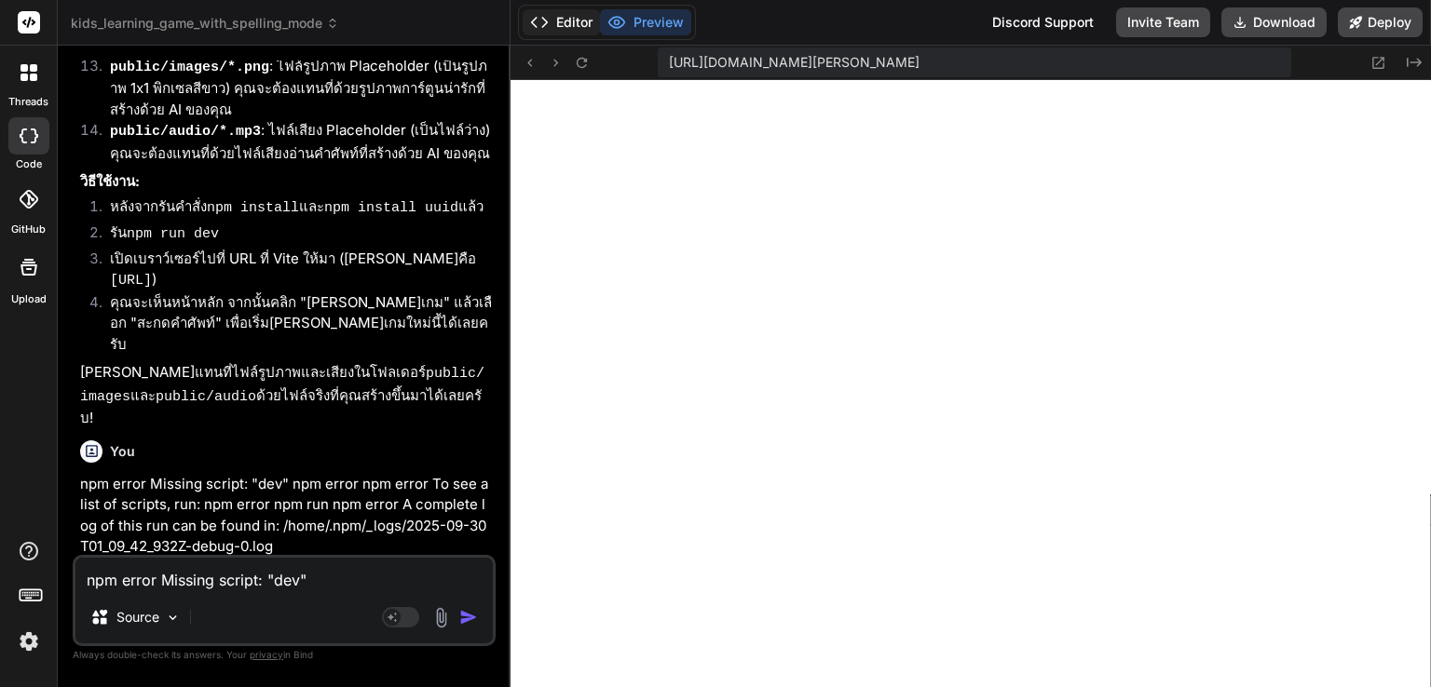
click at [573, 13] on button "Editor" at bounding box center [561, 22] width 77 height 26
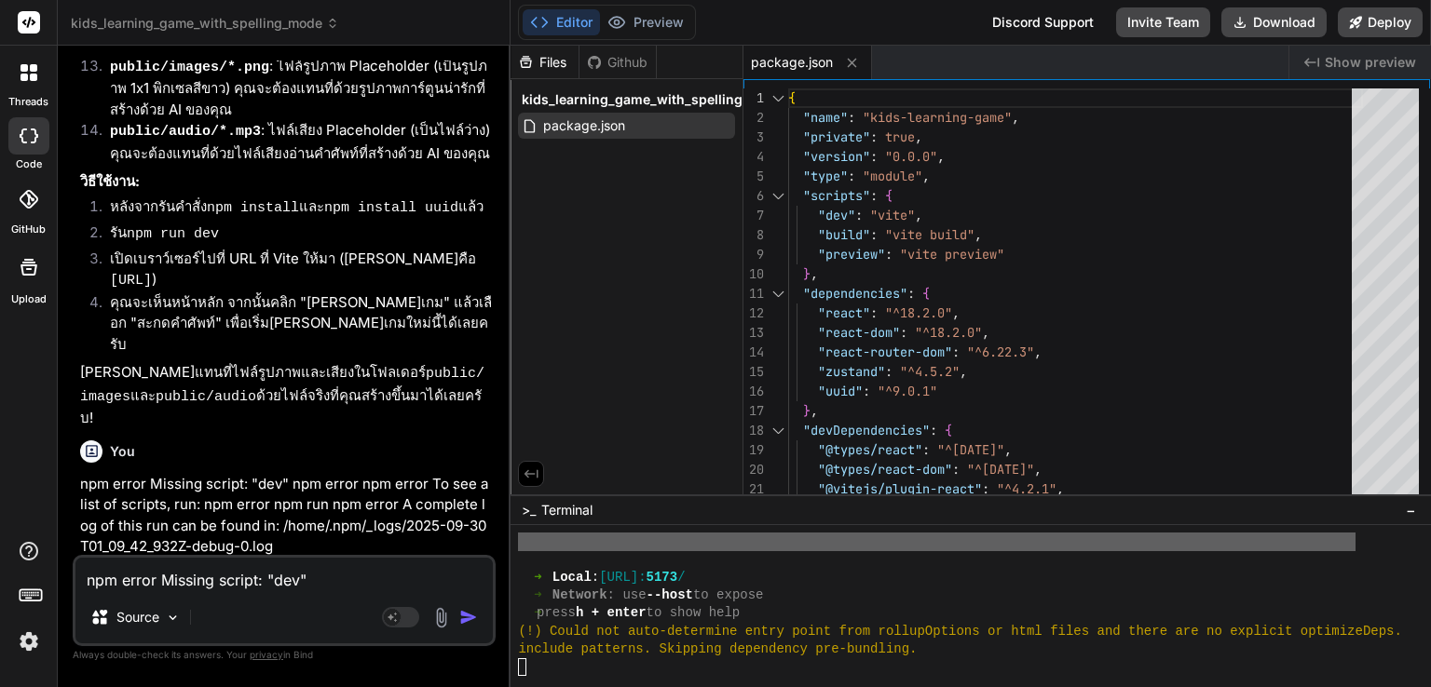
click at [686, 100] on span "kids_learning_game_with_spelling_mode" at bounding box center [654, 99] width 264 height 19
click at [675, 131] on div "package.json" at bounding box center [626, 126] width 217 height 26
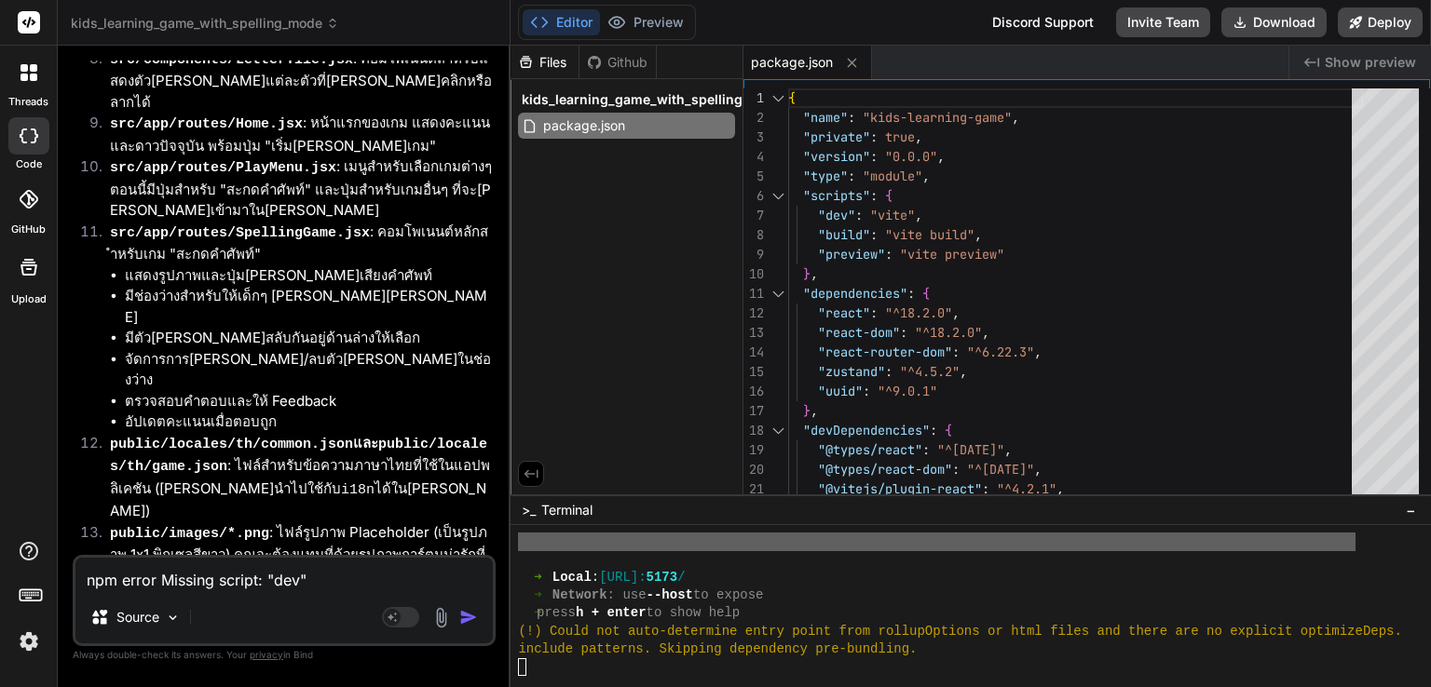
scroll to position [3631, 0]
click at [644, 128] on div "package.json" at bounding box center [626, 126] width 217 height 26
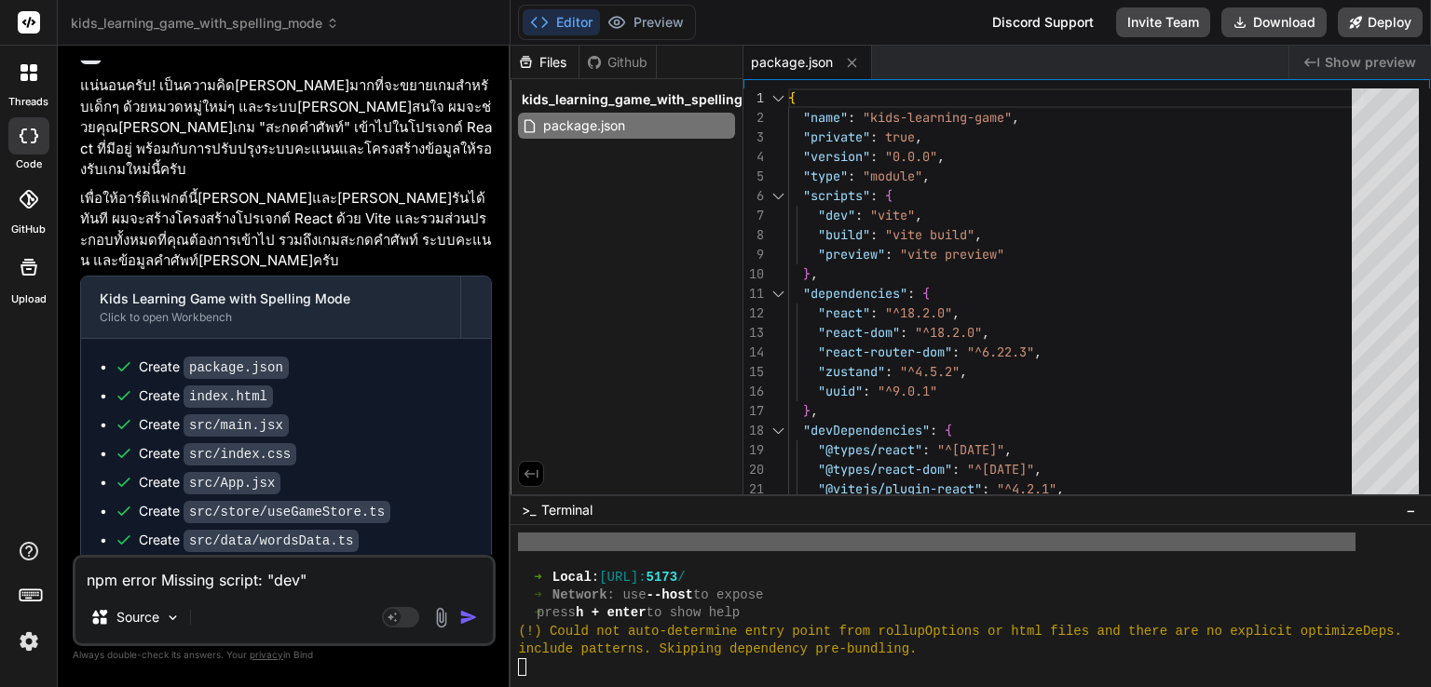
scroll to position [1023, 0]
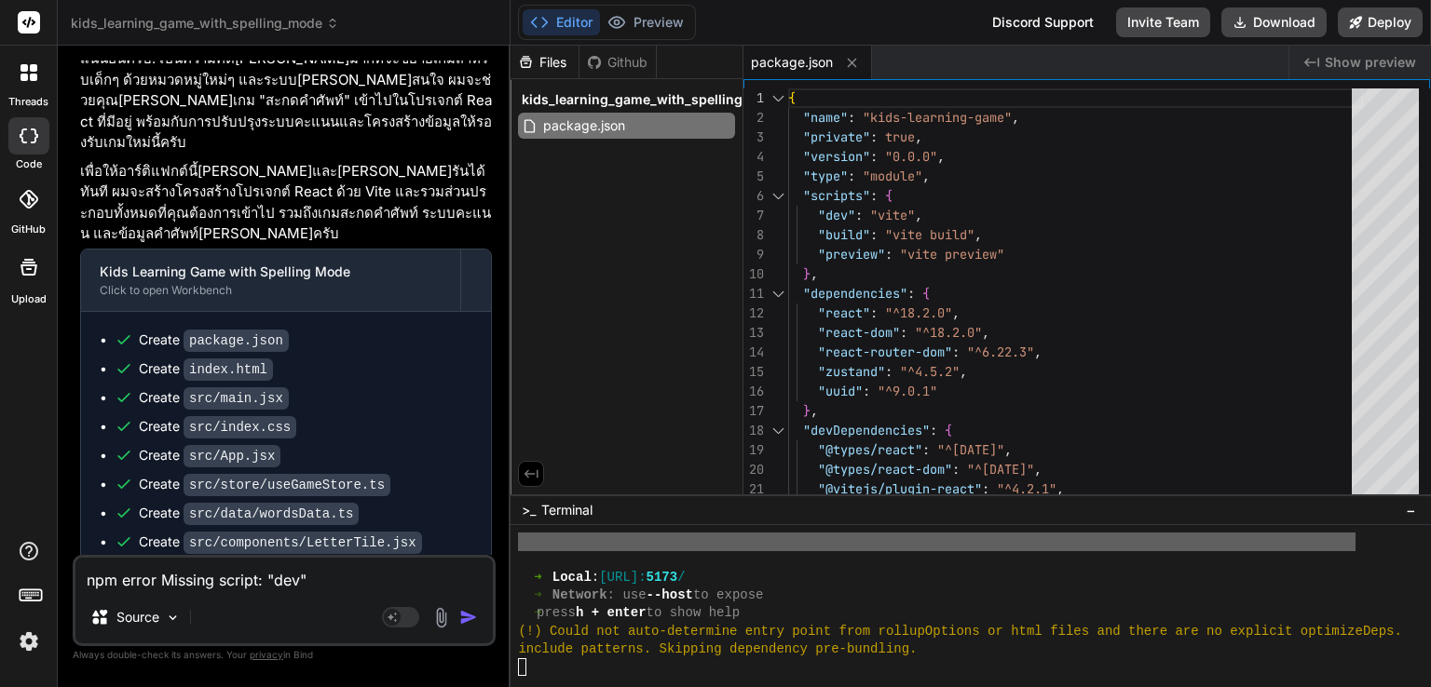
click at [280, 582] on textarea "npm error Missing script: "dev" npm error npm error To see a list of scripts, r…" at bounding box center [283, 575] width 417 height 34
drag, startPoint x: 294, startPoint y: 133, endPoint x: 189, endPoint y: 131, distance: 105.3
click at [189, 331] on div "Create package.json" at bounding box center [294, 341] width 358 height 20
copy code "package.json"
click at [281, 585] on textarea "npm error Missing script: "dev" npm error npm error To see a list of scripts, r…" at bounding box center [283, 575] width 417 height 34
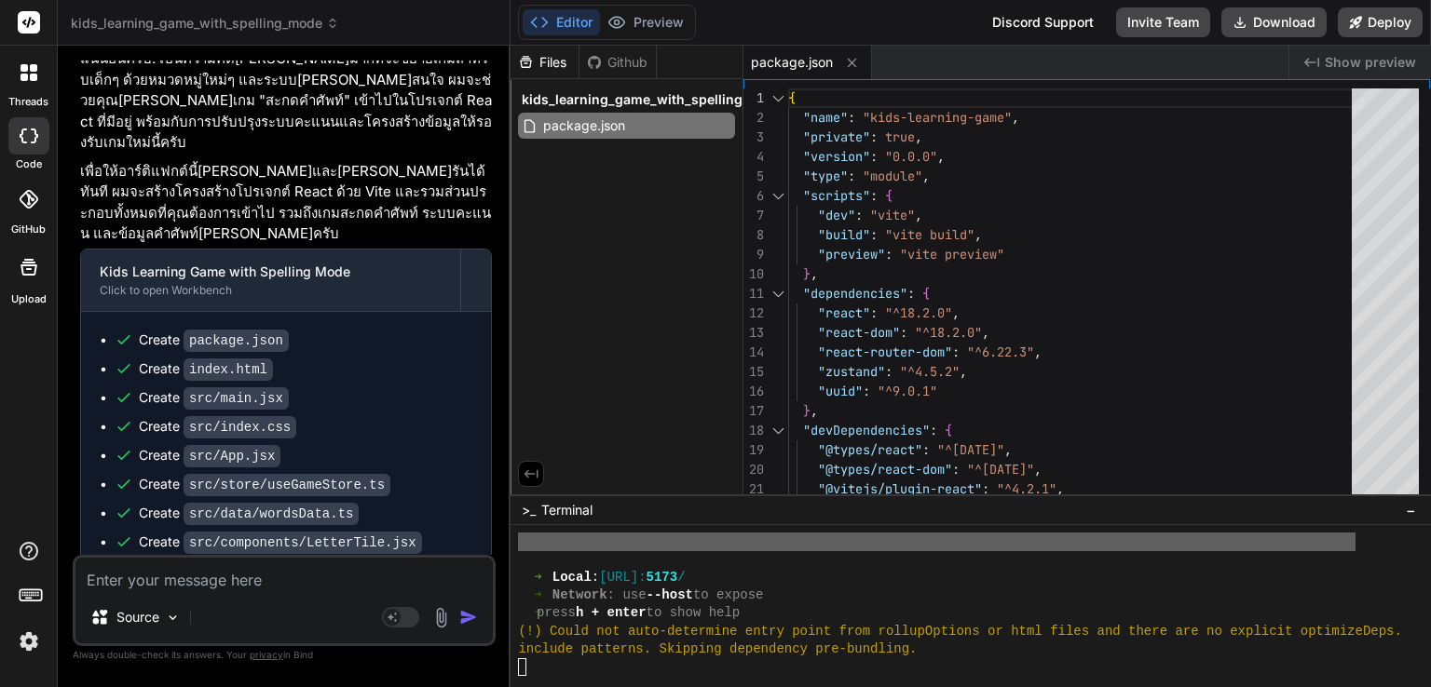
type textarea ","
type textarea "x"
type textarea ",u"
type textarea "x"
type textarea ",uc"
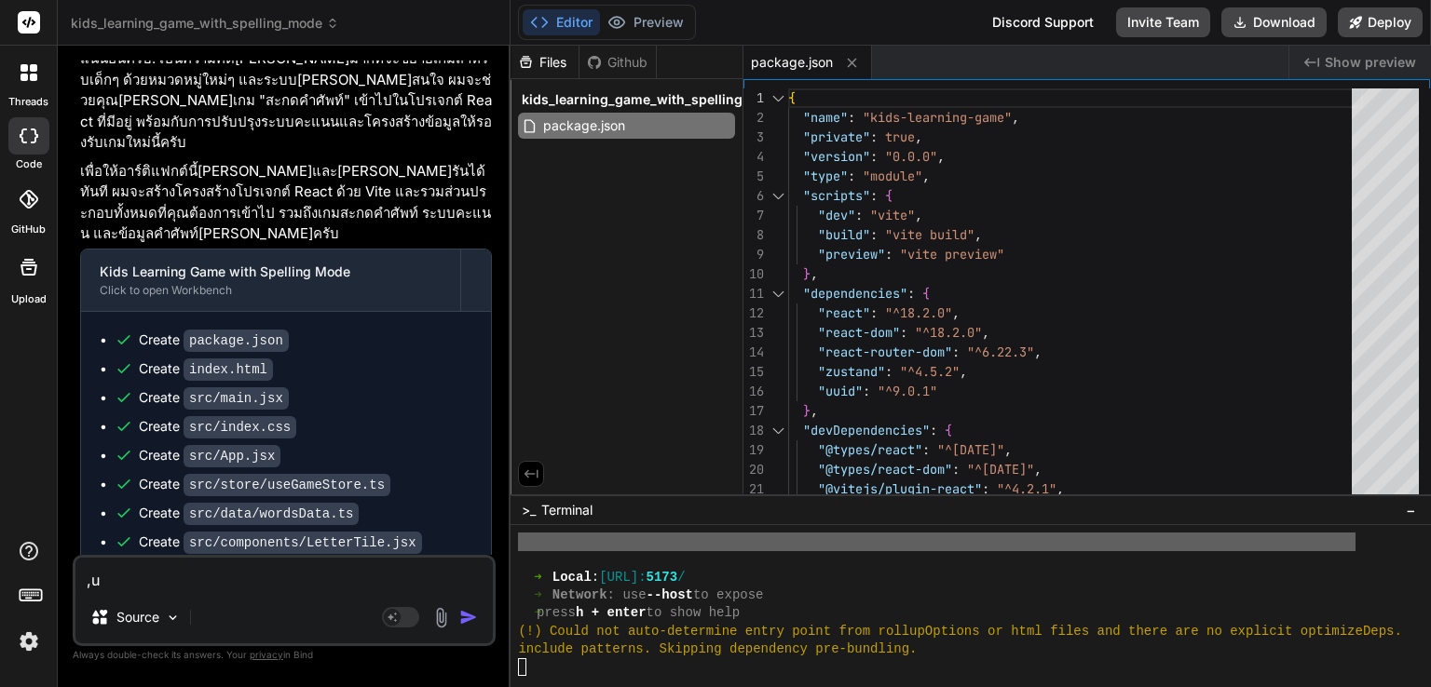
type textarea "x"
type textarea ",uc9"
type textarea "x"
type textarea ",uc"
type textarea "x"
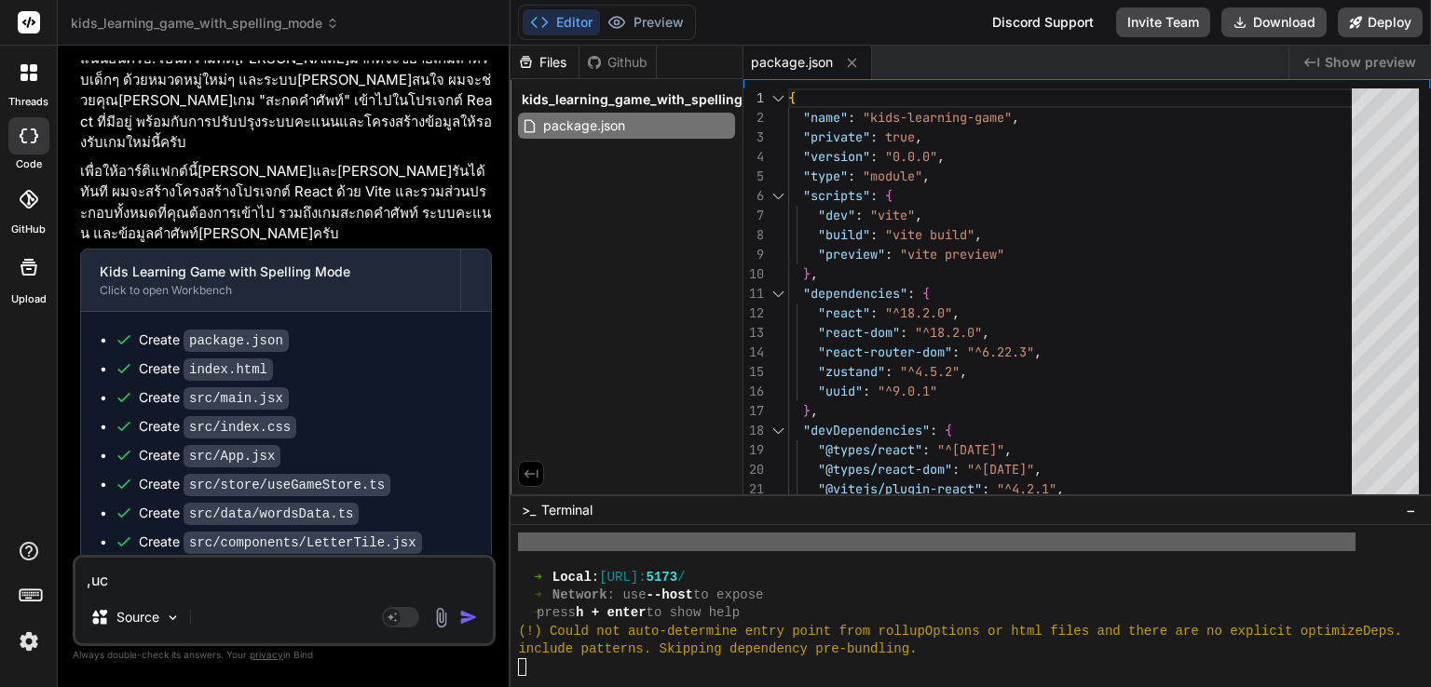
type textarea ",u"
type textarea "x"
type textarea ","
type textarea "x"
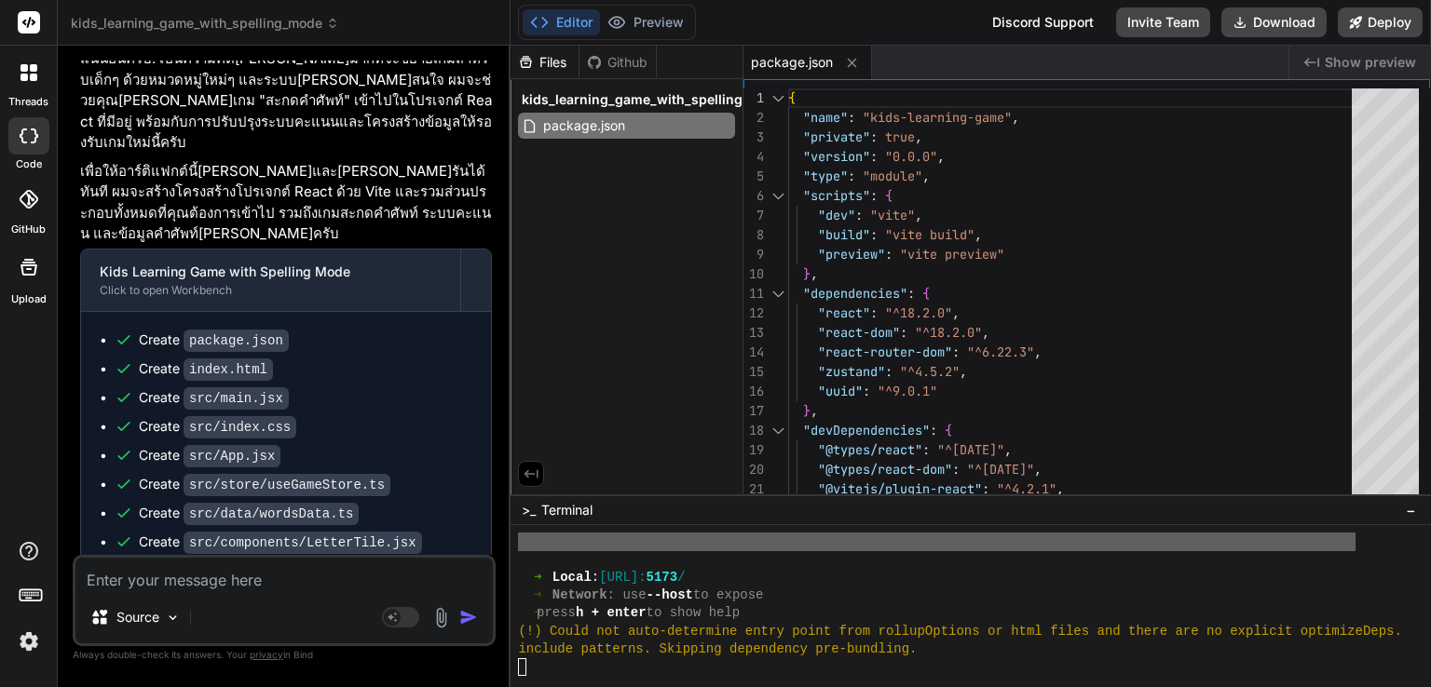
type textarea "ม"
type textarea "x"
type textarea "มี"
type textarea "x"
type textarea "มีแ"
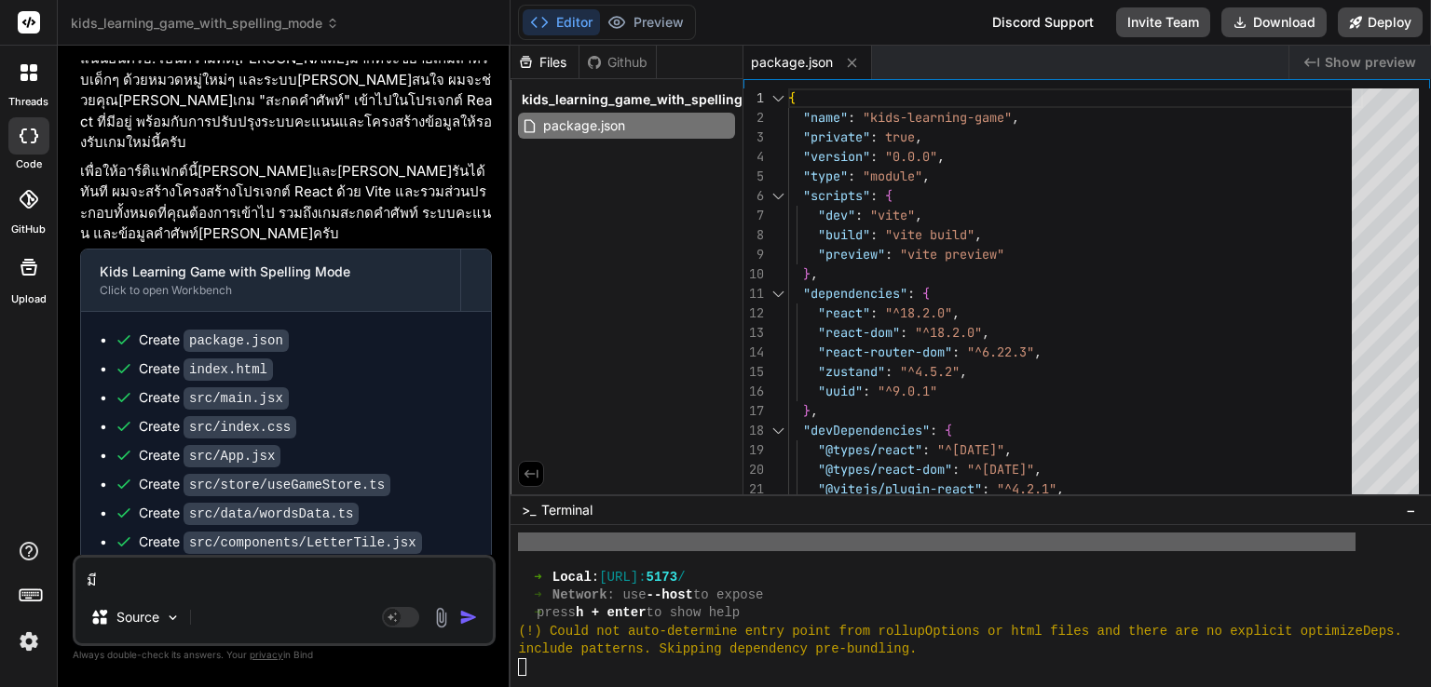
type textarea "x"
type textarea "มีแต"
type textarea "x"
type textarea "มีแต่"
type textarea "x"
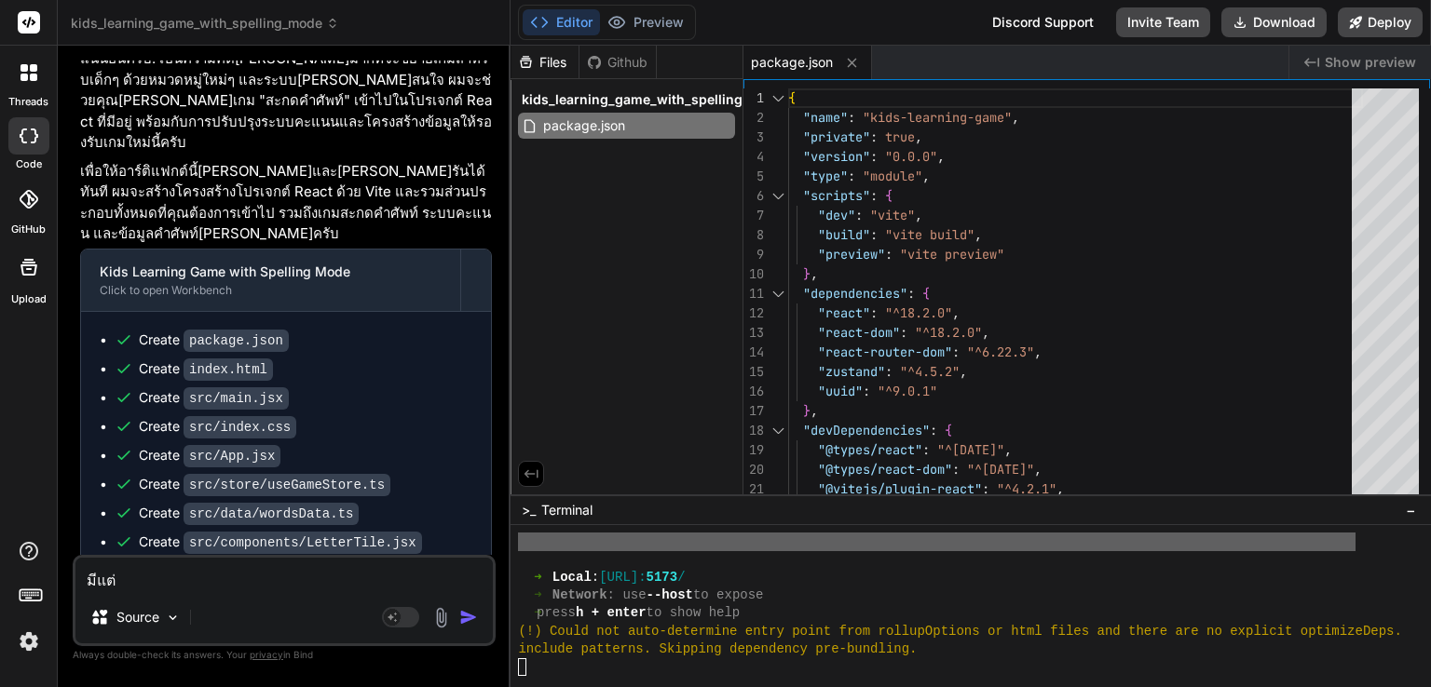
type textarea "มีแต่ไ"
type textarea "x"
type textarea "มีแต่ไฟ"
type textarea "x"
type textarea "มีแต่ไฟล"
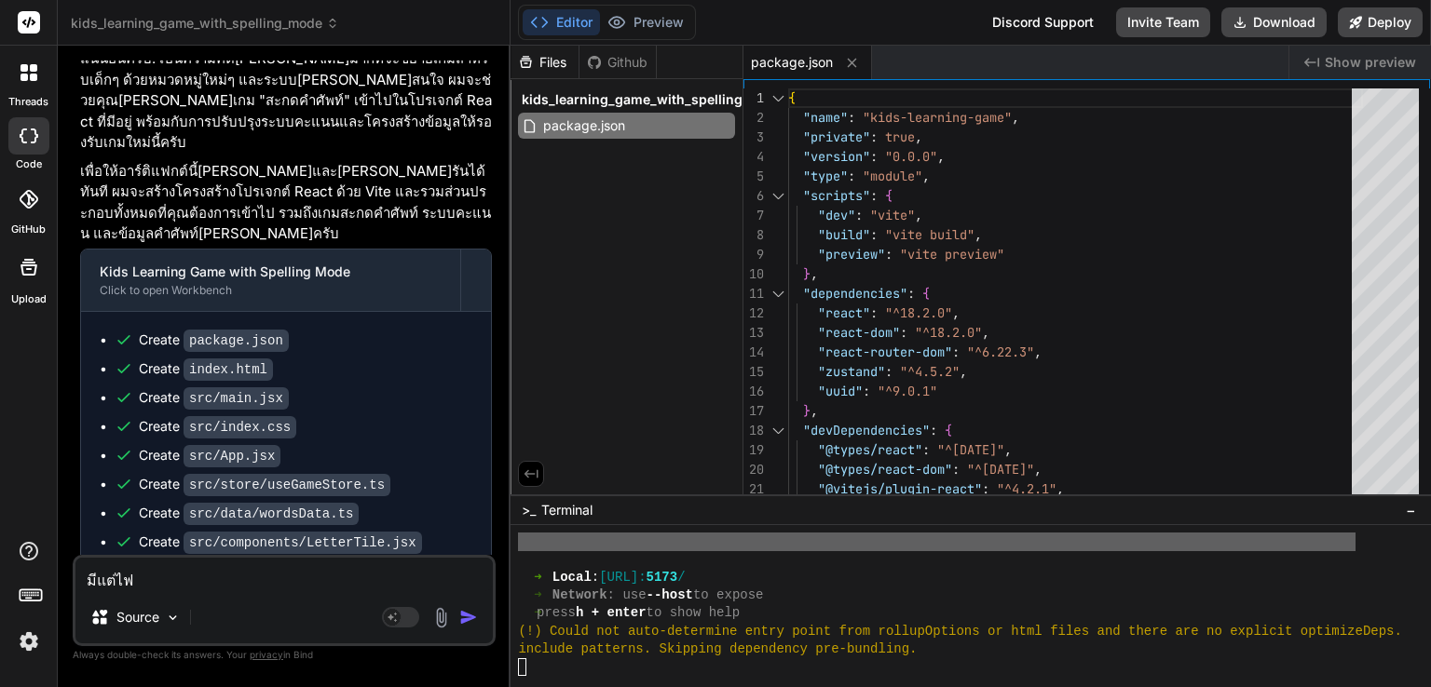
type textarea "x"
type textarea "มีแต่ไฟล์"
type textarea "x"
type textarea "มีแต่ไฟล์"
type textarea "x"
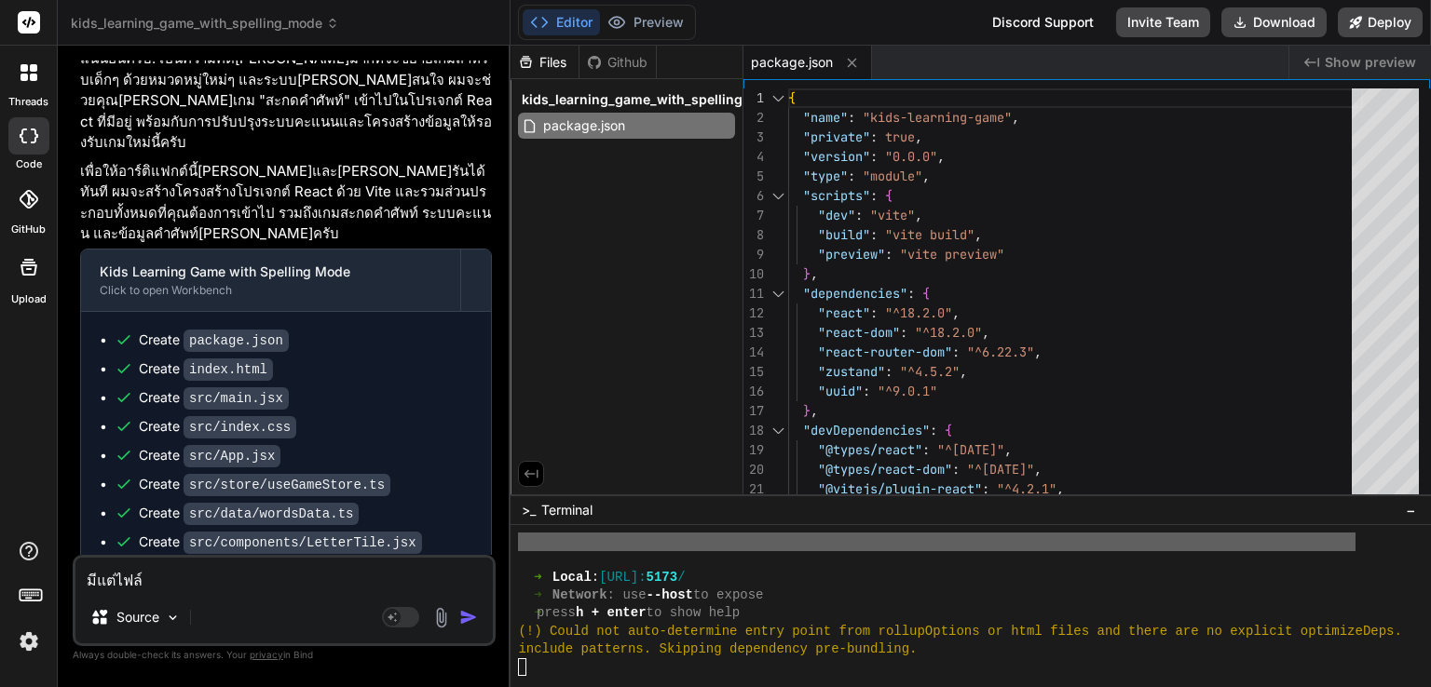
paste textarea "package.json"
type textarea "มีแต่ไฟล์ package.json"
type textarea "x"
type textarea "มีแต่ไฟล์ package.json"
type textarea "x"
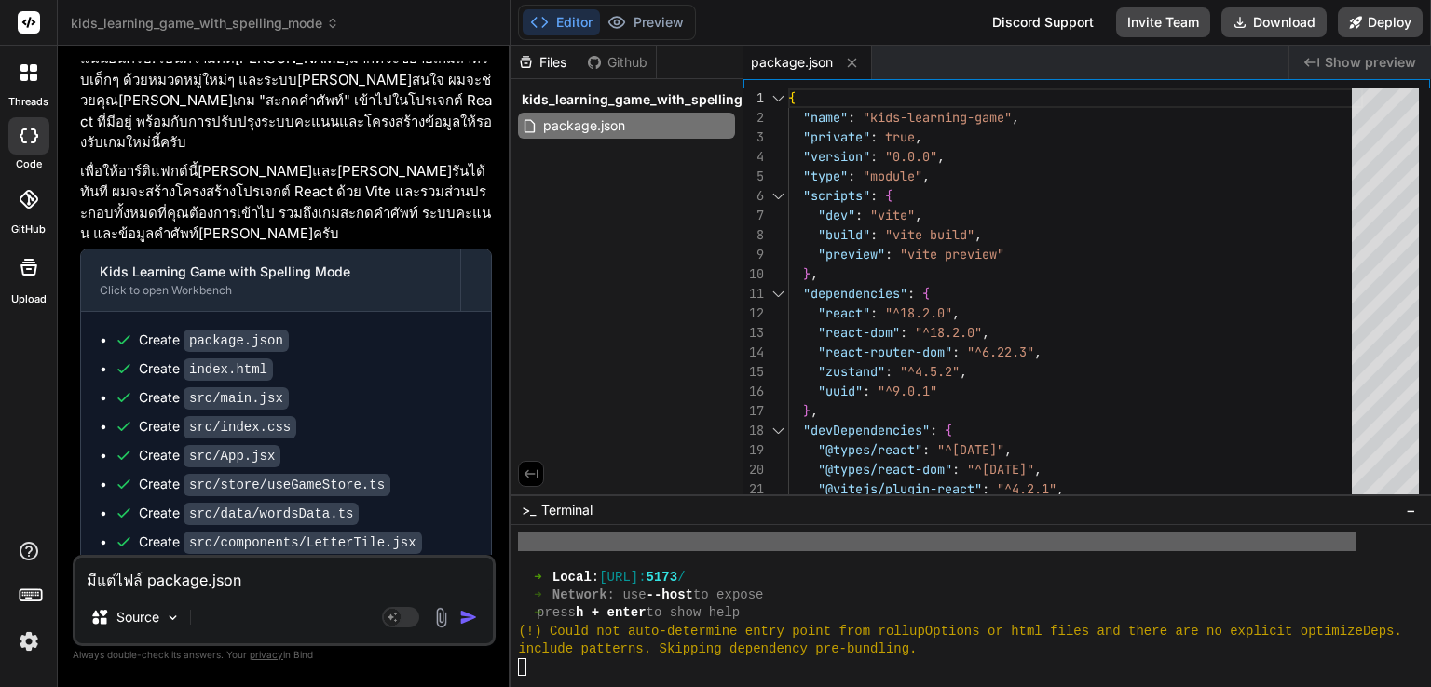
type textarea "มีแต่ไฟล์ package.json ไ"
type textarea "x"
type textarea "มีแต่ไฟล์ package.json ไม"
type textarea "x"
type textarea "มีแต่ไฟล์ package.json ไม่"
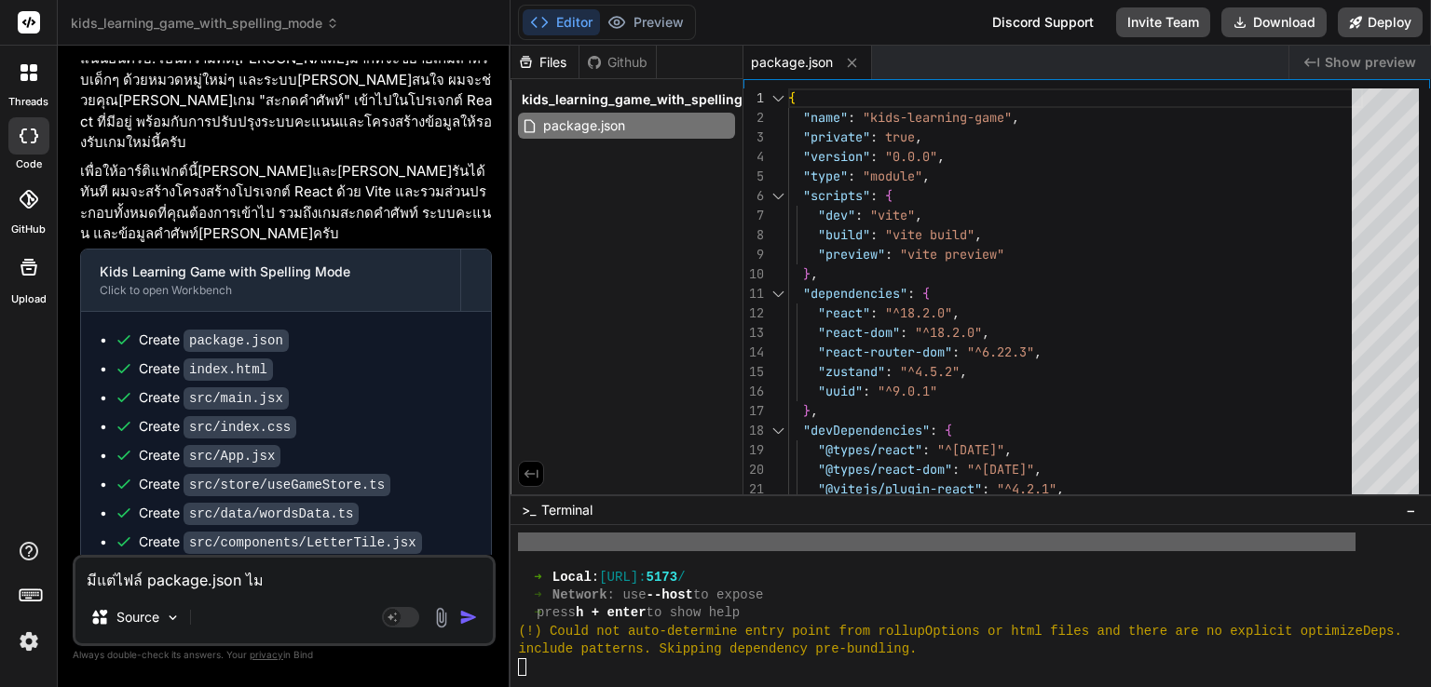
type textarea "x"
type textarea "มีแต่ไฟล์ package.json ไม่ม"
type textarea "x"
type textarea "มีแต่ไฟล์ package.json ไม่มี"
type textarea "x"
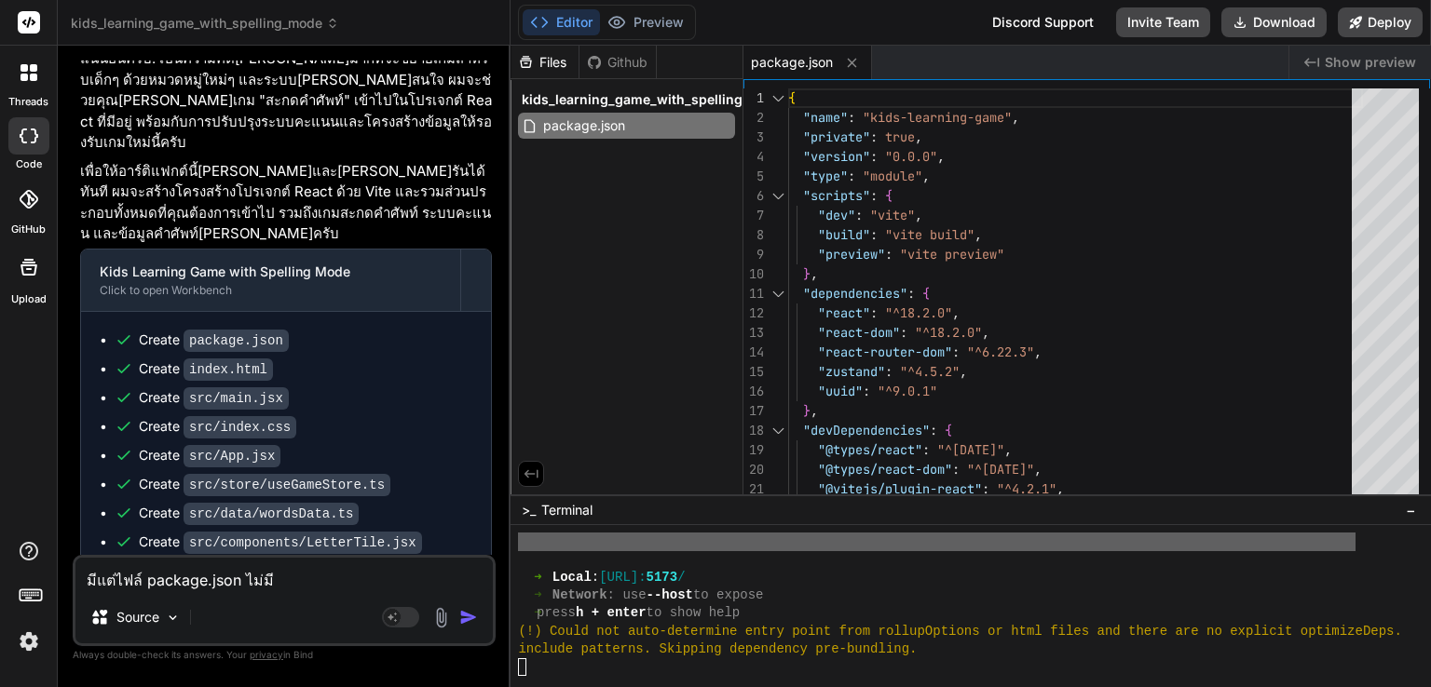
type textarea "มีแต่ไฟล์ package.json ไม่มีไ"
type textarea "x"
type textarea "มีแต่ไฟล์ package.json ไม่มีไฟ"
type textarea "x"
type textarea "มีแต่ไฟล์ package.json ไม่มีไฟล"
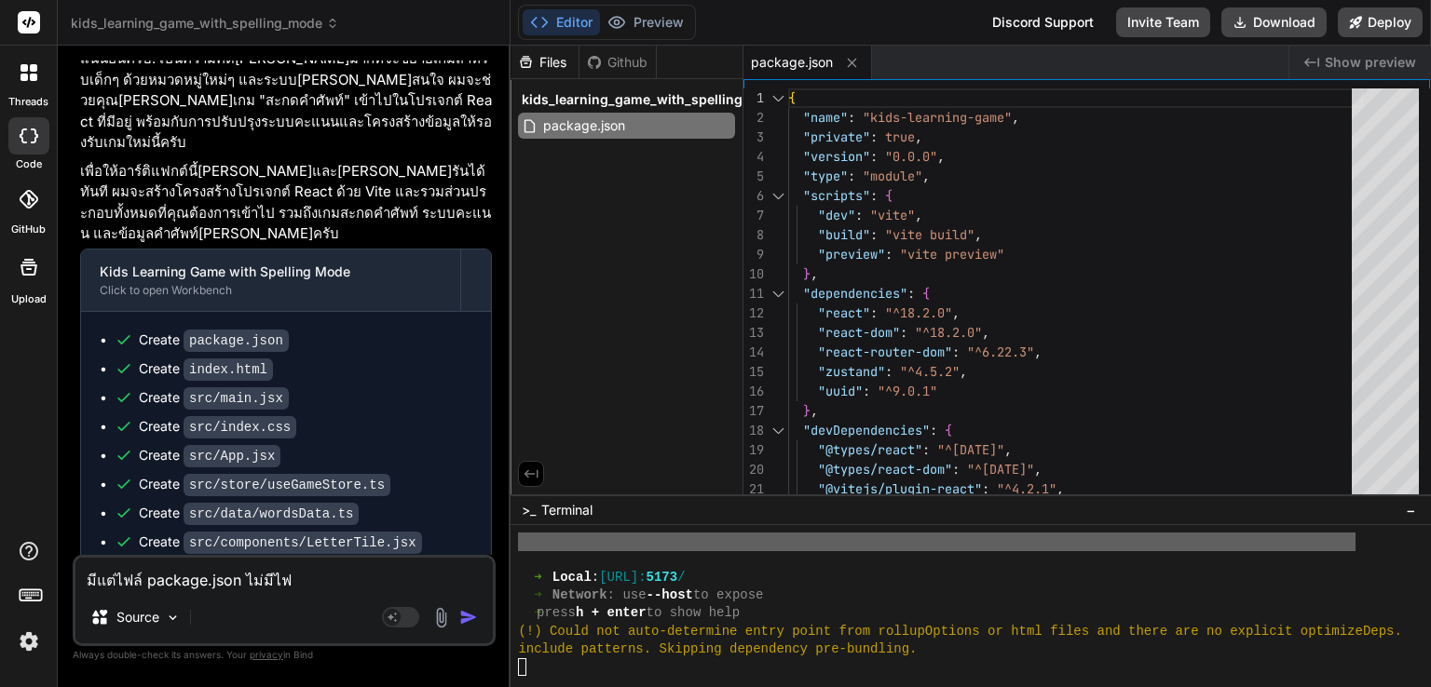
type textarea "x"
type textarea "มีแต่ไฟล์ package.json ไม่มีไฟล์"
type textarea "x"
type textarea "มีแต่ไฟล์ package.json ไม่มีไฟล์อ"
type textarea "x"
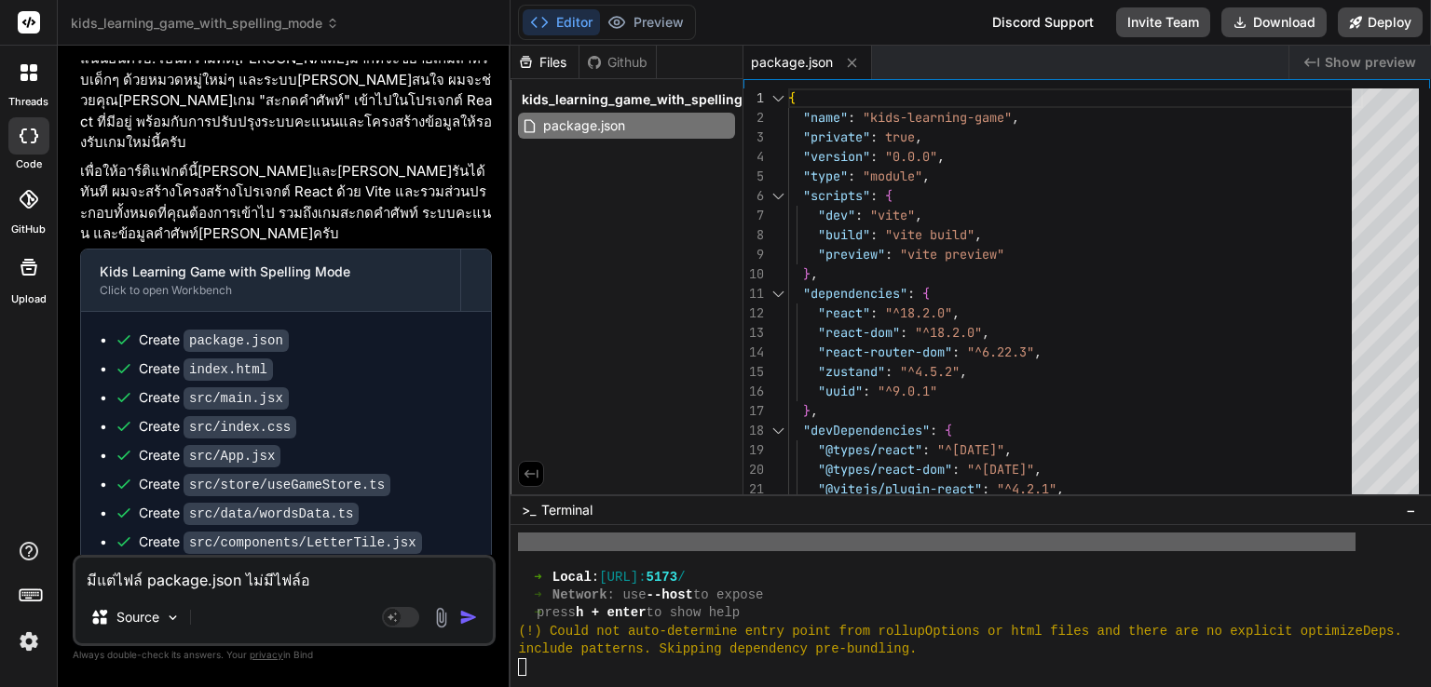
type textarea "มีแต่ไฟล์ package.json ไม่มีไฟล์อื"
type textarea "x"
type textarea "มีแต่ไฟล์ package.json ไม่มีไฟล์อื่"
type textarea "x"
type textarea "มีแต่ไฟล์ package.json ไม่มีไฟล์อื่น"
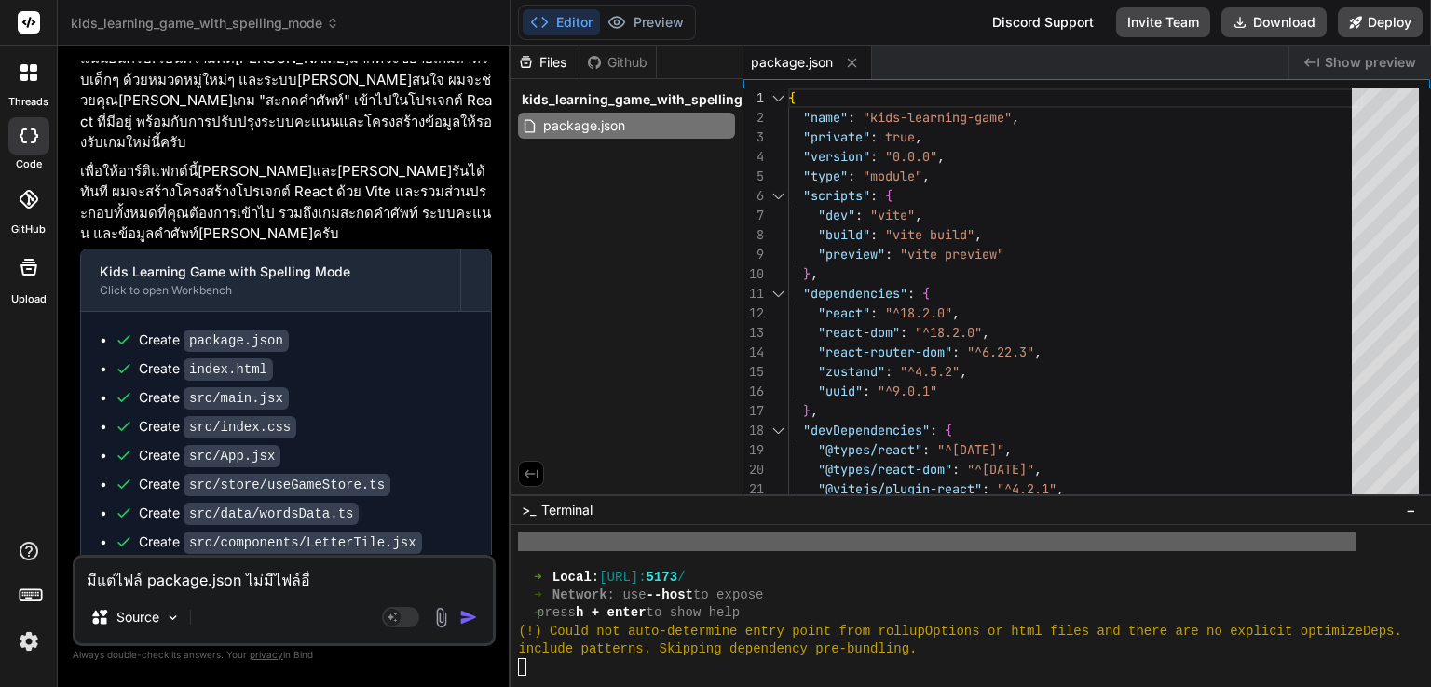
type textarea "x"
type textarea "มีแต่ไฟล์ package.json ไม่มีไฟล์อื่นเ"
type textarea "x"
type textarea "มีแต่ไฟล์ package.json ไม่มีไฟล์อื่นเล"
type textarea "x"
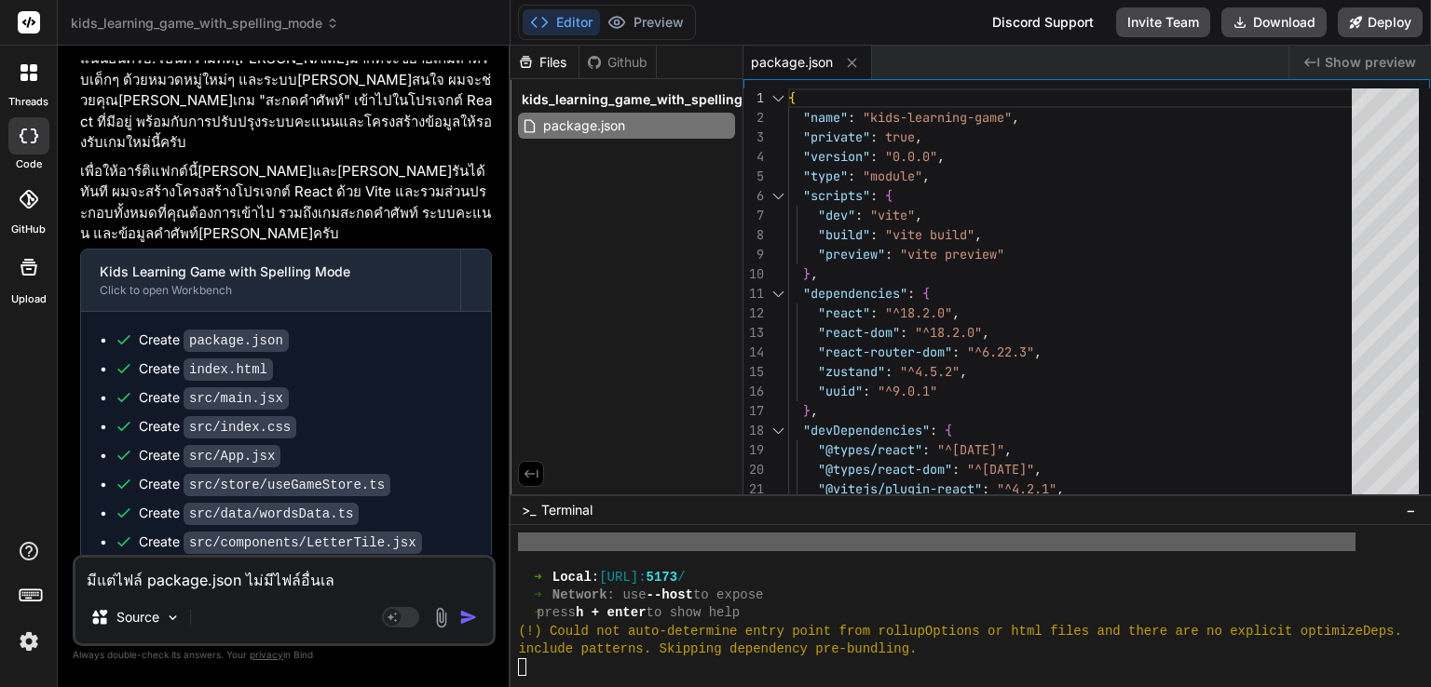
type textarea "มีแต่ไฟล์ package.json ไม่มีไฟล์อื่นเลย"
type textarea "x"
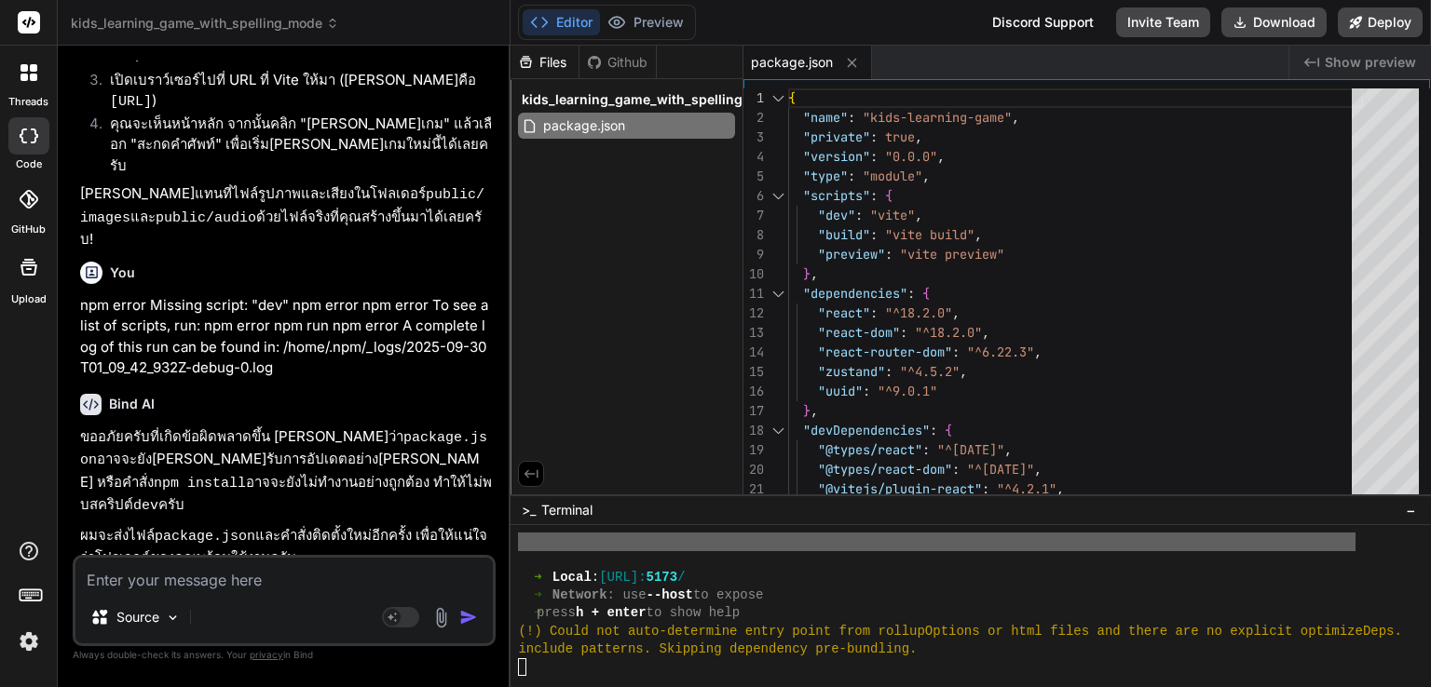
scroll to position [4290, 0]
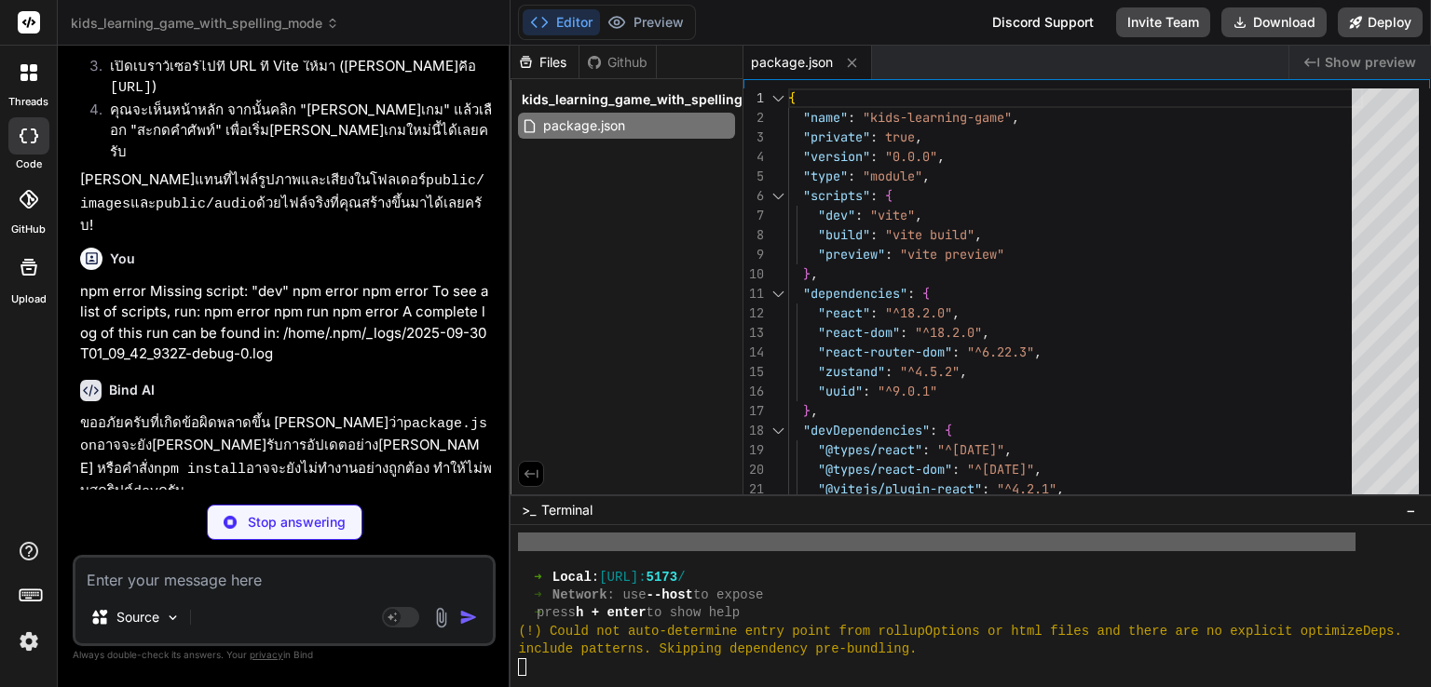
type textarea "x"
type textarea "<script type="module" src="/src/main.jsx"></script> </body> </html>"
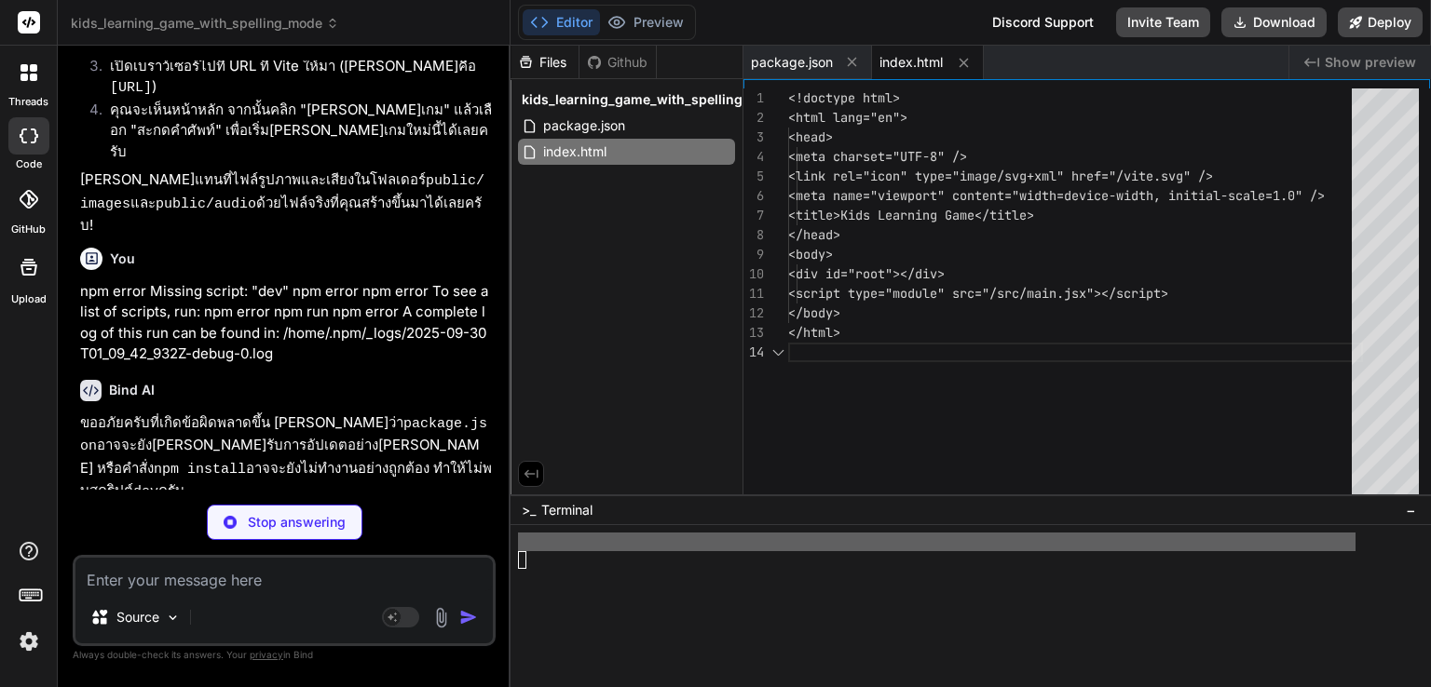
scroll to position [2647, 0]
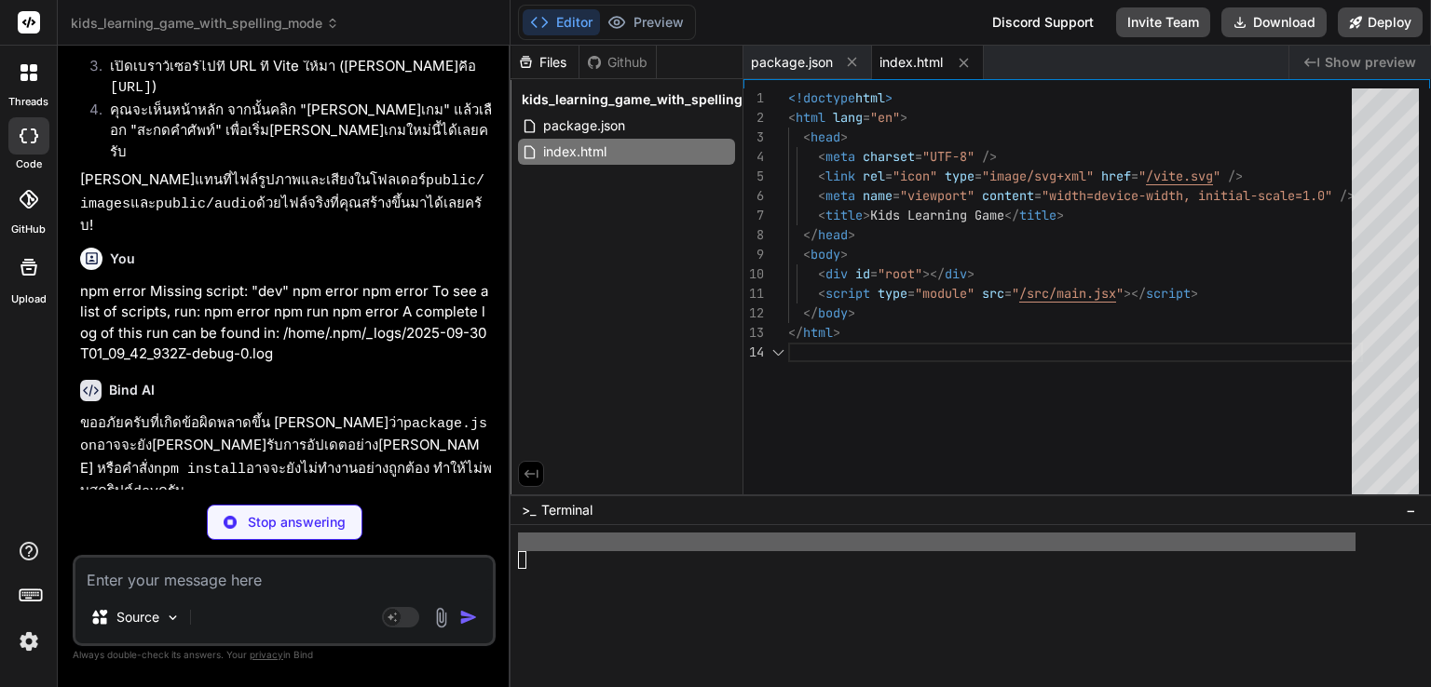
type textarea "x"
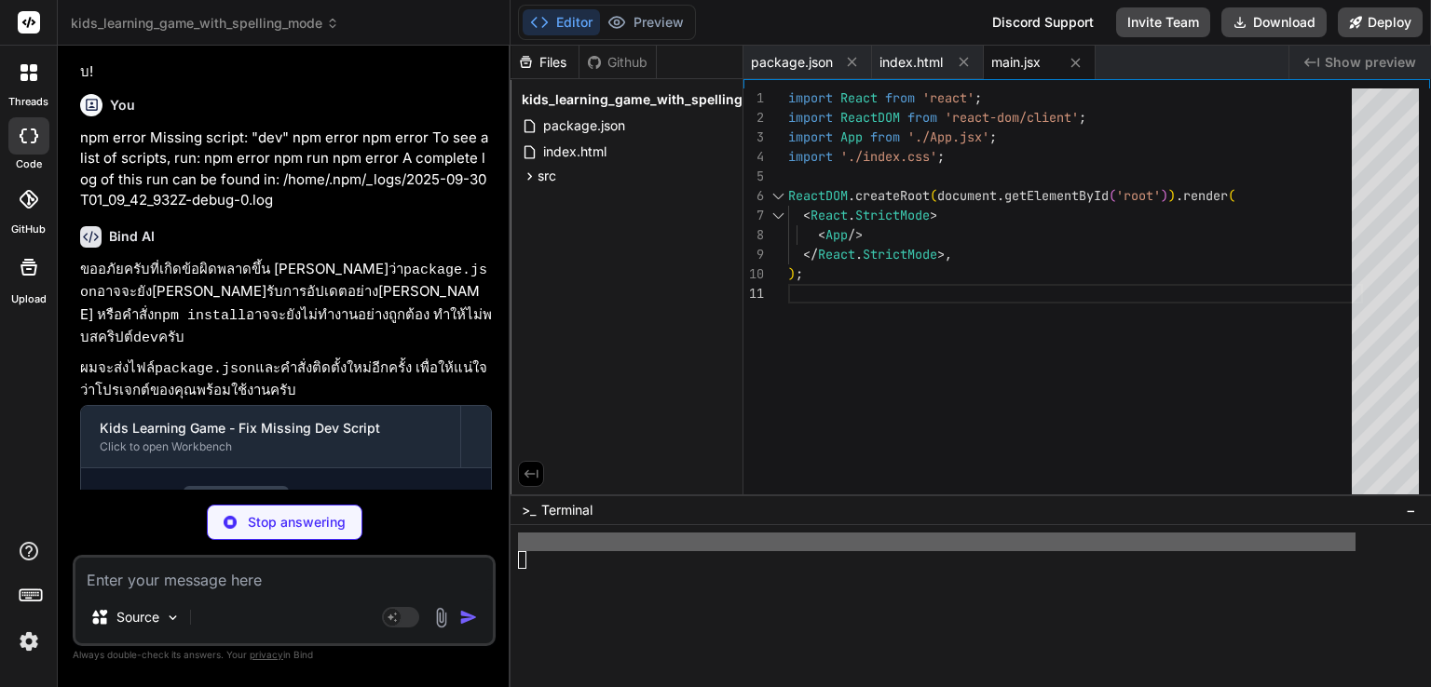
scroll to position [4476, 0]
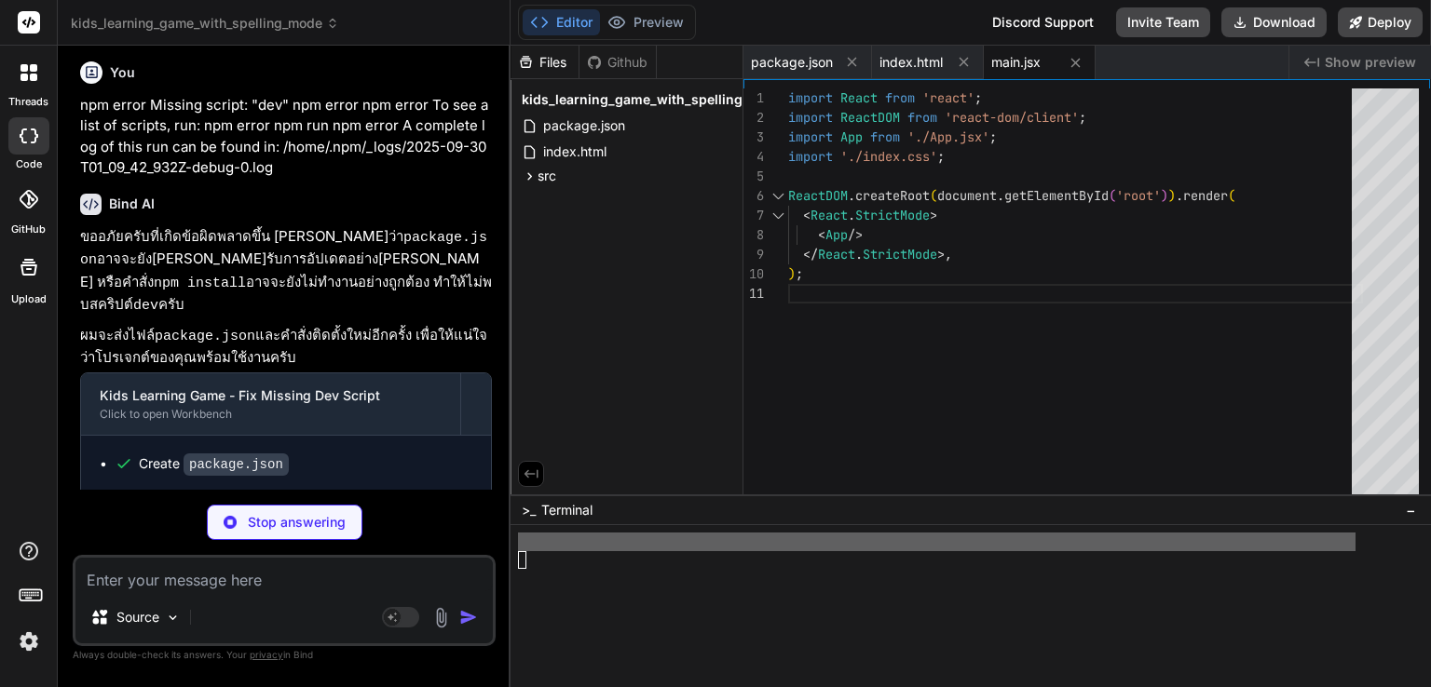
type textarea "x"
type textarea "}"
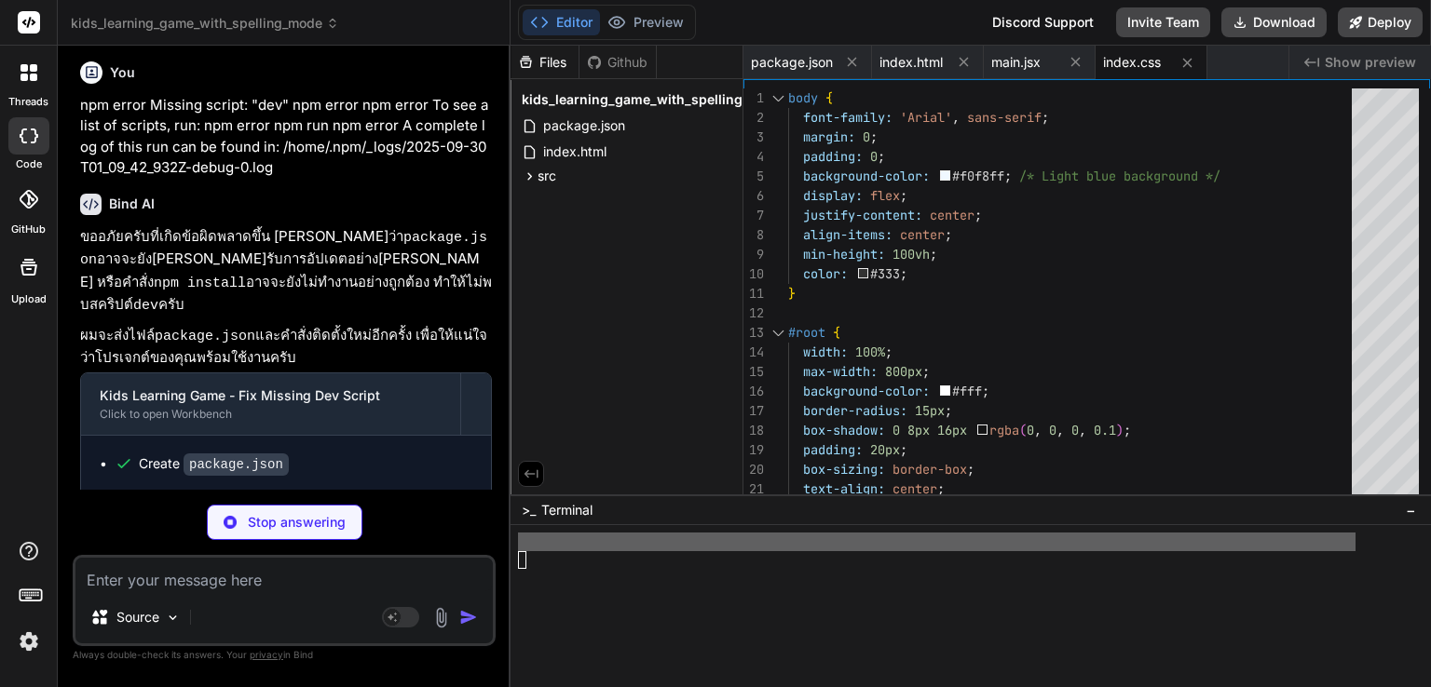
type textarea "x"
type textarea "<Route path="/play/spelling" element={<SpellingGame />} /> {/* Add routes for o…"
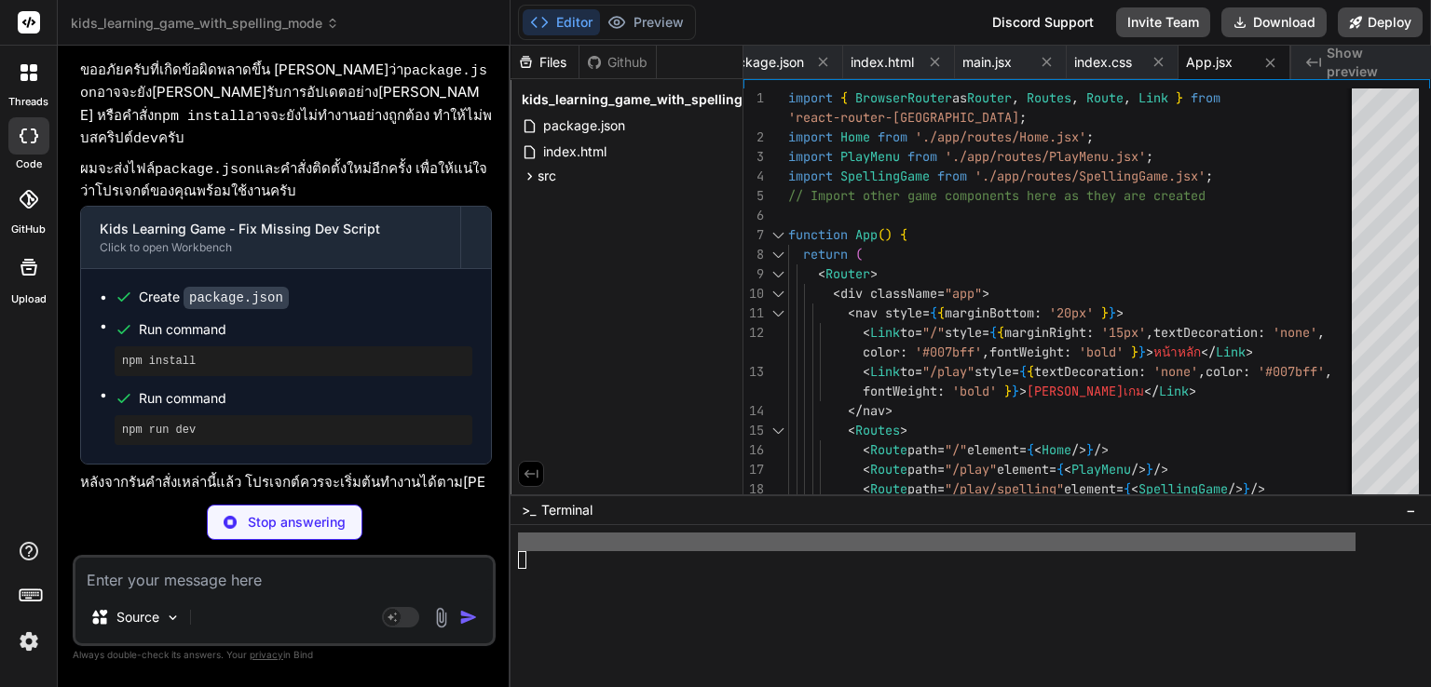
scroll to position [4643, 0]
type textarea "x"
type textarea ") ); export default useGameStore;"
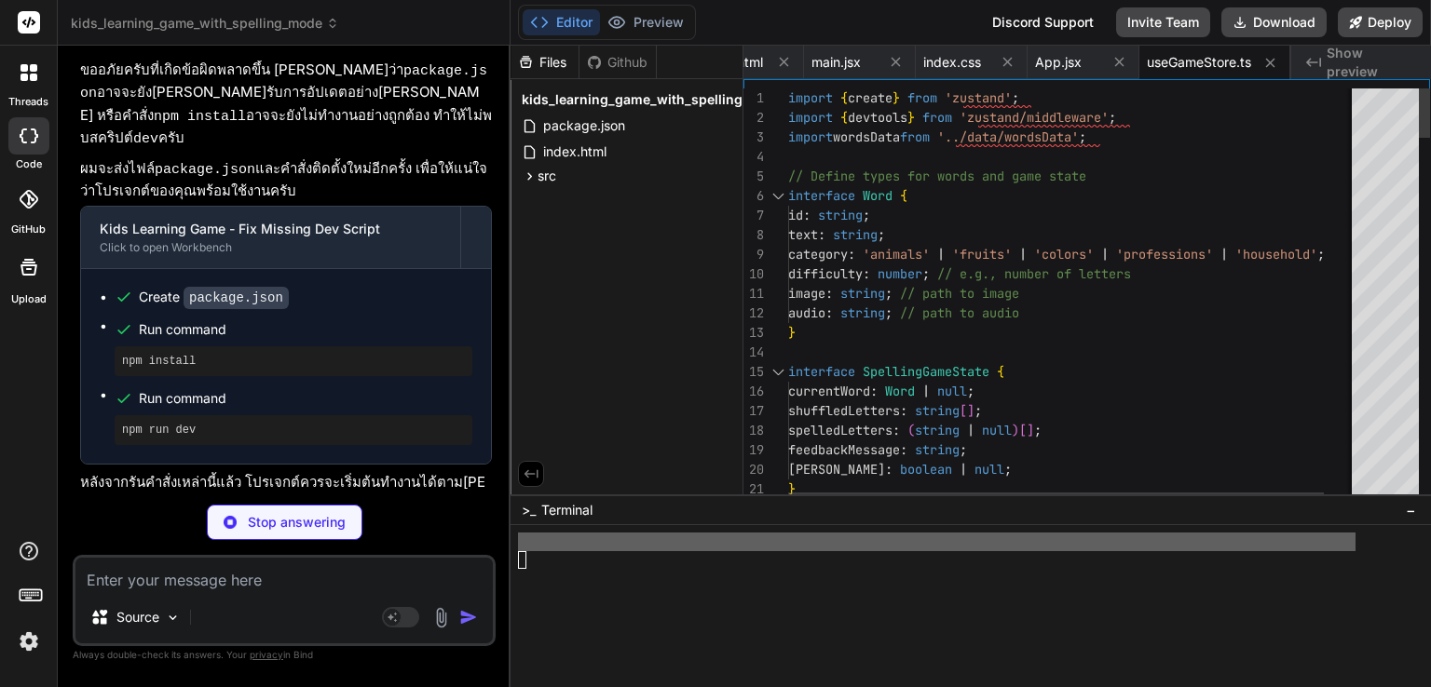
type textarea "x"
type textarea "export default wordsData;"
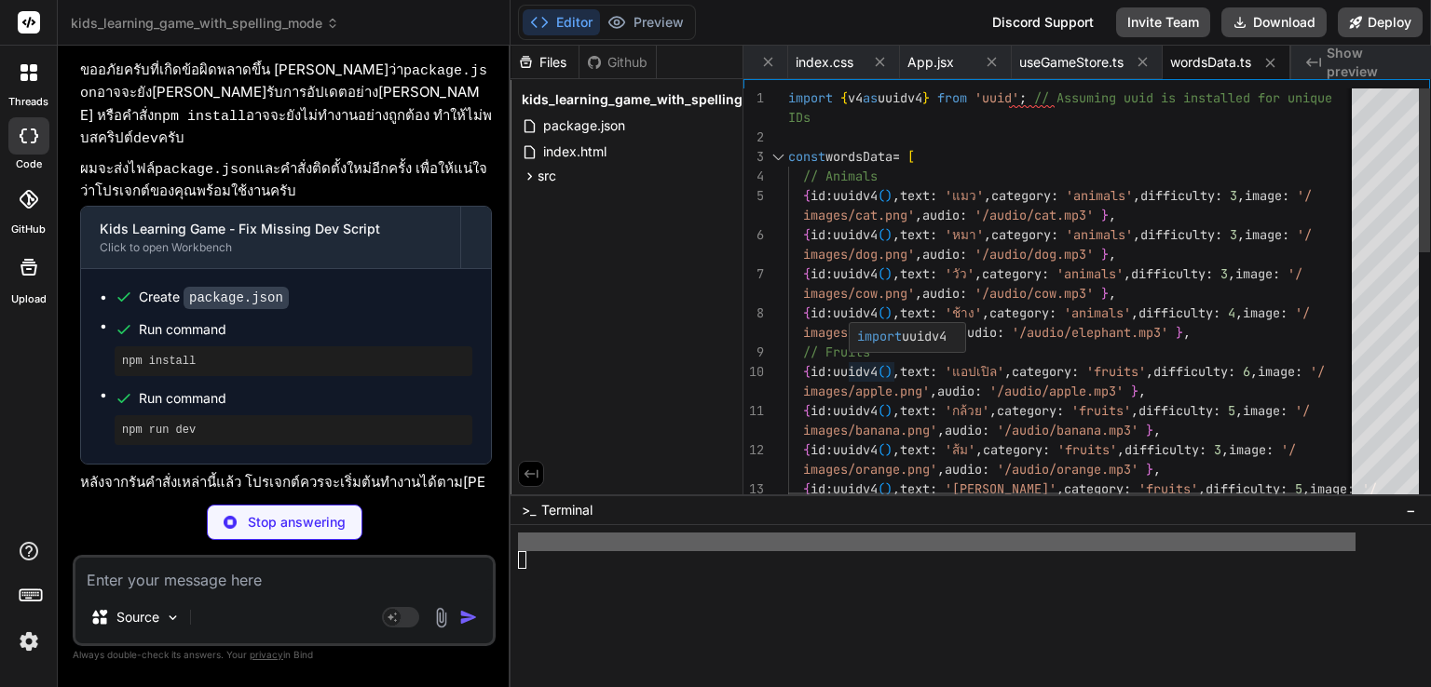
type textarea "x"
type textarea "); } export default LetterTile;"
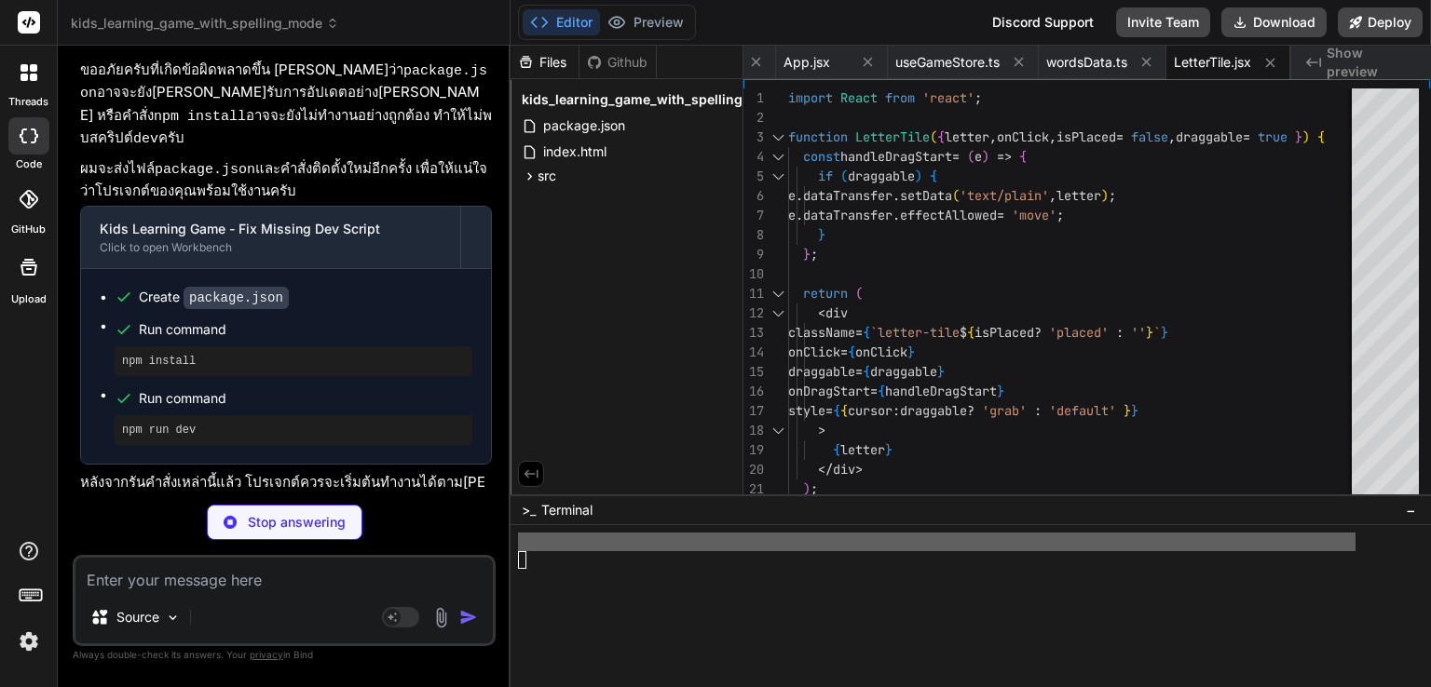
type textarea "x"
type textarea "<button>เริ่ม[PERSON_NAME]เกม</button> </Link> </div> ); } export default Home;"
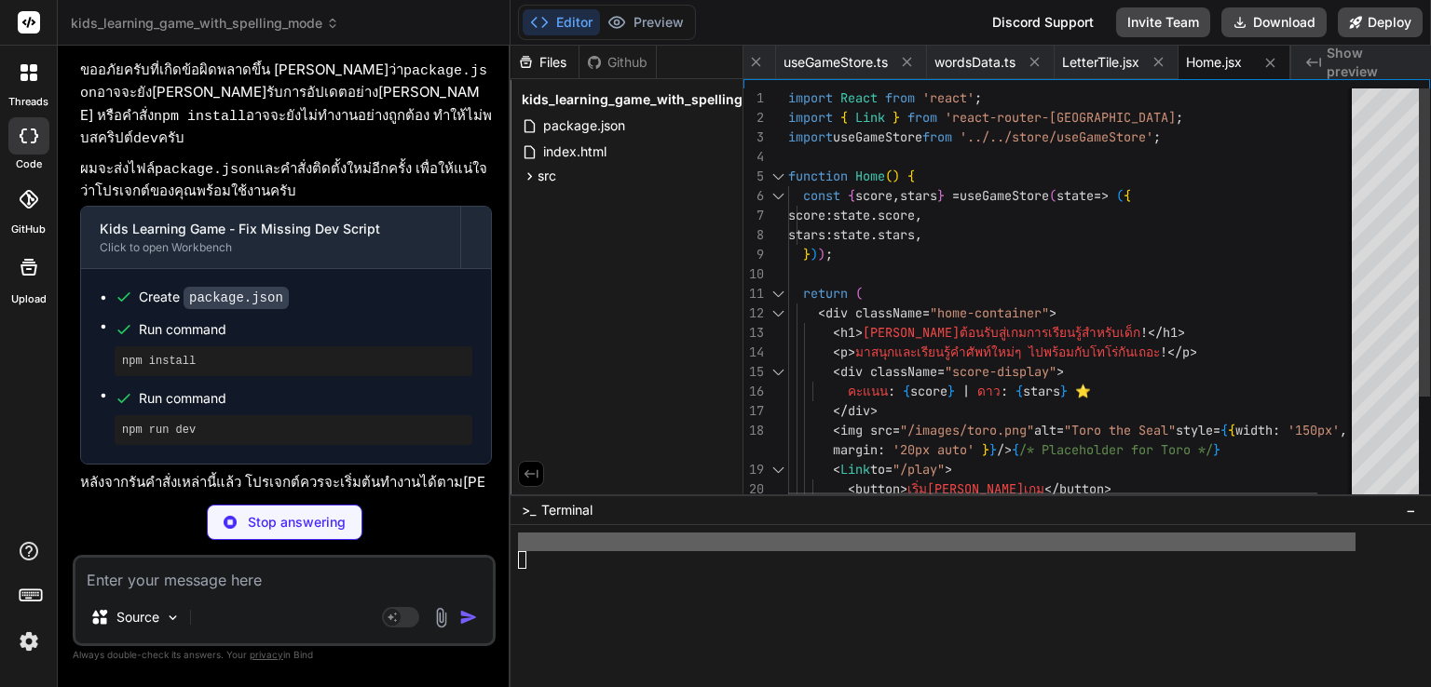
type textarea "x"
type textarea "export default PlayMenu;"
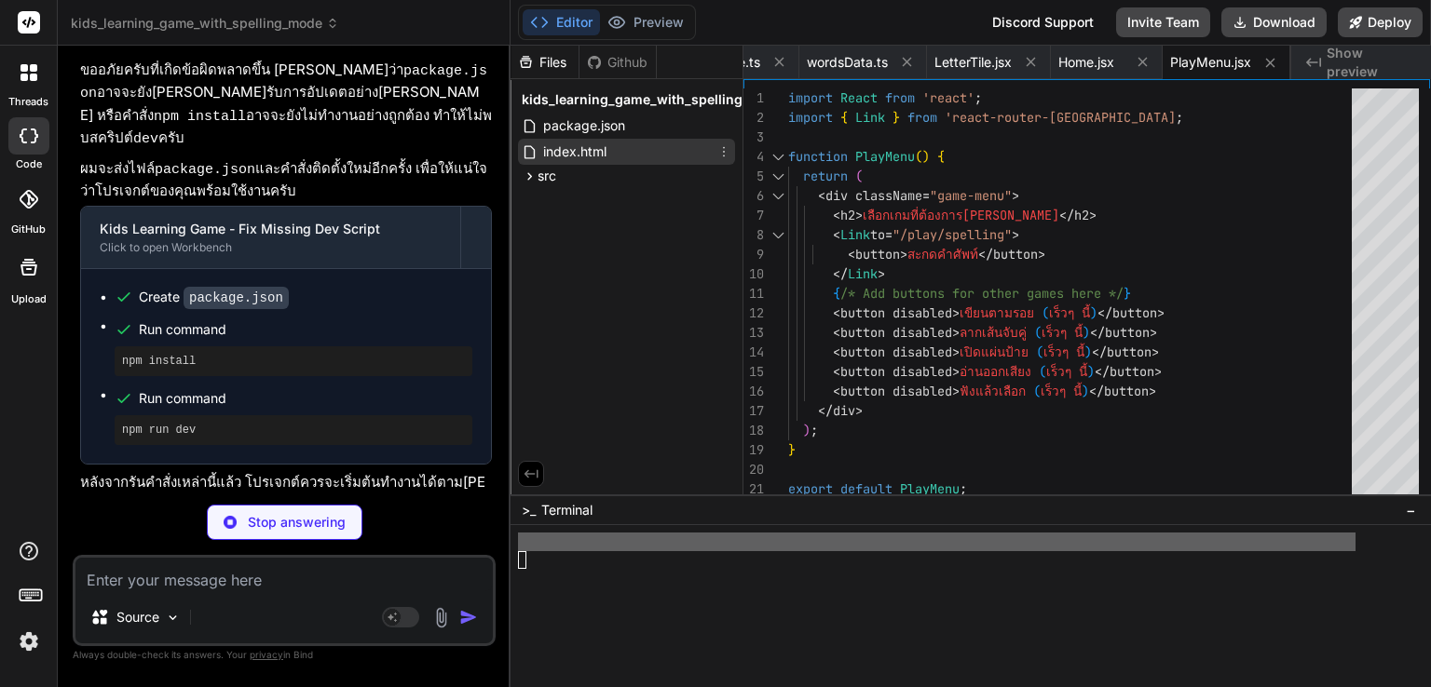
type textarea "x"
click at [601, 154] on span "index.html" at bounding box center [574, 152] width 67 height 22
type textarea "<script type="module" src="/src/main.jsx"></script> </body> </html>"
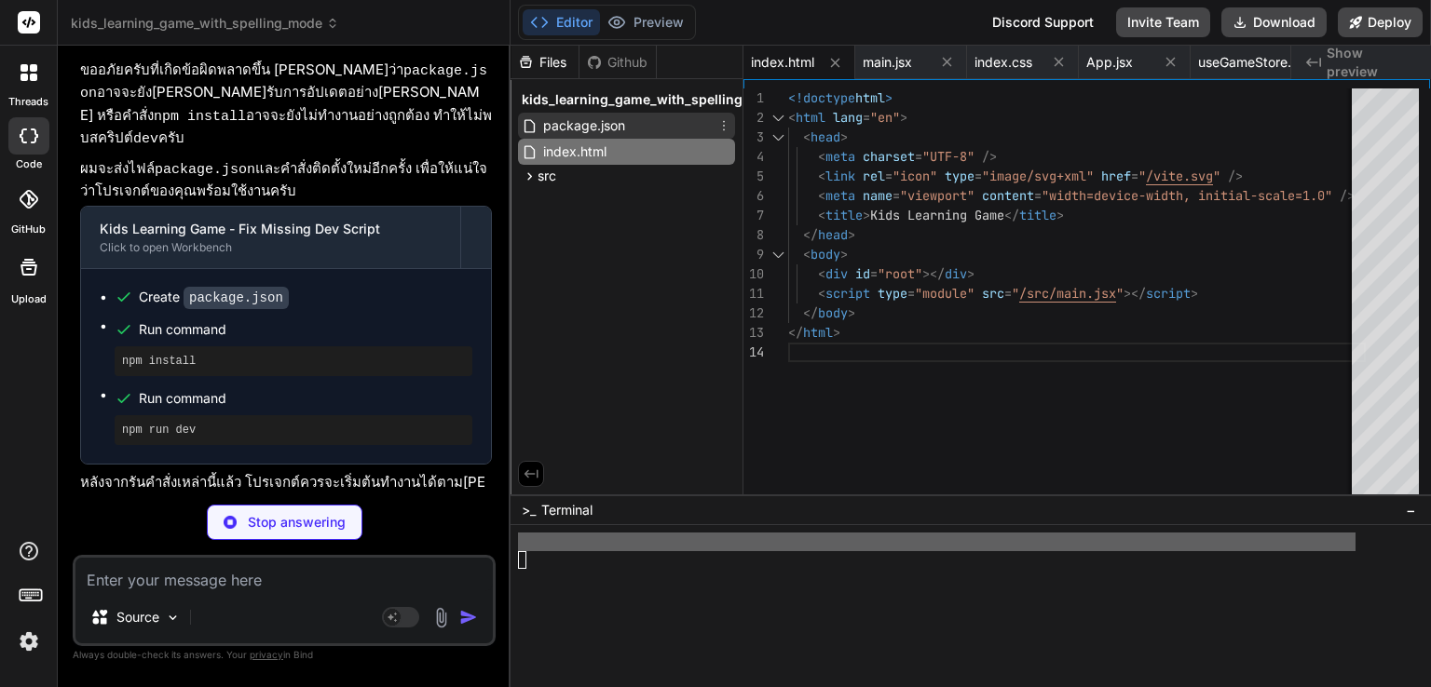
type textarea "x"
type textarea "backgroundSize: 'cover', position: 'absolute', top: 0, left: 0, width: '100%', …"
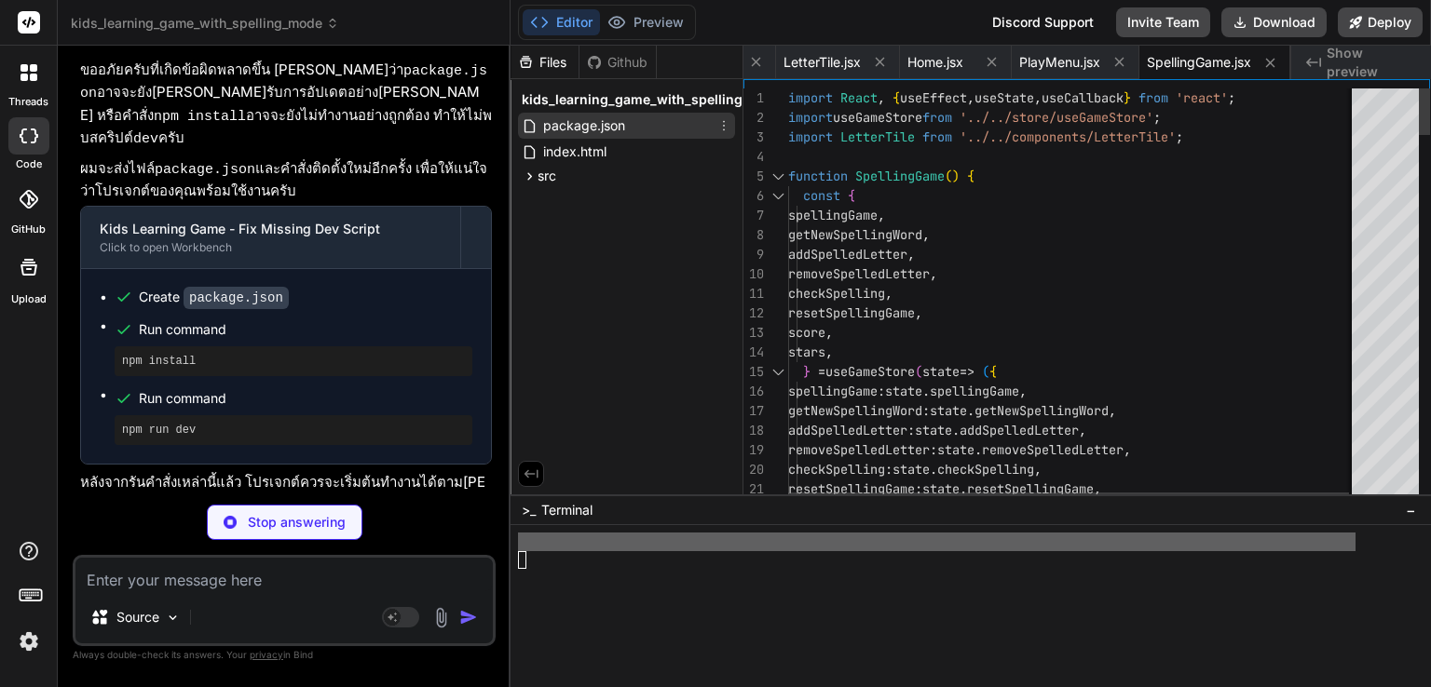
type textarea "x"
type textarea "{ "app_name": "เกมการเรียนรู้สำหรับเด็ก", "home": "หน้าหลัก", "play_game": "[PE…"
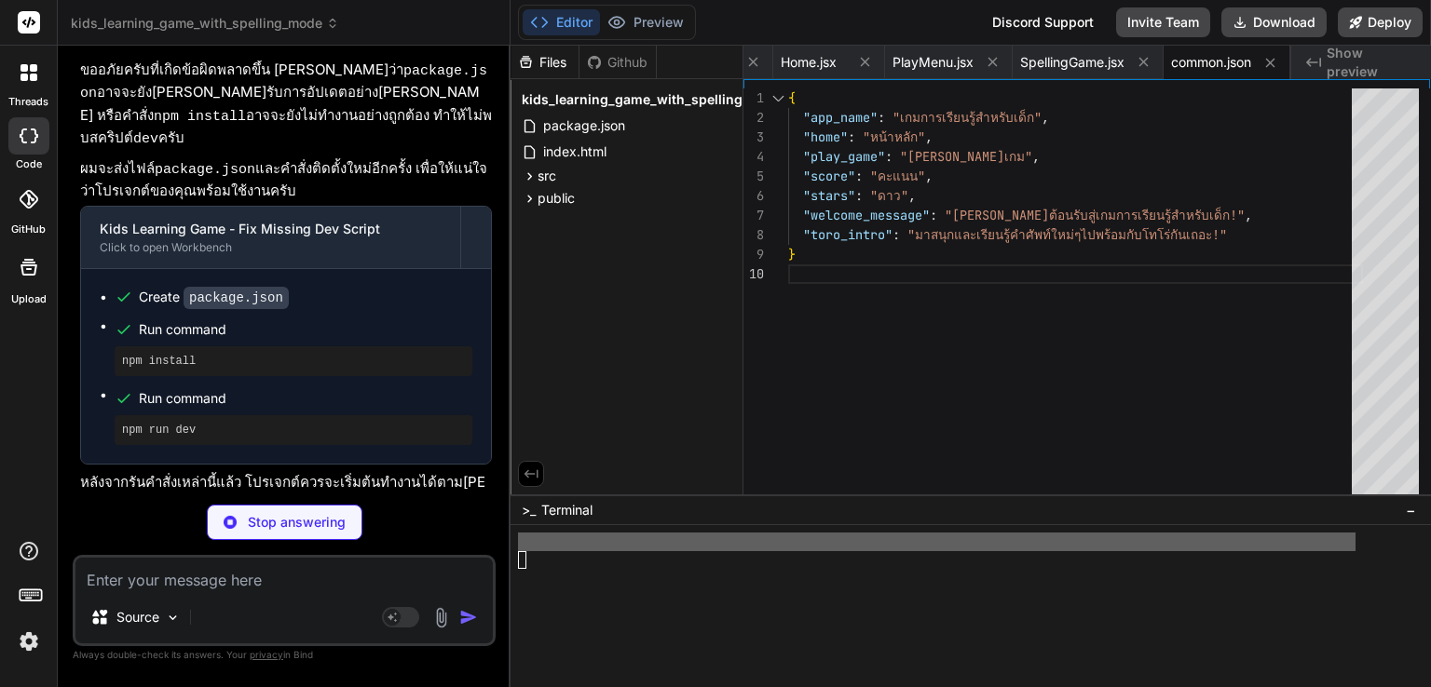
type textarea "x"
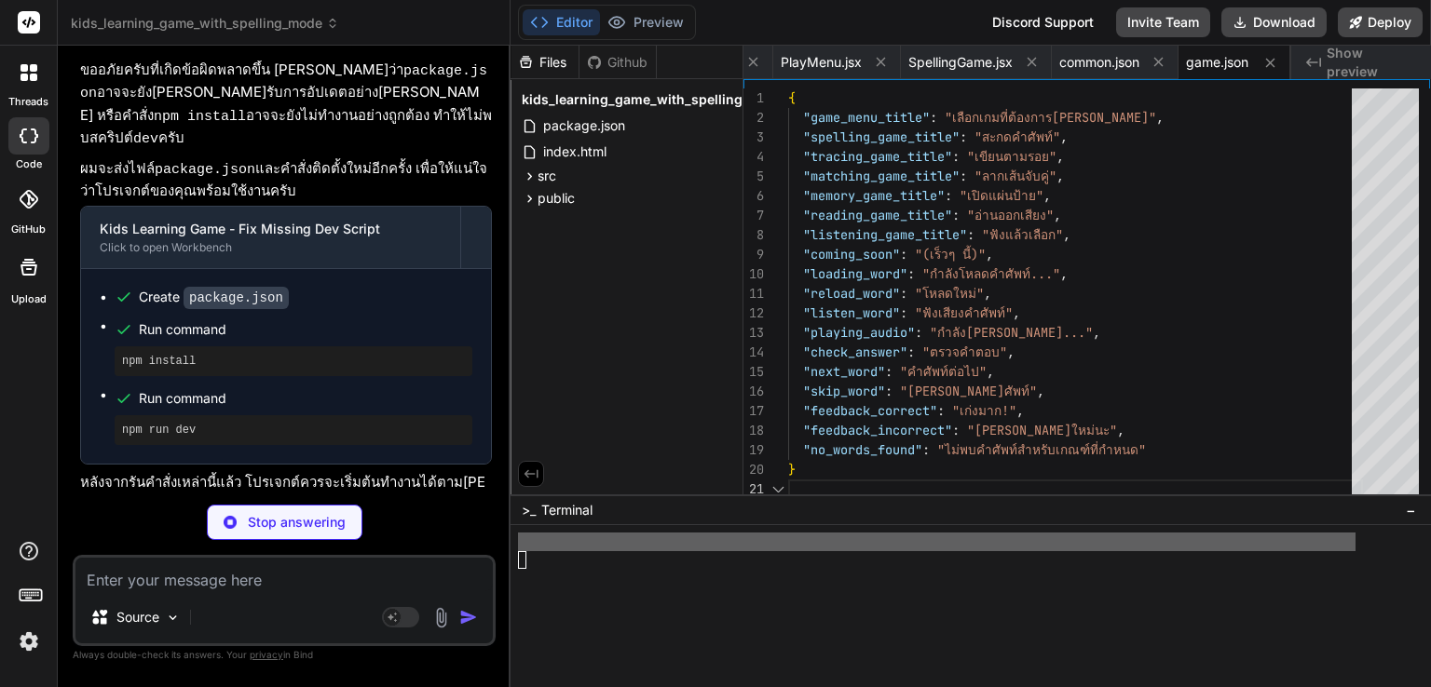
type textarea "x"
type textarea "iVBORw0KGgoAAAANSUhEUgAAAAEAAAABCAQAAAC1HAwCAAAAC0lEQVR42mNkYAAAAAYAAjCB0C8AAAA…"
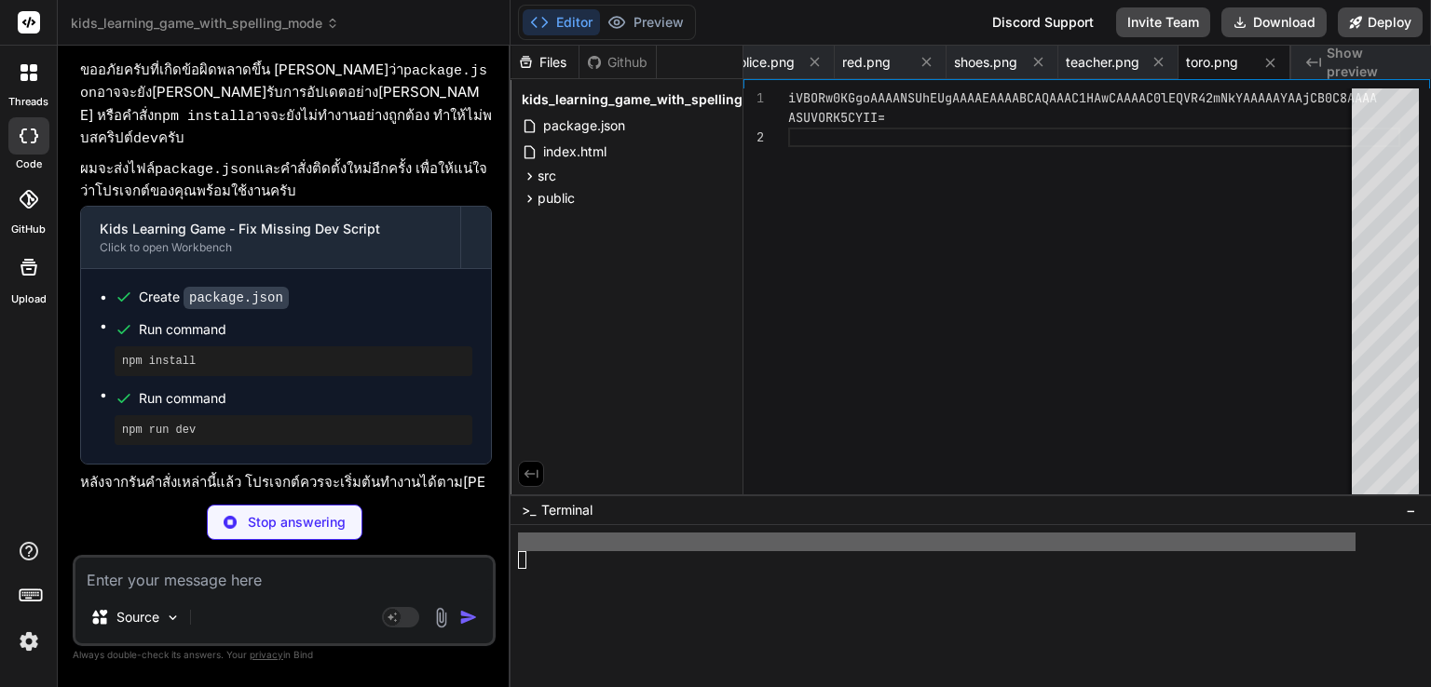
type textarea "x"
type textarea "<!-- Placeholder for audio file -->"
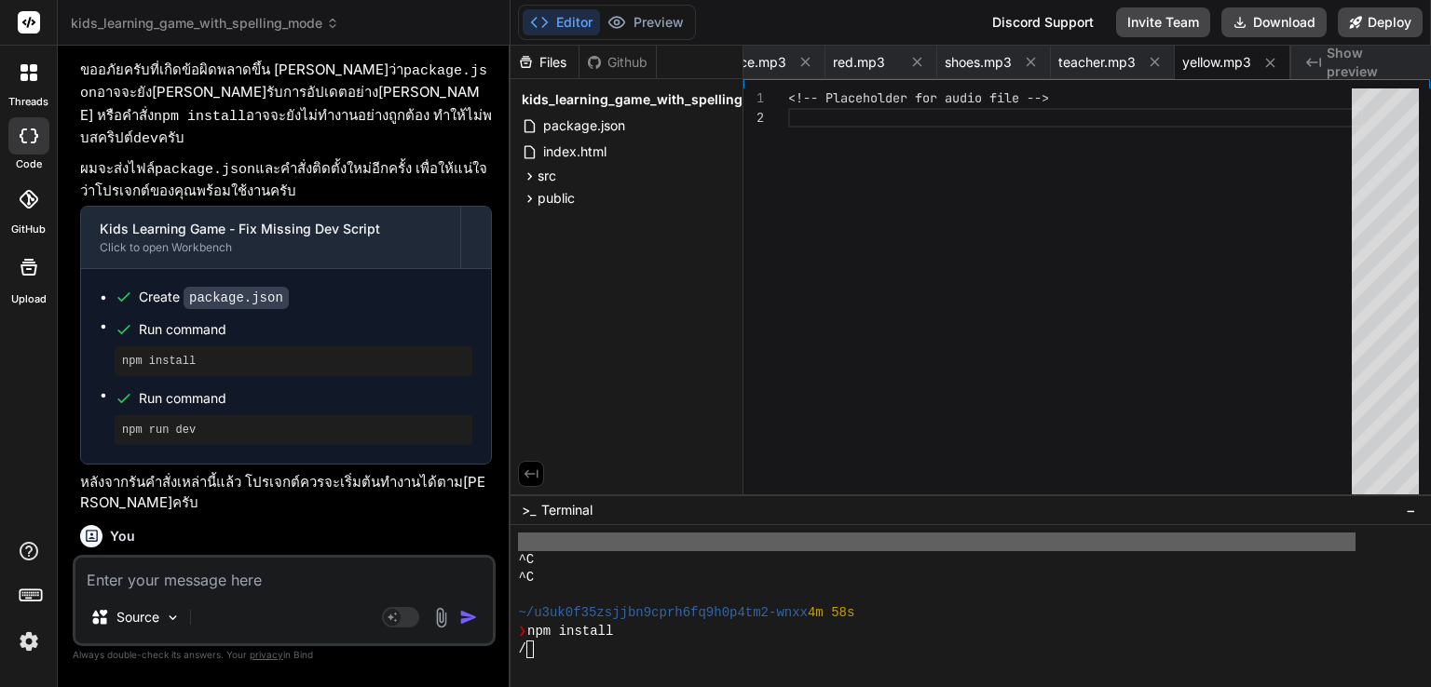
scroll to position [2754, 0]
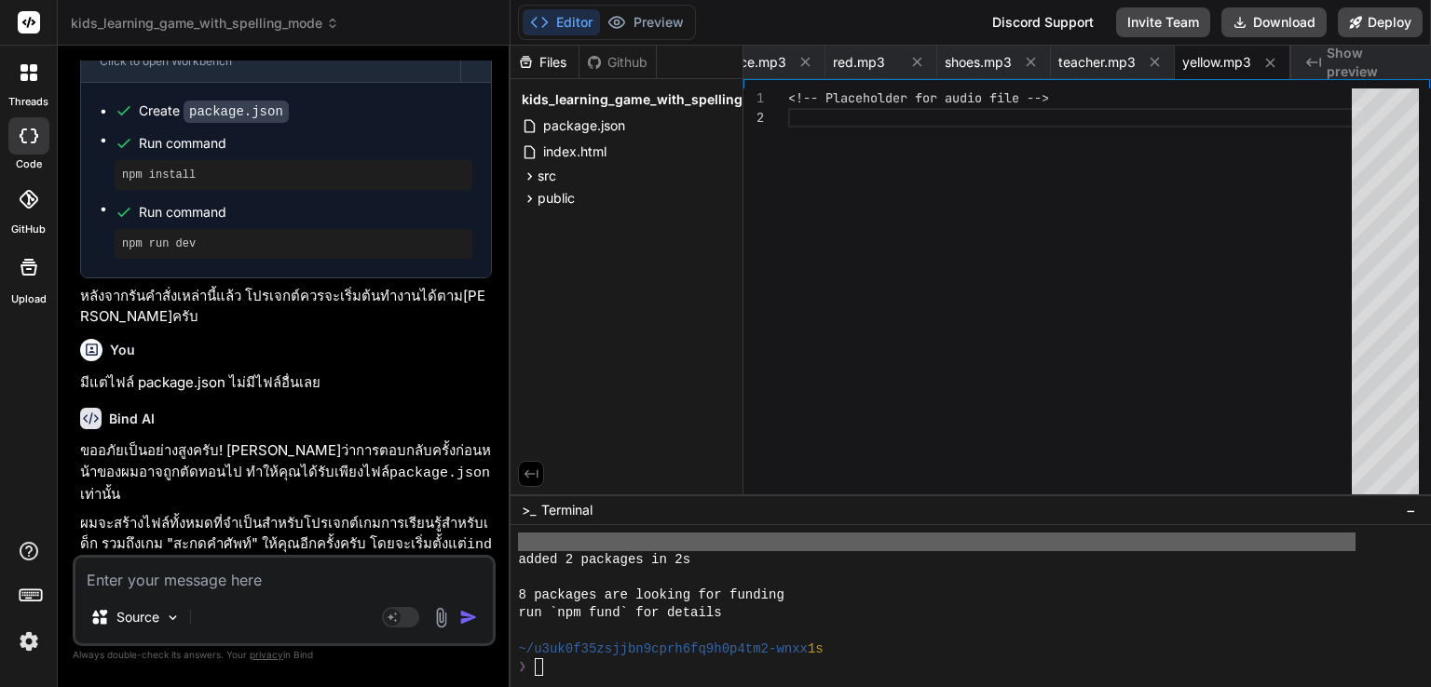
type textarea "x"
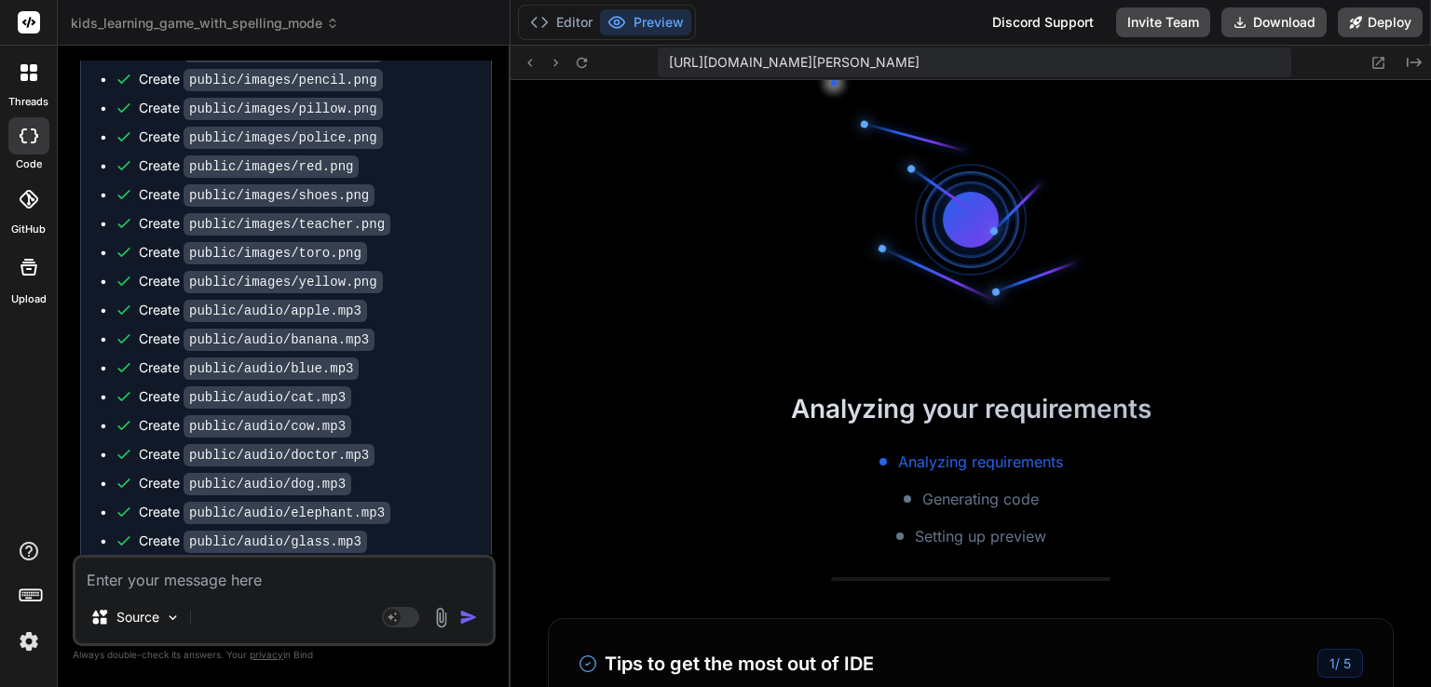
scroll to position [3148, 0]
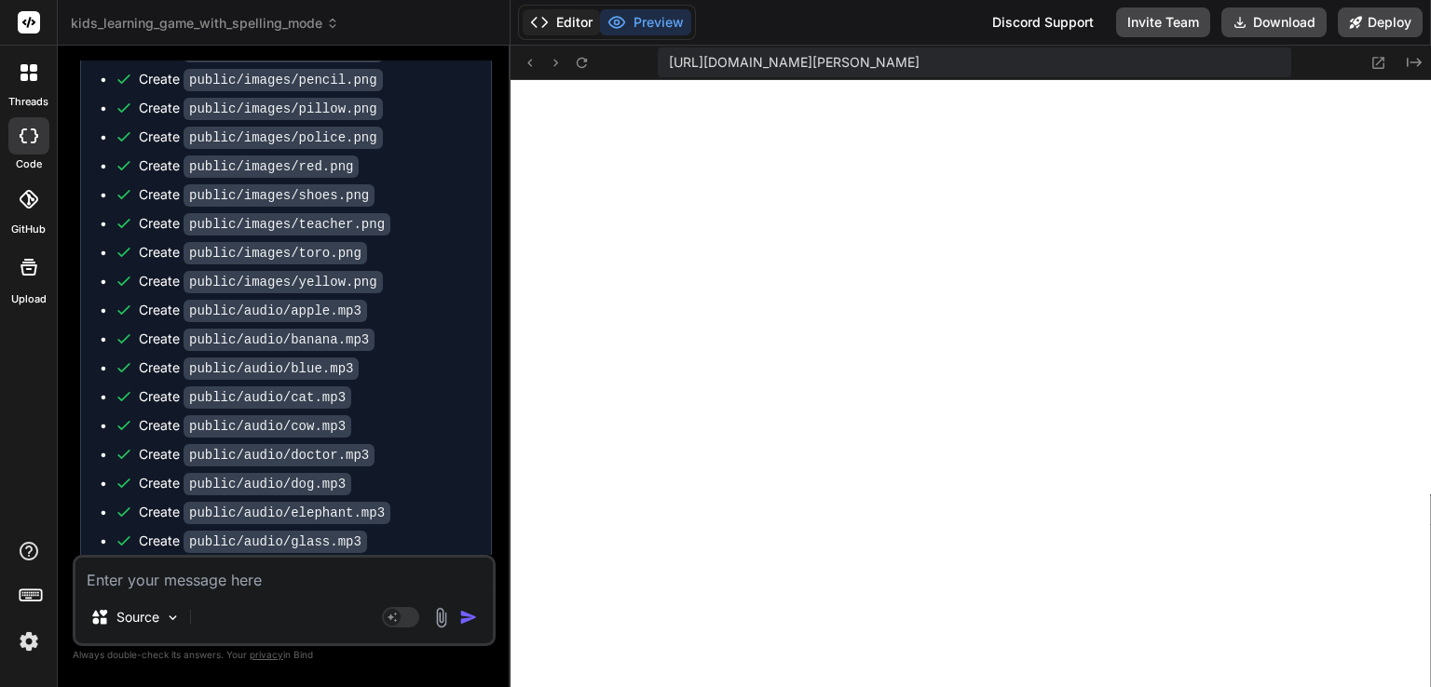
click at [568, 18] on button "Editor" at bounding box center [561, 22] width 77 height 26
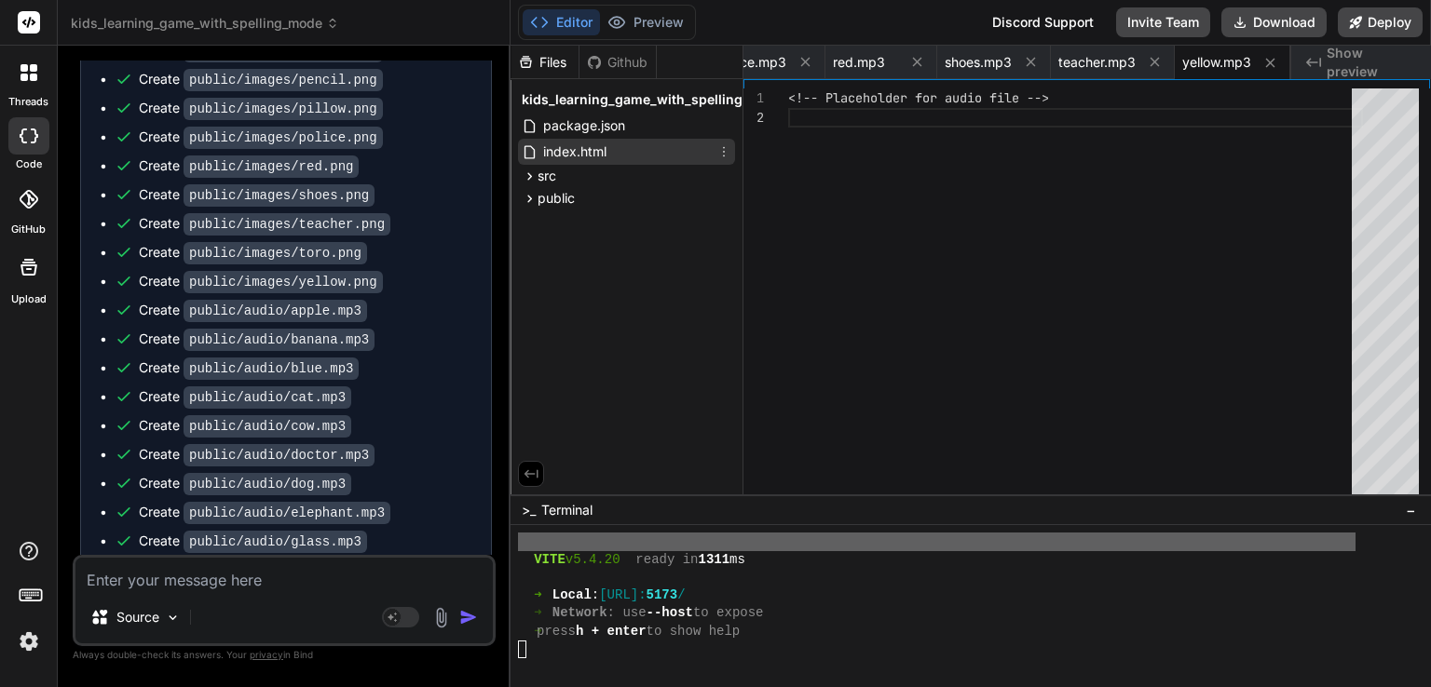
click at [587, 147] on span "index.html" at bounding box center [574, 152] width 67 height 22
type textarea "<script type="module" src="/src/main.jsx"></script> </body> </html>"
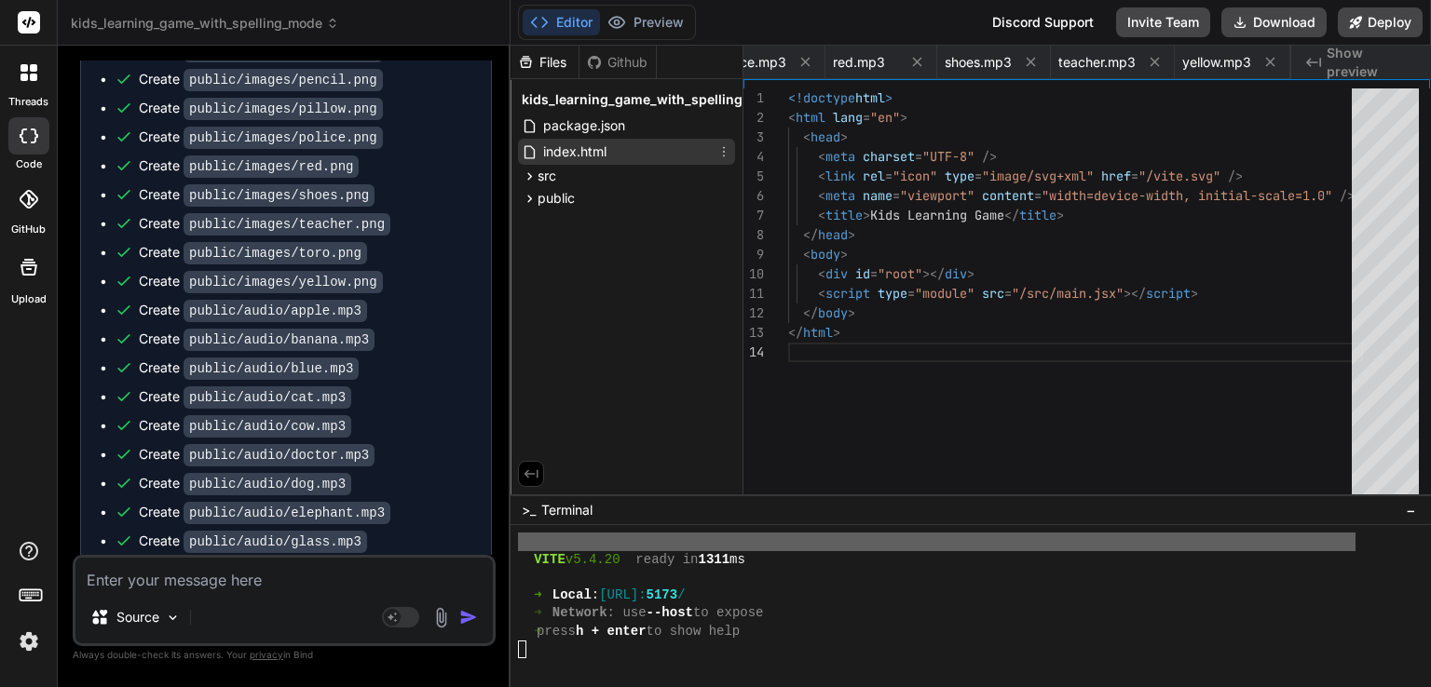
scroll to position [0, 129]
click at [587, 147] on span "index.html" at bounding box center [574, 152] width 67 height 22
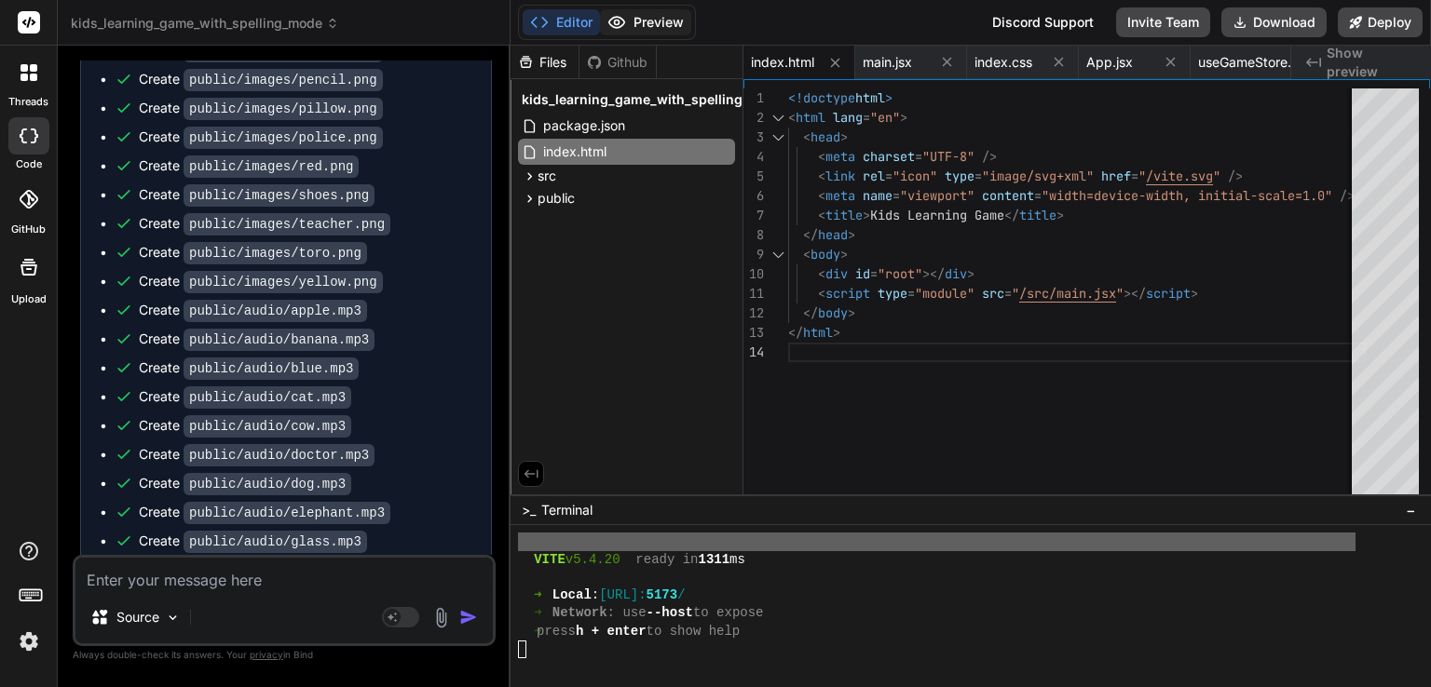
click at [646, 23] on button "Preview" at bounding box center [645, 22] width 91 height 26
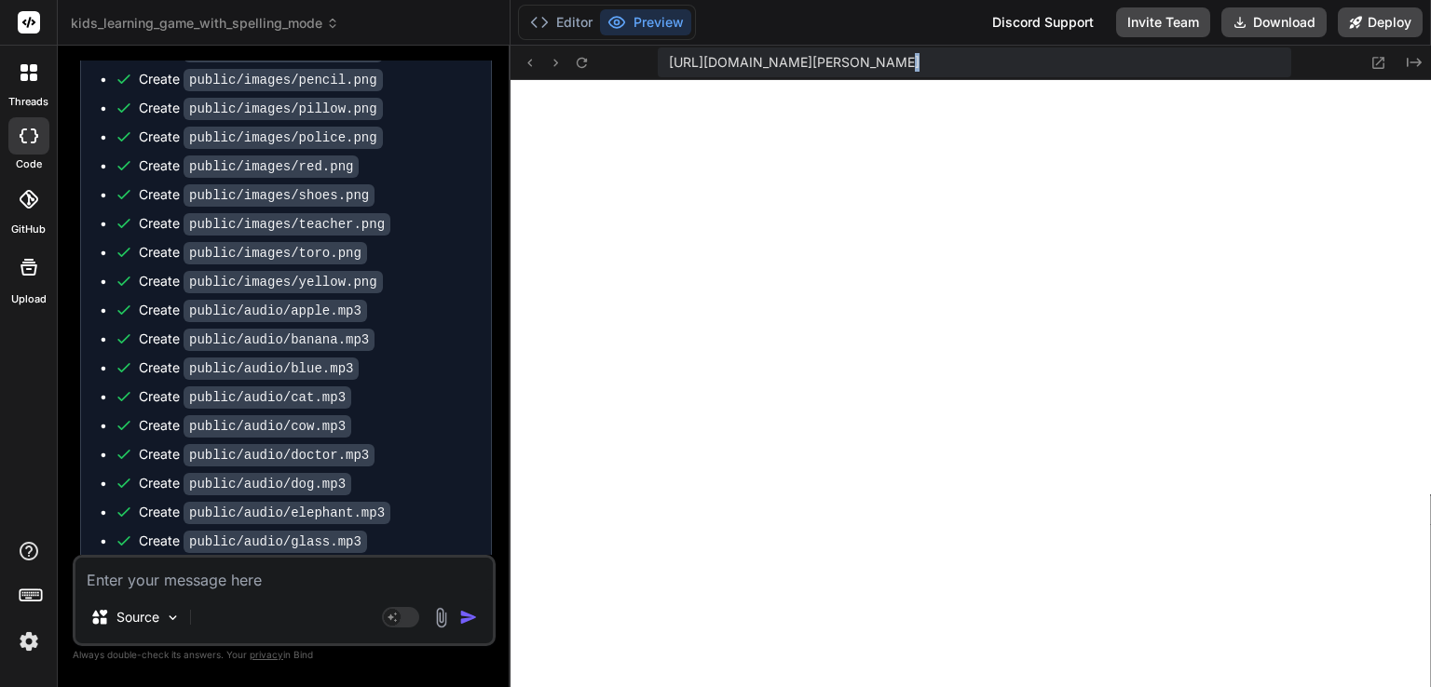
drag, startPoint x: 868, startPoint y: 60, endPoint x: 1416, endPoint y: 87, distance: 548.4
click at [239, 583] on textarea at bounding box center [283, 575] width 417 height 34
type textarea "เ"
type textarea "x"
type textarea "เก"
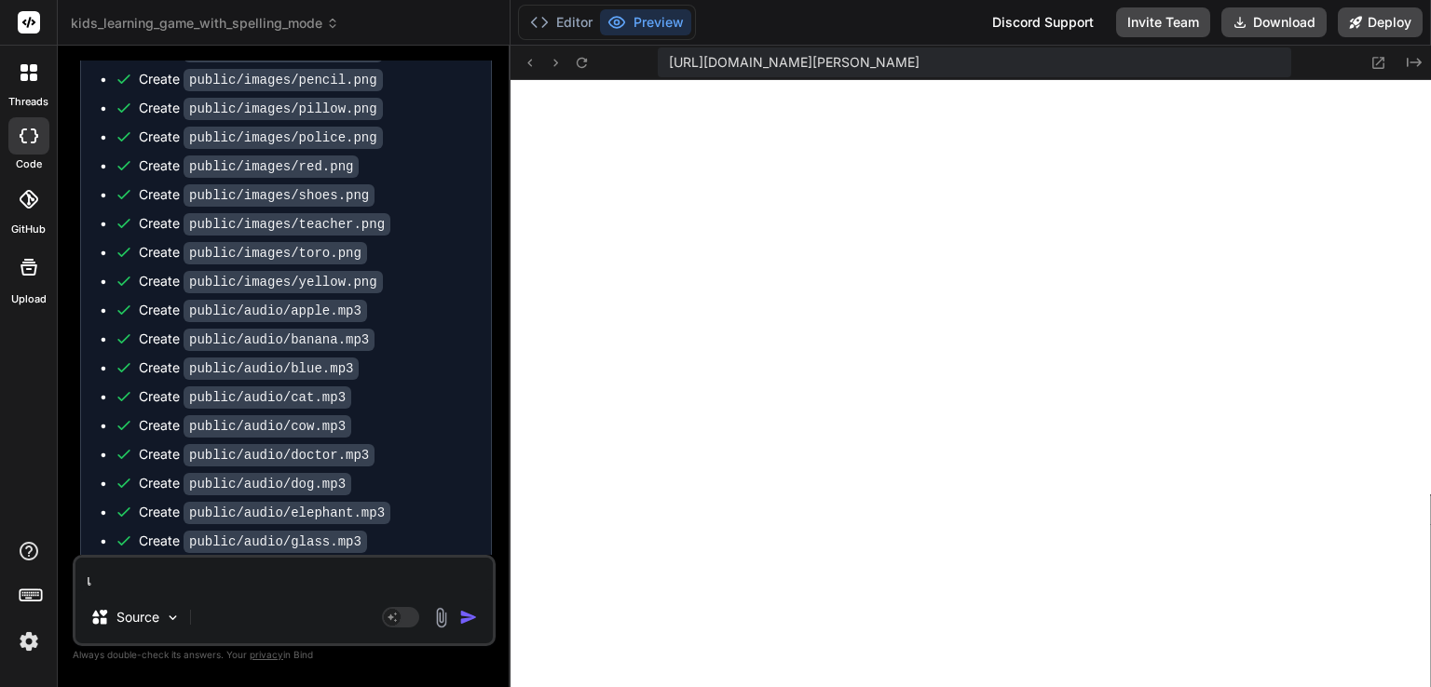
type textarea "x"
type textarea "เกม"
type textarea "x"
type textarea "เกมย"
type textarea "x"
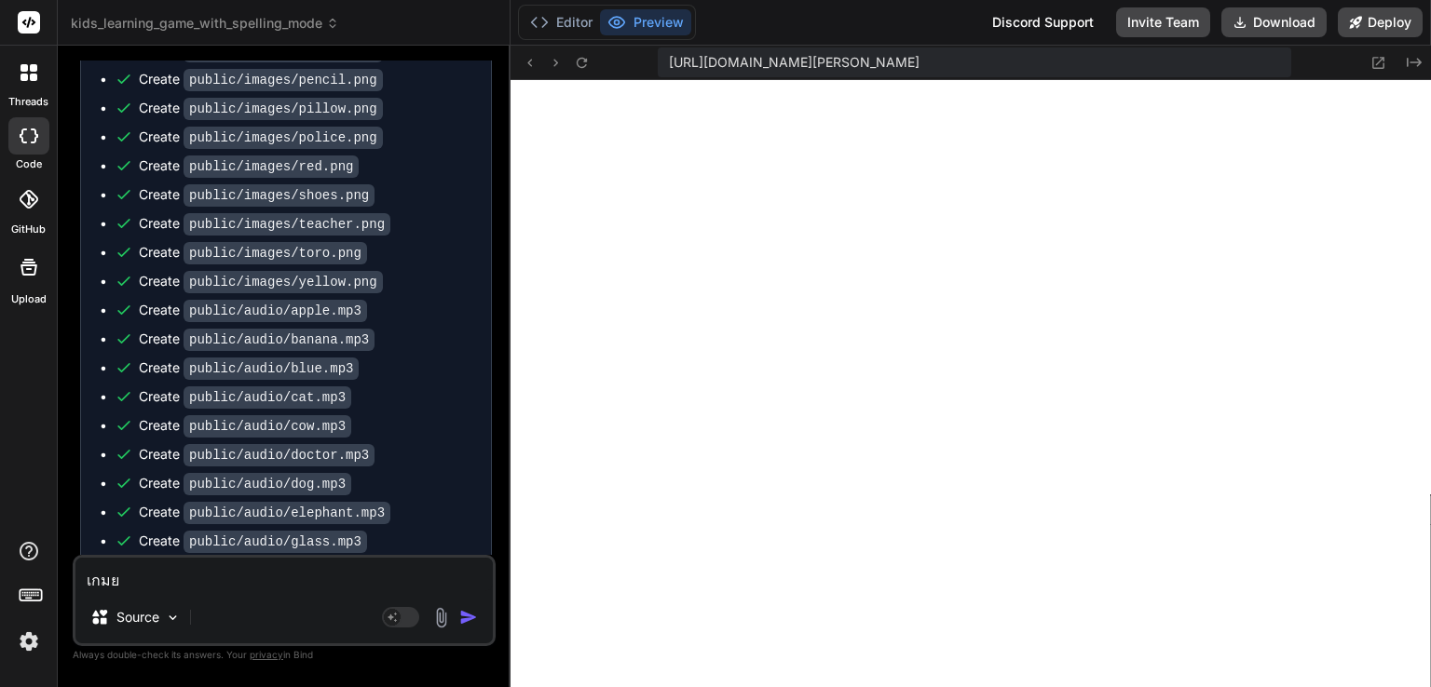
type textarea "เกมยั"
type textarea "x"
type textarea "เกมยัง"
type textarea "x"
type textarea "เกมยังไ"
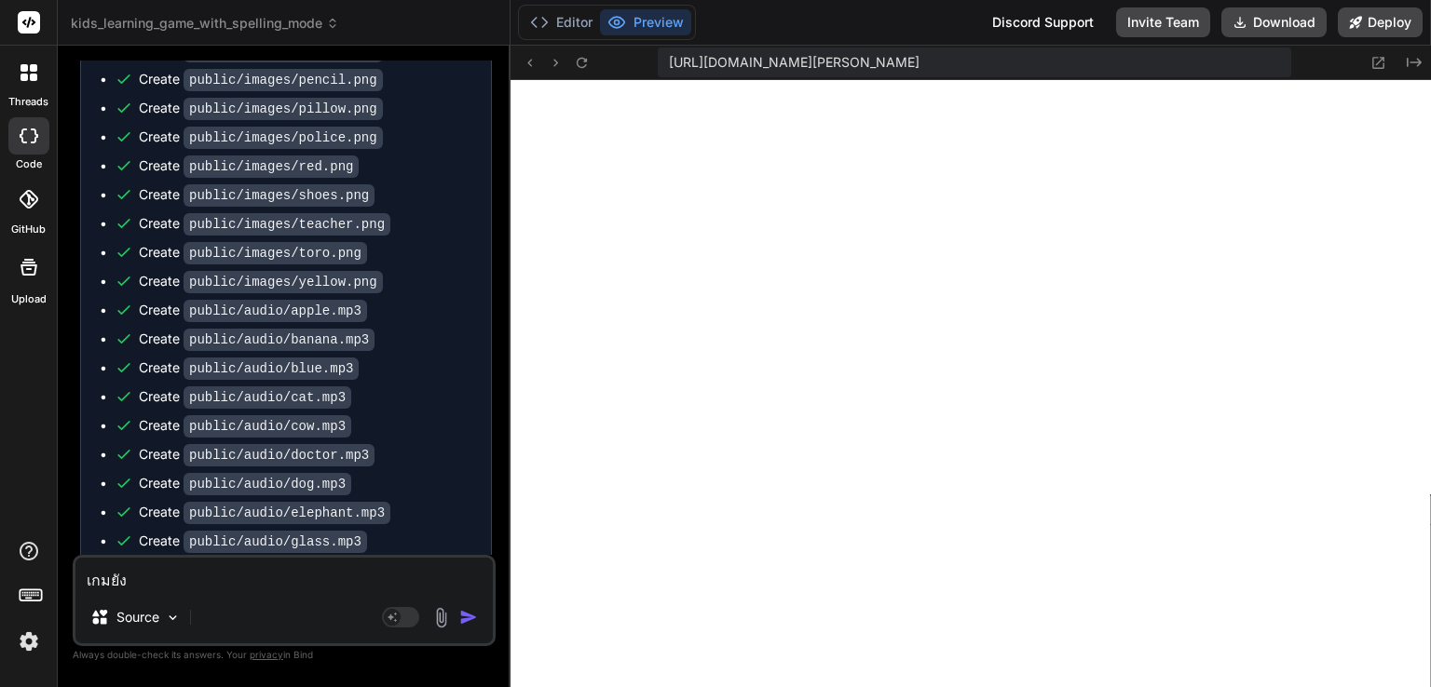
type textarea "x"
type textarea "เกมยังไม"
type textarea "x"
type textarea "เกมยังไม่"
type textarea "x"
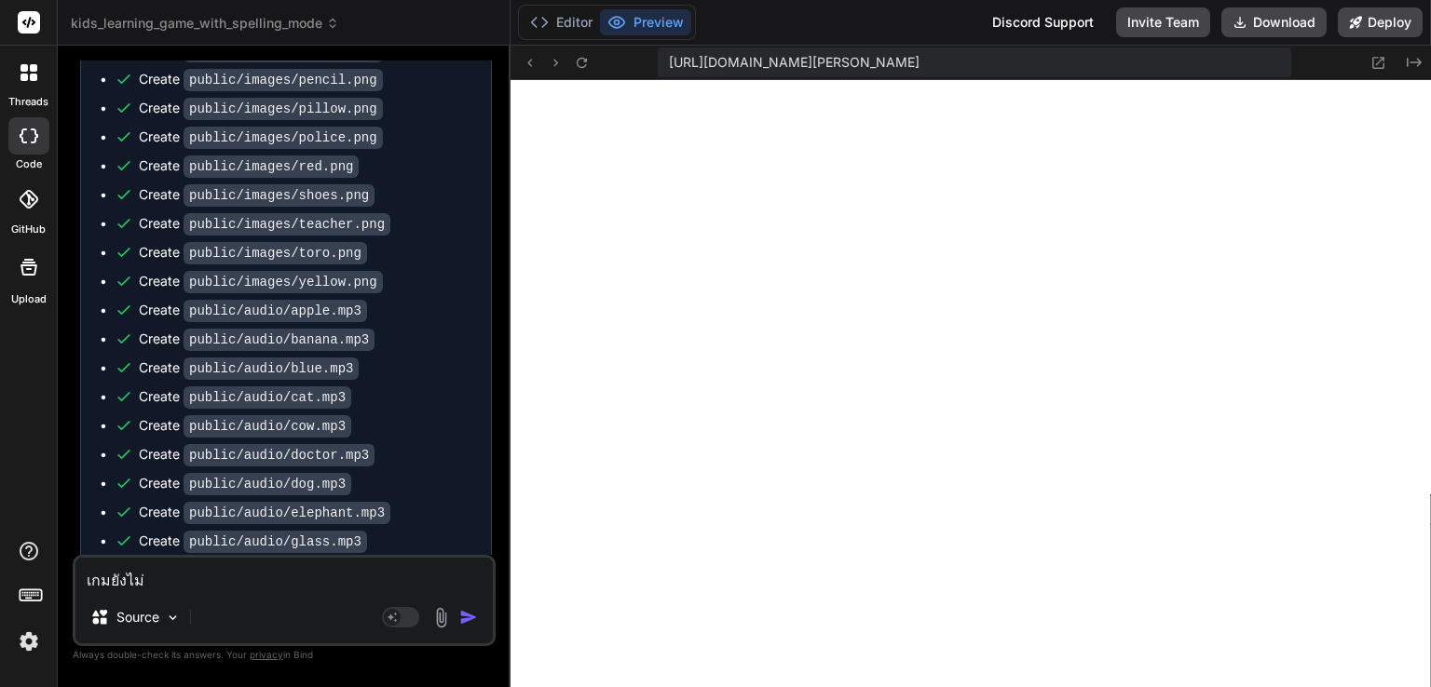
type textarea "เกมยังไม่แ"
type textarea "x"
type textarea "เกมยังไม่แส"
type textarea "x"
type textarea "เกมยัง[PERSON_NAME]"
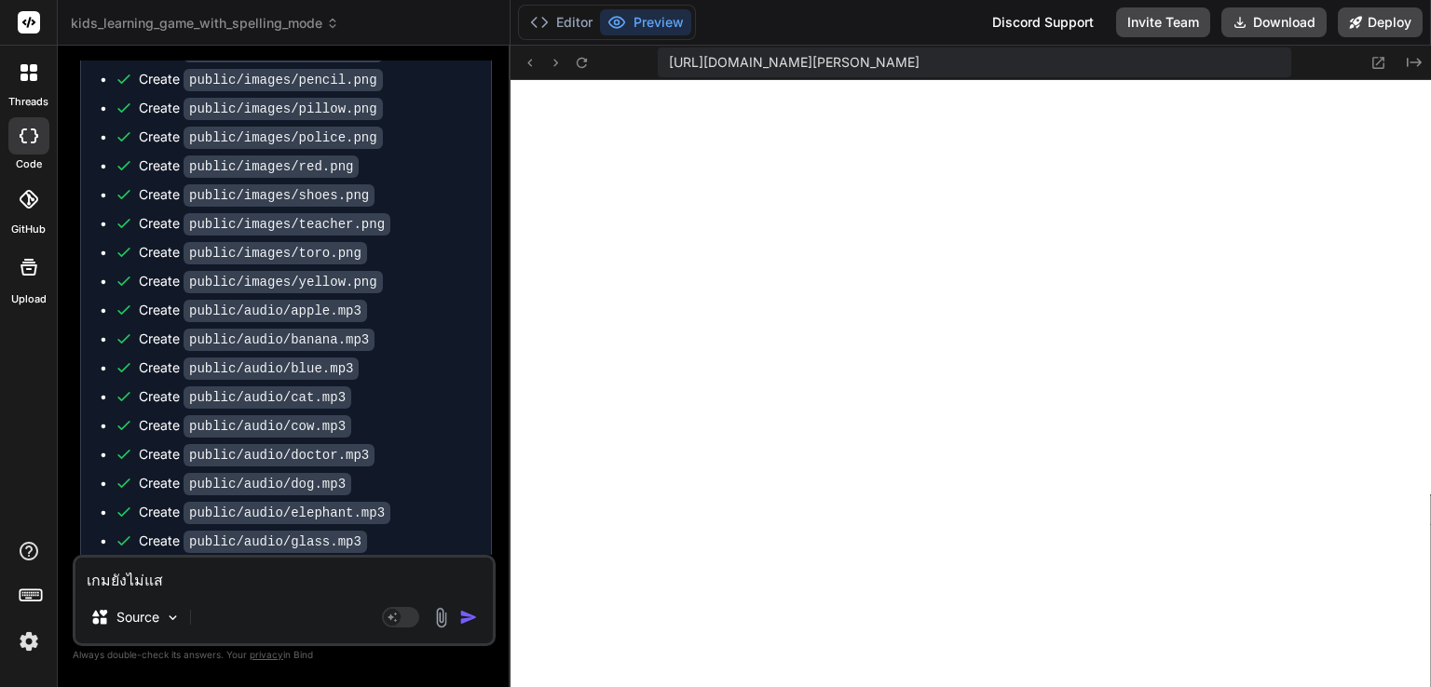
type textarea "x"
type textarea "เกมยังไม่แสดง"
type textarea "x"
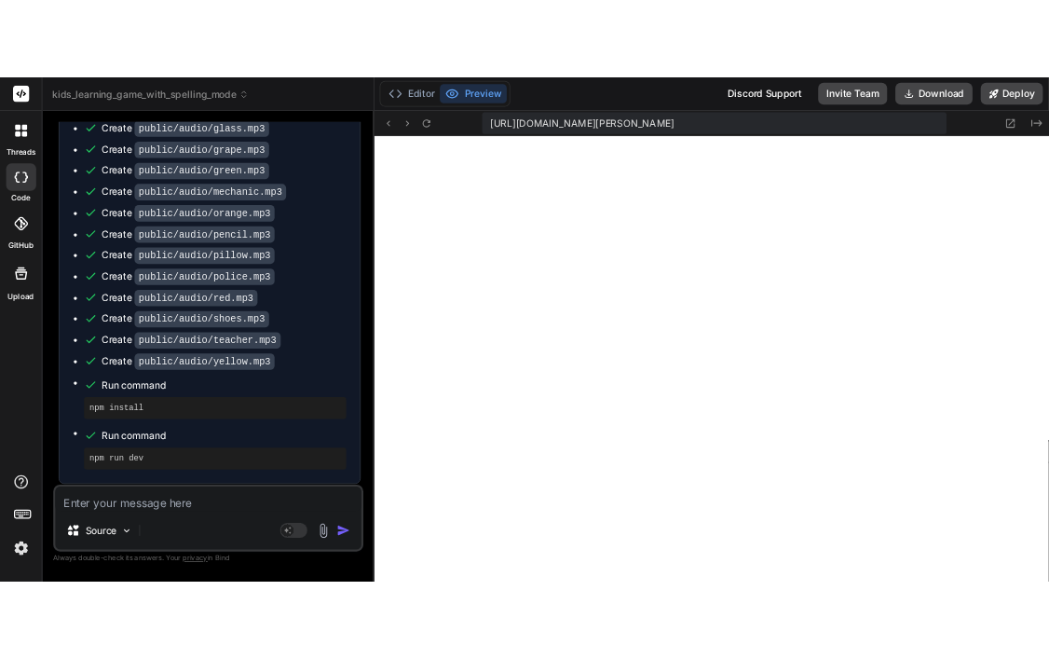
scroll to position [6677, 0]
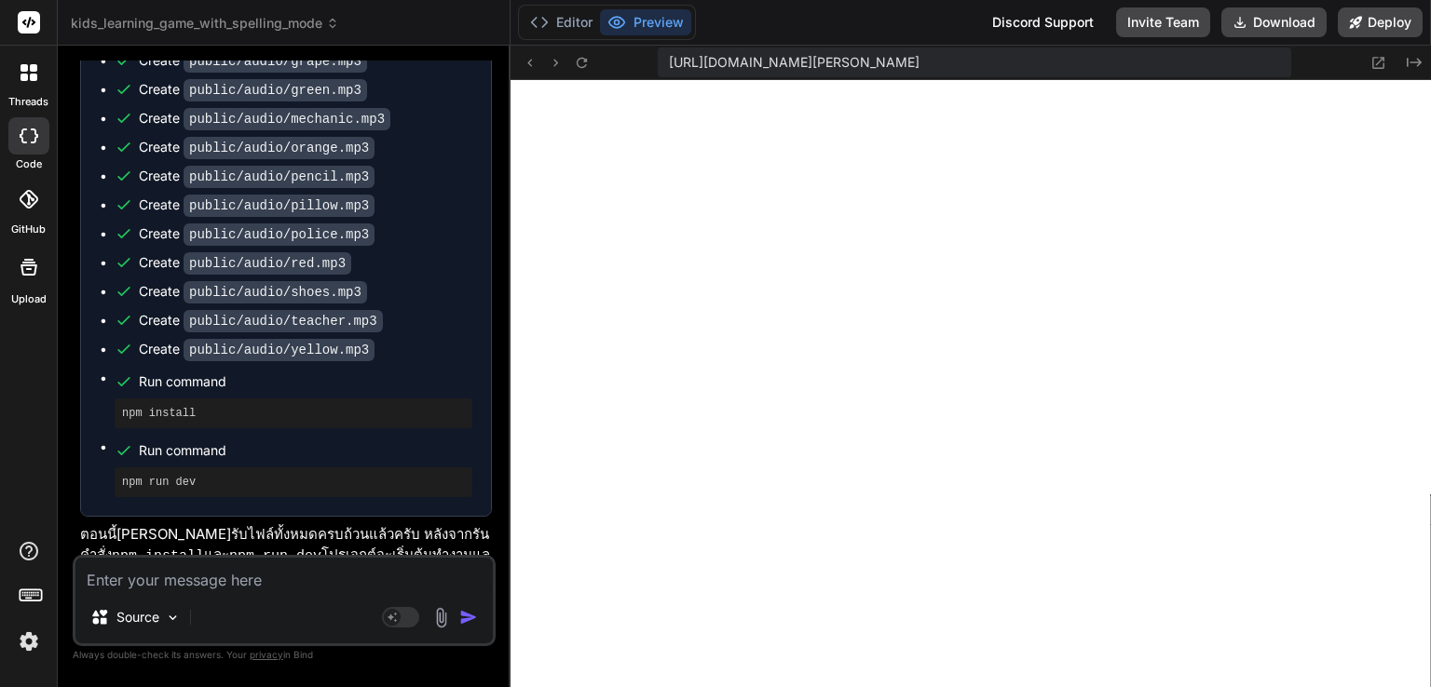
type textarea "x"
type textarea "</head> <body> <div id="root"></div> <script type="module" src="/src/main.jsx">…"
type textarea "x"
type textarea "</head> <body> <div id="root"></div> <script type="module" src="/src/main.jsx">…"
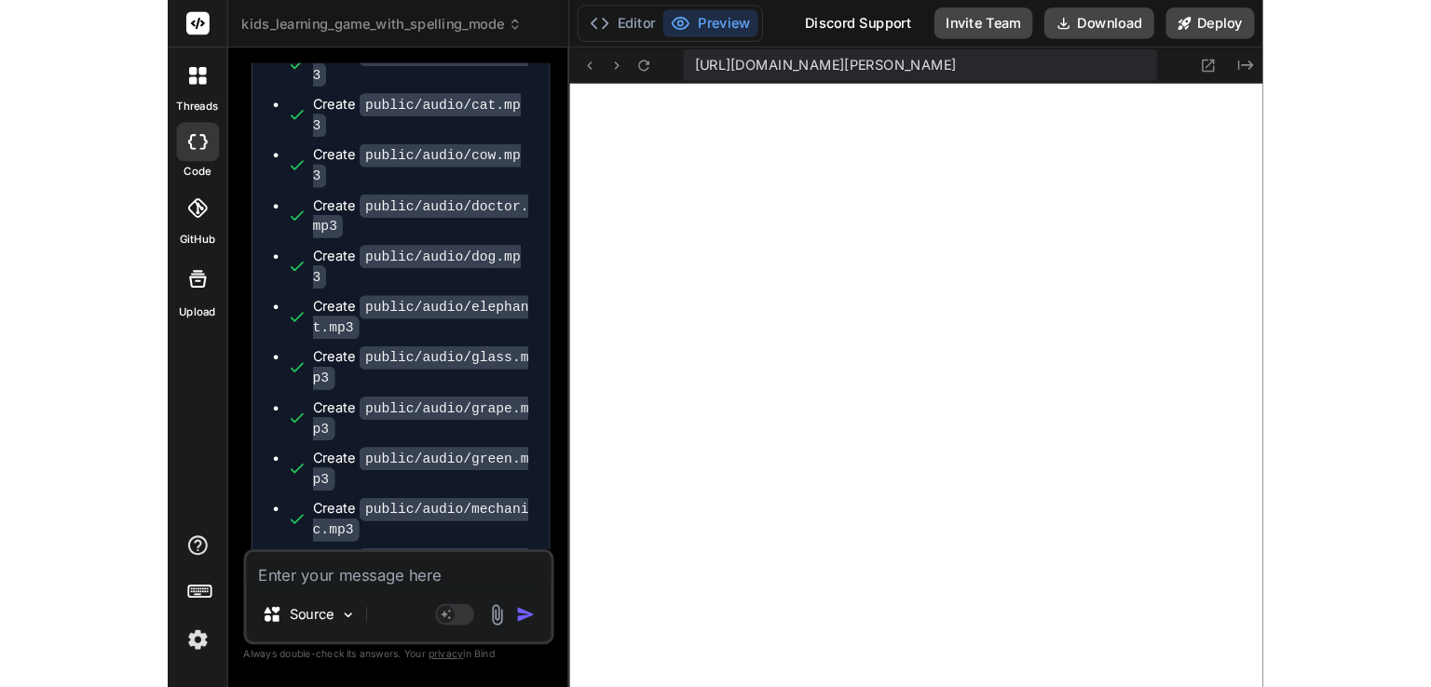
scroll to position [9172, 0]
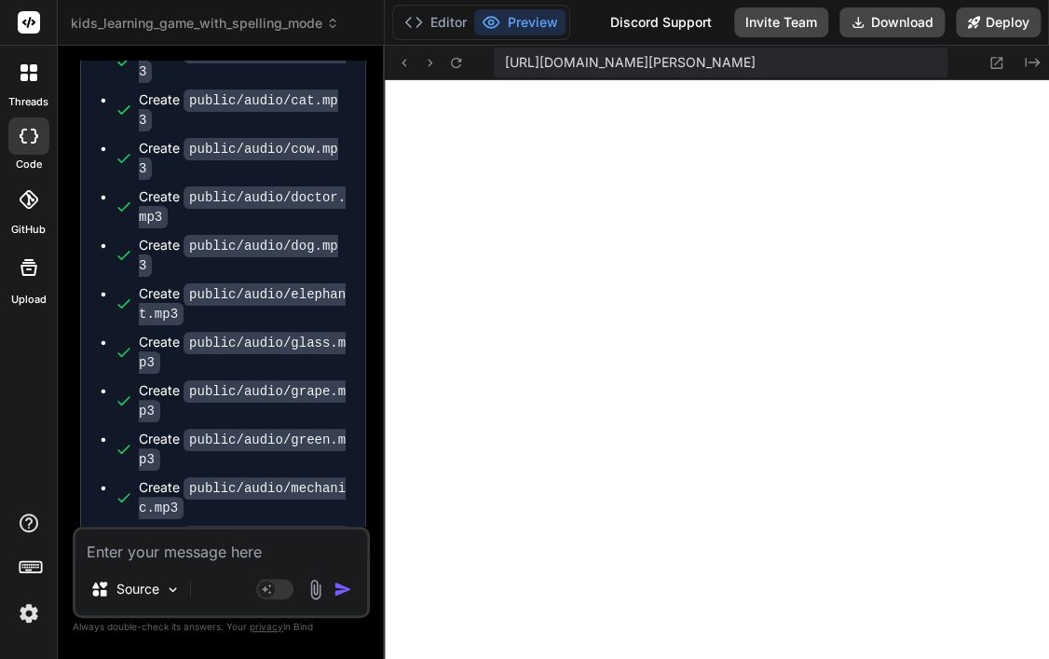
type textarea "x"
type textarea "<script type="module" src="/src/main.jsx"></script> </body> </html>"
type textarea "x"
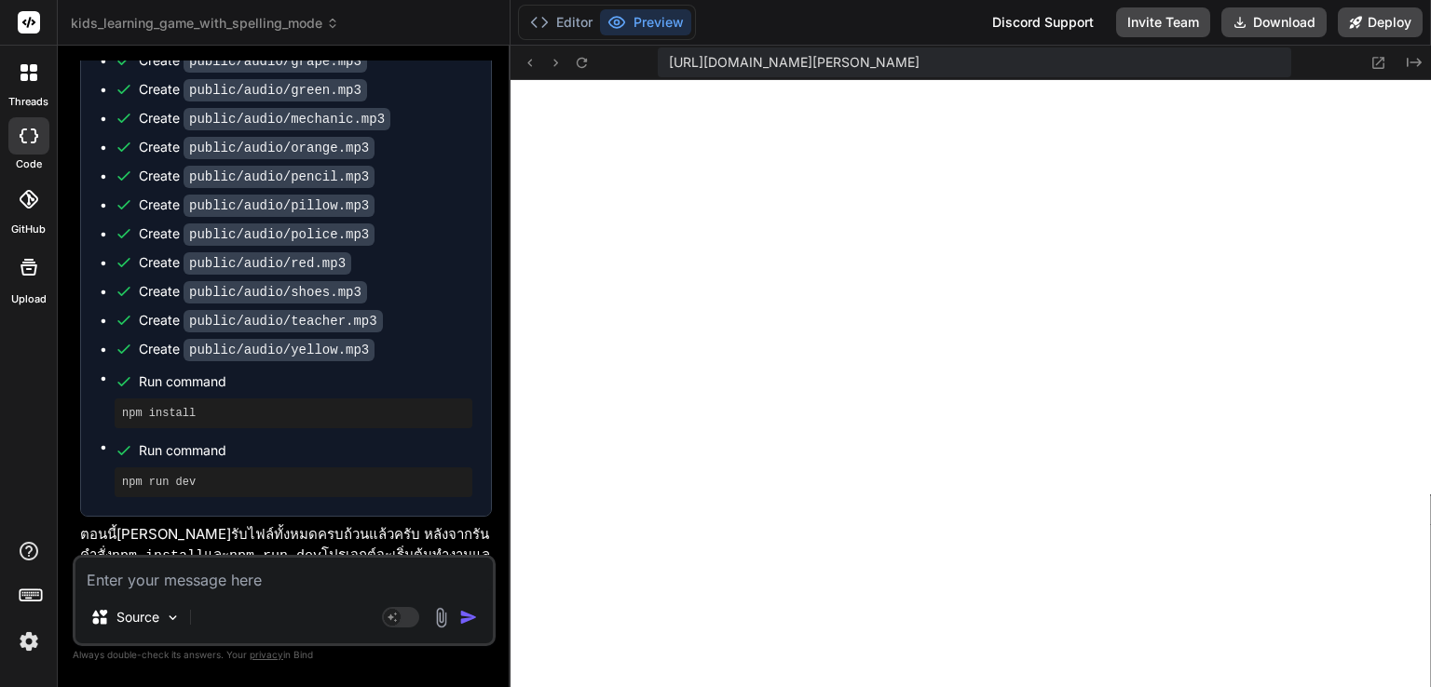
scroll to position [3130, 0]
click at [238, 583] on textarea at bounding box center [283, 575] width 417 height 34
type textarea "ห"
type textarea "x"
type textarea "หน"
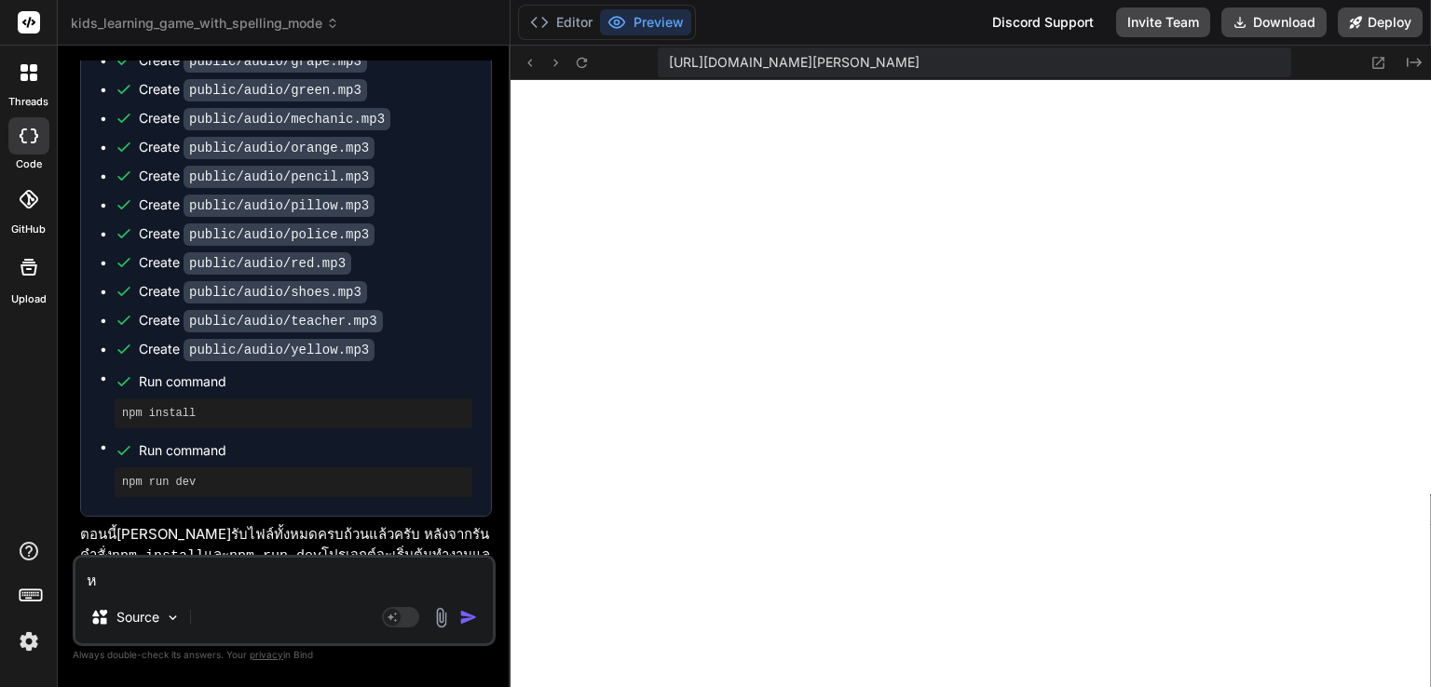
type textarea "x"
type textarea "หน้"
type textarea "x"
type textarea "หน้า"
type textarea "x"
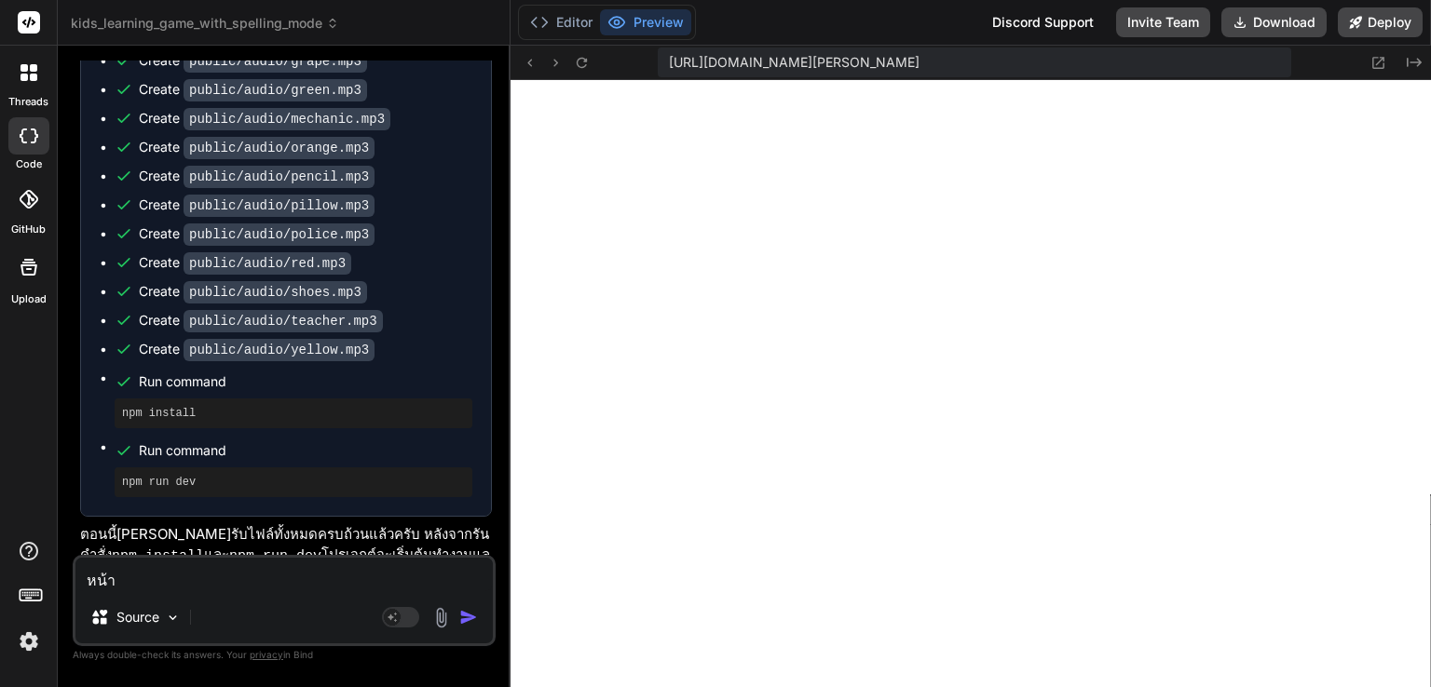
type textarea "หน้าจ"
type textarea "x"
type textarea "หน้าจอ"
type textarea "x"
type textarea "หน้าจอเ"
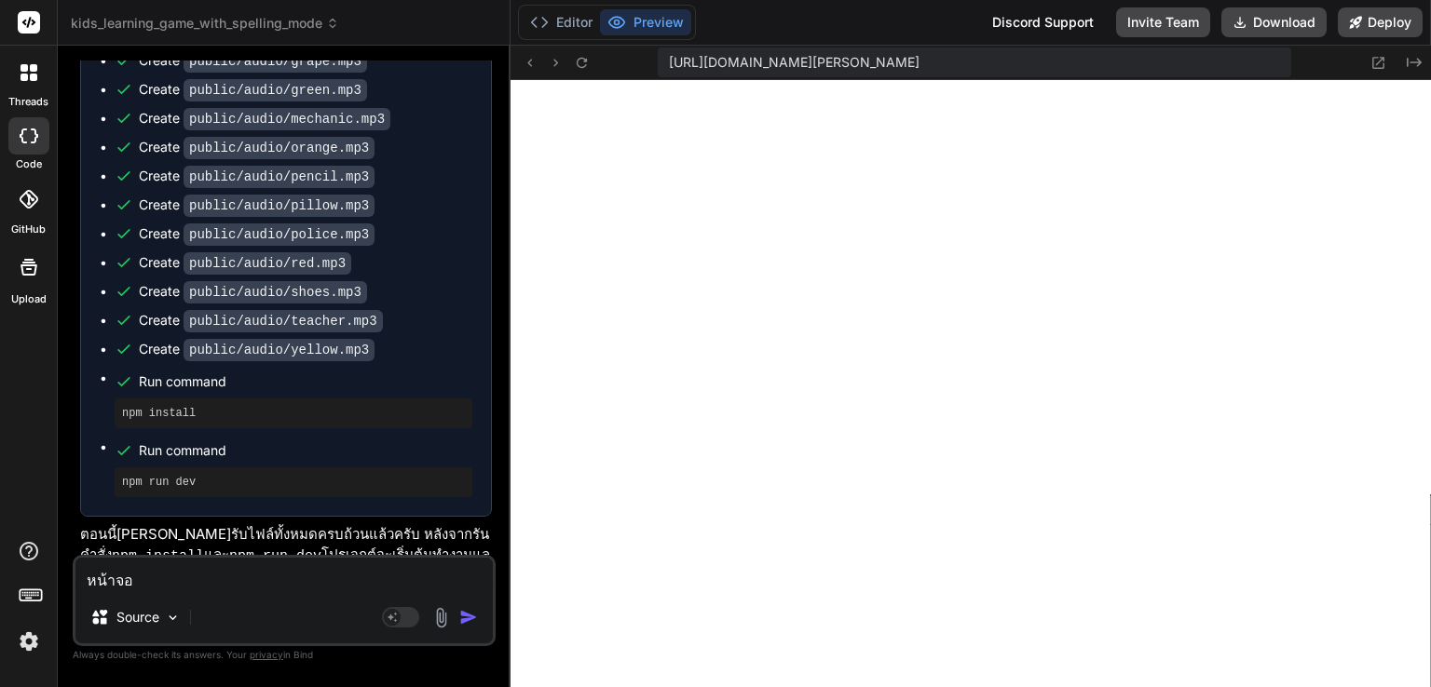
type textarea "x"
type textarea "หน้าจอเห"
type textarea "x"
type textarea "หน้าจอเห็"
type textarea "x"
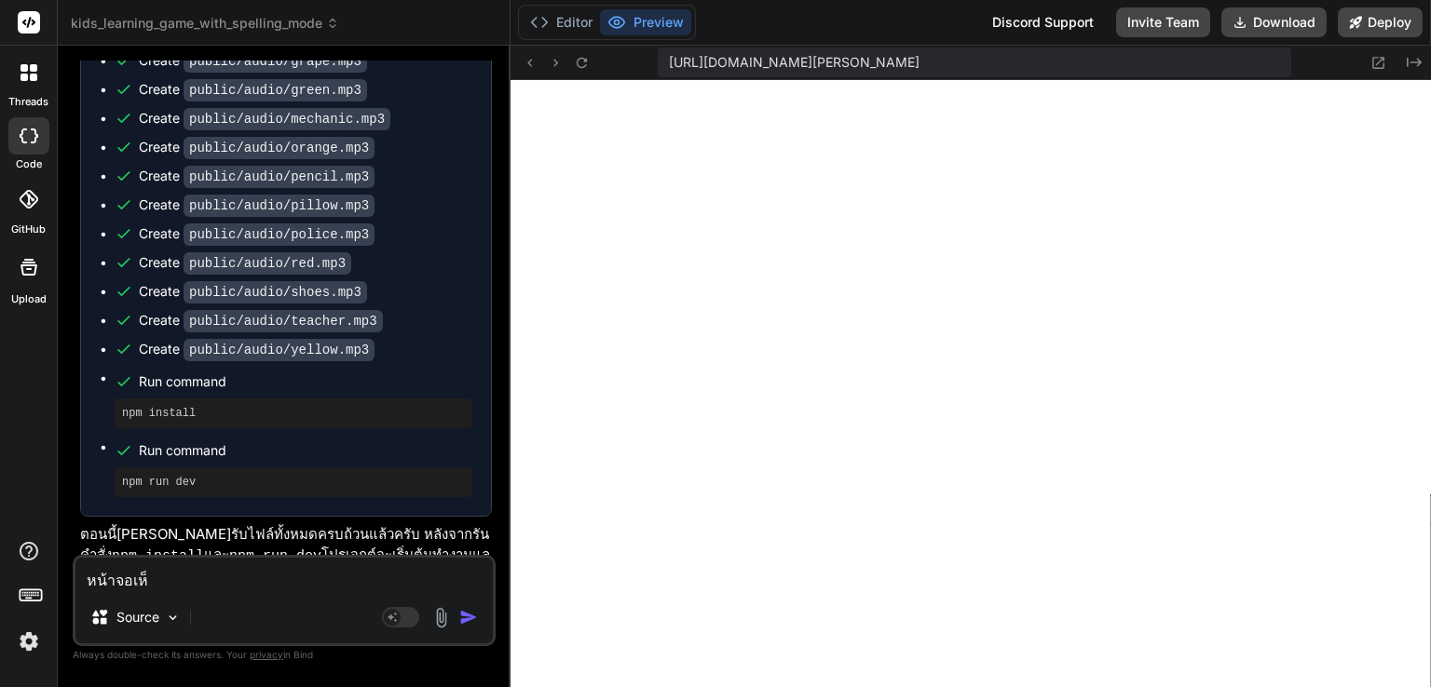
type textarea "หน้าจอเห็น"
type textarea "x"
type textarea "หน้าจอเห็น"
type textarea "x"
type textarea "หน้าจอเห็น d"
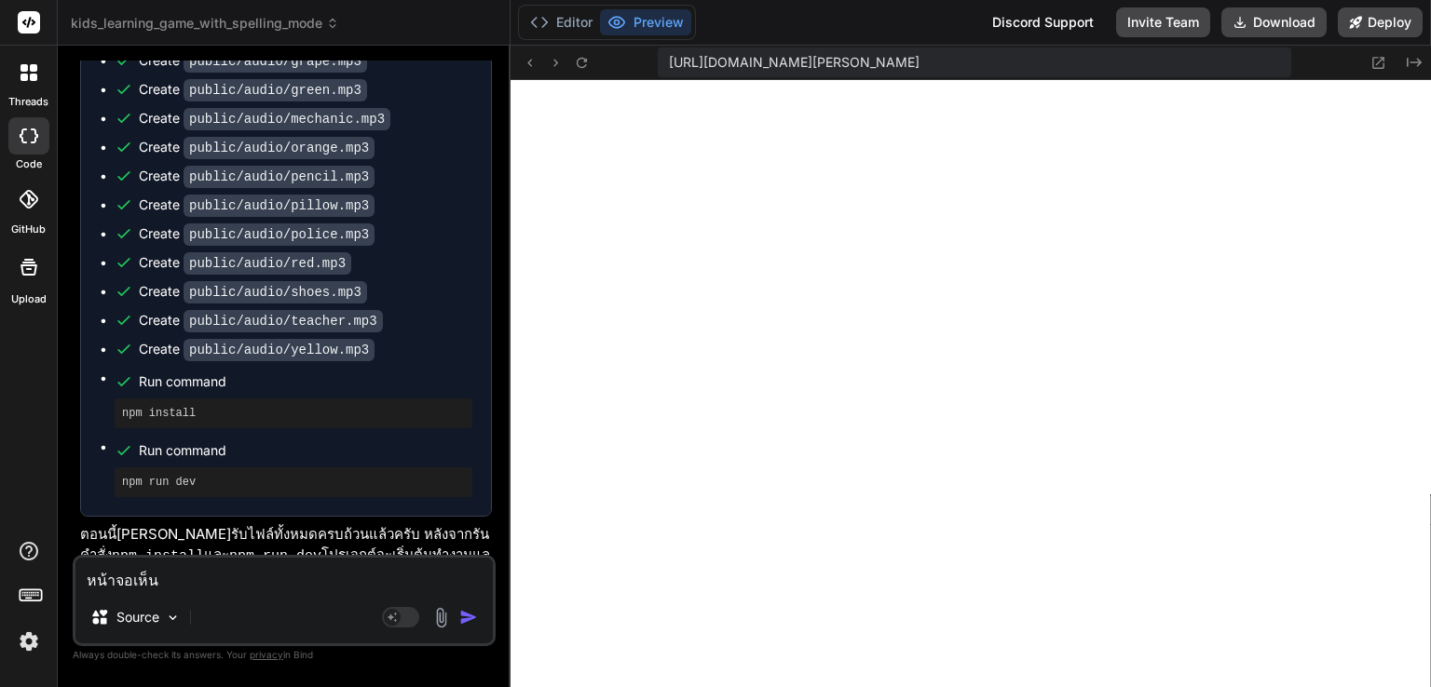
type textarea "x"
type textarea "หน้าจอเห็น di"
type textarea "x"
type textarea "หน้าจอเห็น div"
type textarea "x"
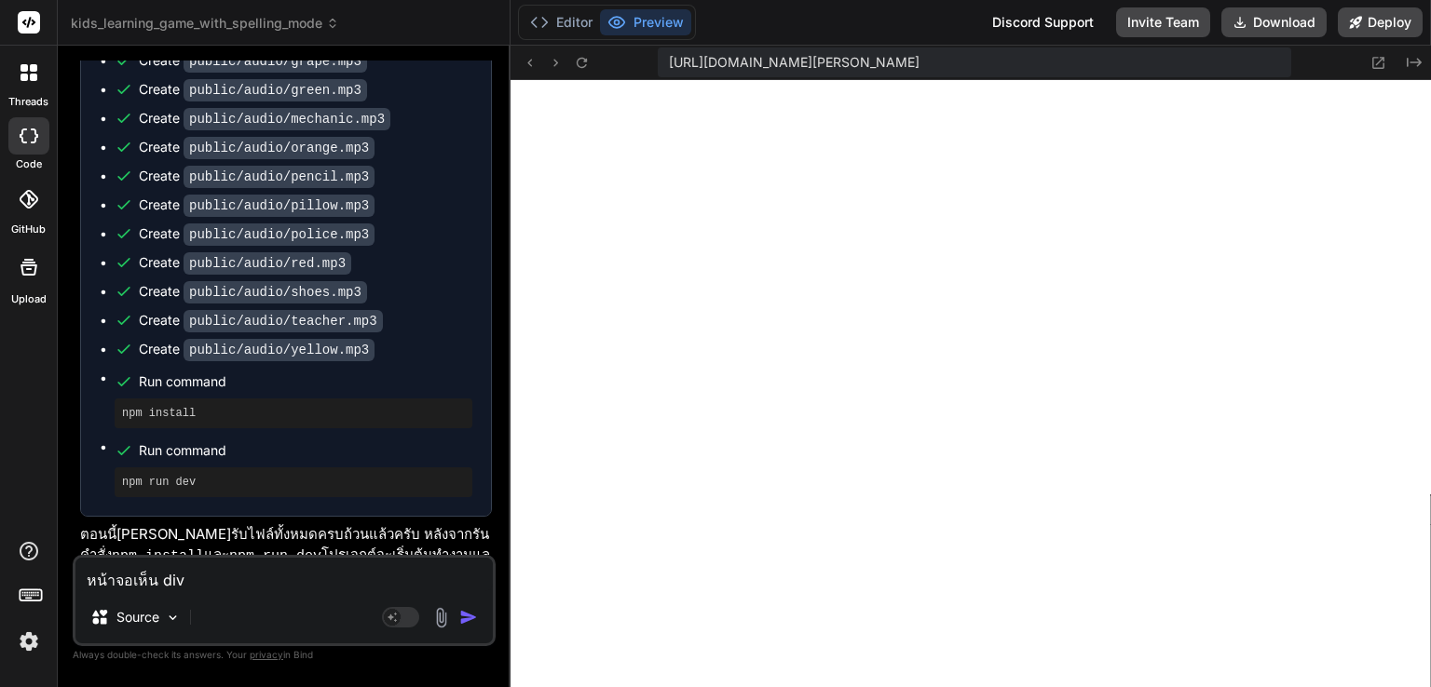
type textarea "หน้าจอเห็น div"
type textarea "x"
type textarea "หน้าจอเห็น div ข"
type textarea "x"
type textarea "หน้าจอเห็น div ขา"
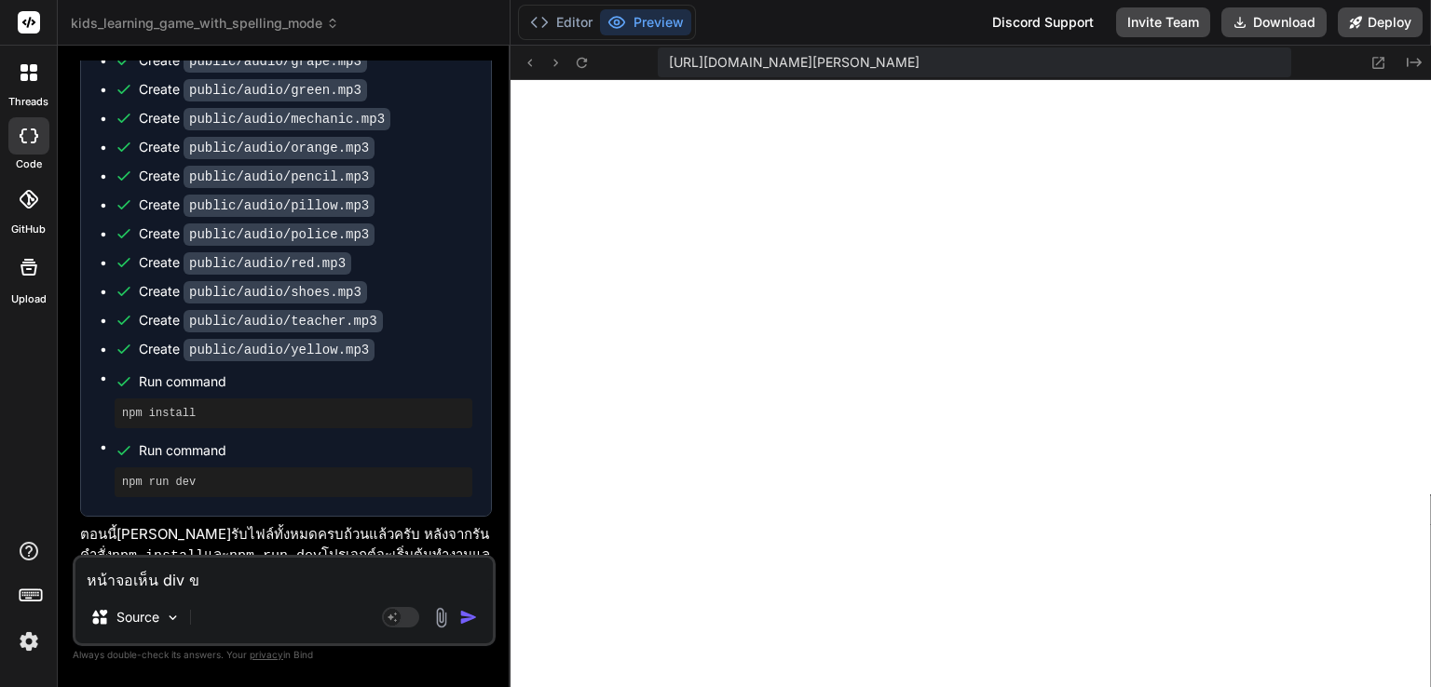
type textarea "x"
type textarea "หน้าจอเห็น div ขาว"
type textarea "x"
type textarea "หน้าจอเห็น div ขาวๆ"
type textarea "x"
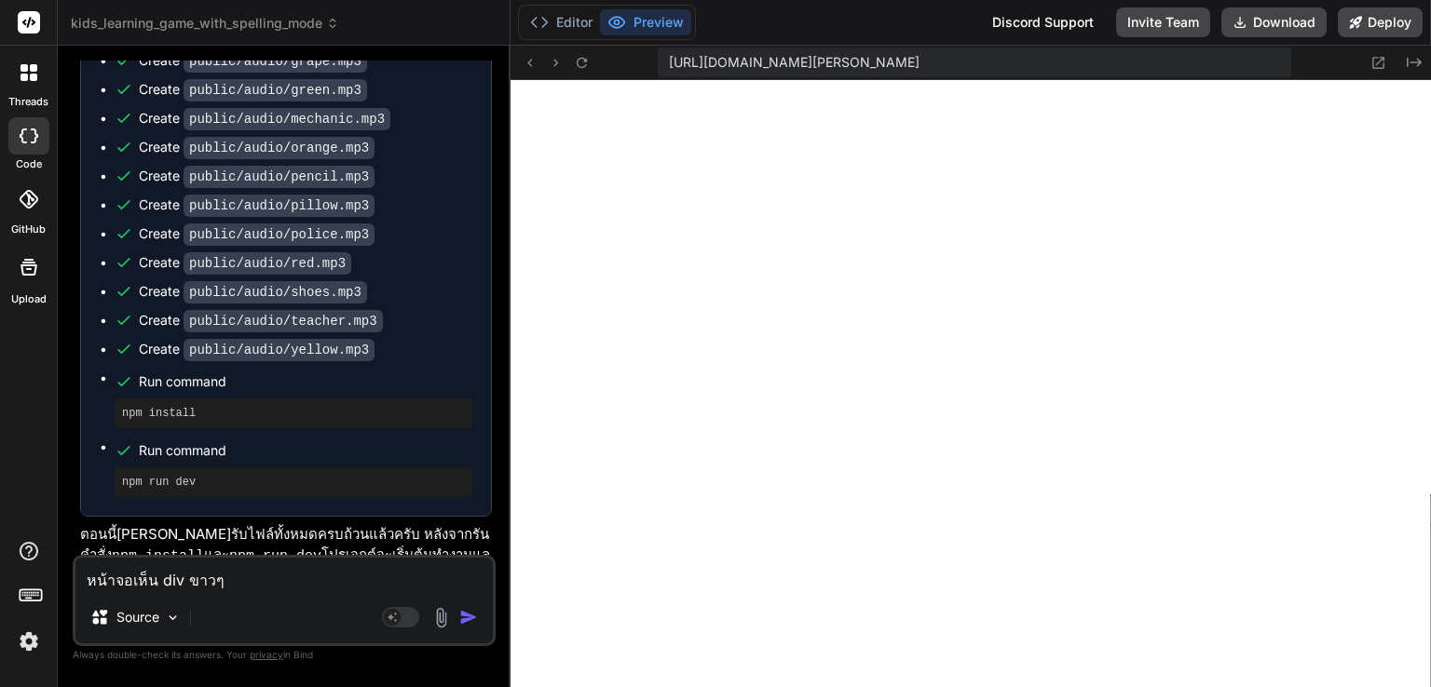
type textarea "หน้าจอเห็น div ขาวๆม"
type textarea "x"
type textarea "หน้าจอเห็น div ขาวๆมี"
type textarea "x"
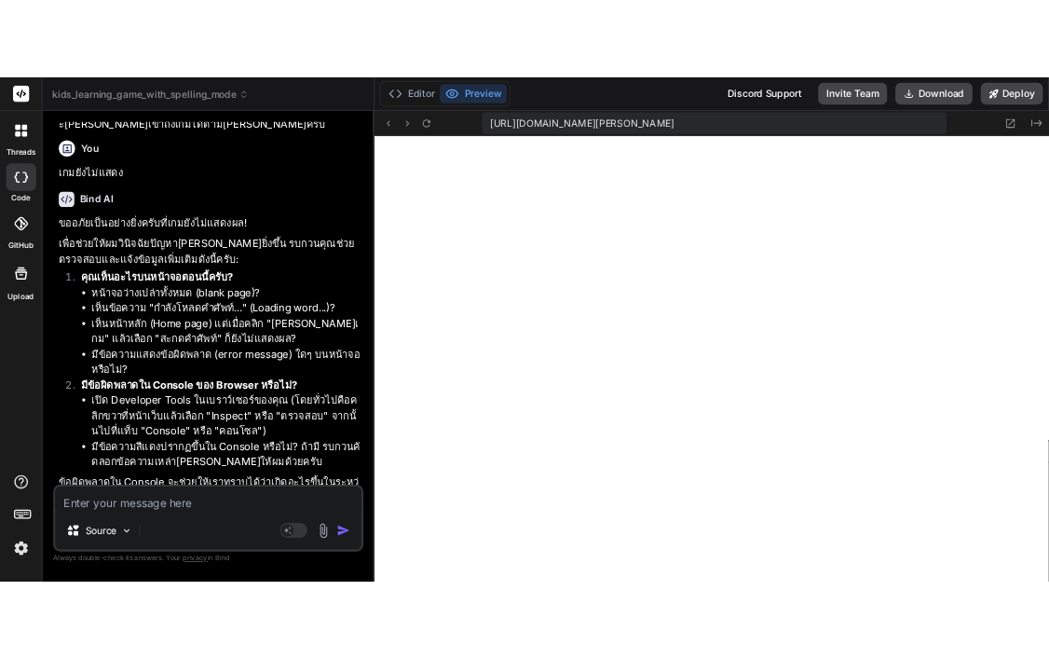
scroll to position [7214, 0]
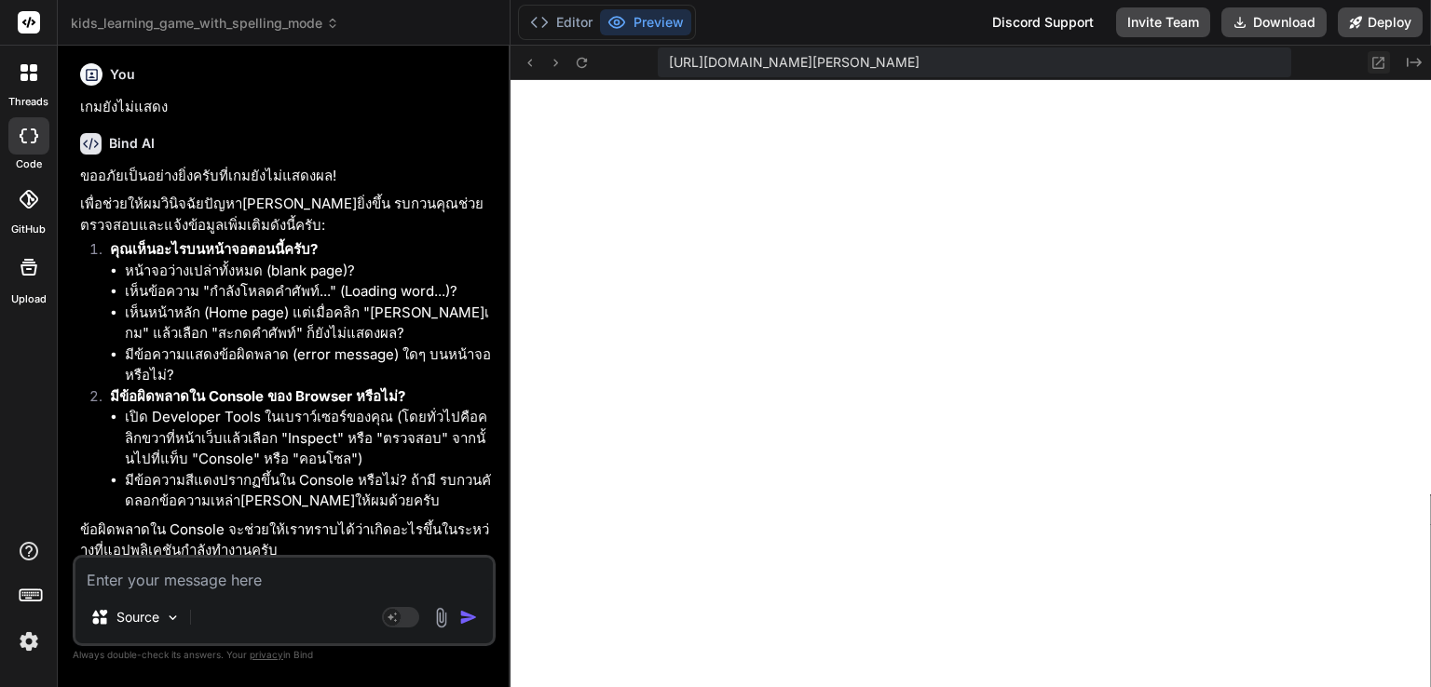
click at [1384, 61] on icon at bounding box center [1378, 63] width 16 height 16
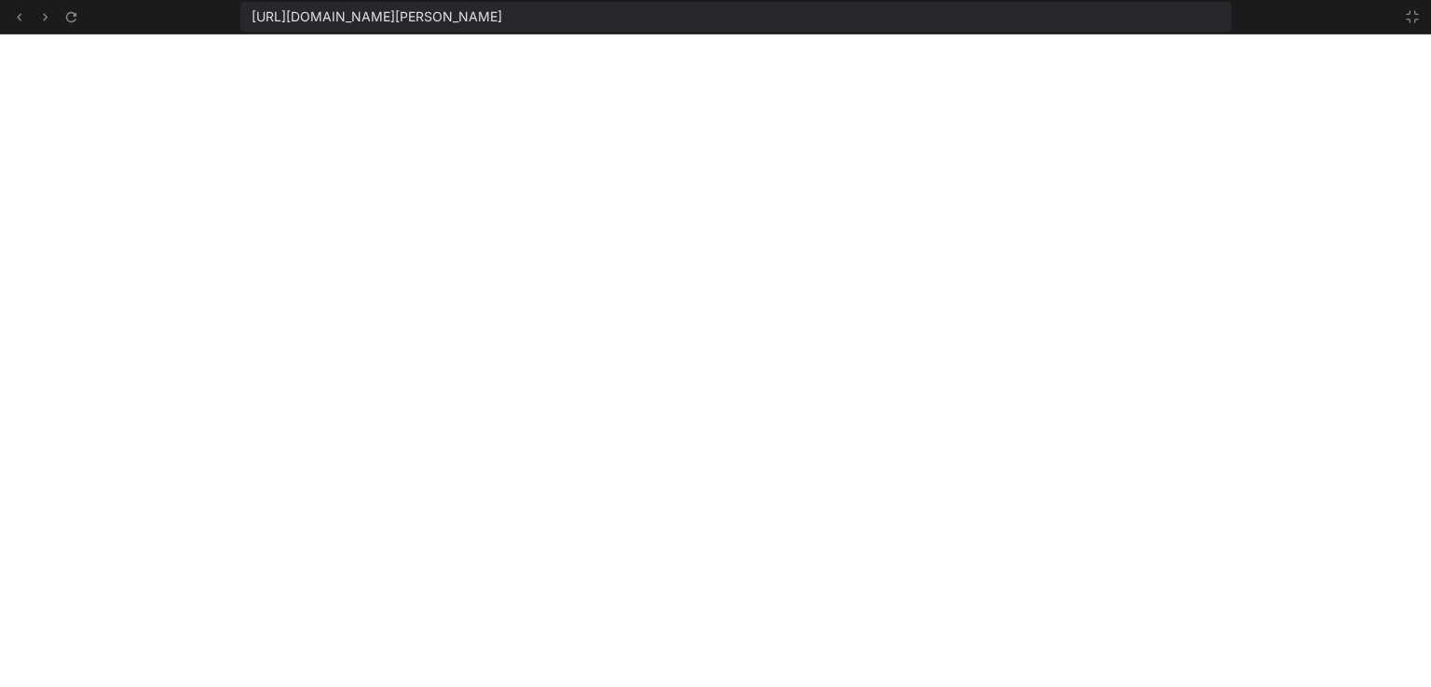
scroll to position [3130, 0]
click at [1414, 19] on icon at bounding box center [1412, 16] width 15 height 15
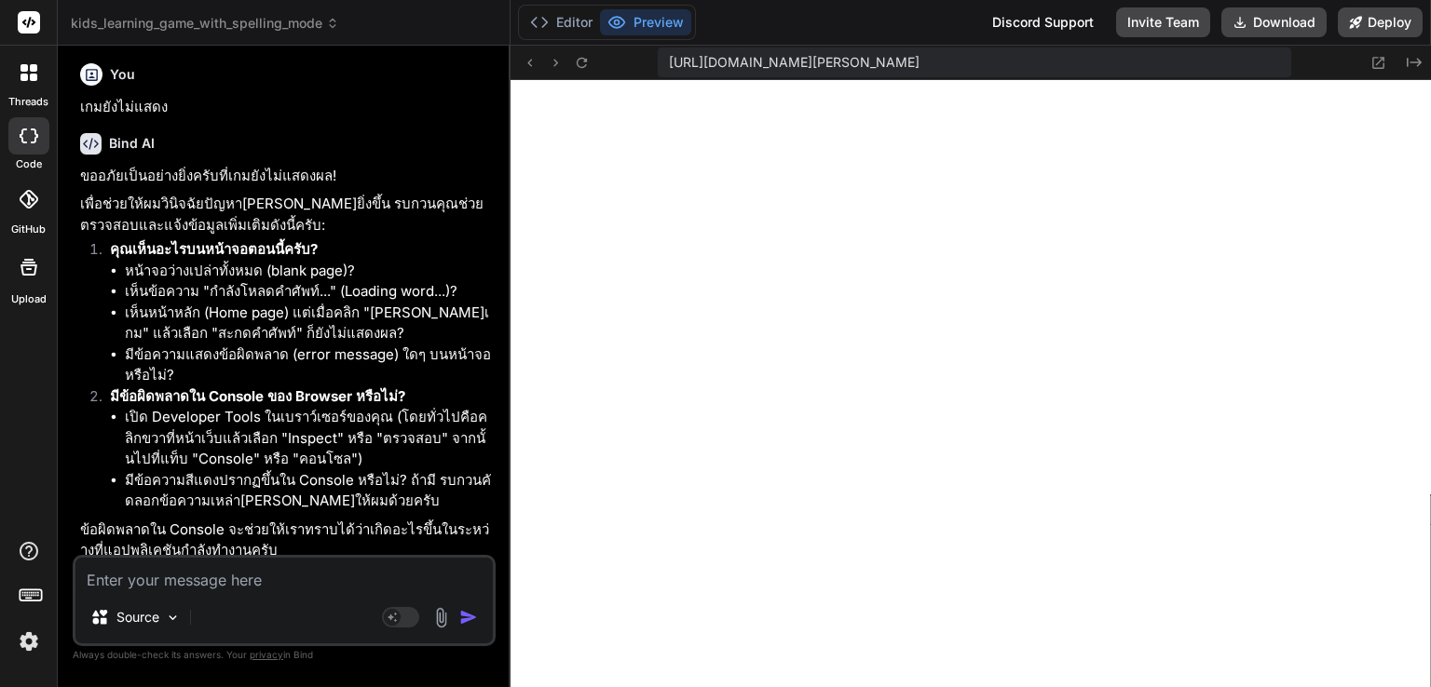
click at [170, 580] on textarea at bounding box center [283, 575] width 417 height 34
paste textarea "Failed to load resource: net::ERR_BLOCKED_BY_RESPONSE.NotSameOriginAfterDefault…"
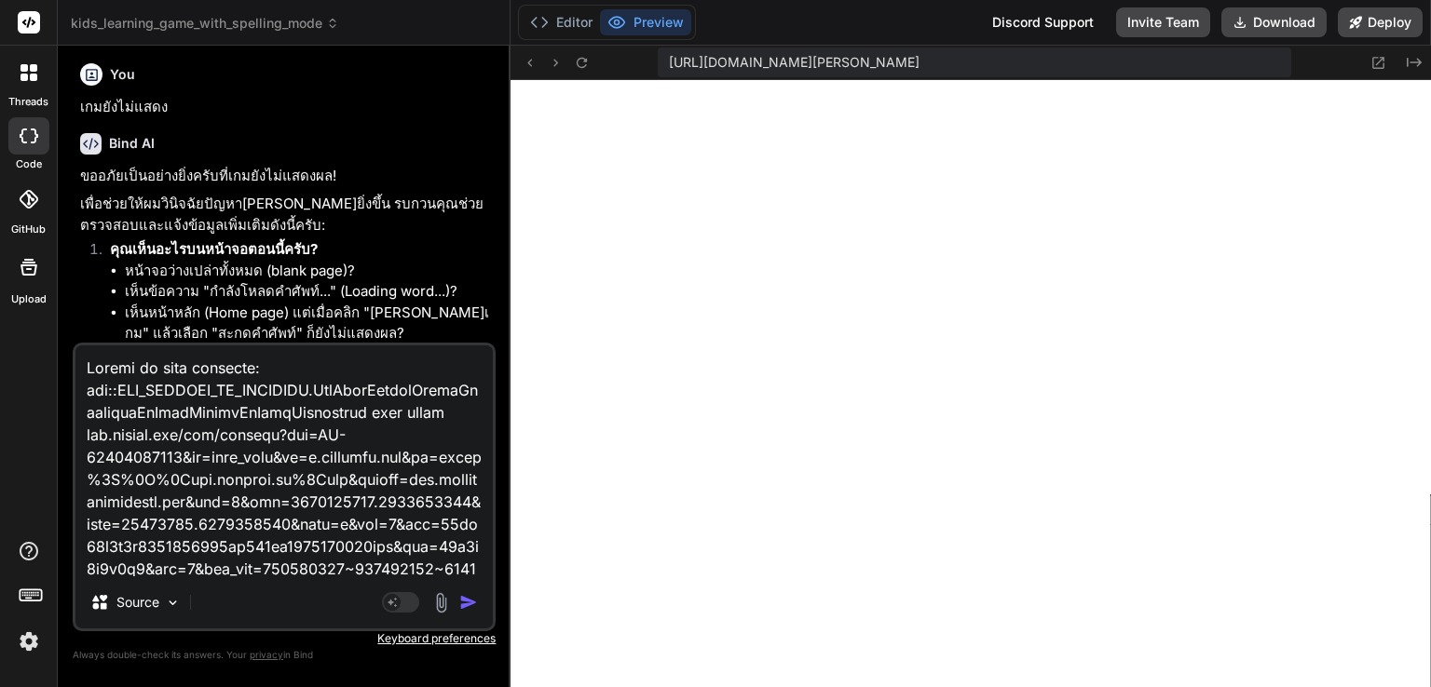
scroll to position [27456, 0]
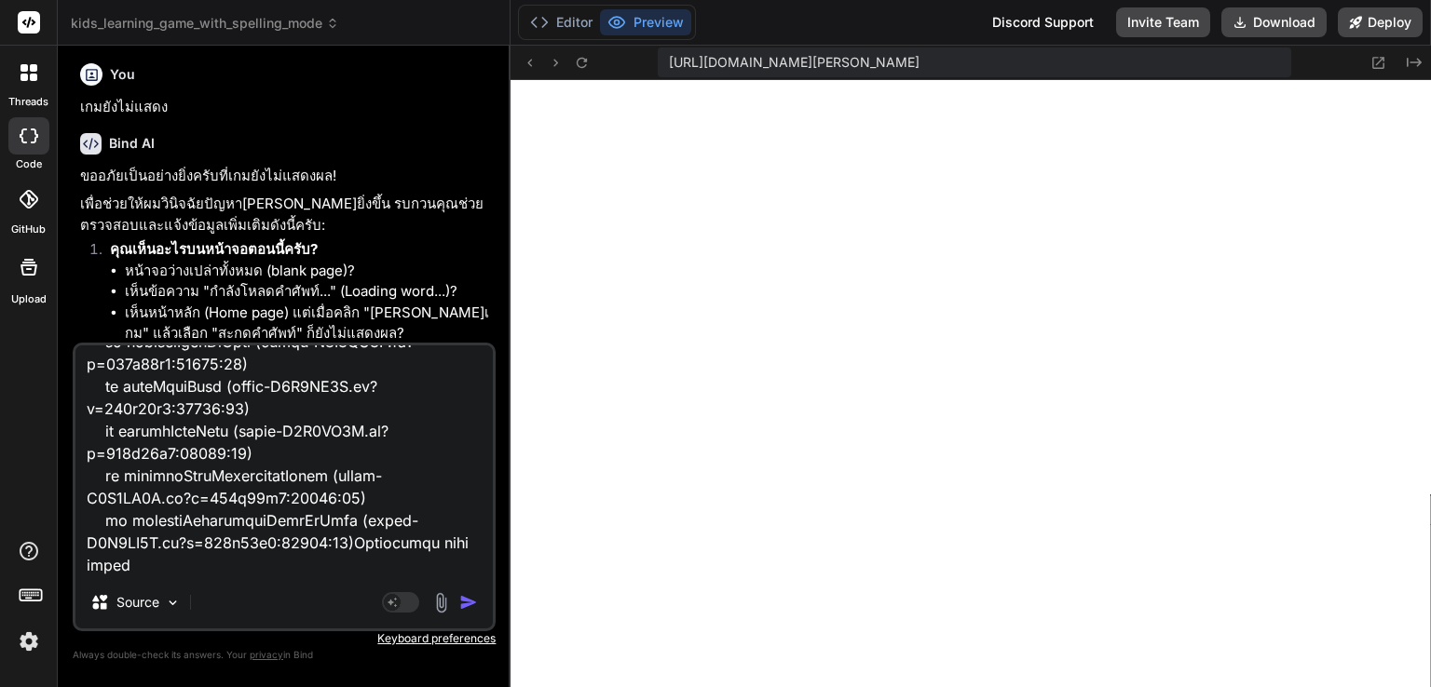
click at [473, 601] on img "button" at bounding box center [468, 602] width 19 height 19
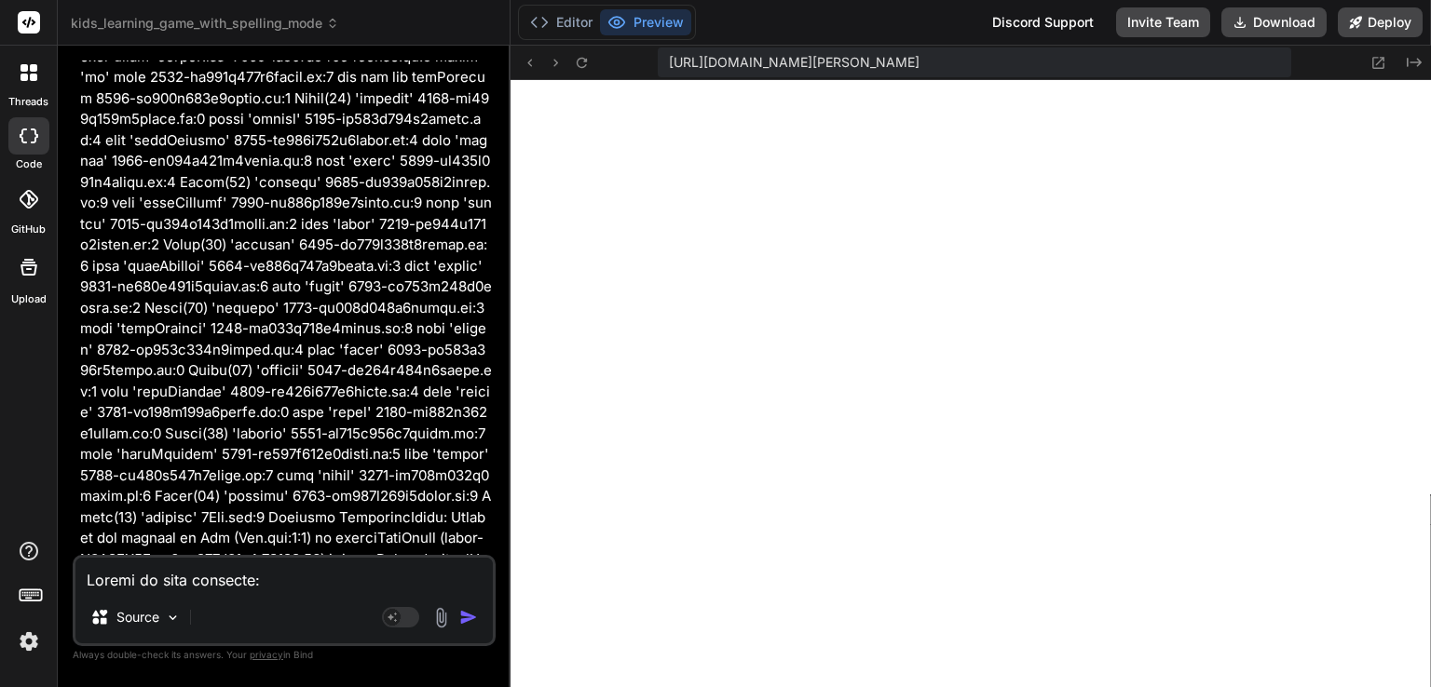
scroll to position [25201, 0]
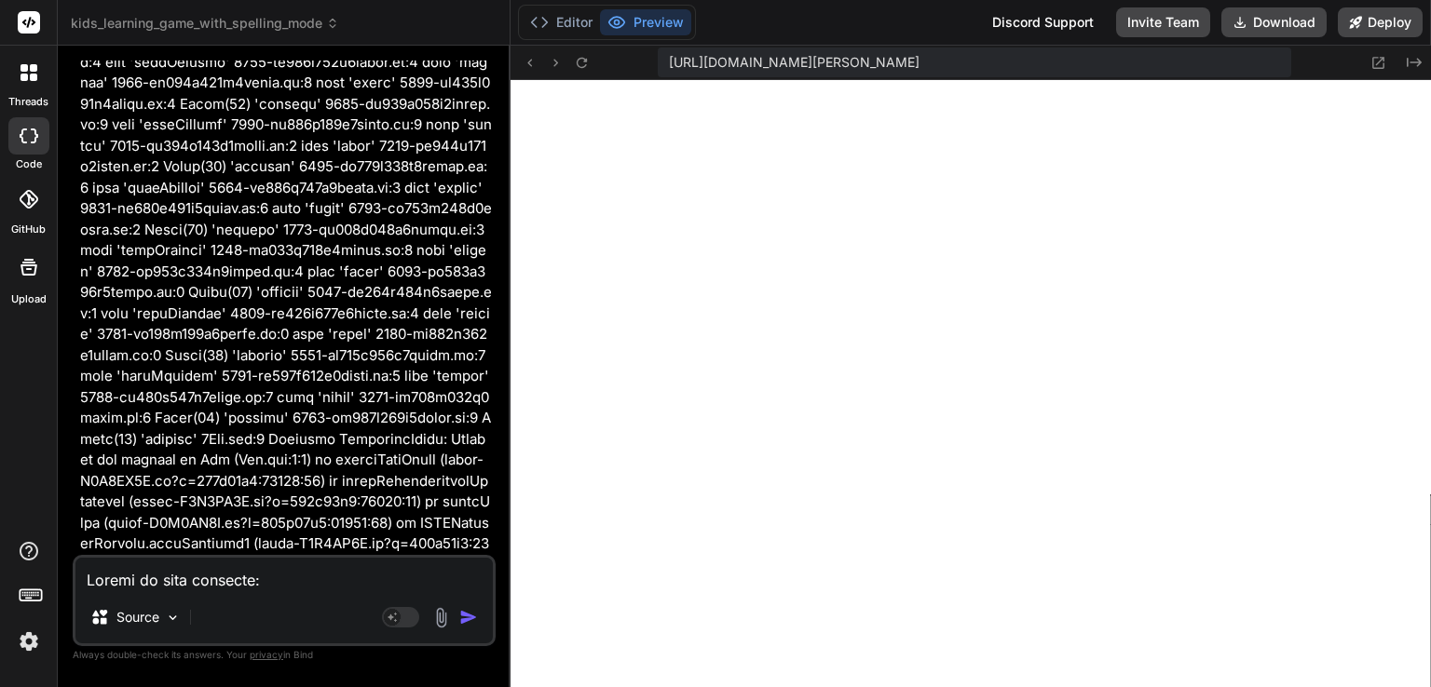
click at [290, 572] on textarea at bounding box center [283, 575] width 417 height 34
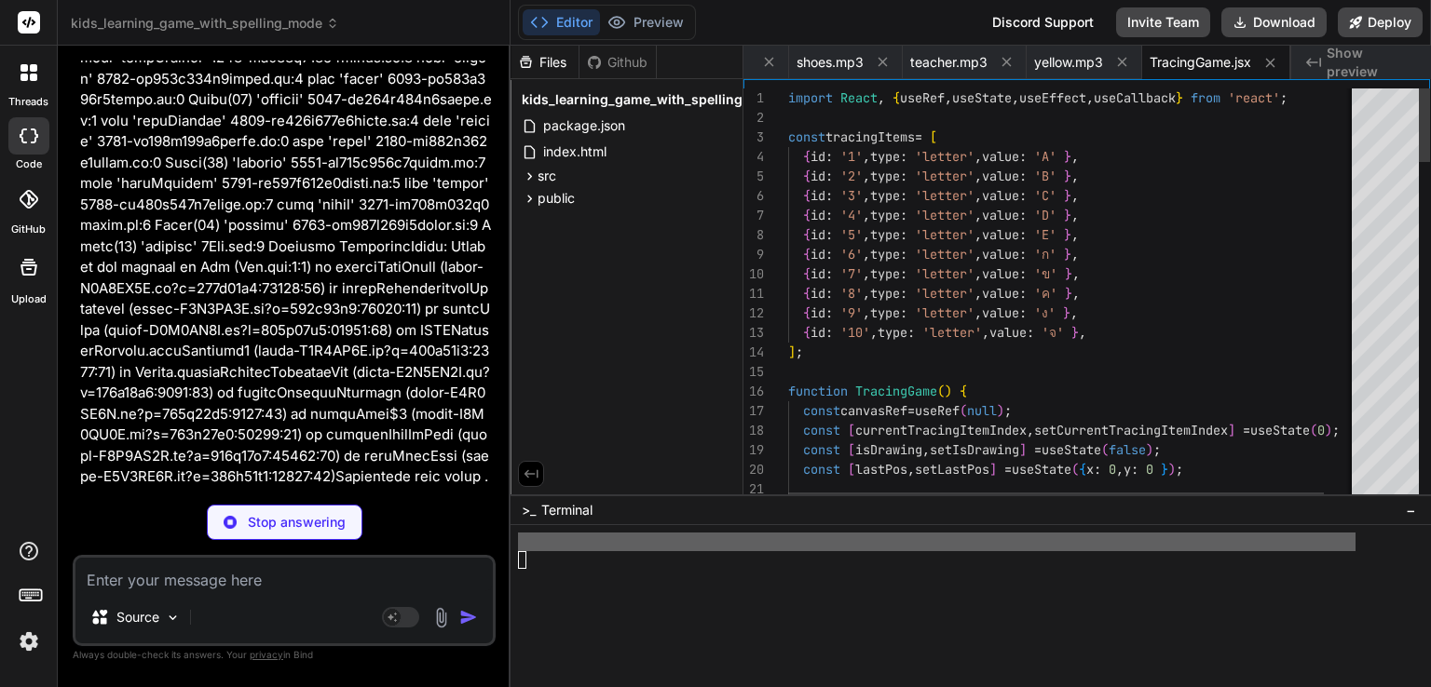
scroll to position [4972, 0]
click at [1264, 27] on button "Download" at bounding box center [1273, 22] width 105 height 30
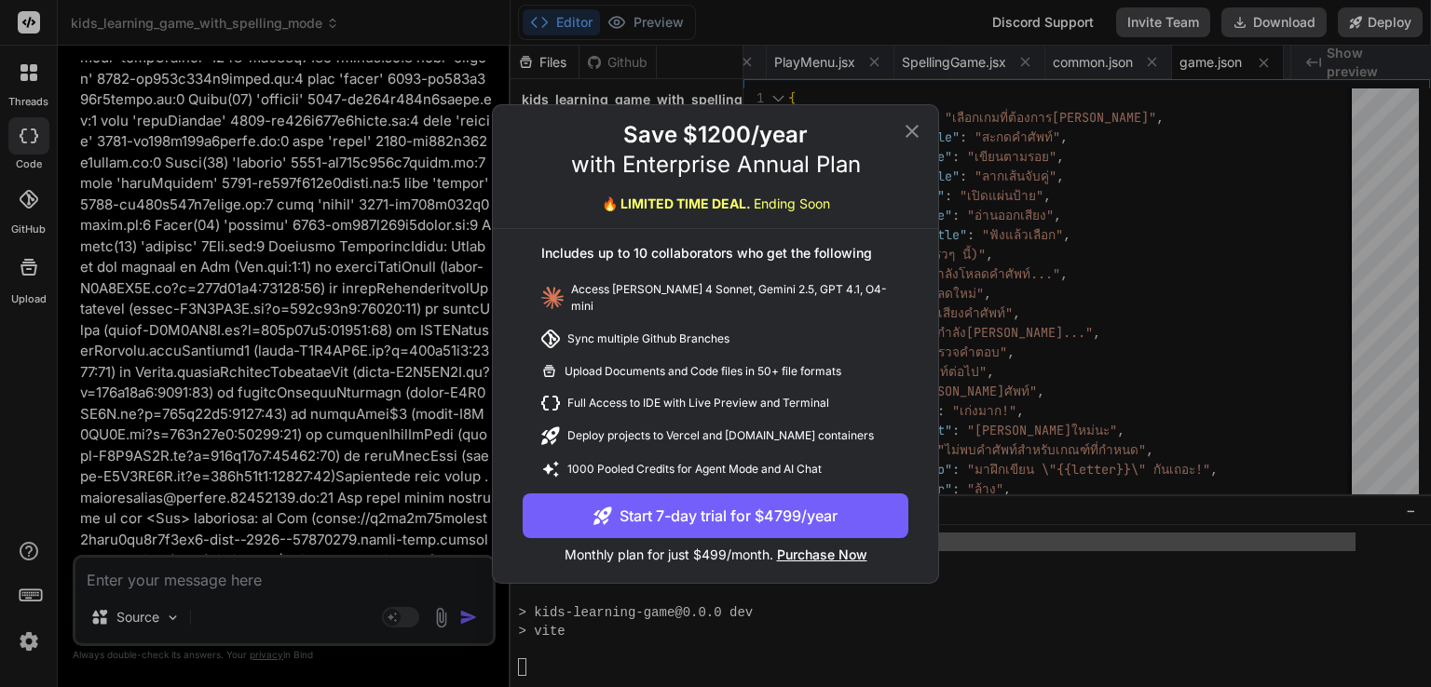
scroll to position [5168, 0]
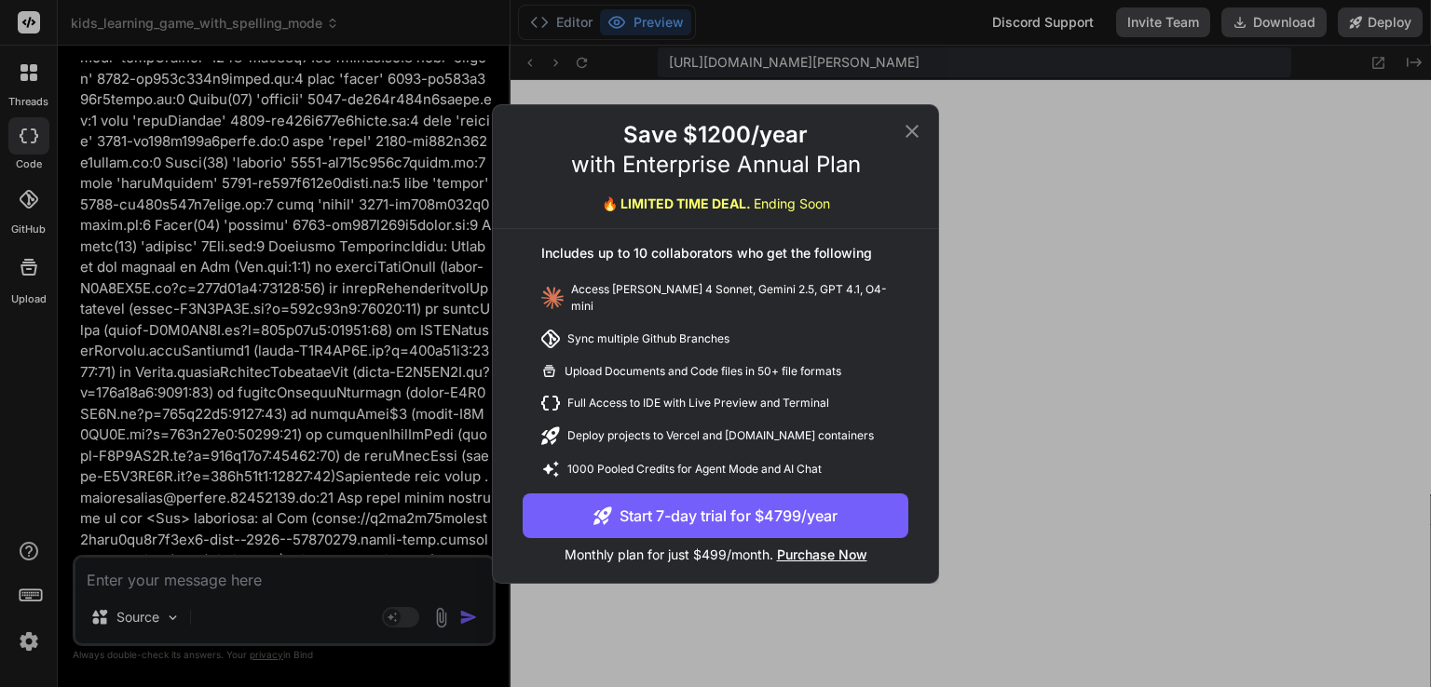
click at [907, 136] on icon at bounding box center [912, 131] width 22 height 22
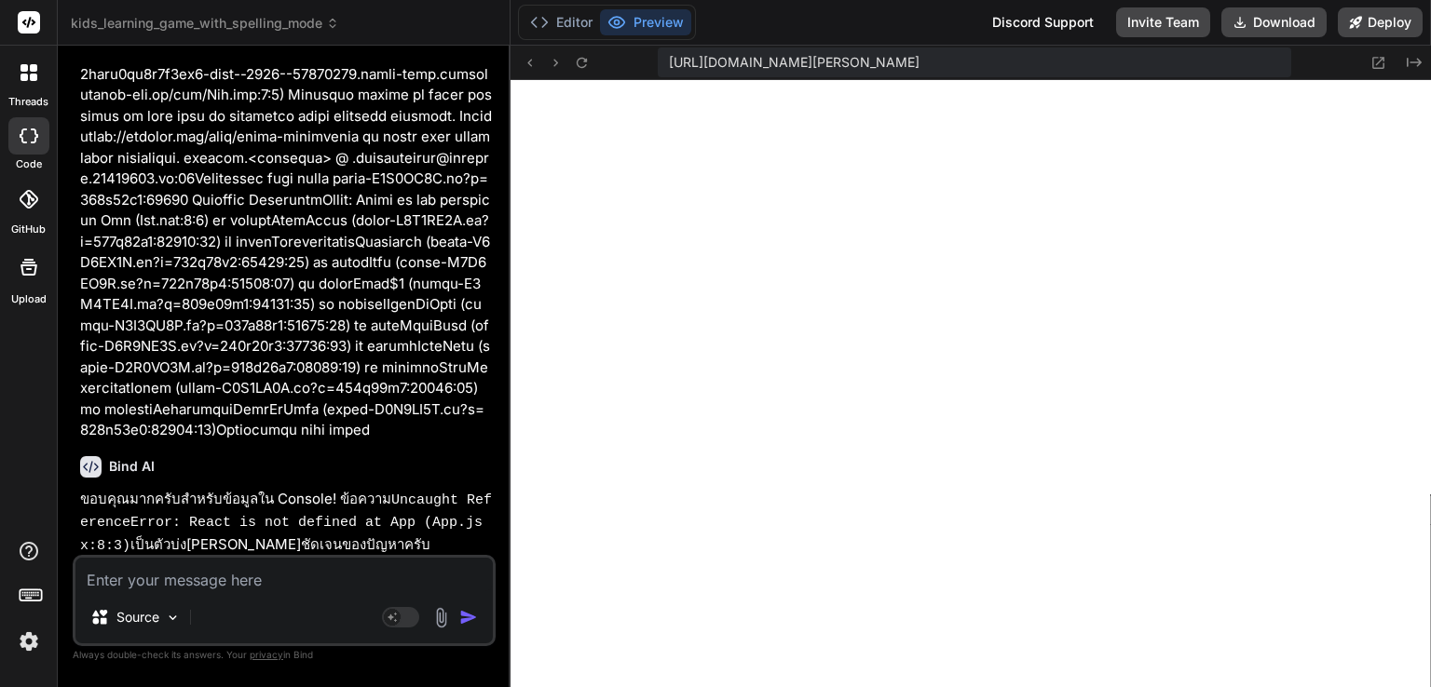
scroll to position [25935, 0]
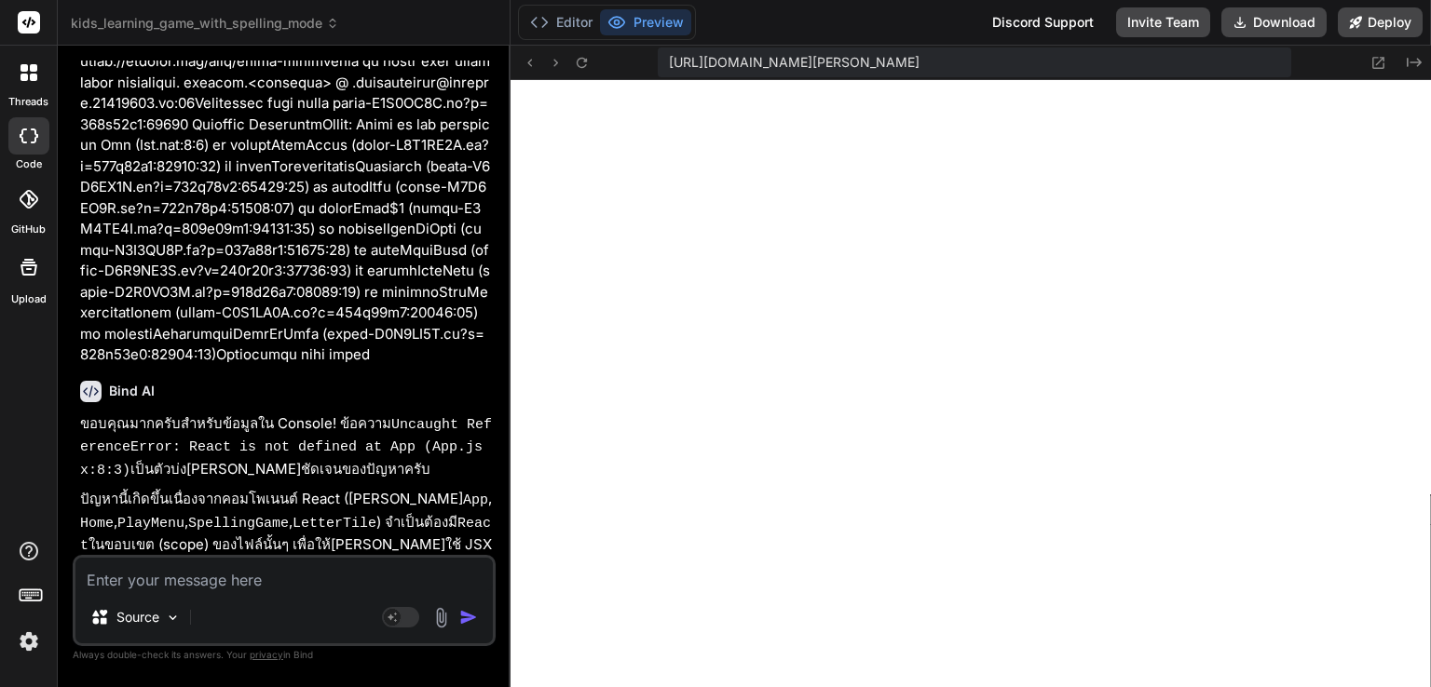
click at [283, 578] on textarea at bounding box center [283, 575] width 417 height 34
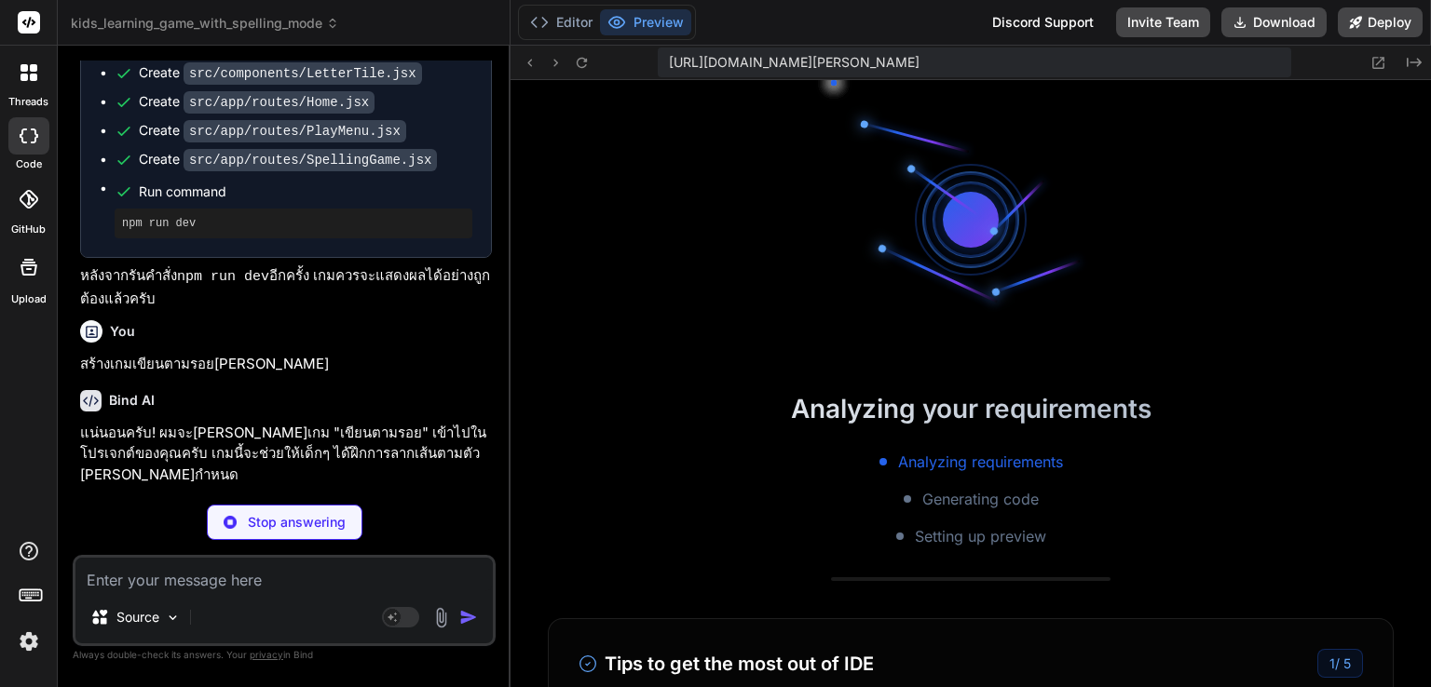
scroll to position [5455, 0]
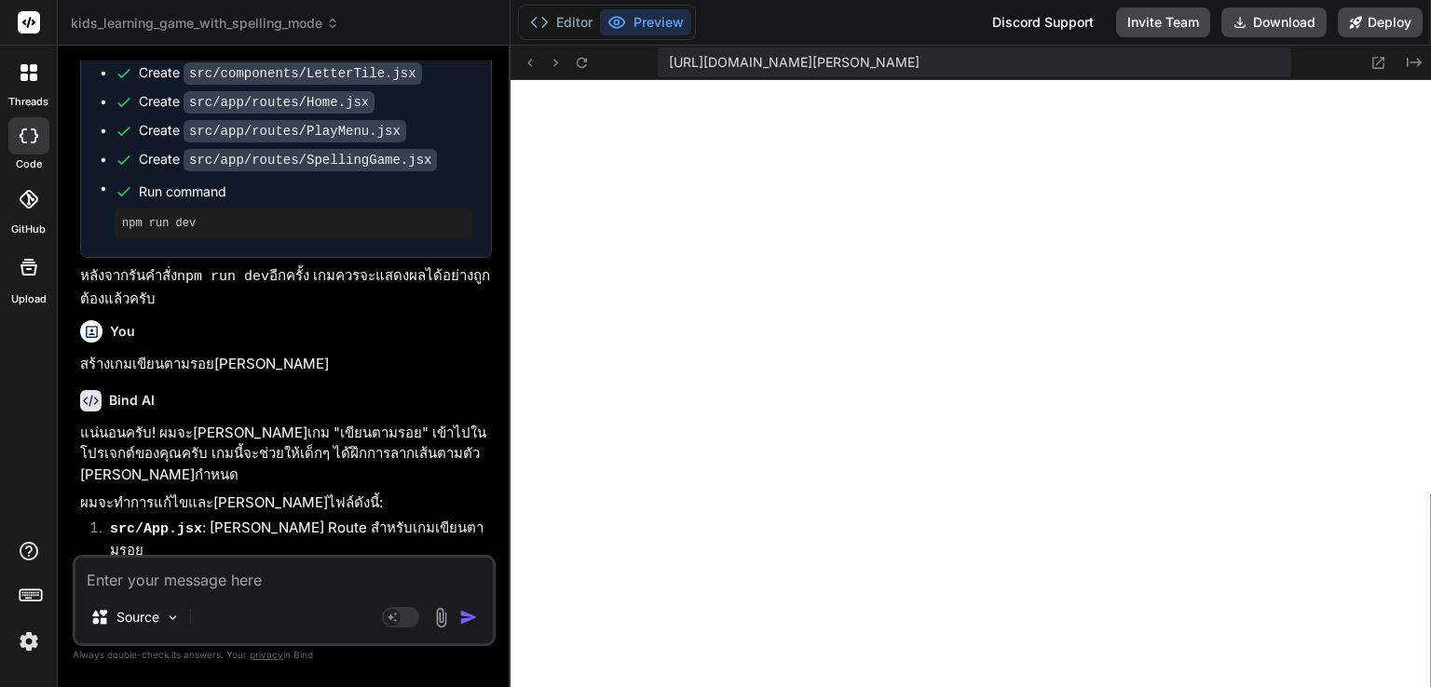
click at [242, 585] on textarea at bounding box center [283, 575] width 417 height 34
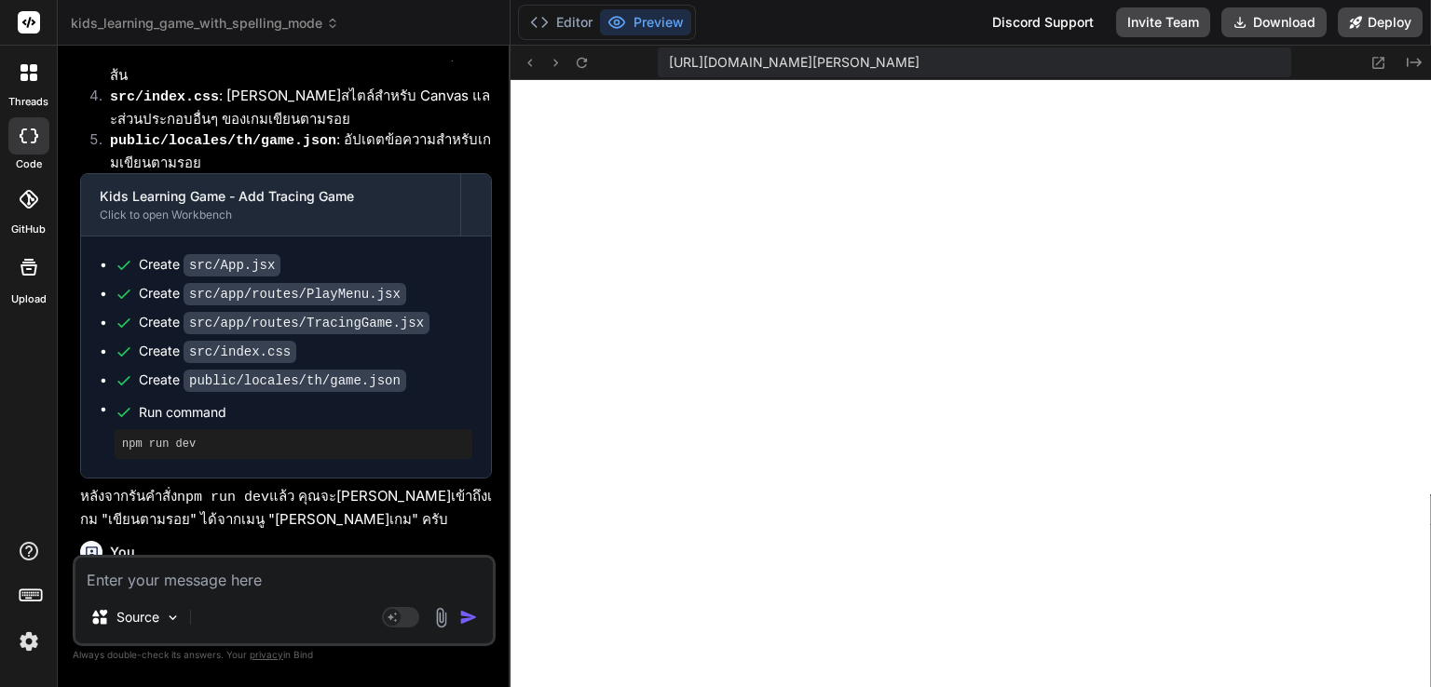
scroll to position [27045, 0]
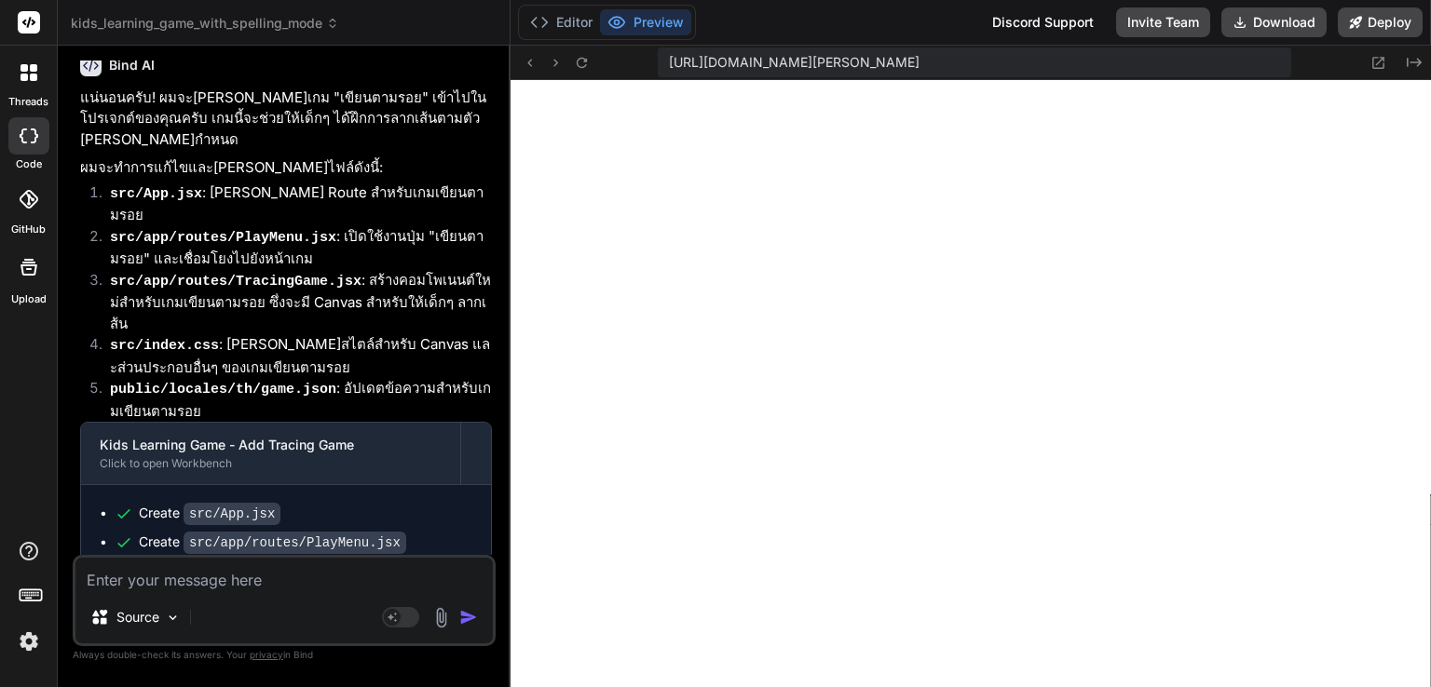
click at [277, 576] on textarea at bounding box center [283, 575] width 417 height 34
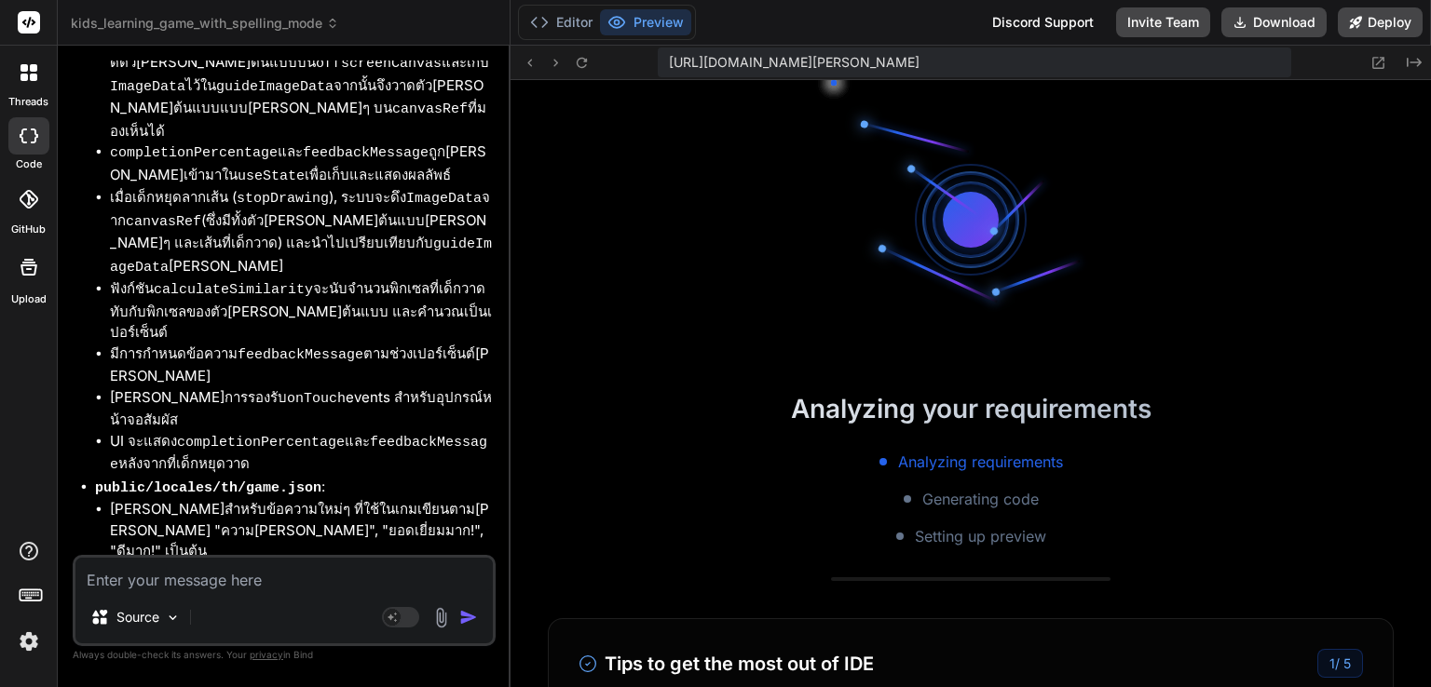
scroll to position [7440, 0]
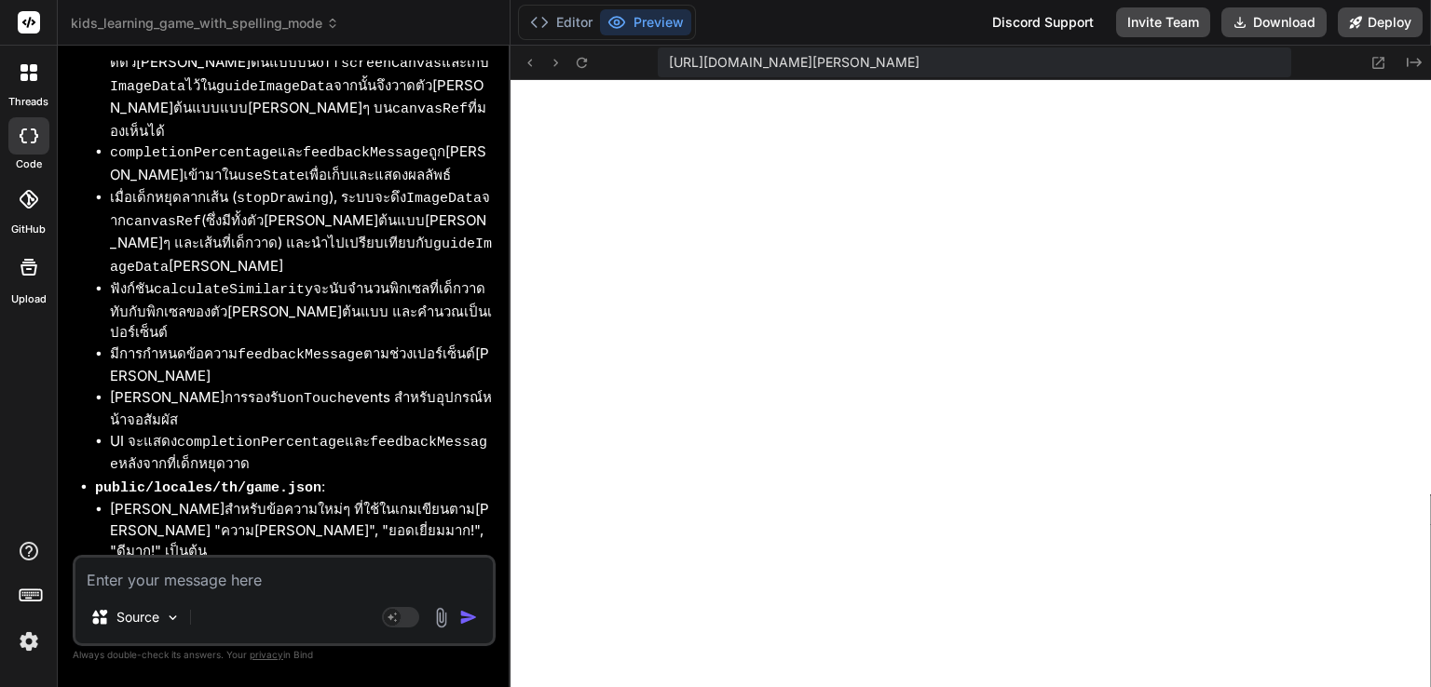
click at [238, 582] on textarea at bounding box center [283, 575] width 417 height 34
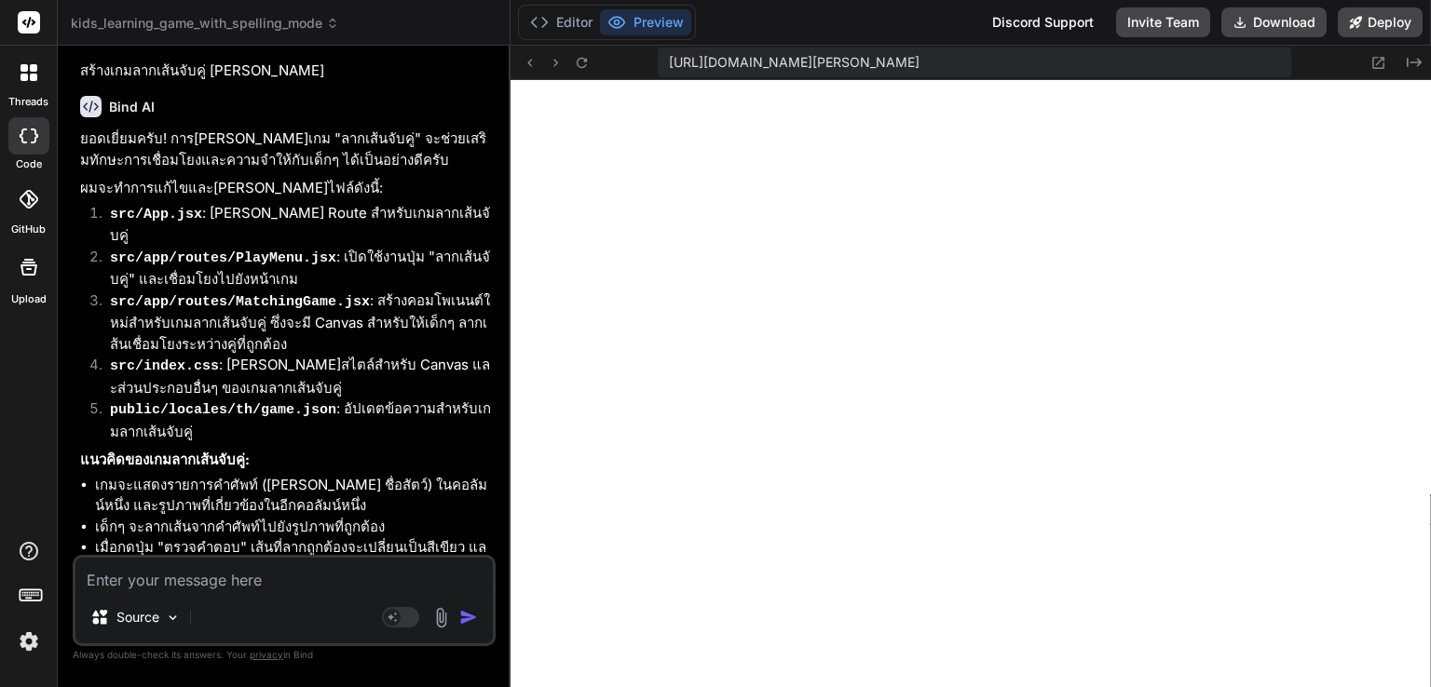
scroll to position [30317, 0]
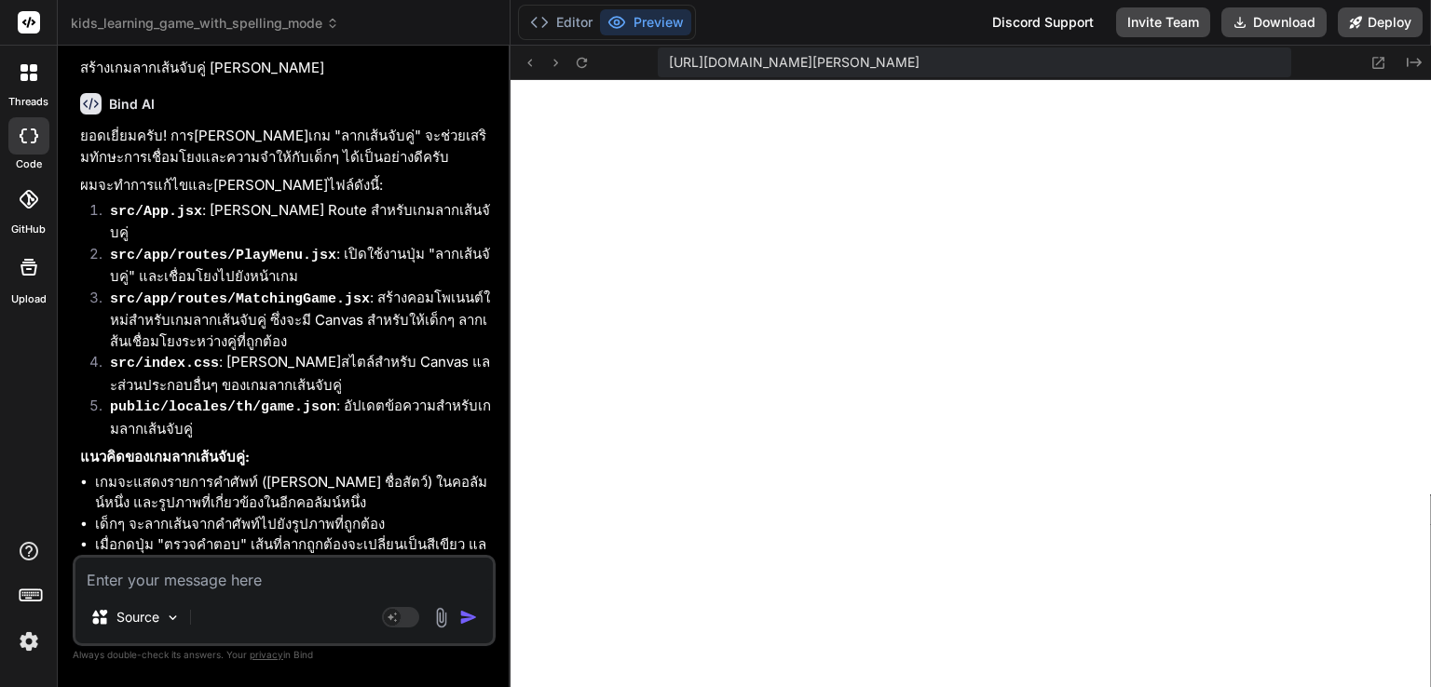
paste textarea "[plugin:vite:esbuild] Transform failed with 1 error: /home/u3uk0f35zsjjbn9cprh6…"
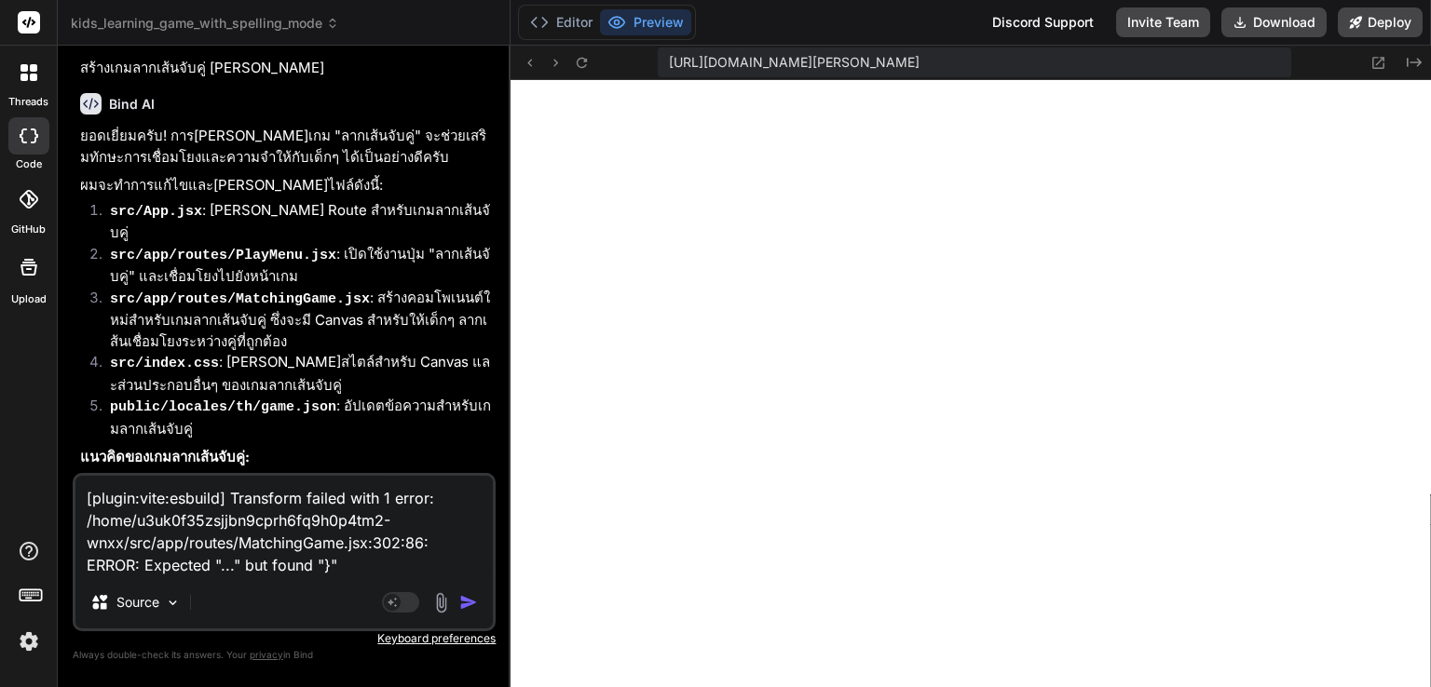
click at [466, 604] on img "button" at bounding box center [468, 602] width 19 height 19
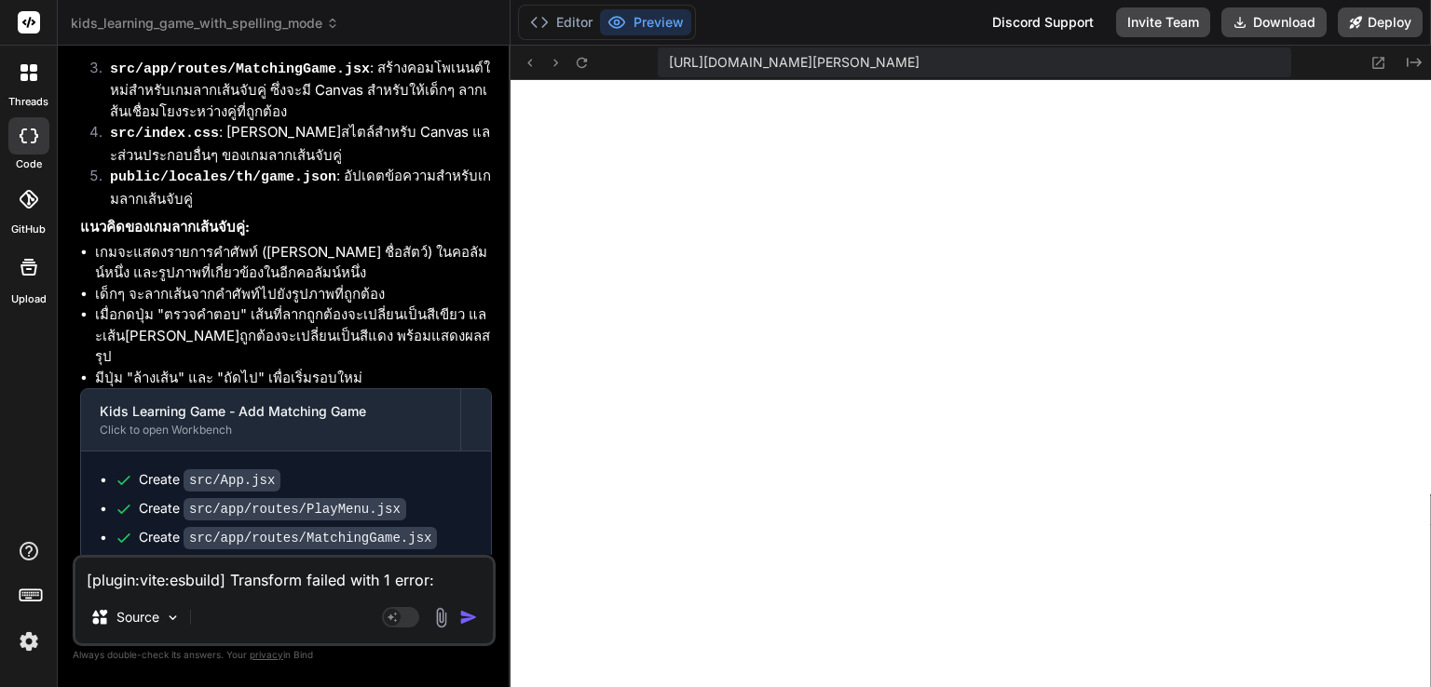
scroll to position [30551, 0]
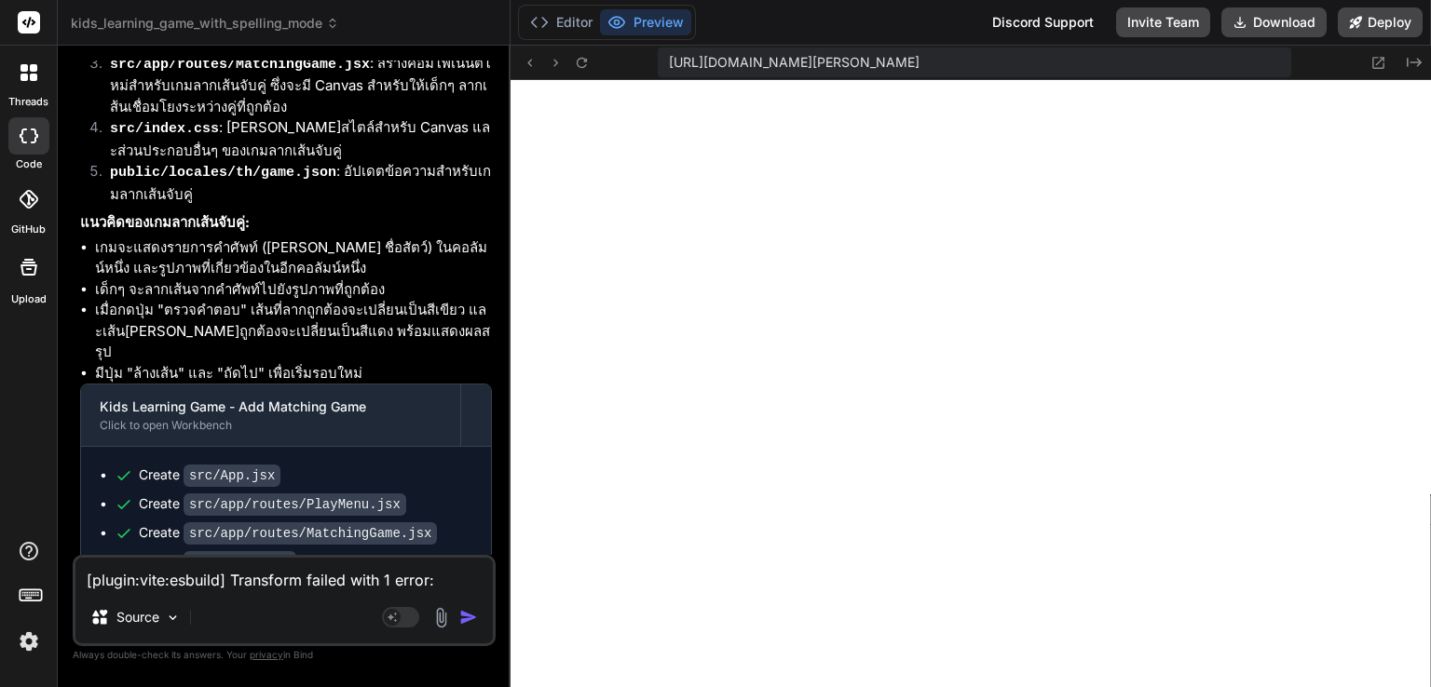
paste textarea "/home/u3uk0f35zsjjbn9cprh6fq9h0p4tm2-wnxx/src/app/routes/MatchingGame.jsx:302:8…"
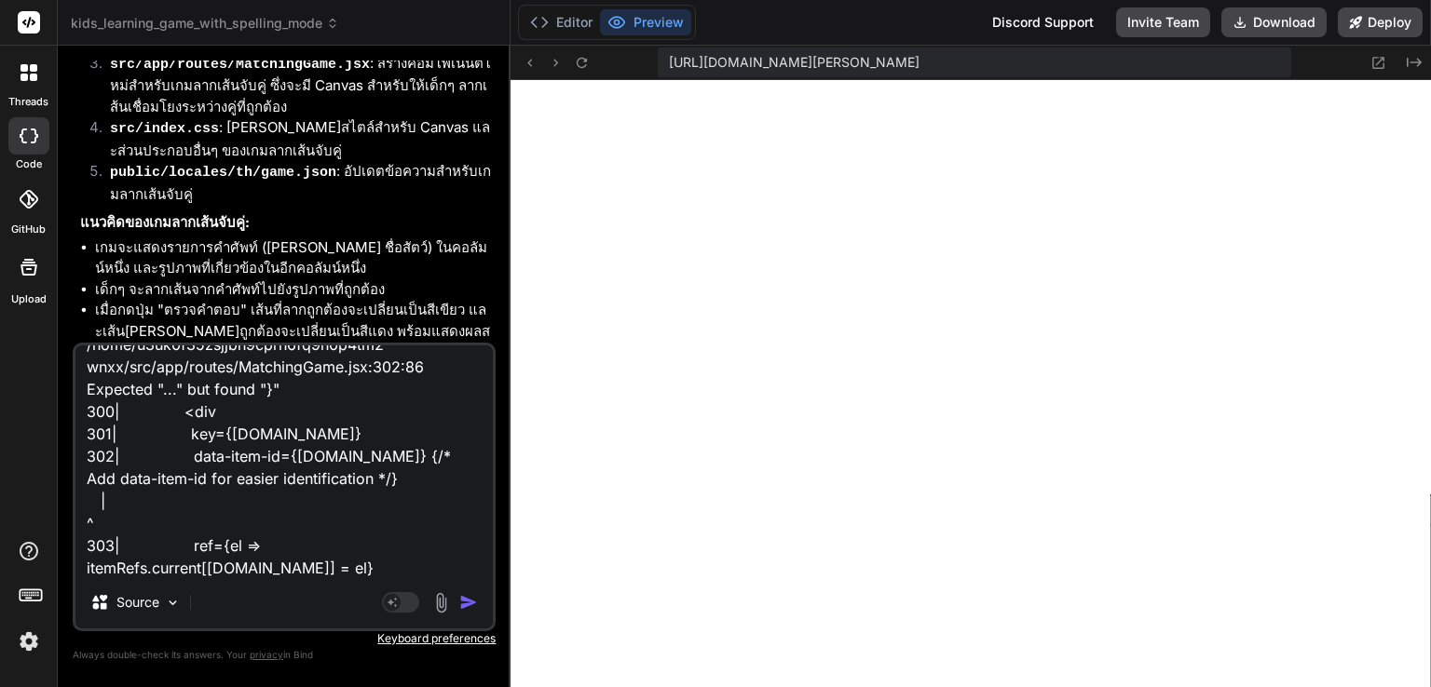
click at [478, 603] on img "button" at bounding box center [468, 602] width 19 height 19
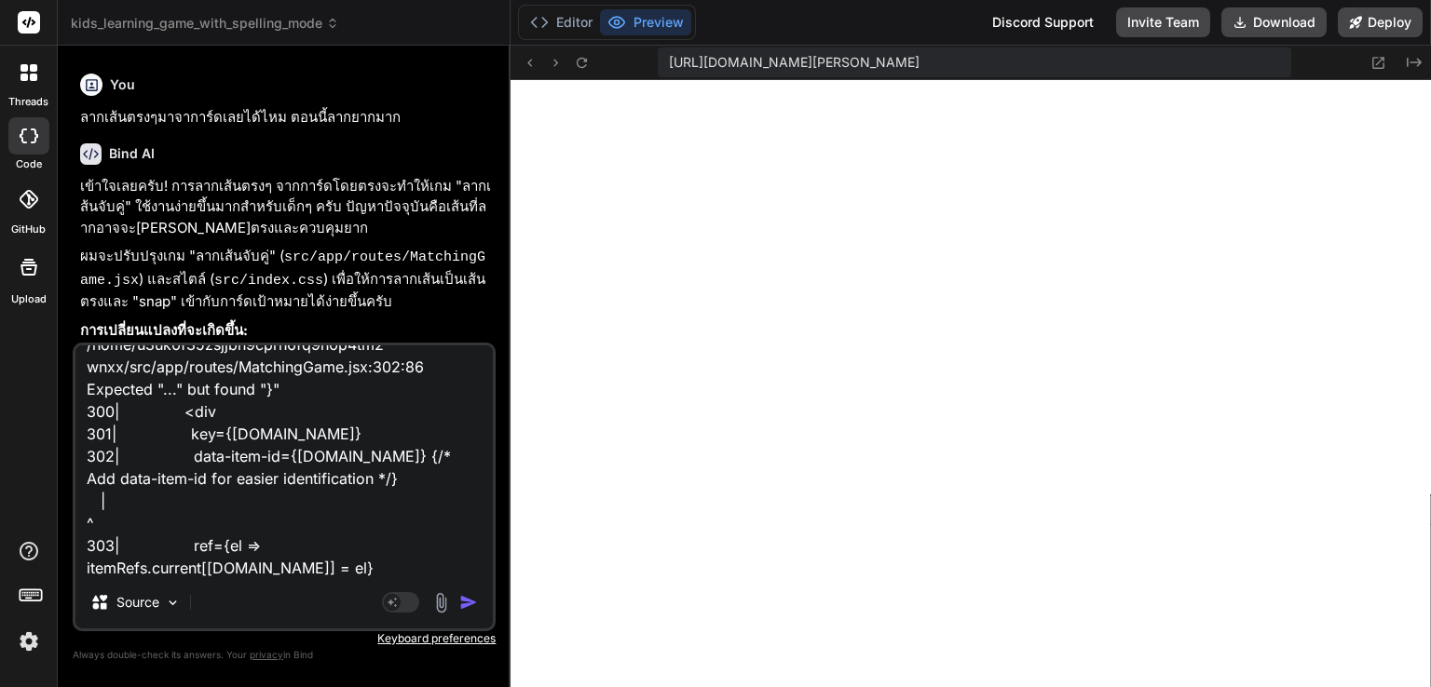
scroll to position [31276, 0]
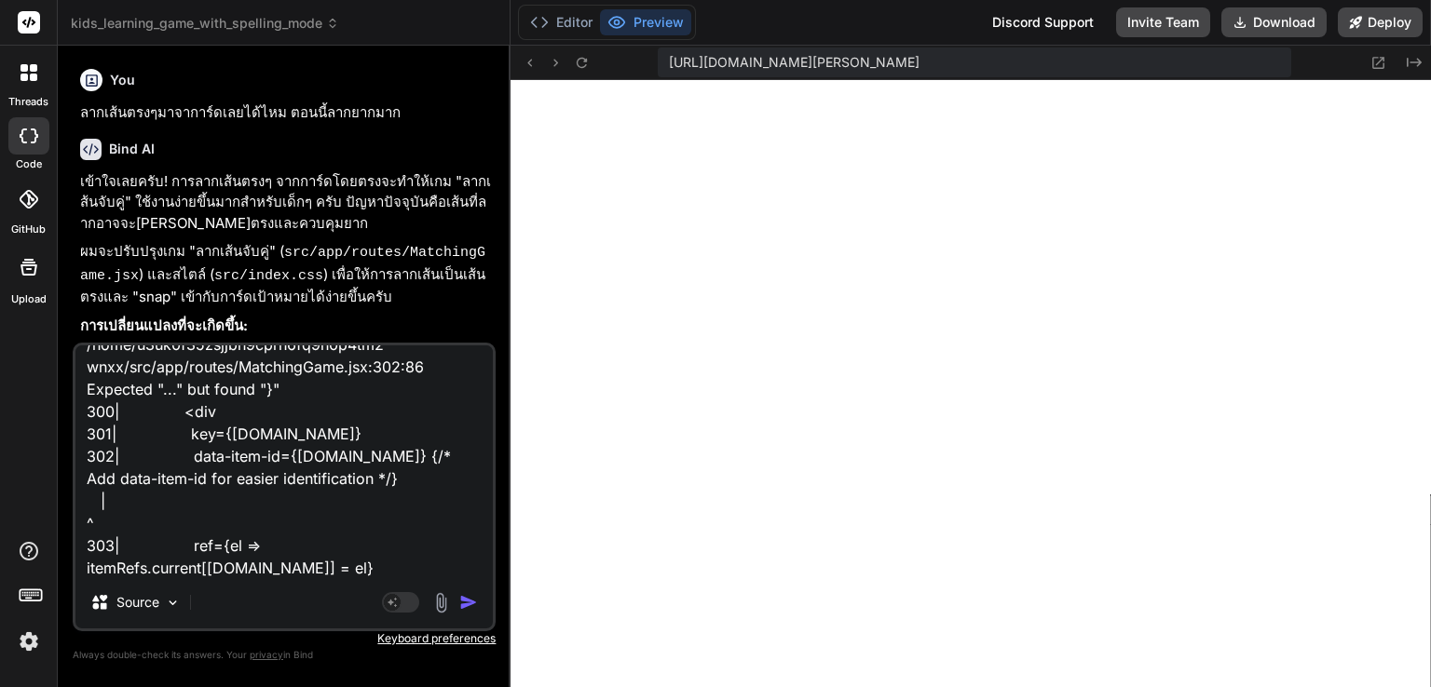
click at [472, 602] on img "button" at bounding box center [468, 602] width 19 height 19
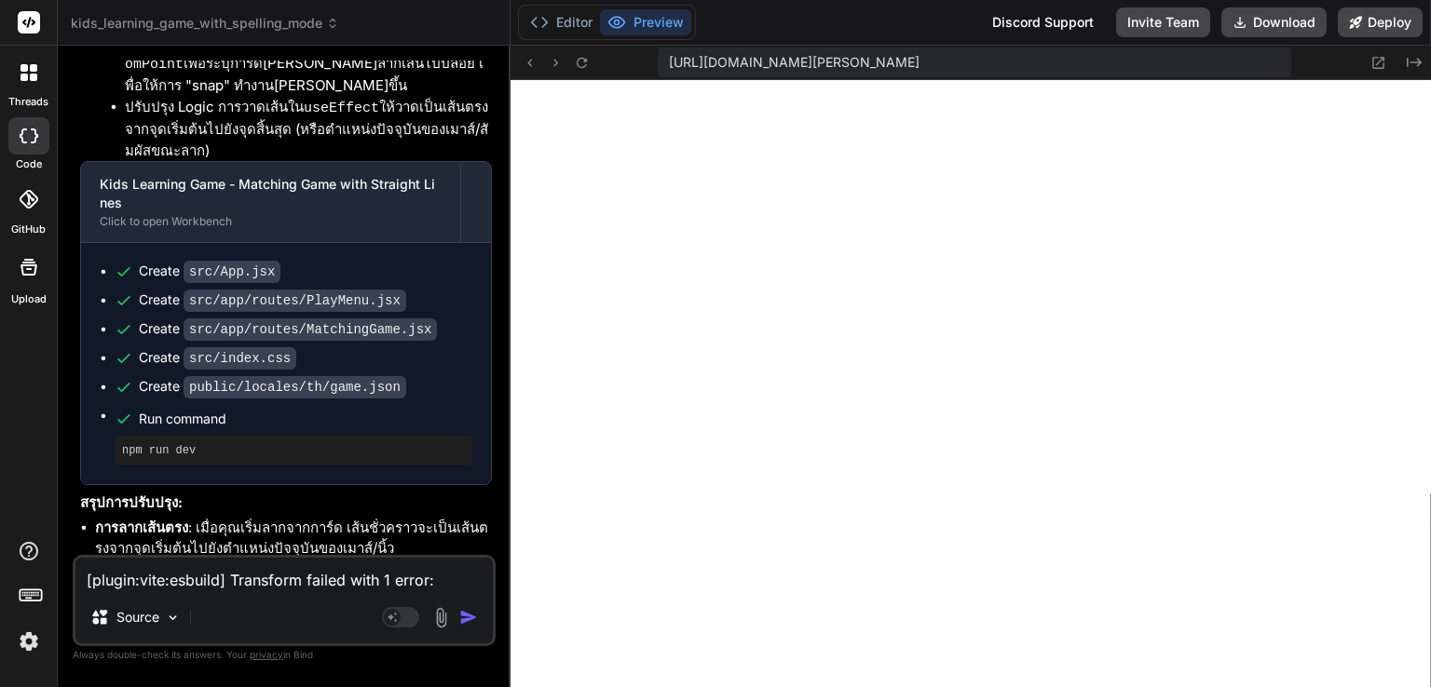
scroll to position [31943, 0]
click at [237, 585] on textarea "[plugin:vite:esbuild] Transform failed with 1 error: /home/u3uk0f35zsjjbn9cprh6…" at bounding box center [283, 575] width 417 height 34
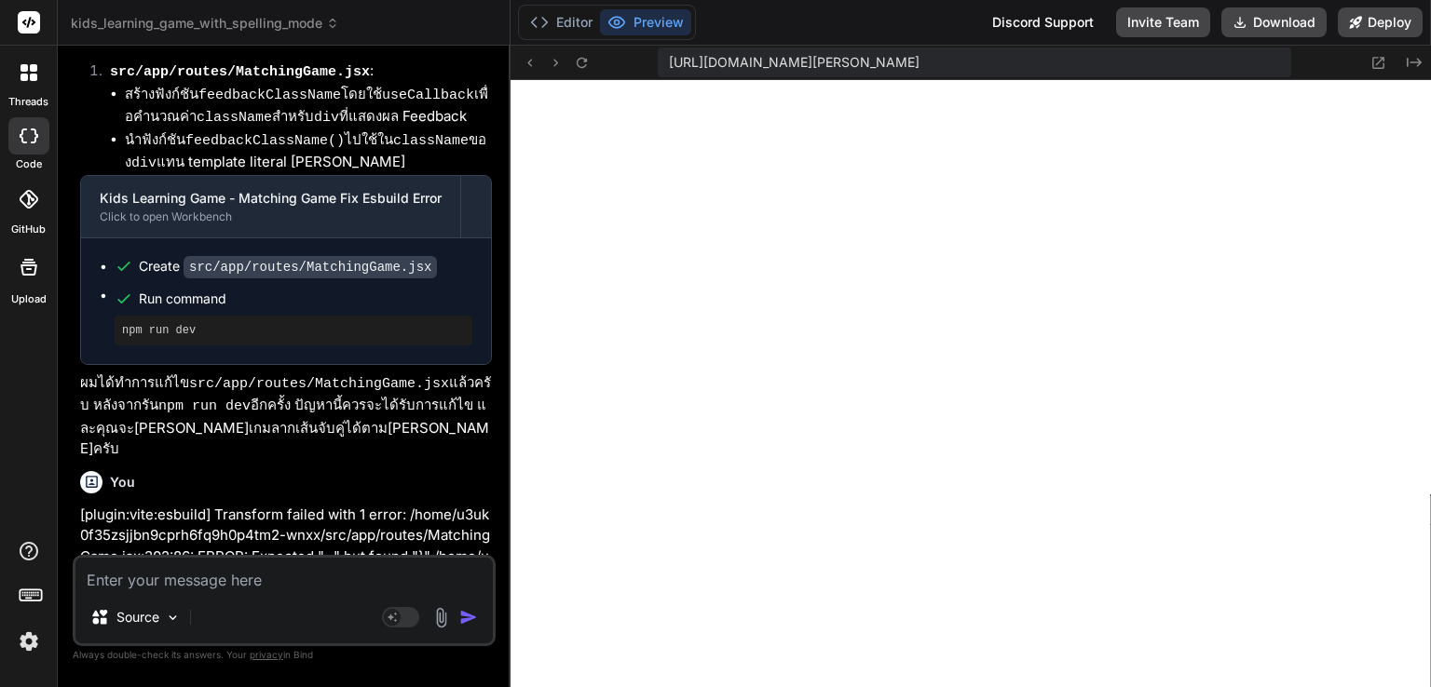
scroll to position [10606, 0]
click at [557, 20] on button "Editor" at bounding box center [561, 22] width 77 height 26
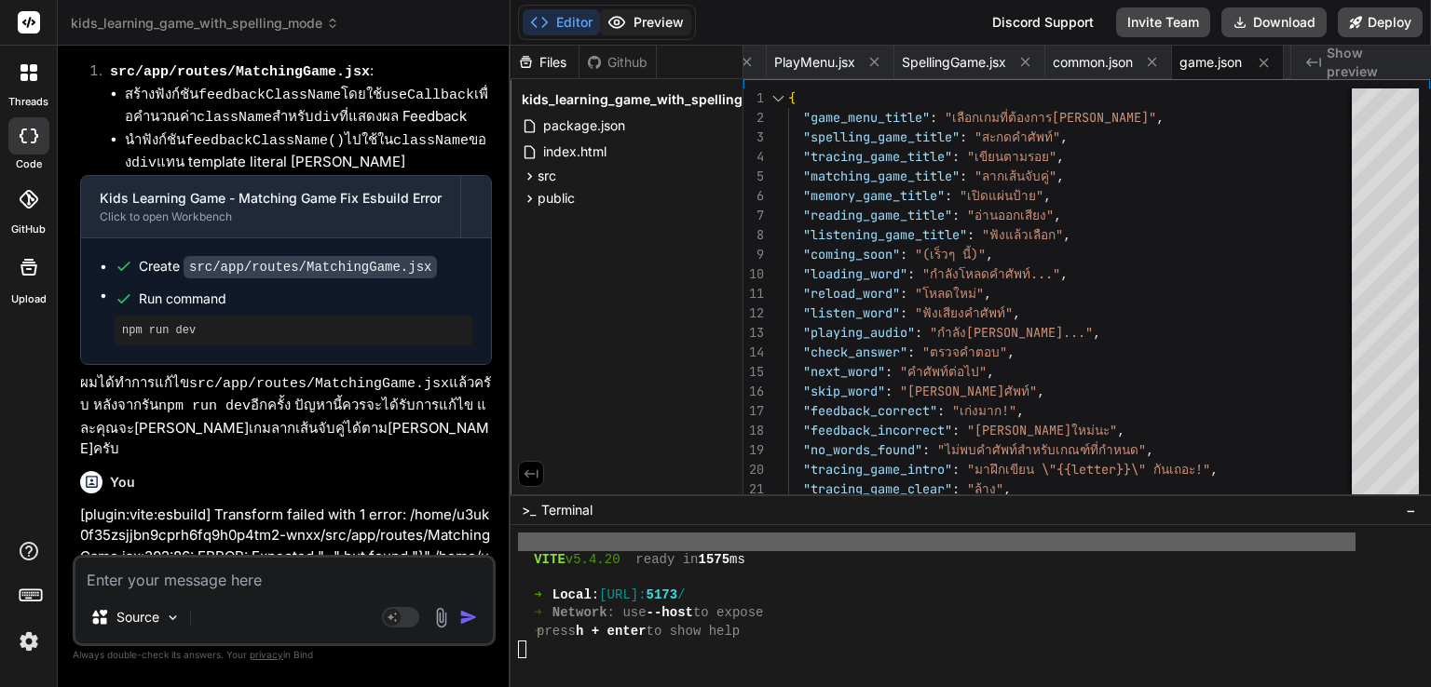
click at [665, 22] on button "Preview" at bounding box center [645, 22] width 91 height 26
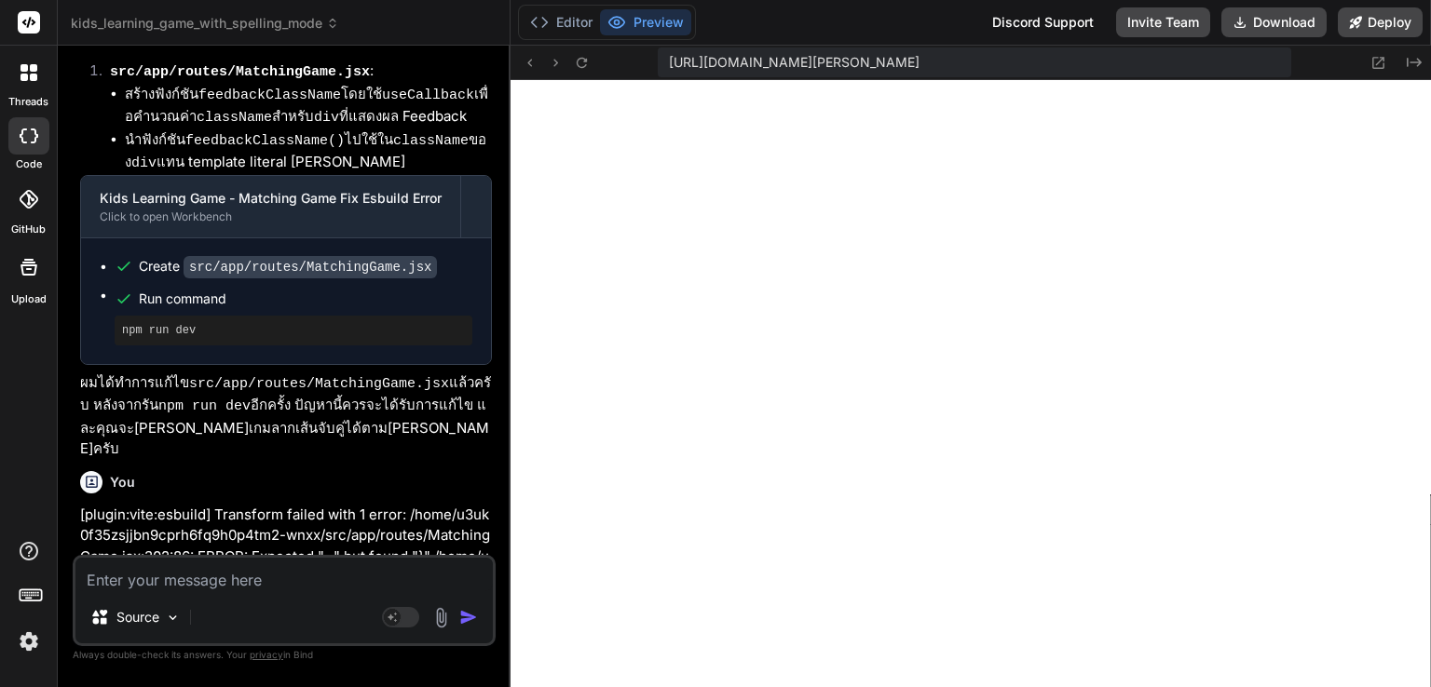
click at [301, 589] on textarea at bounding box center [283, 575] width 417 height 34
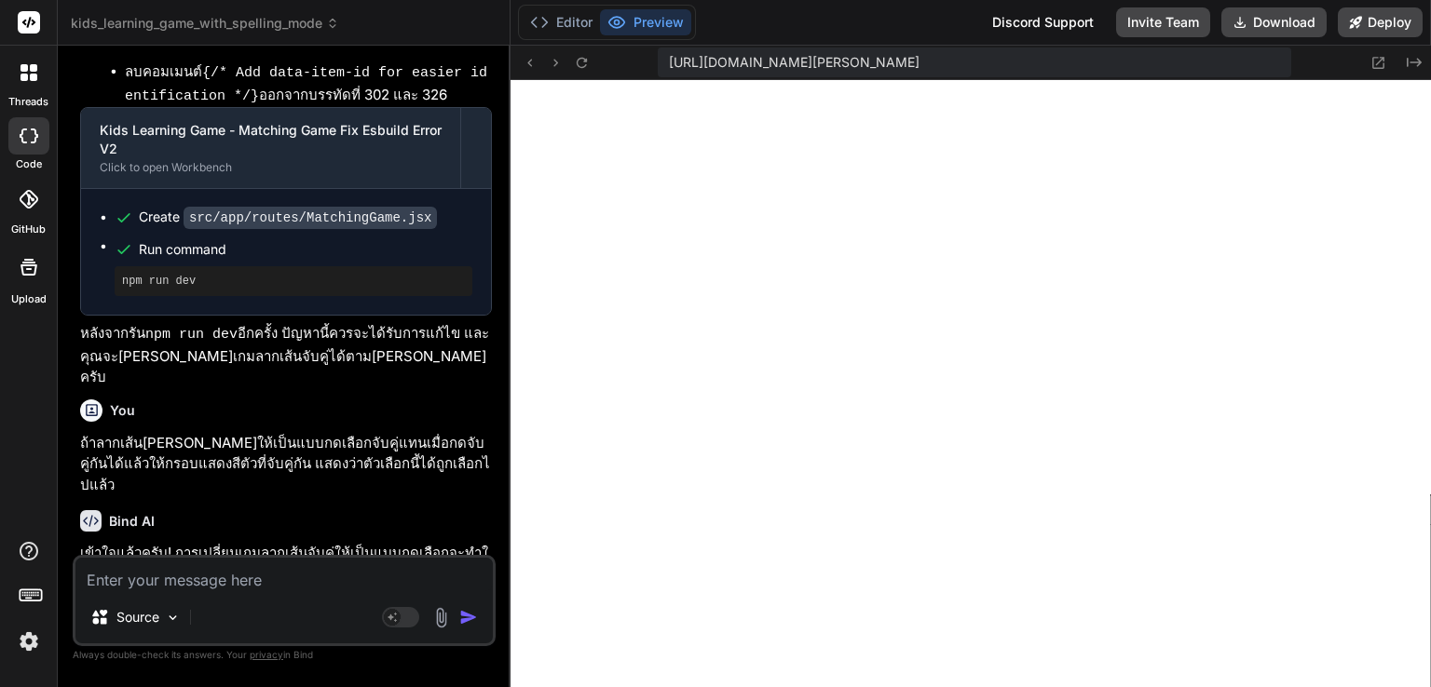
scroll to position [34125, 0]
click at [284, 586] on textarea at bounding box center [283, 575] width 417 height 34
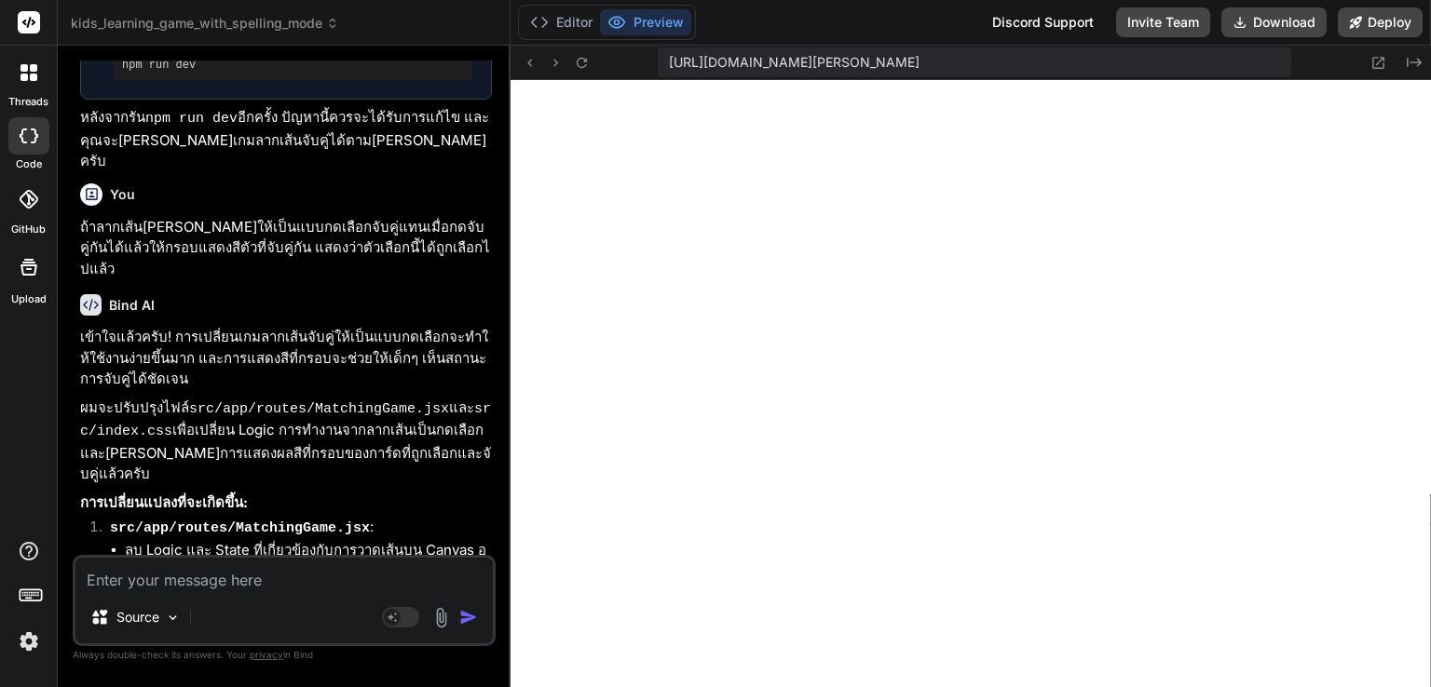
scroll to position [11286, 0]
click at [265, 573] on textarea at bounding box center [283, 575] width 417 height 34
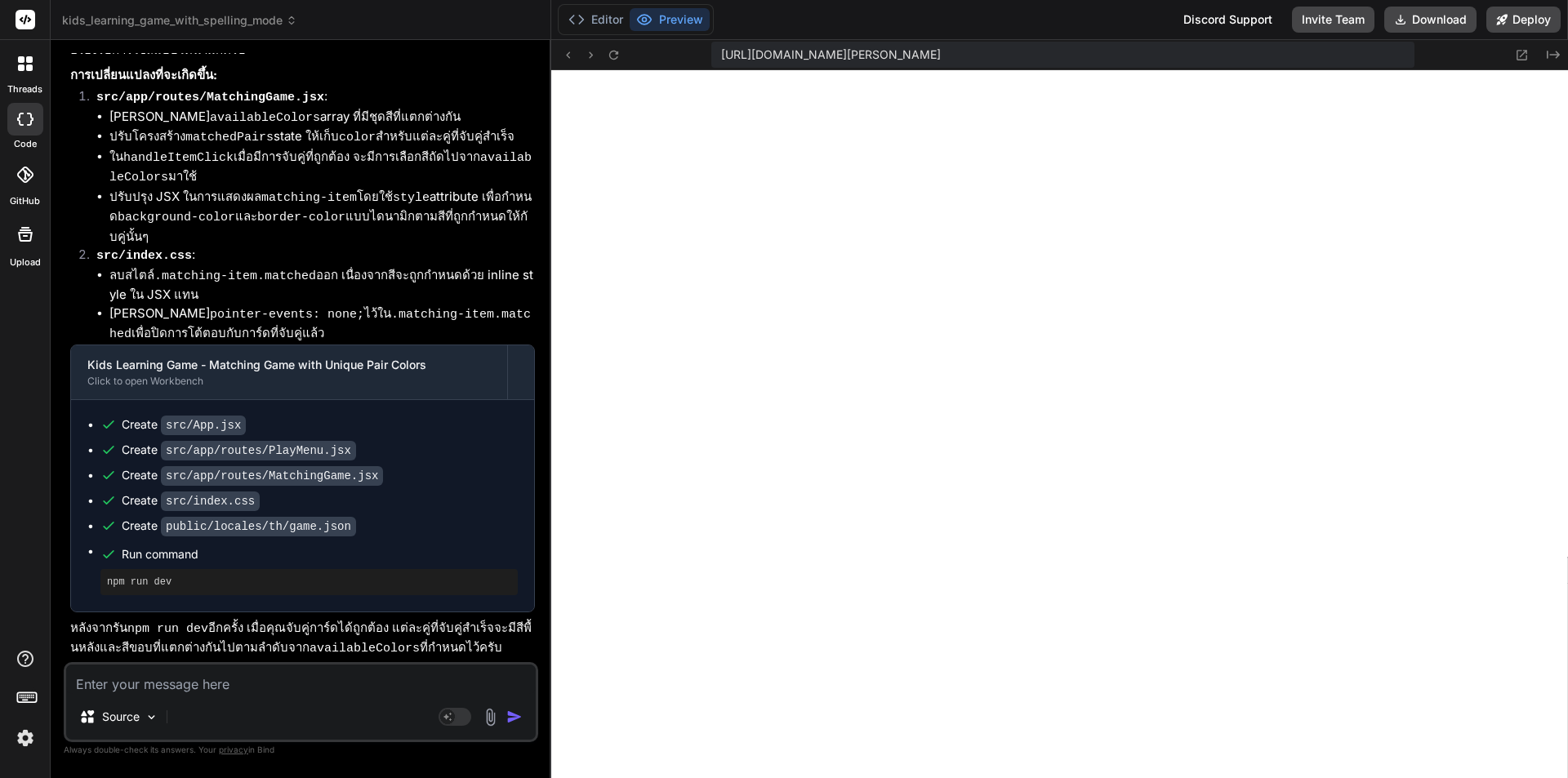
scroll to position [26239, 0]
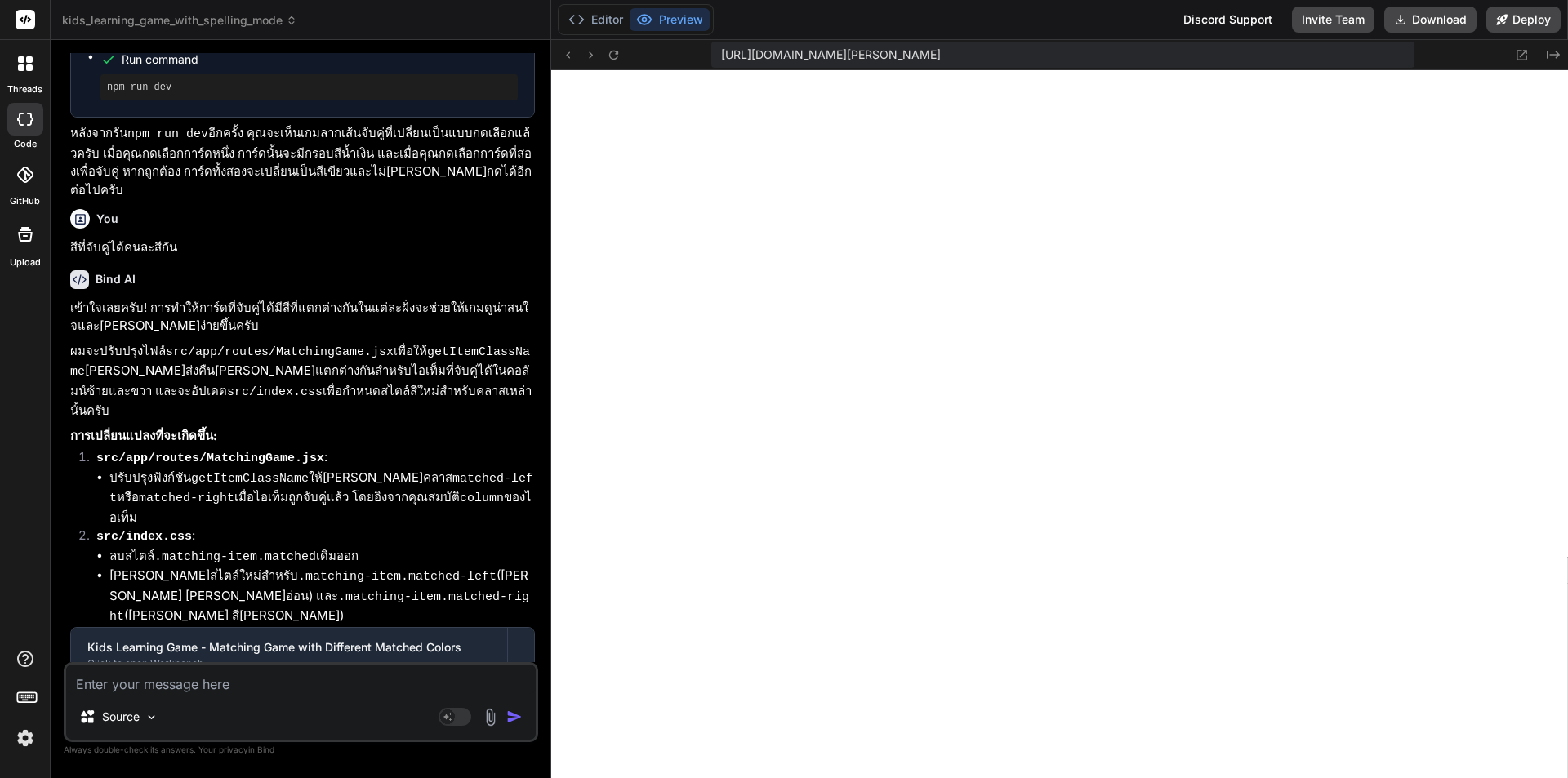
click at [229, 602] on textarea at bounding box center [301, 679] width 470 height 30
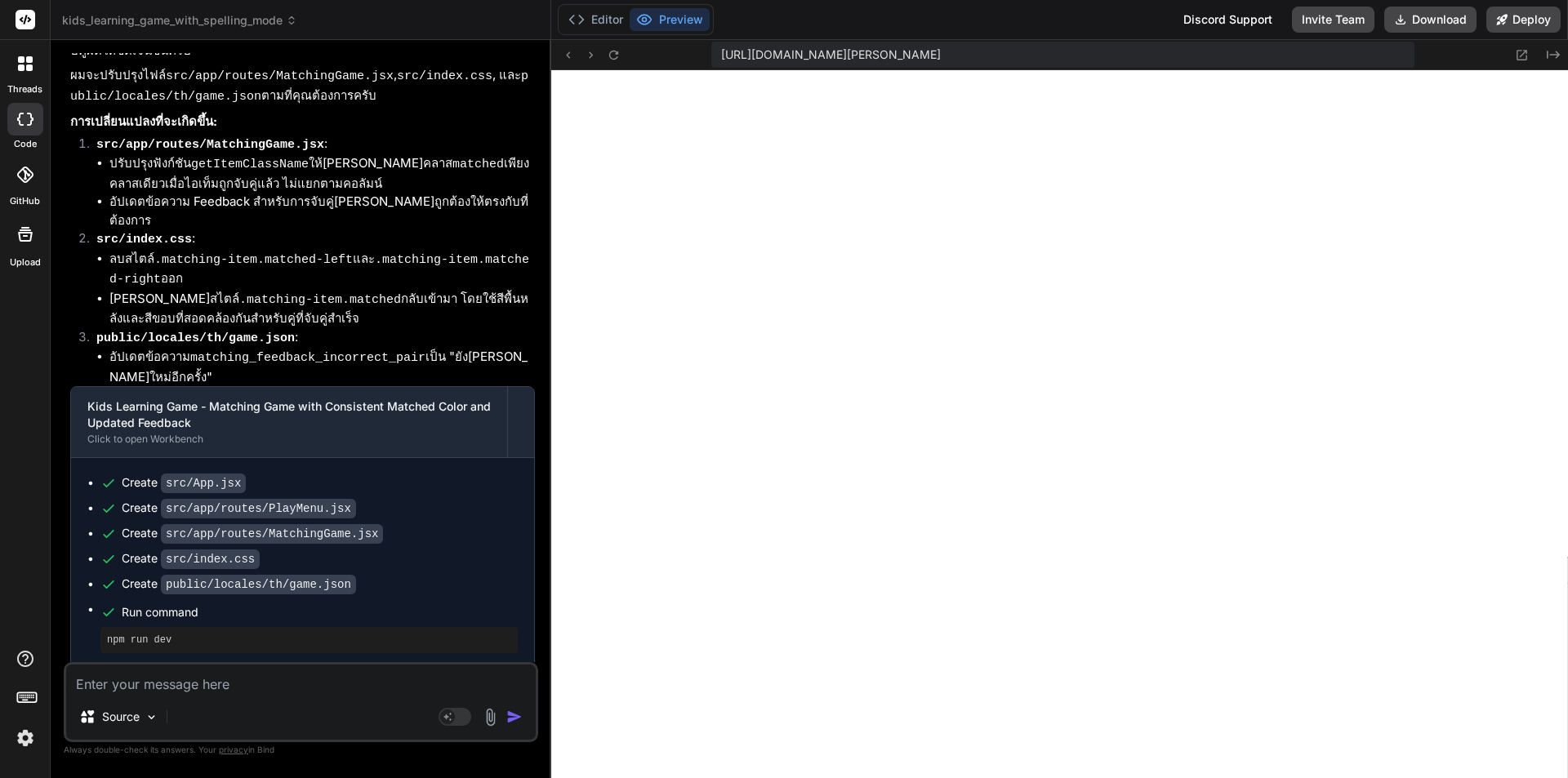
scroll to position [27304, 0]
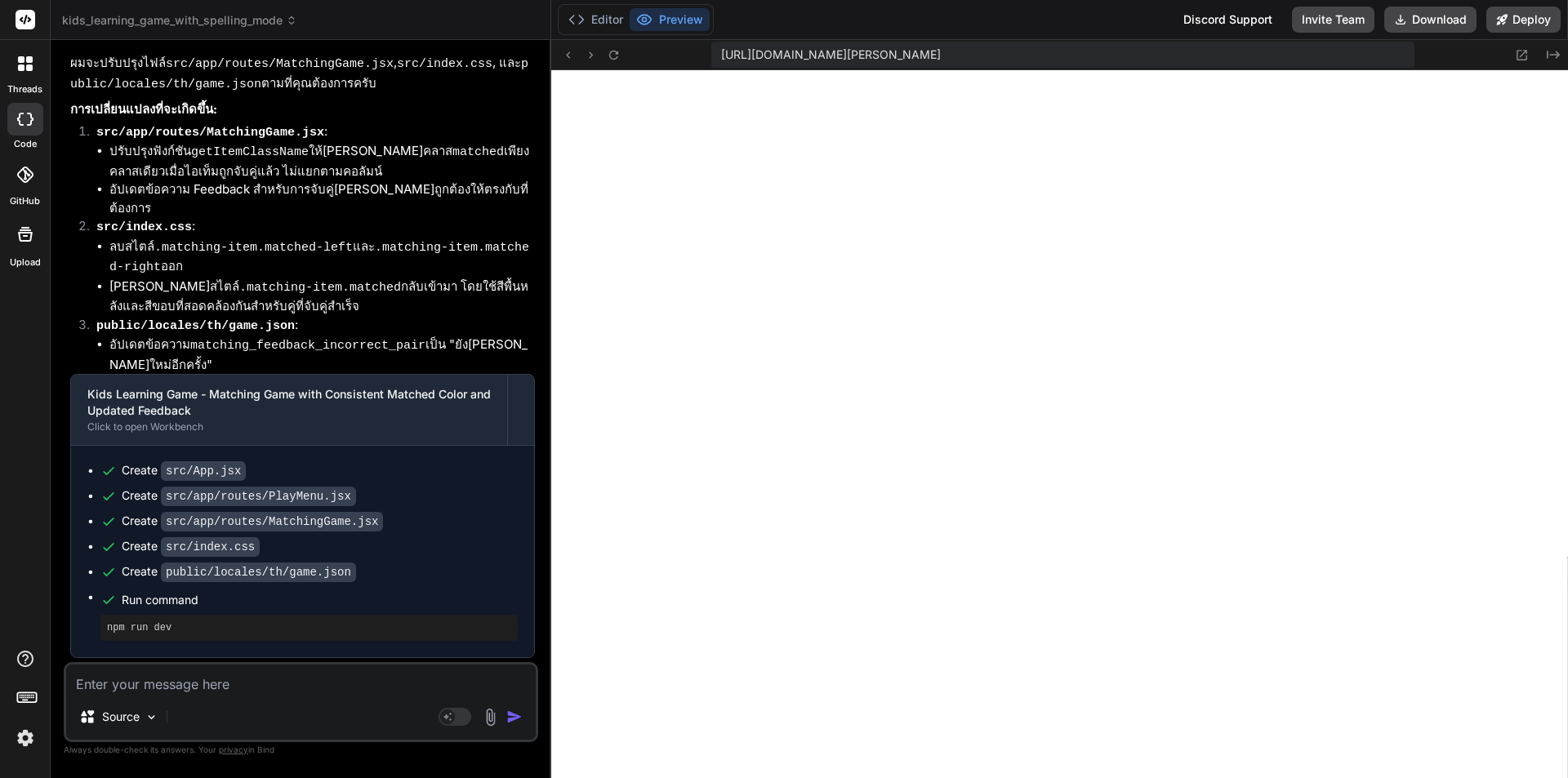
click at [276, 602] on textarea at bounding box center [301, 679] width 470 height 30
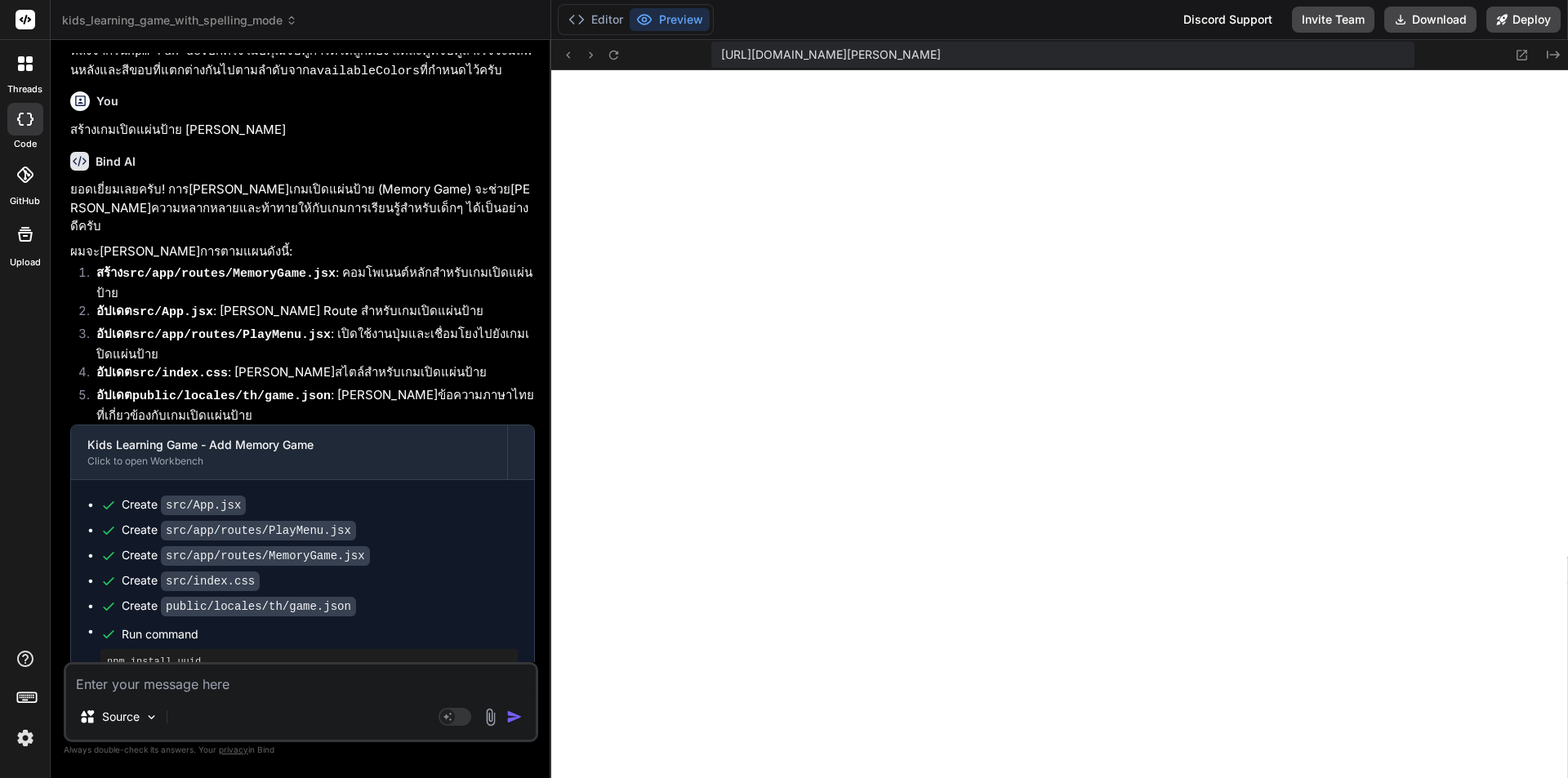
scroll to position [28788, 0]
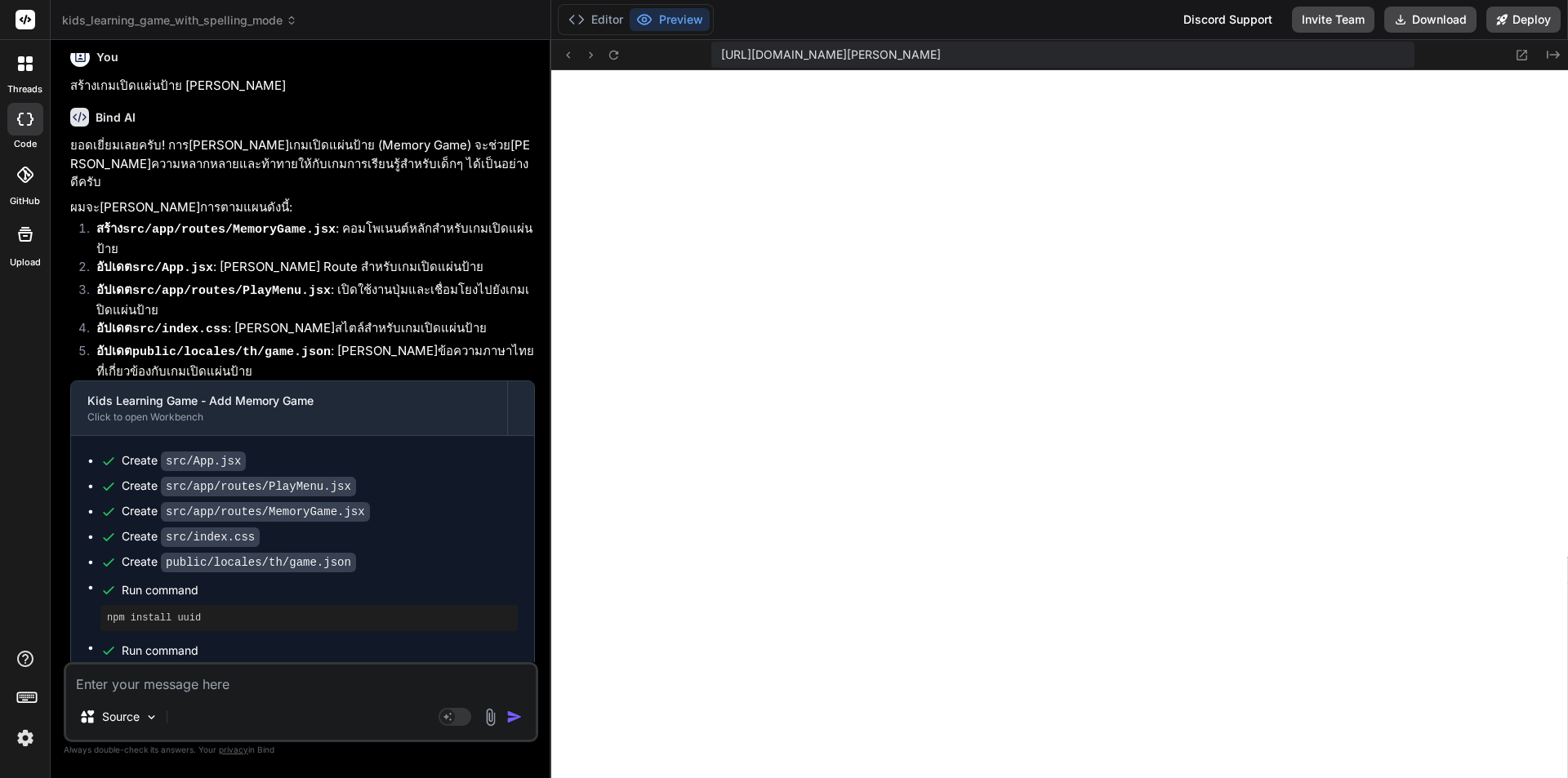
click at [290, 602] on textarea at bounding box center [301, 679] width 470 height 30
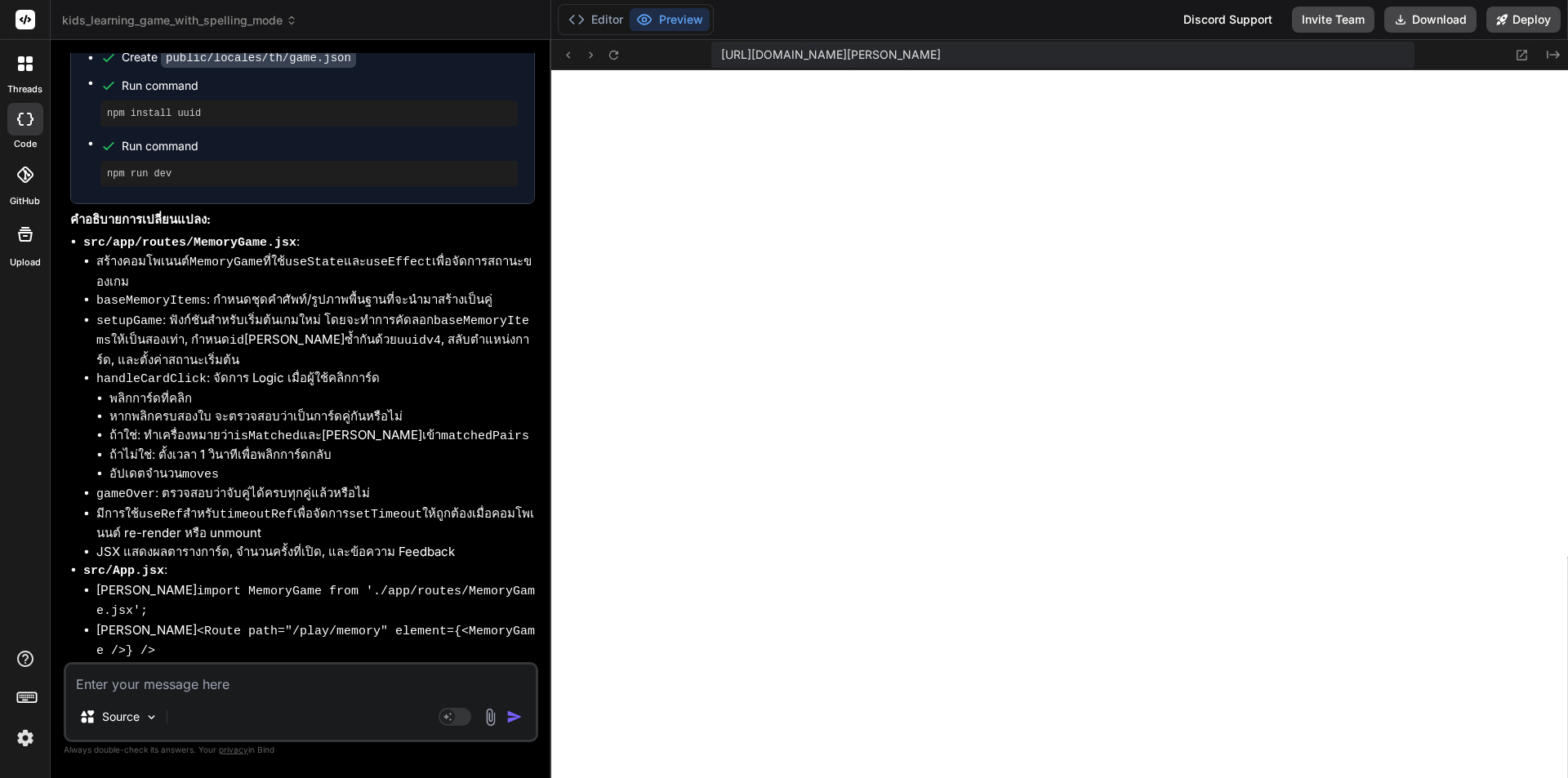
scroll to position [29280, 0]
